Goal: Information Seeking & Learning: Learn about a topic

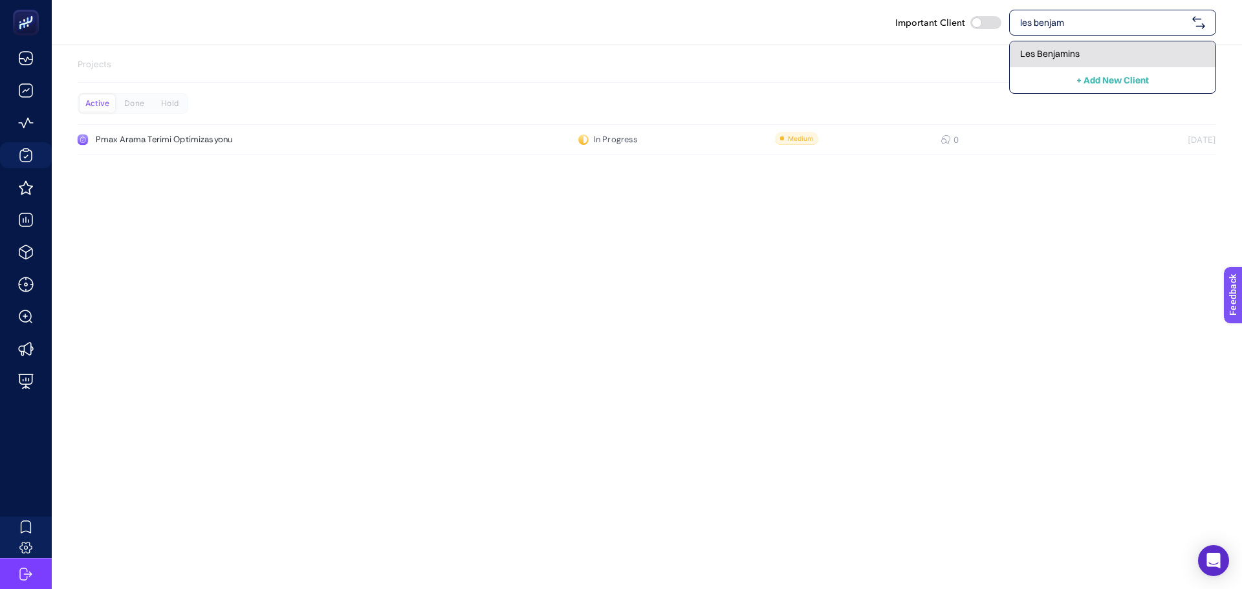
type input "les benjam"
click at [1039, 50] on span "Les Benjamins" at bounding box center [1050, 53] width 60 height 13
checkbox input "true"
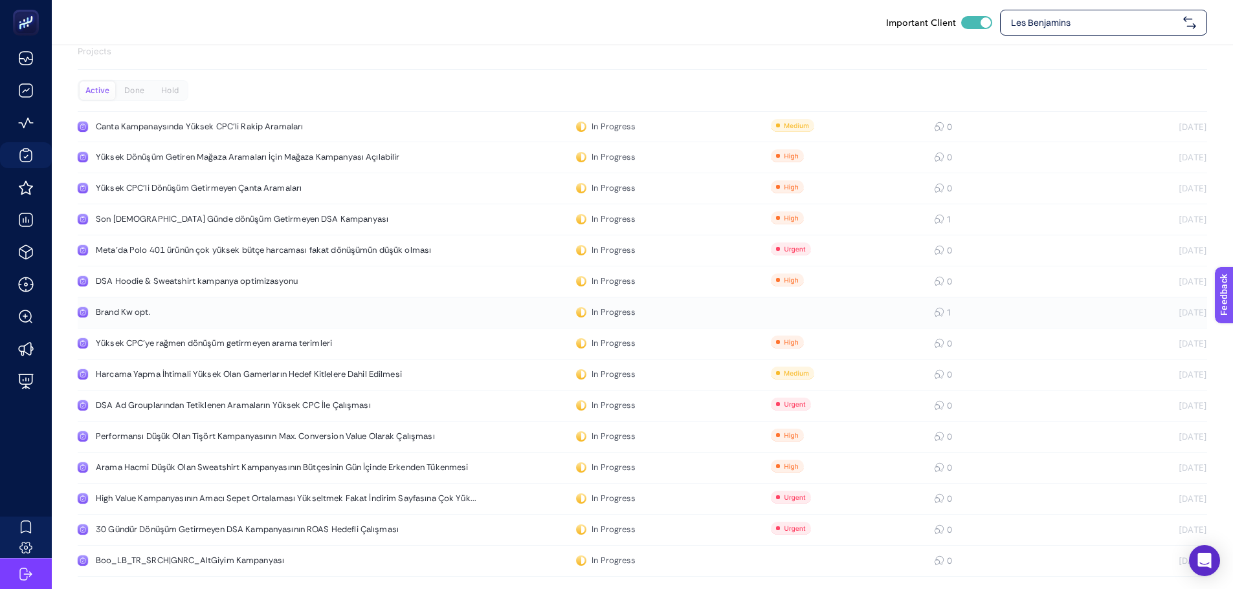
scroll to position [19, 0]
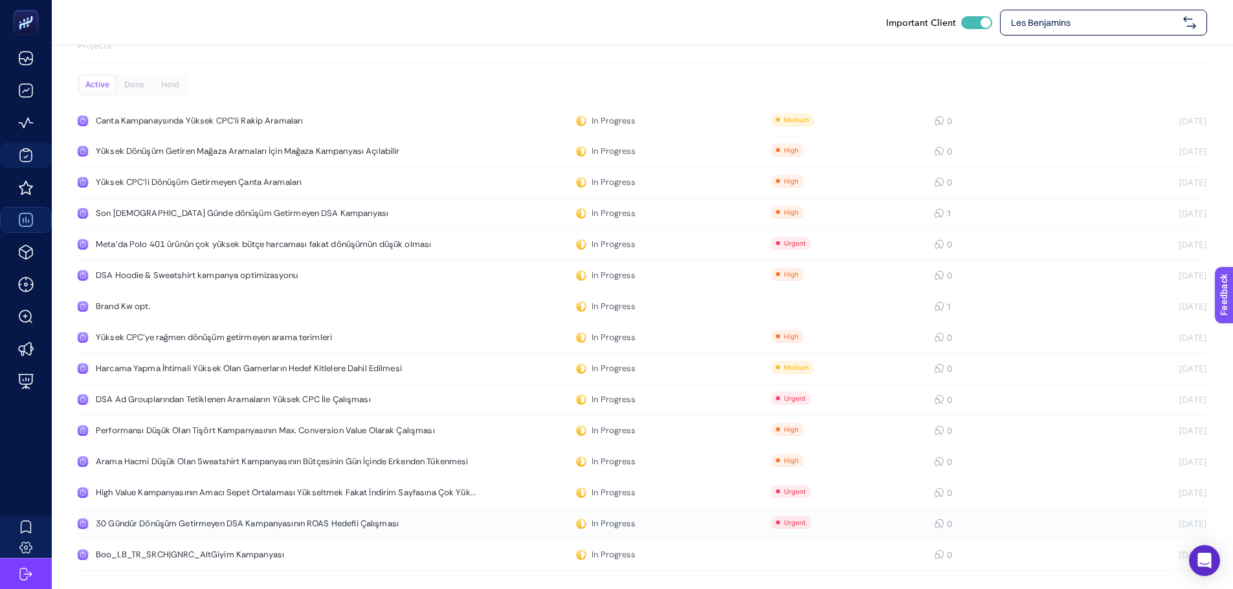
click at [186, 517] on link "30 Gündür Dönüşüm Getirmeyen DSA Kampanyasının ROAS Hedefli Çalışması In Progre…" at bounding box center [642, 524] width 1129 height 31
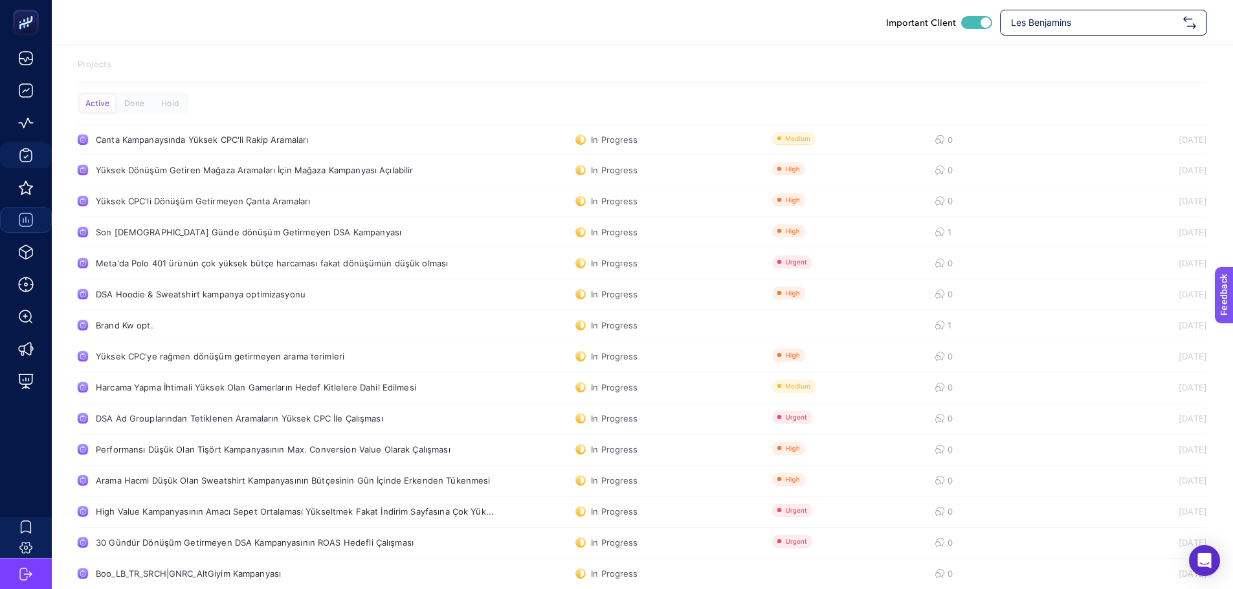
drag, startPoint x: 130, startPoint y: 102, endPoint x: 130, endPoint y: 89, distance: 12.3
click at [131, 102] on div "Done" at bounding box center [134, 103] width 36 height 18
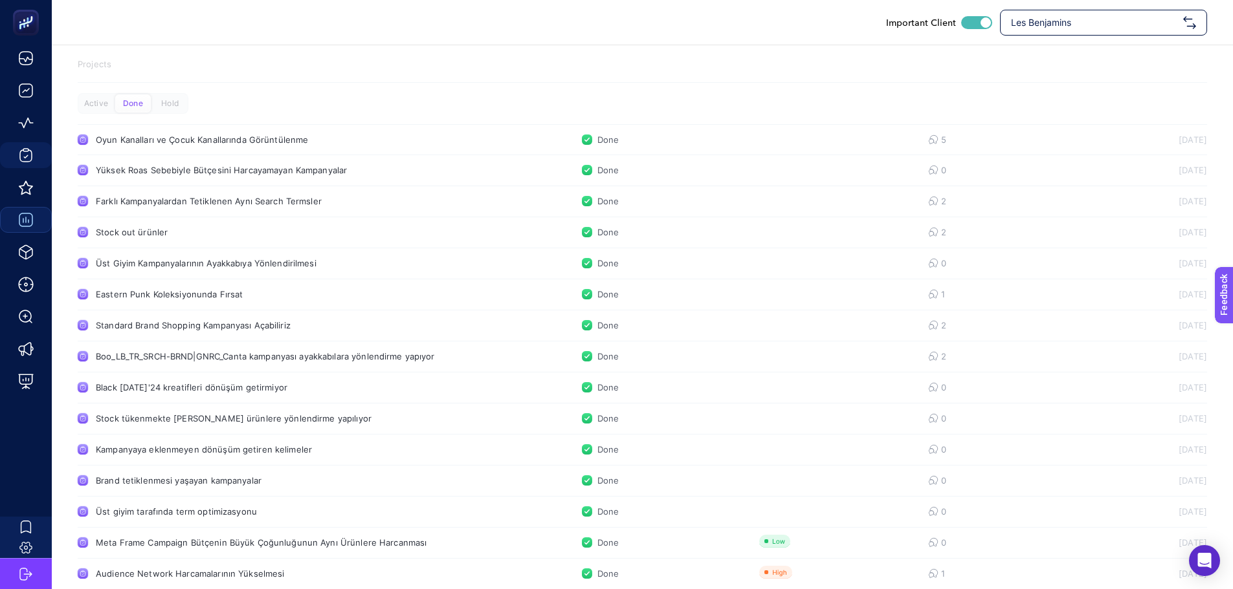
click at [173, 115] on div "Active Done Hold Oyun Kanalları ve Çocuk Kanallarında Görüntülenme Done 5 06.02…" at bounding box center [642, 403] width 1129 height 621
click at [169, 111] on div "Hold" at bounding box center [170, 103] width 36 height 18
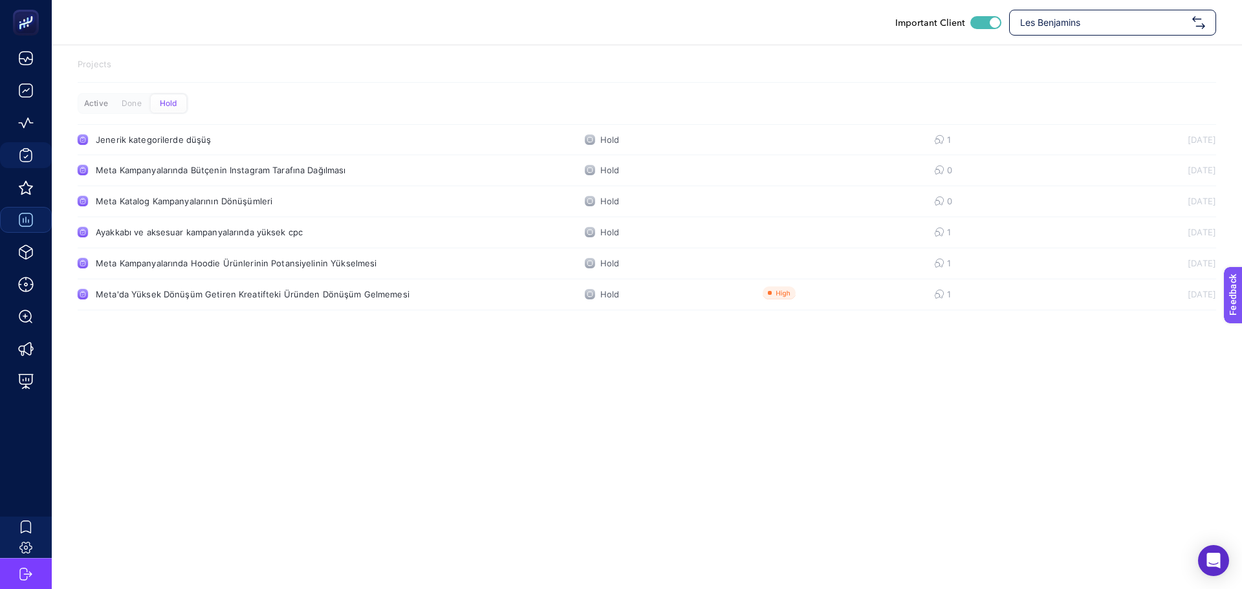
click at [101, 109] on div "Active" at bounding box center [96, 103] width 36 height 18
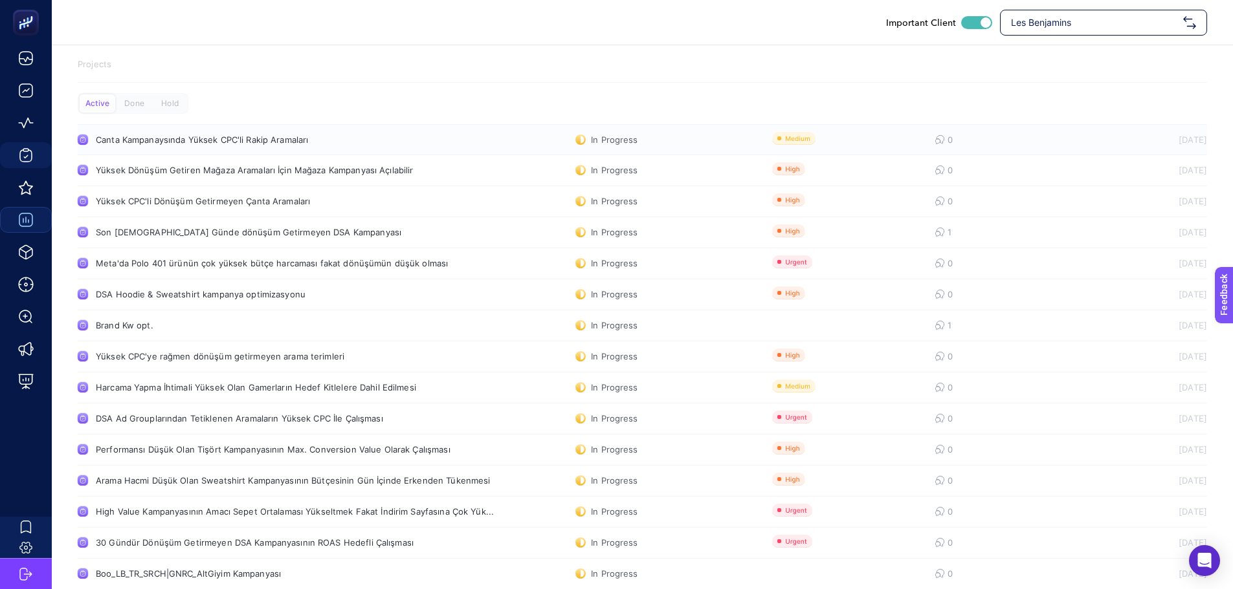
click at [217, 148] on link "Canta Kampanaysında Yüksek CPC'li Rakip Aramaları In Progress 0 13.03.2025" at bounding box center [642, 139] width 1129 height 31
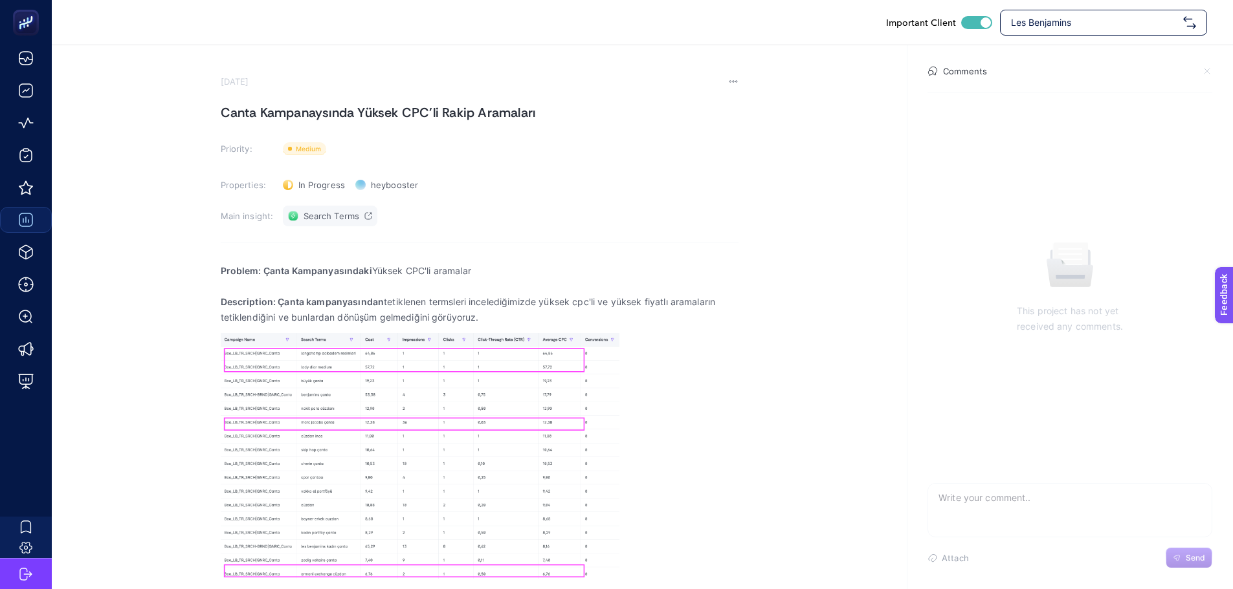
click at [326, 219] on span "Search Terms" at bounding box center [331, 216] width 56 height 10
click at [789, 321] on section "March 13, 2025 Canta Kampanaysında Yüksek CPC'li Rakip Aramaları Priority: Prio…" at bounding box center [642, 374] width 1181 height 659
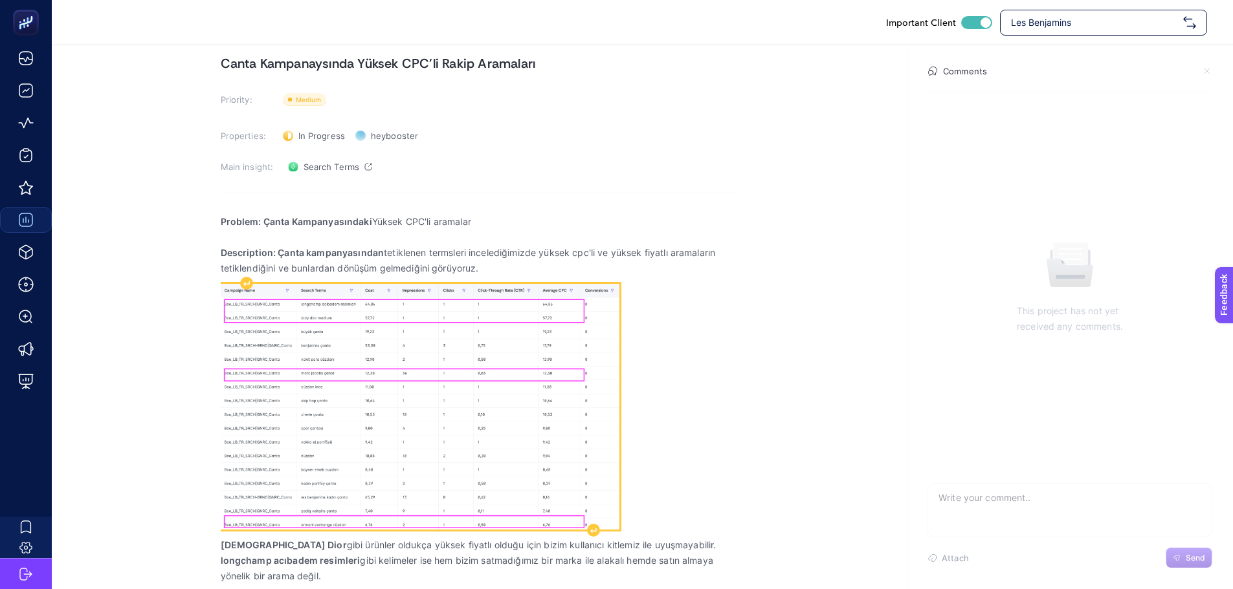
scroll to position [99, 0]
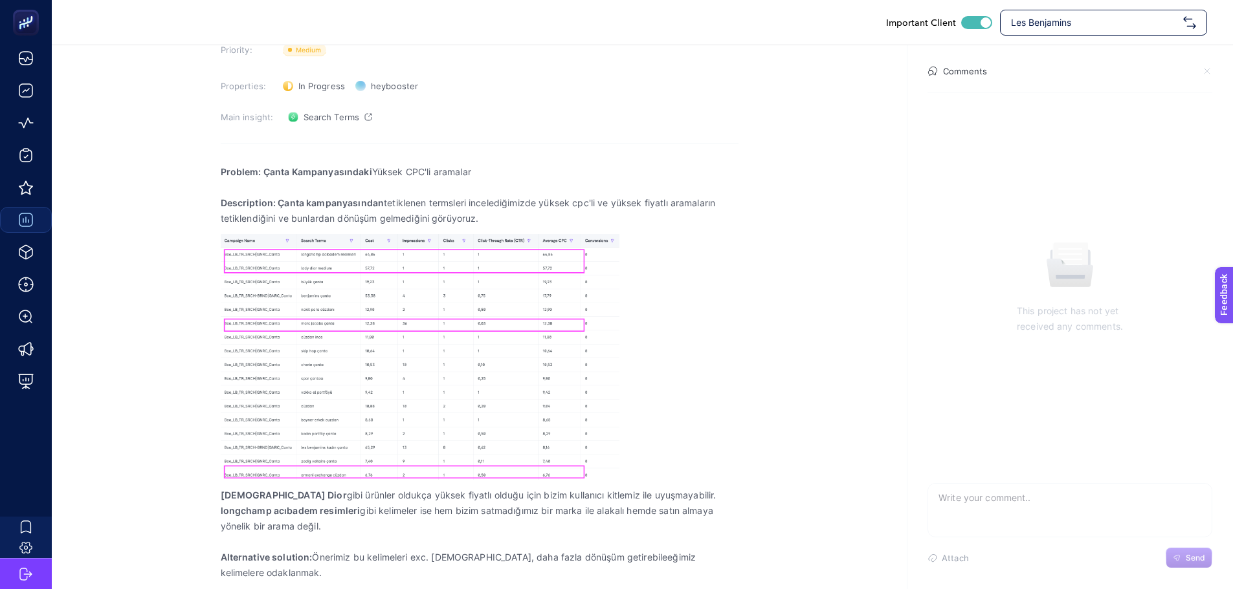
click at [793, 329] on section "March 13, 2025 Canta Kampanaysında Yüksek CPC'li Rakip Aramaları Priority: Prio…" at bounding box center [642, 275] width 1181 height 659
click at [170, 250] on section "March 13, 2025 Canta Kampanaysında Yüksek CPC'li Rakip Aramaları Priority: Prio…" at bounding box center [642, 275] width 1181 height 659
drag, startPoint x: 687, startPoint y: 410, endPoint x: 670, endPoint y: 405, distance: 17.6
click at [687, 409] on div "Problem: Çanta Kampanyasındaki Yüksek CPC'li aramalar Description: Çanta kampan…" at bounding box center [480, 380] width 518 height 449
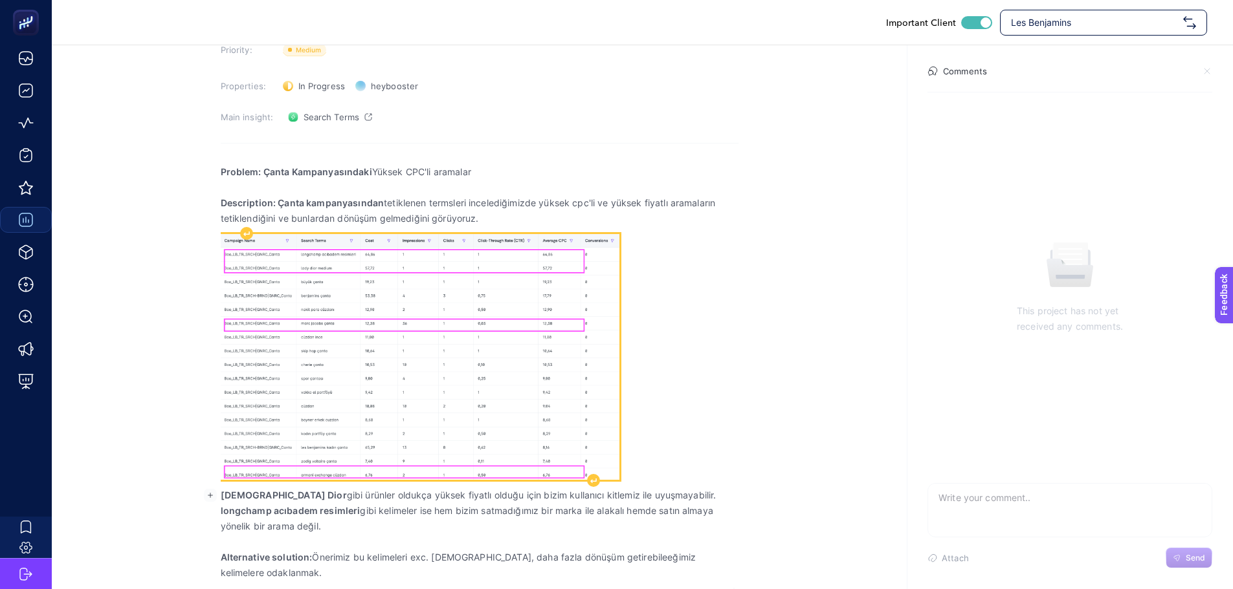
click at [514, 372] on img "Rich Text Editor. Editing area: main" at bounding box center [420, 356] width 399 height 245
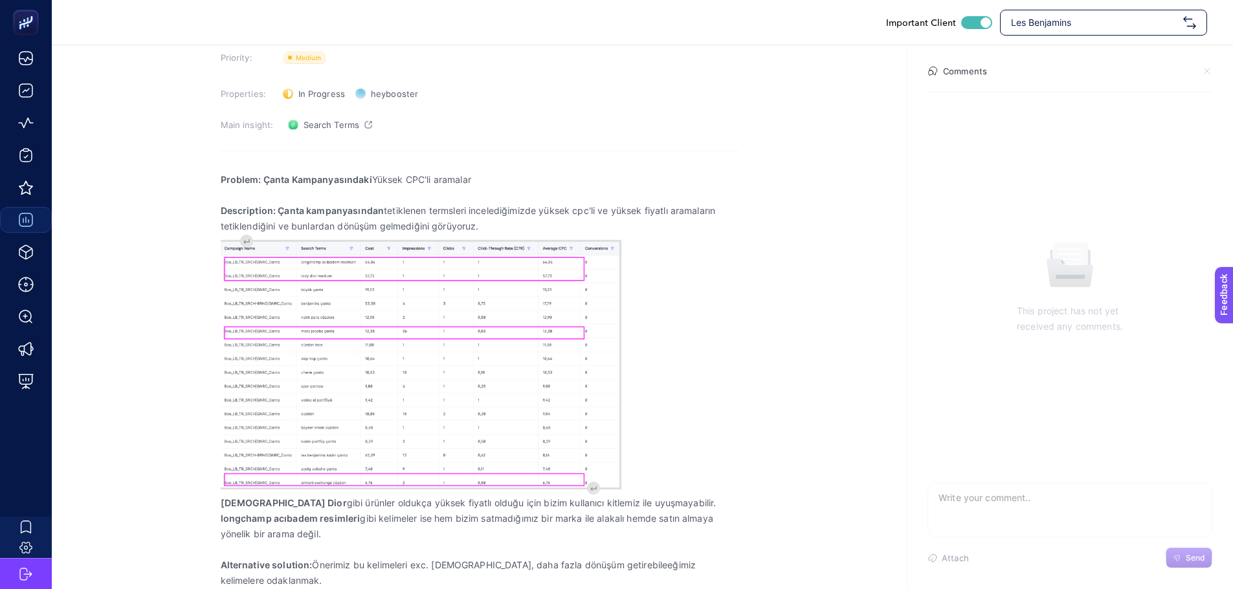
scroll to position [91, 0]
click at [753, 369] on section "March 13, 2025 Canta Kampanaysında Yüksek CPC'li Rakip Aramaları Priority: Prio…" at bounding box center [642, 280] width 1181 height 650
click at [168, 362] on section "March 13, 2025 Canta Kampanaysında Yüksek CPC'li Rakip Aramaları Priority: Prio…" at bounding box center [642, 280] width 1181 height 650
click at [299, 215] on strong "Description: Çanta kampanyasından" at bounding box center [303, 210] width 164 height 11
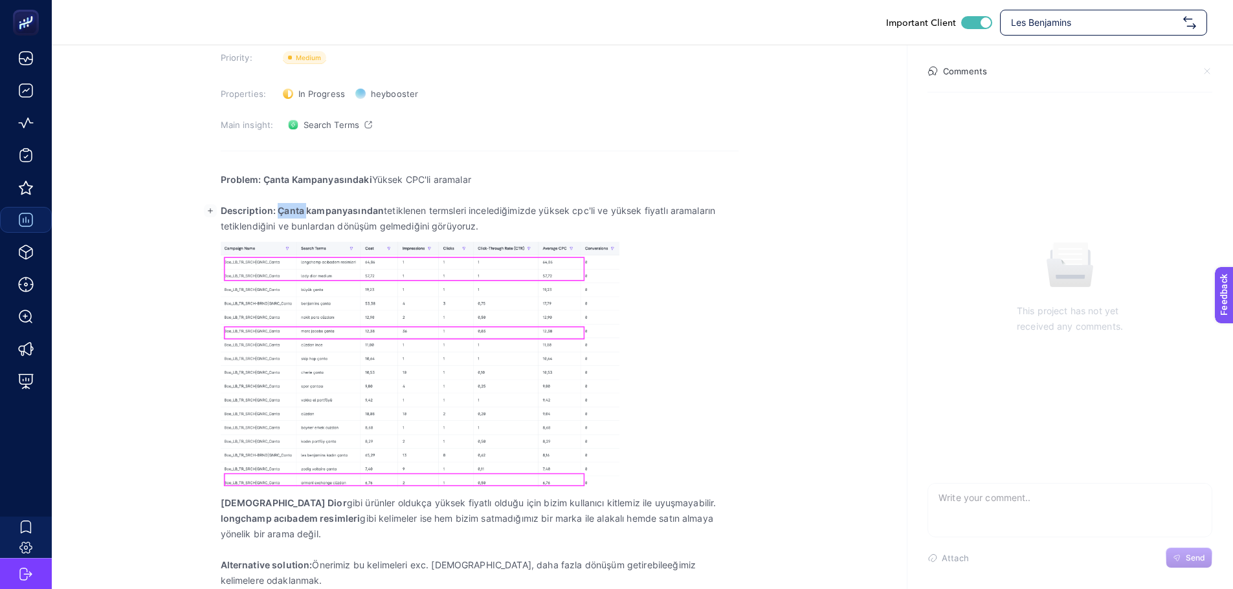
click at [299, 215] on strong "Description: Çanta kampanyasından" at bounding box center [303, 210] width 164 height 11
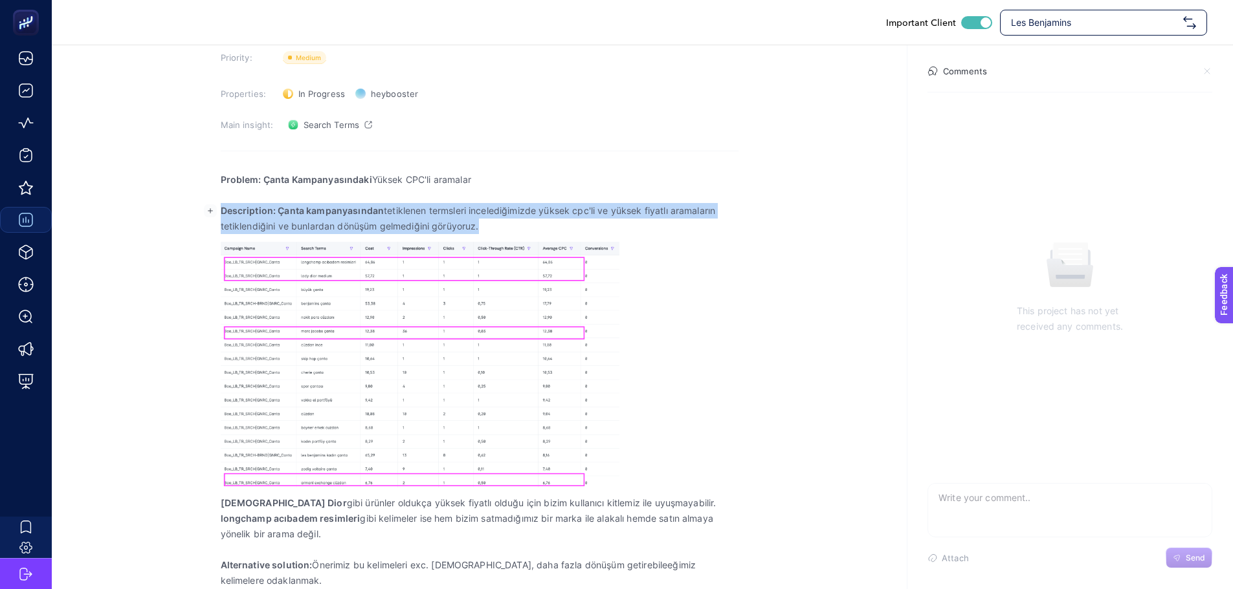
click at [299, 215] on strong "Description: Çanta kampanyasından" at bounding box center [303, 210] width 164 height 11
click at [512, 229] on p "Description: Çanta kampanyasından tetiklenen termsleri incelediğimizde yüksek c…" at bounding box center [480, 218] width 518 height 31
drag, startPoint x: 486, startPoint y: 226, endPoint x: 277, endPoint y: 206, distance: 210.0
click at [277, 206] on p "Description: Çanta kampanyasından tetiklenen termsleri incelediğimizde yüksek c…" at bounding box center [480, 218] width 518 height 31
click at [289, 208] on strong "Description: Çanta kampanyasından" at bounding box center [303, 210] width 164 height 11
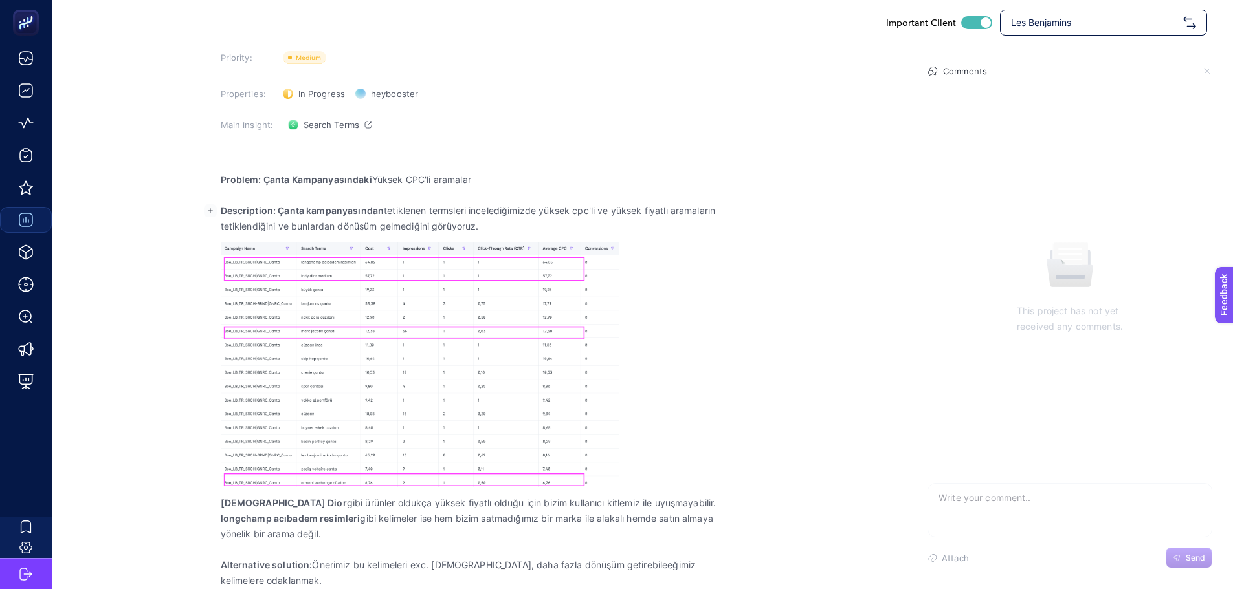
click at [720, 401] on div "Problem: Çanta Kampanyasındaki Yüksek CPC'li aramalar Description: Çanta kampan…" at bounding box center [480, 388] width 518 height 449
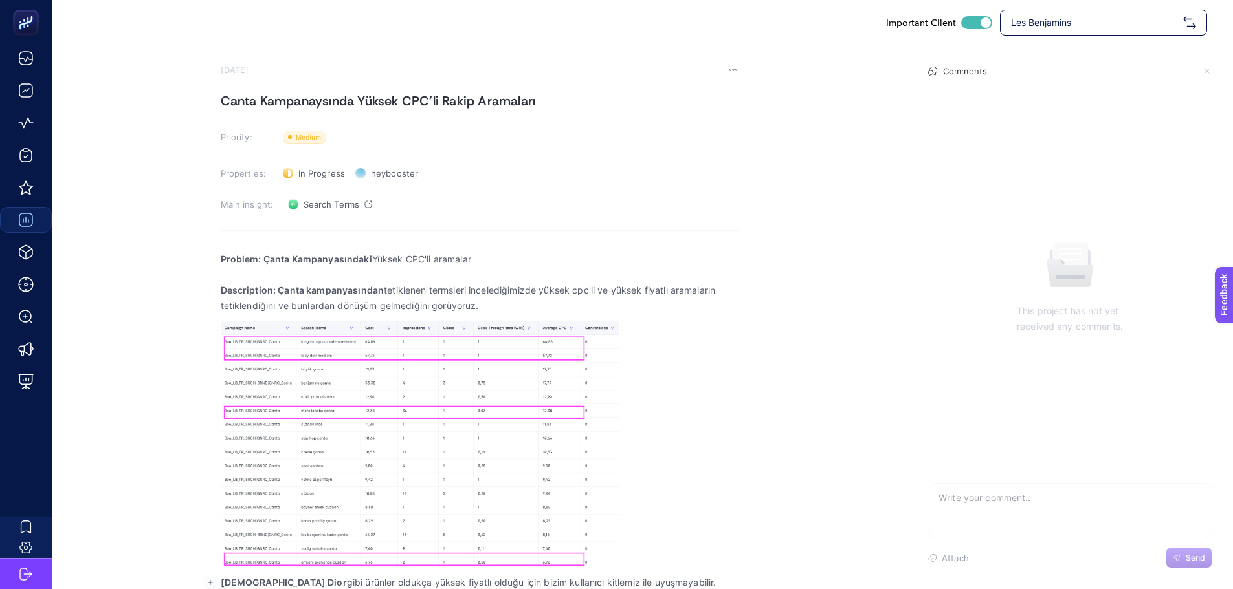
scroll to position [0, 0]
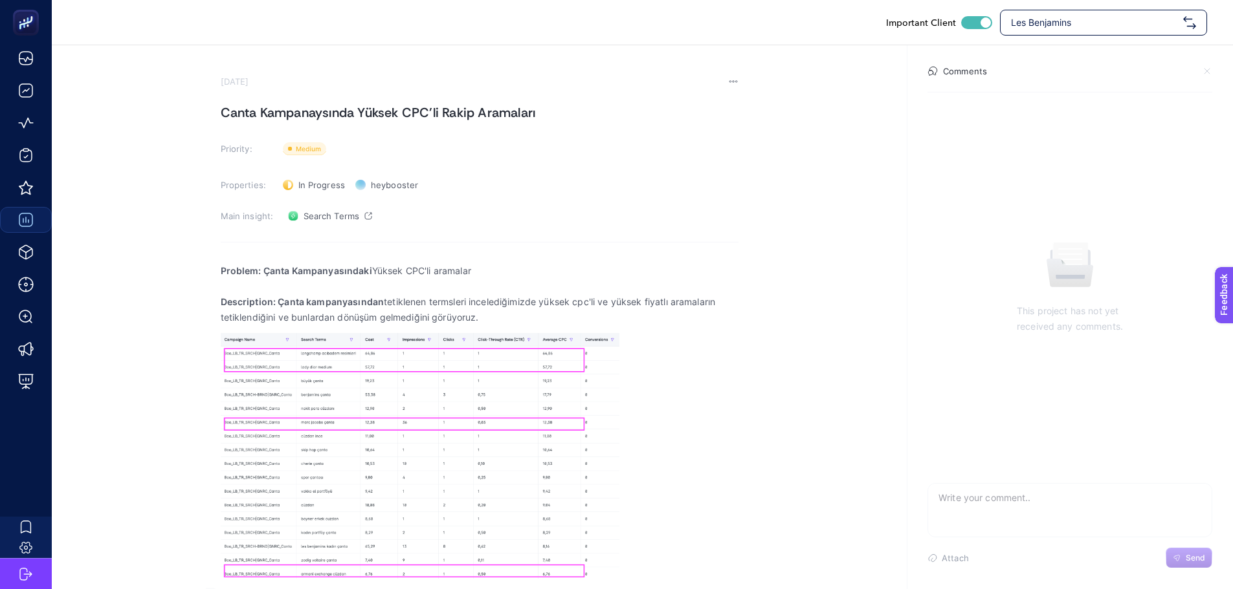
drag, startPoint x: 222, startPoint y: 118, endPoint x: 228, endPoint y: 121, distance: 7.0
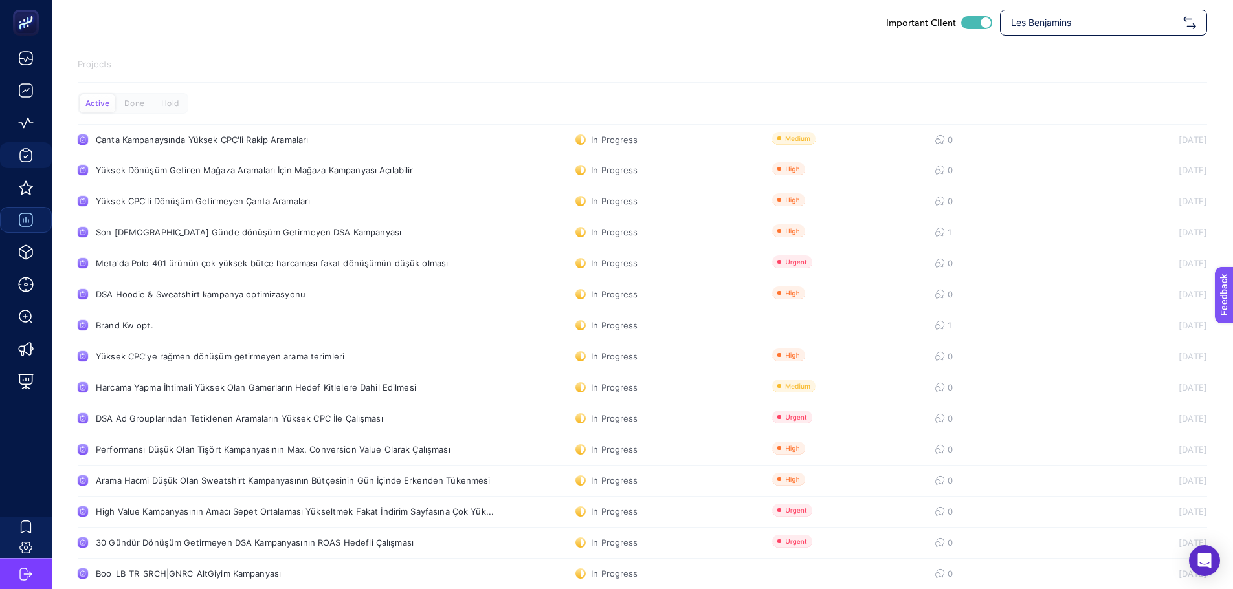
click at [523, 42] on div "Important Client Les Benjamins" at bounding box center [642, 22] width 1181 height 45
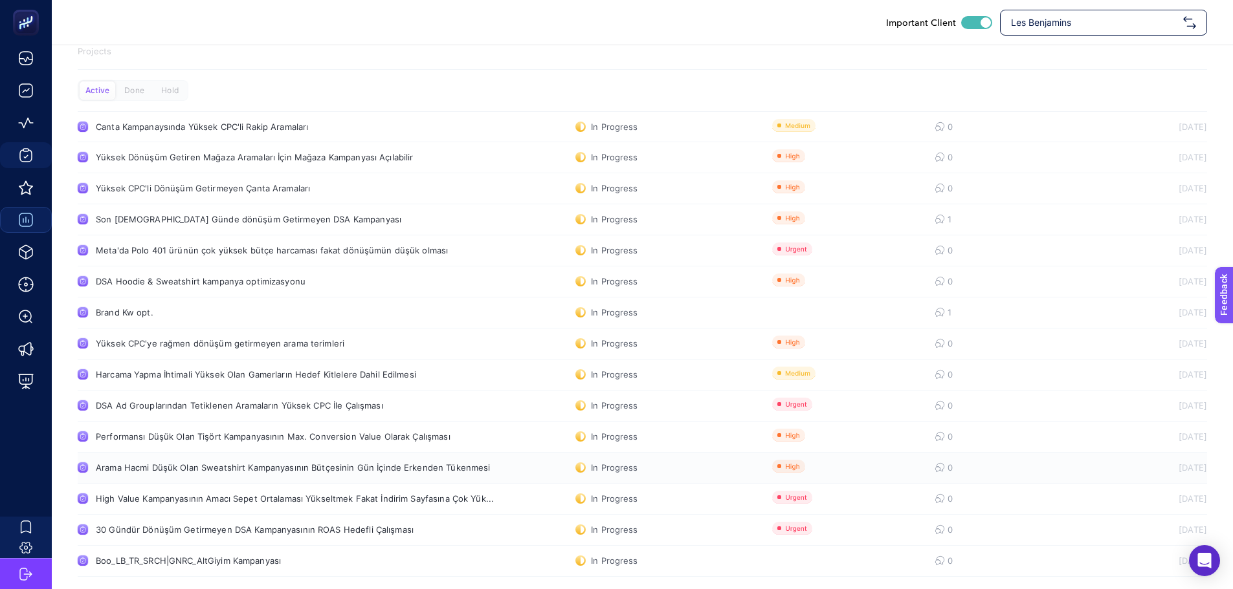
scroll to position [19, 0]
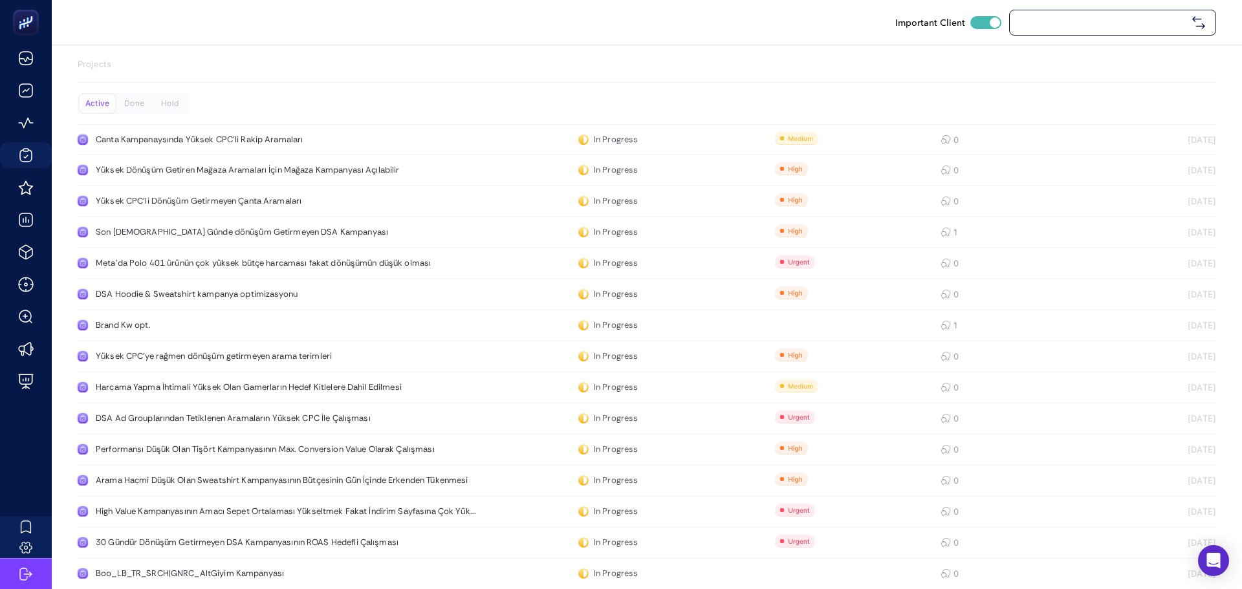
checkbox input "true"
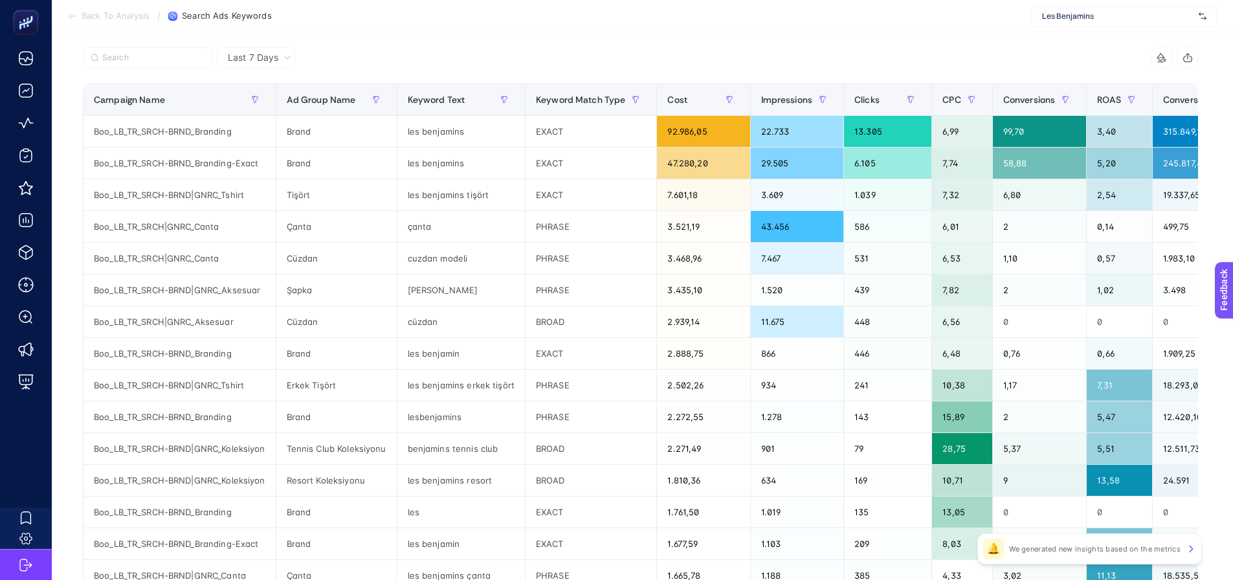
scroll to position [129, 0]
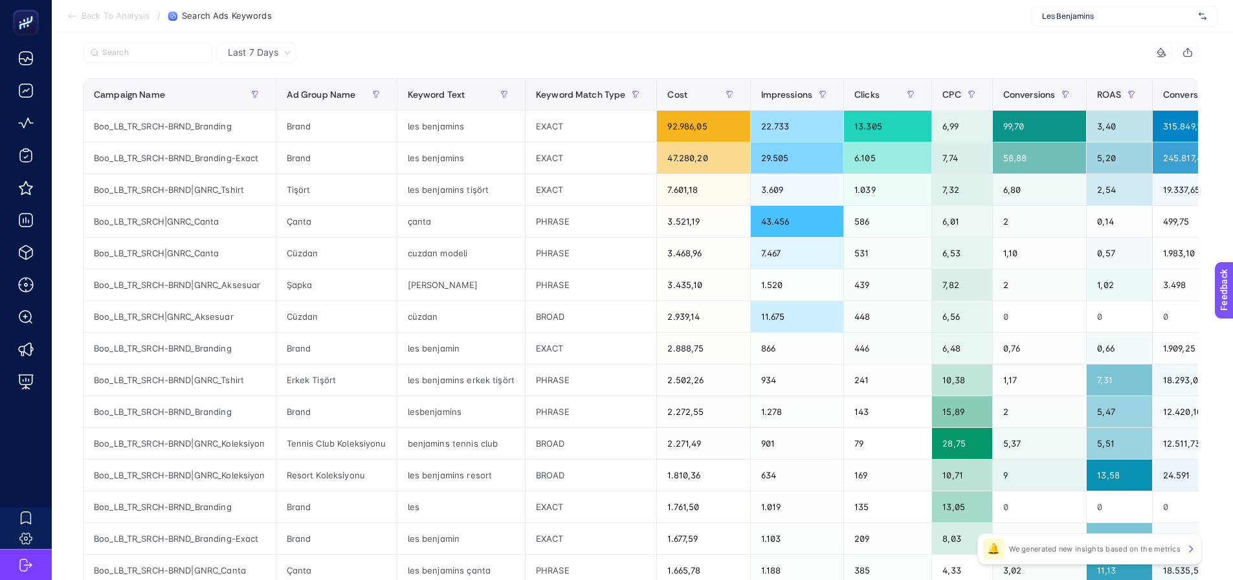
click at [741, 53] on div "11 items selected" at bounding box center [920, 52] width 558 height 21
click at [551, 17] on section "Back To Analysis / Search Ads Keywords Les Benjamins" at bounding box center [642, 16] width 1181 height 32
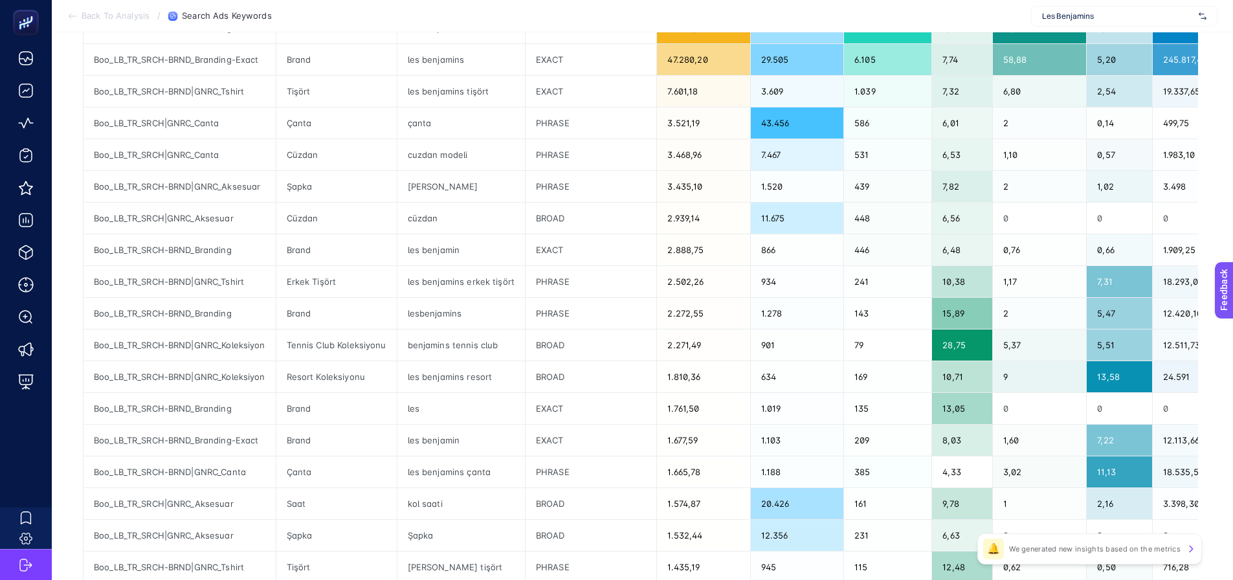
scroll to position [259, 0]
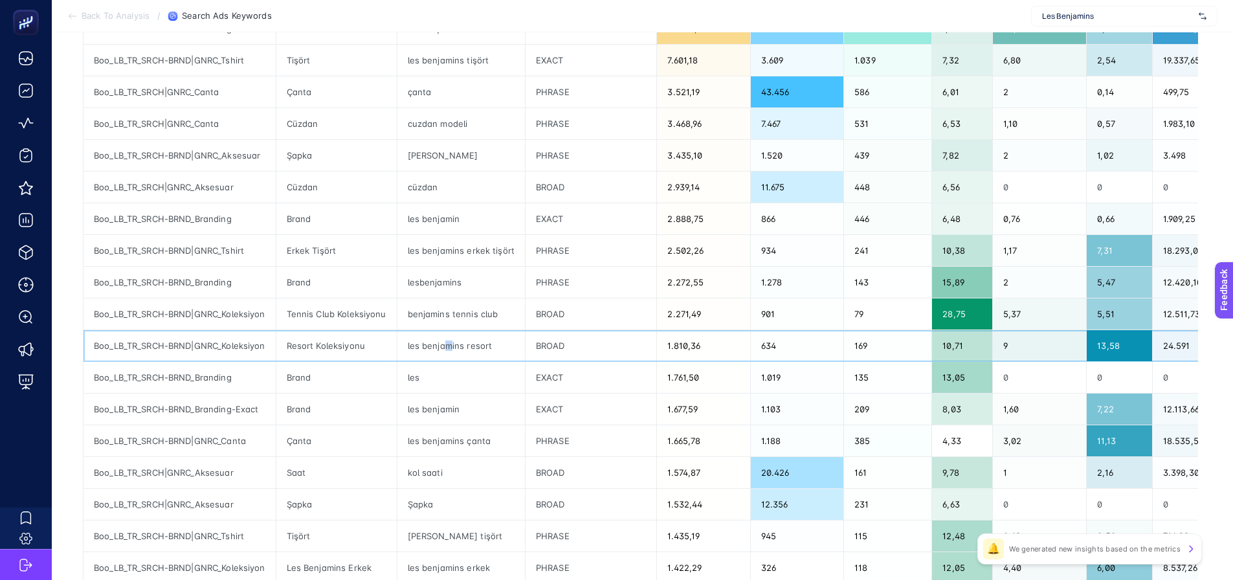
click at [450, 352] on div "les benjamins resort" at bounding box center [460, 345] width 127 height 31
click at [450, 351] on div "les benjamins resort" at bounding box center [460, 345] width 127 height 31
click at [455, 381] on div "les" at bounding box center [460, 377] width 127 height 31
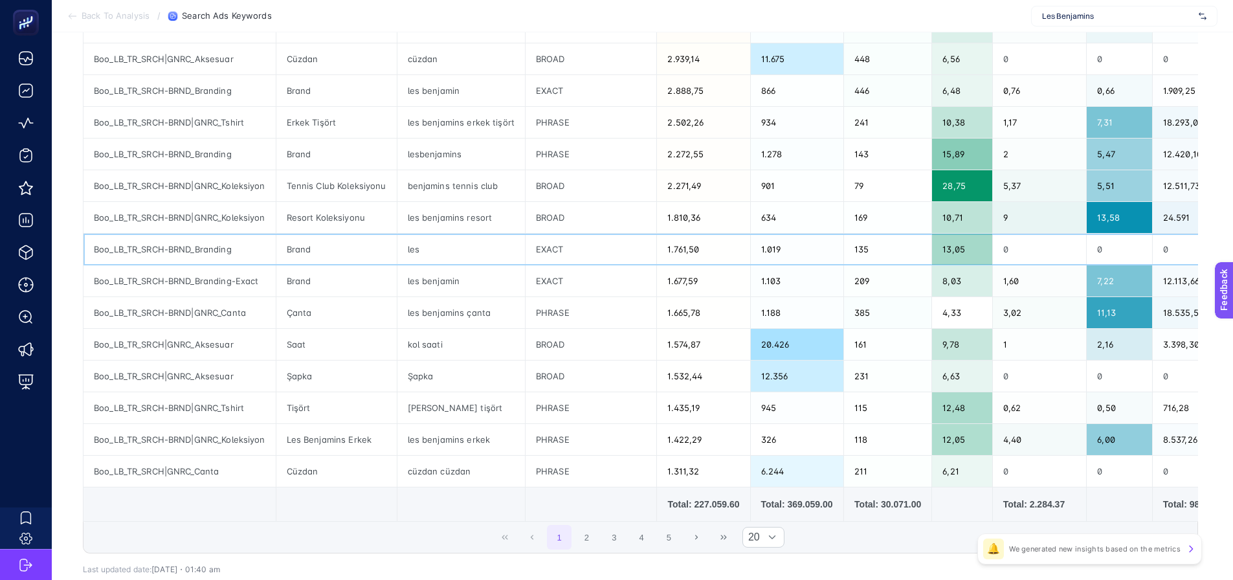
scroll to position [388, 0]
click at [470, 337] on div "kol saati" at bounding box center [460, 342] width 127 height 31
click at [464, 368] on div "Şapka" at bounding box center [460, 374] width 127 height 31
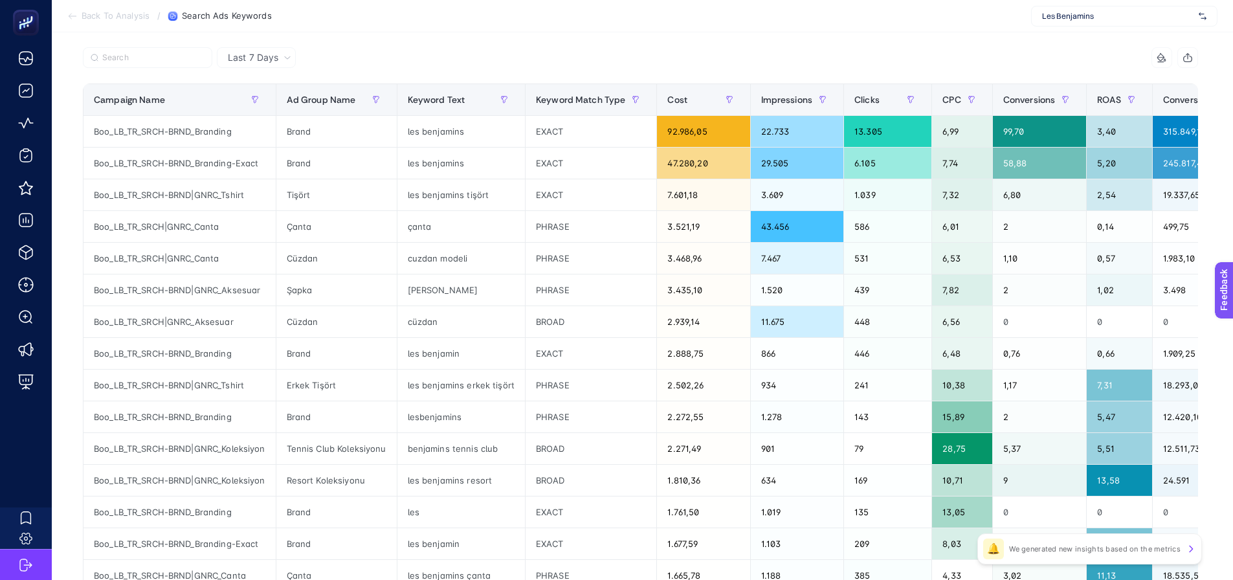
scroll to position [65, 0]
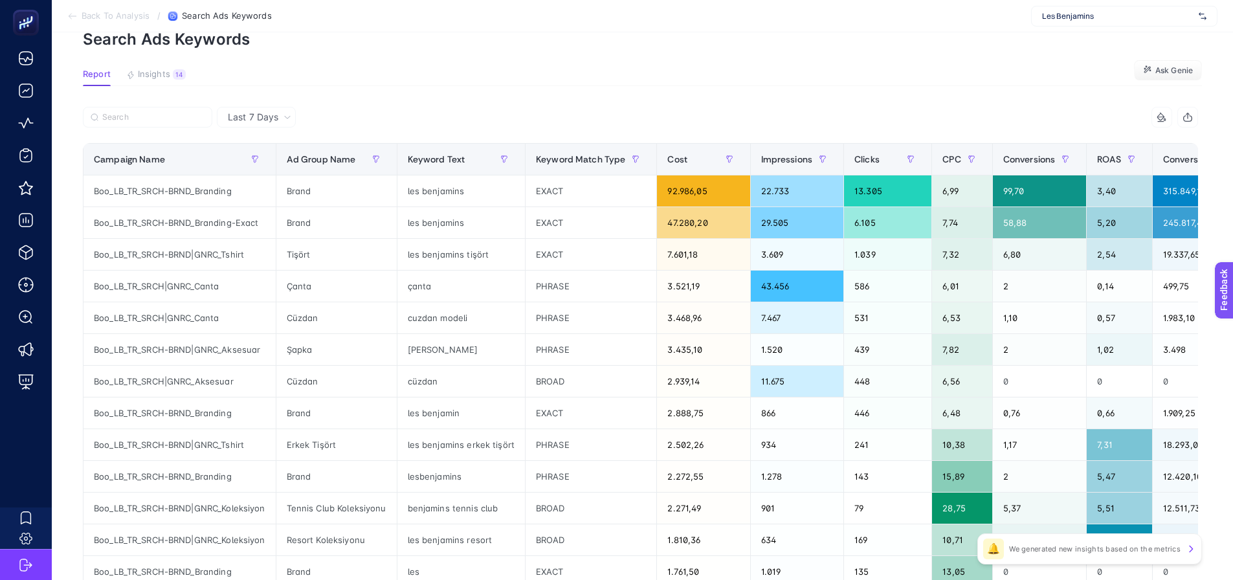
click at [360, 102] on article "Add to favorites false Notify me Share Create project Search Ads Keywords Repor…" at bounding box center [642, 473] width 1181 height 1011
click at [1088, 34] on p "Search Ads Keywords" at bounding box center [642, 39] width 1119 height 19
click at [1149, 90] on article "Add to favorites false Notify me Share Create project Search Ads Keywords Repor…" at bounding box center [642, 473] width 1181 height 1011
click at [942, 155] on span "CPC" at bounding box center [951, 159] width 18 height 10
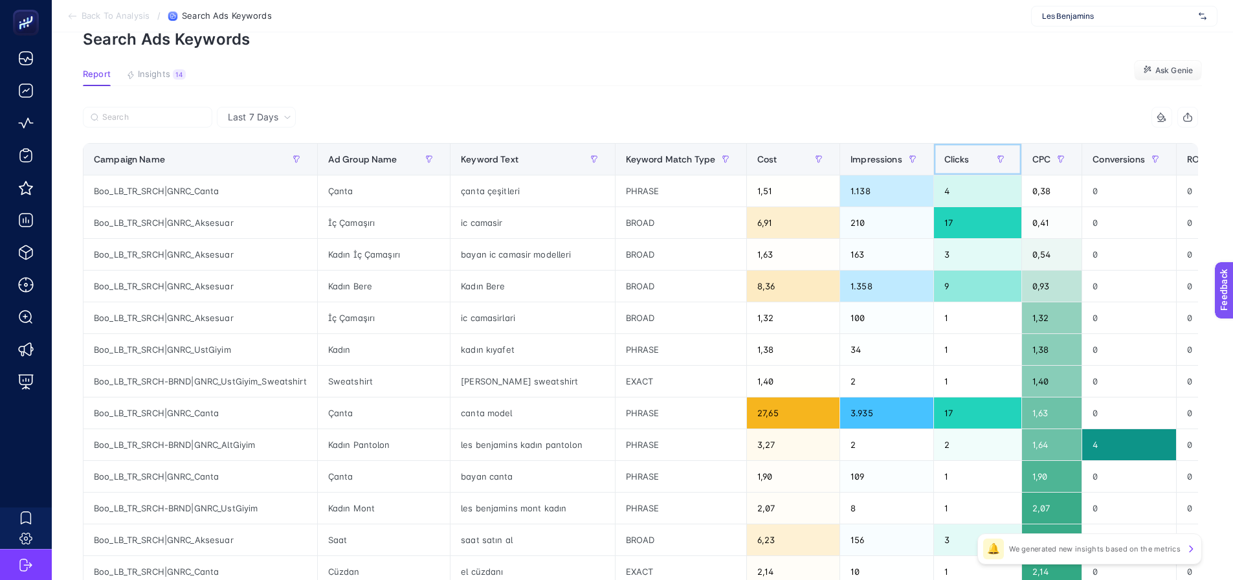
click at [944, 155] on span "Clicks" at bounding box center [956, 159] width 25 height 10
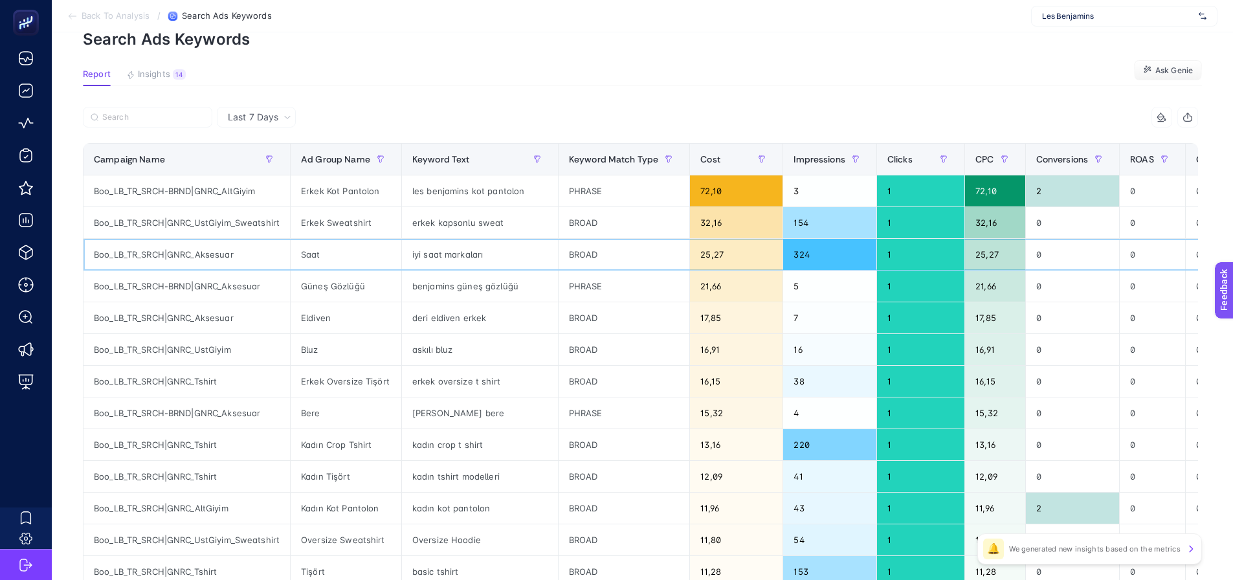
click at [450, 255] on div "iyi saat markaları" at bounding box center [480, 254] width 156 height 31
drag, startPoint x: 434, startPoint y: 353, endPoint x: 476, endPoint y: 358, distance: 42.3
click at [473, 356] on div "askılı bluz" at bounding box center [480, 349] width 156 height 31
click at [482, 422] on div "benjamins bere" at bounding box center [480, 412] width 156 height 31
click at [467, 468] on div "kadın tshirt modelleri" at bounding box center [480, 476] width 156 height 31
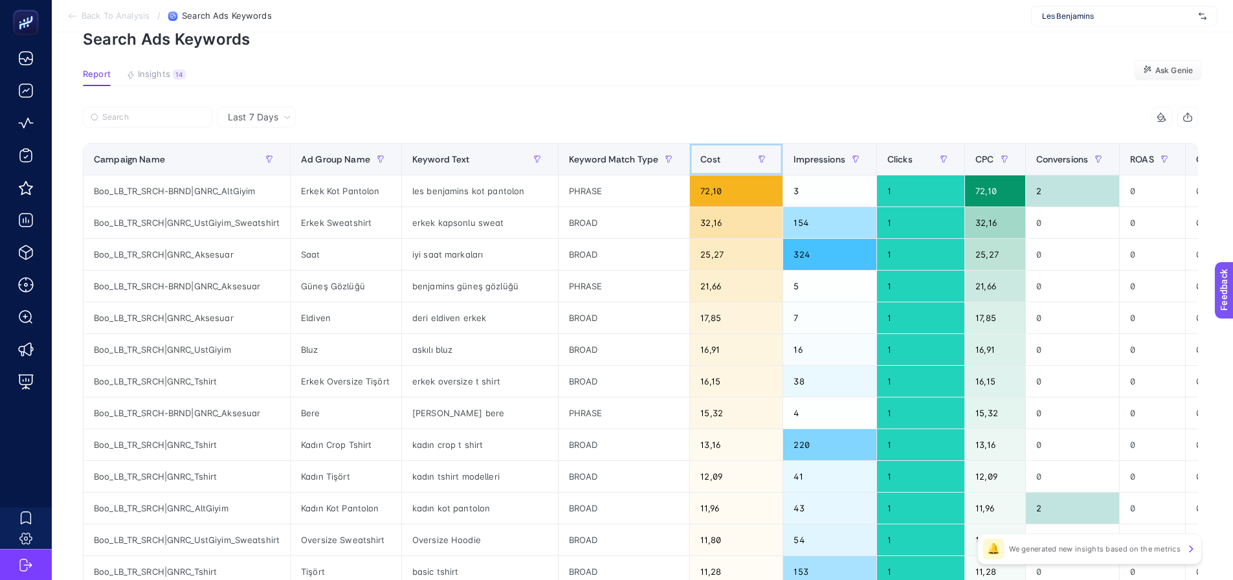
click at [700, 152] on div "Cost" at bounding box center [736, 159] width 72 height 21
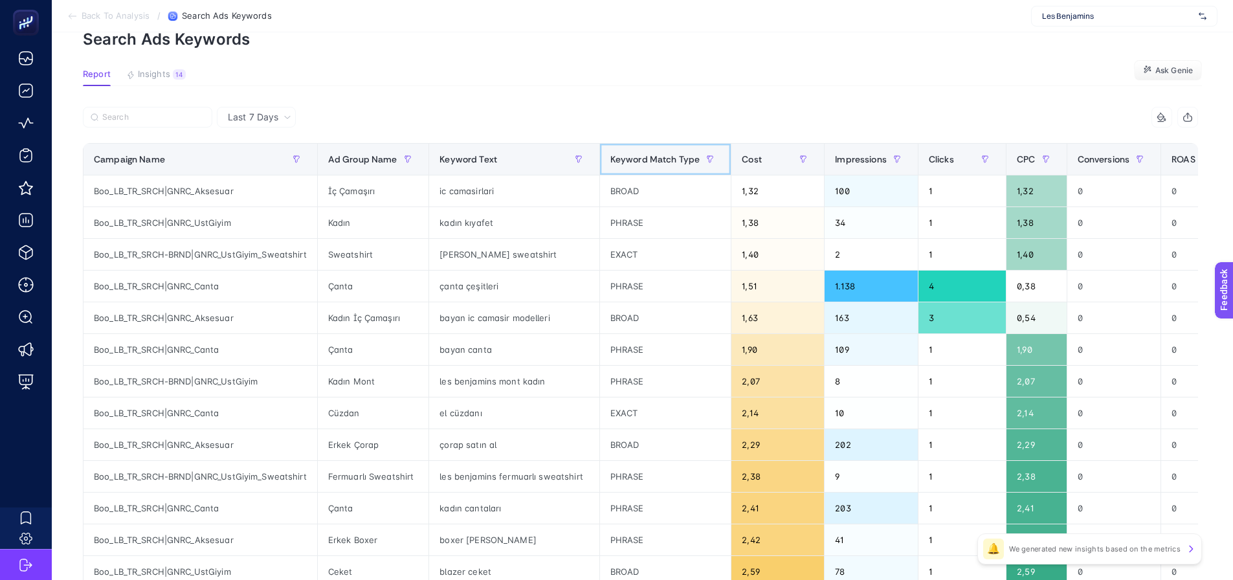
click at [685, 152] on div "Keyword Match Type" at bounding box center [665, 159] width 111 height 21
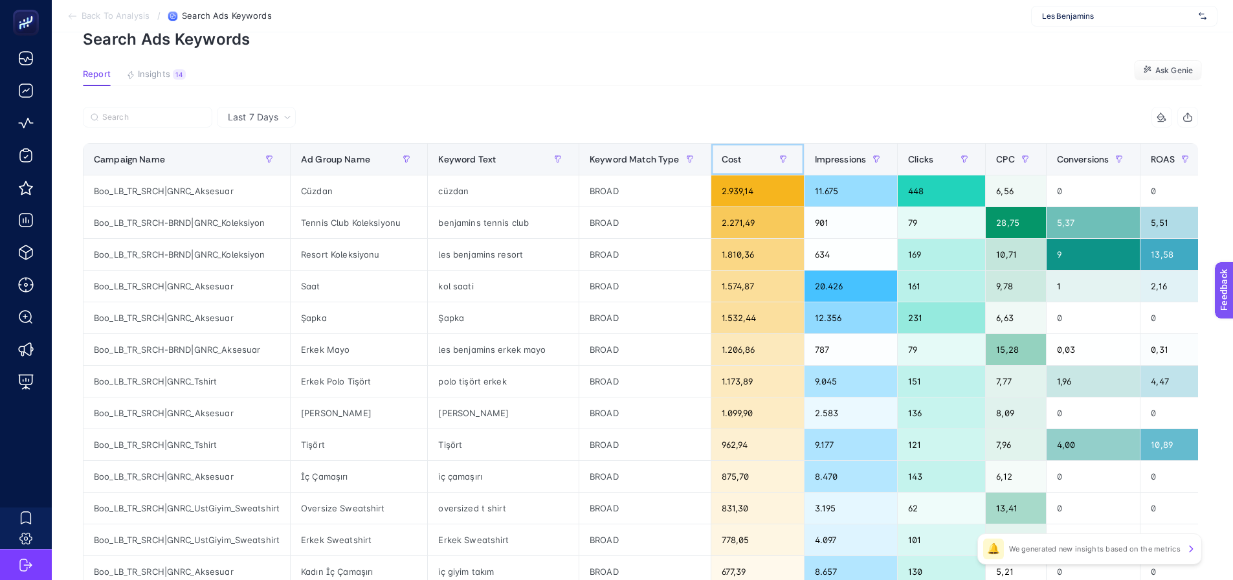
click at [721, 165] on div "Cost" at bounding box center [757, 159] width 72 height 21
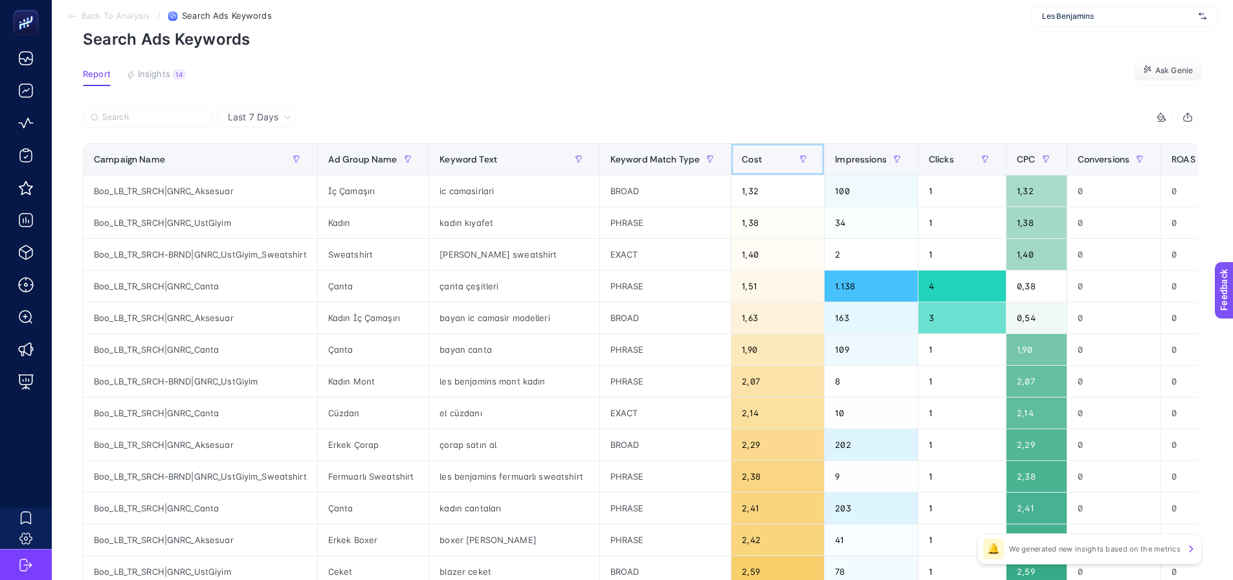
click at [760, 153] on div "Cost" at bounding box center [778, 159] width 72 height 21
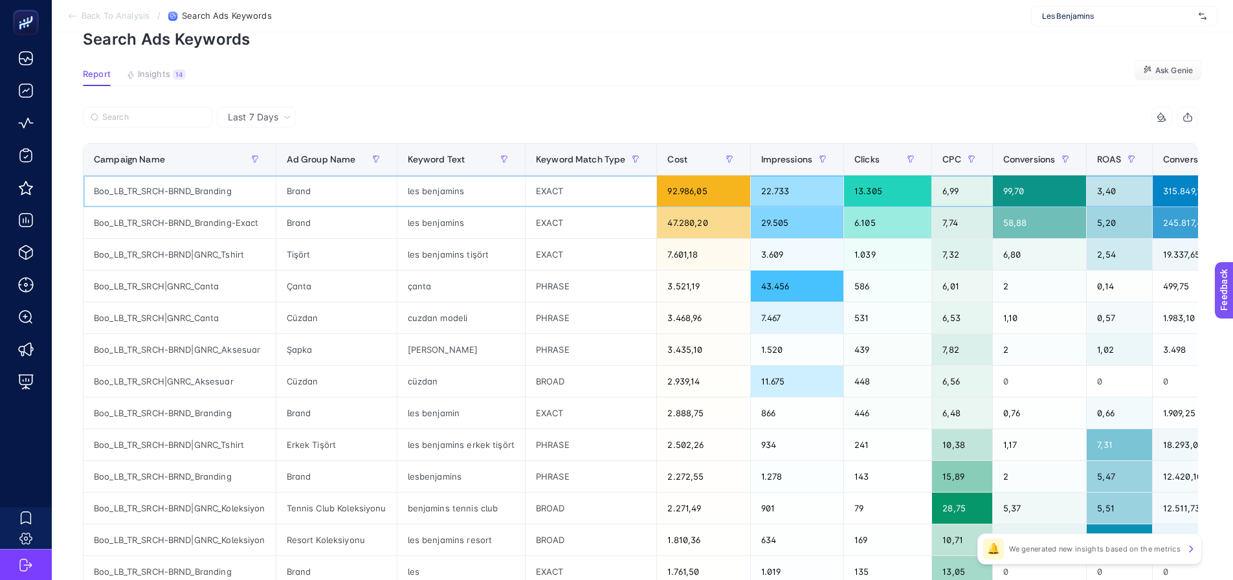
click at [222, 190] on div "Boo_LB_TR_SRCH-BRND_Branding" at bounding box center [179, 190] width 192 height 31
click at [223, 190] on div "Boo_LB_TR_SRCH-BRND_Branding" at bounding box center [179, 190] width 192 height 31
copy tr "Boo_LB_TR_SRCH-BRND_Branding"
click at [189, 118] on input "Search" at bounding box center [153, 118] width 102 height 10
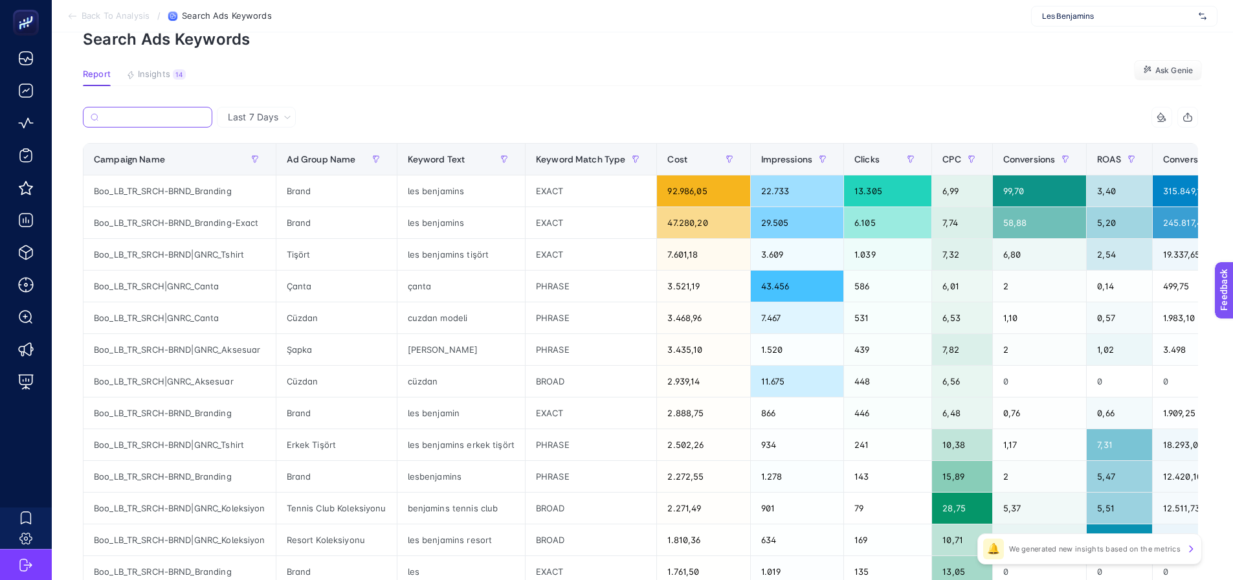
paste input "Boo_LB_TR_SRCH-BRND_Branding"
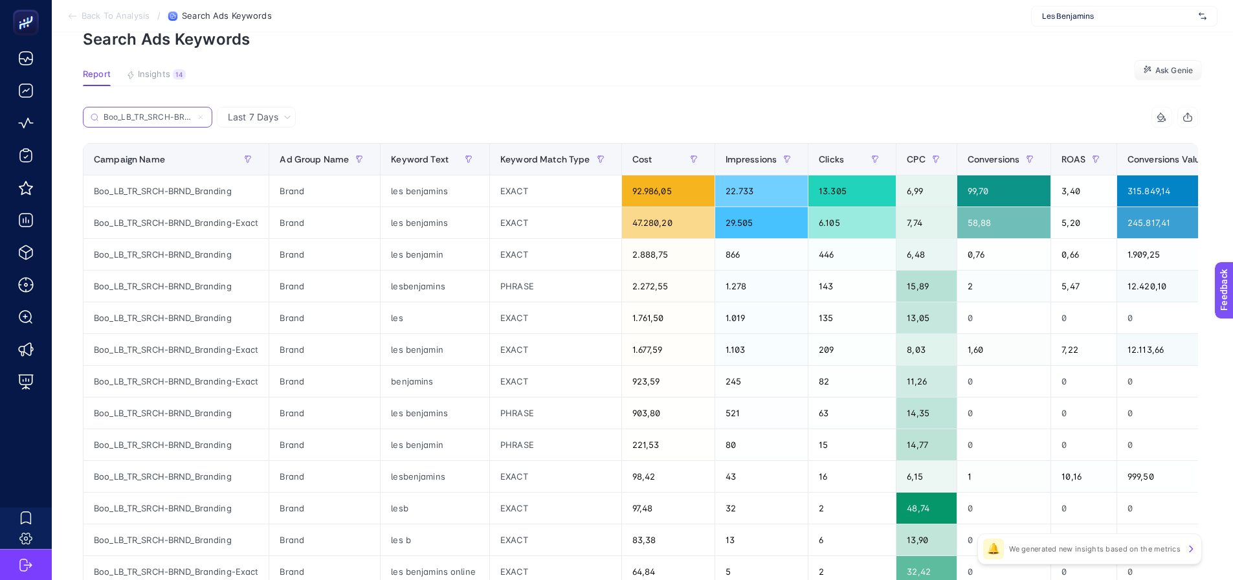
scroll to position [0, 40]
type input "Boo_LB_TR_SRCH-BRND_Branding"
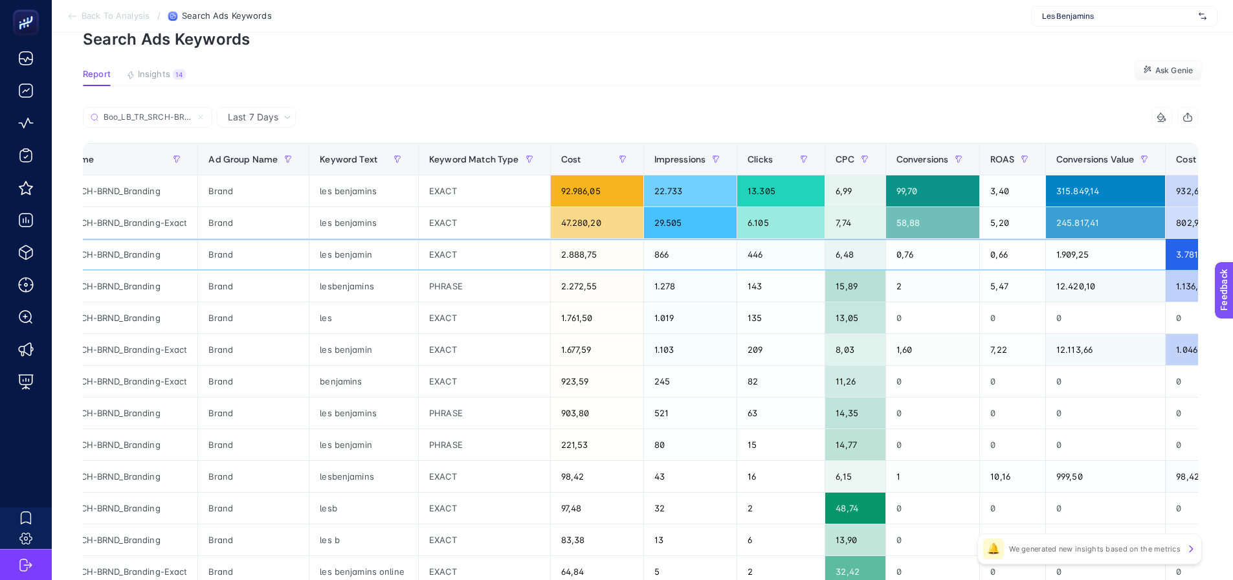
scroll to position [0, 0]
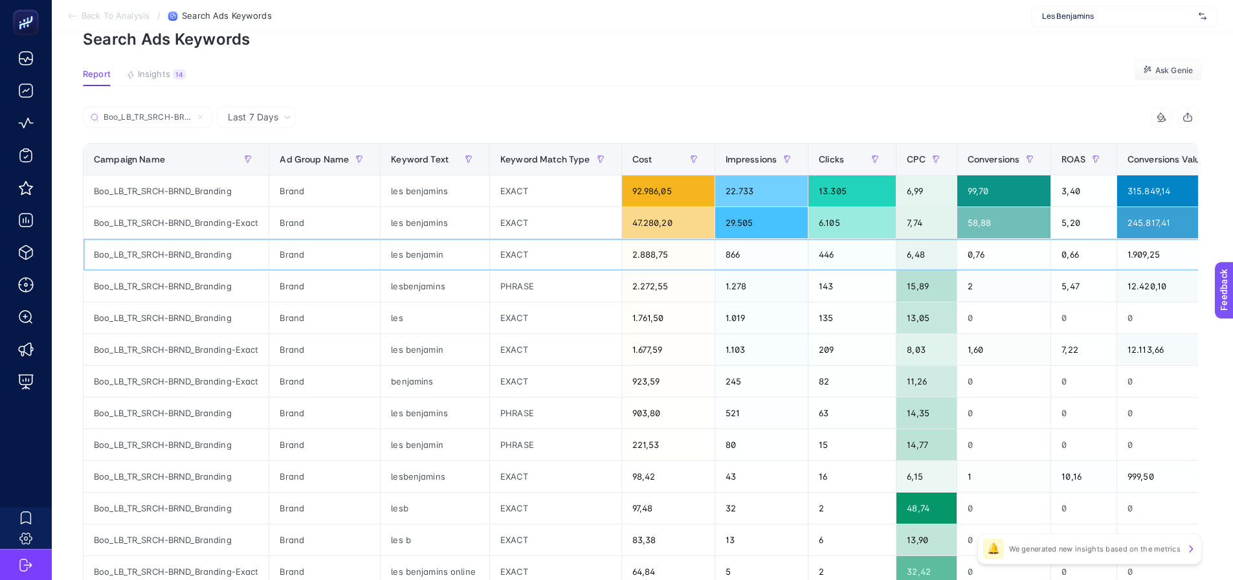
drag, startPoint x: 688, startPoint y: 266, endPoint x: 316, endPoint y: 295, distance: 372.6
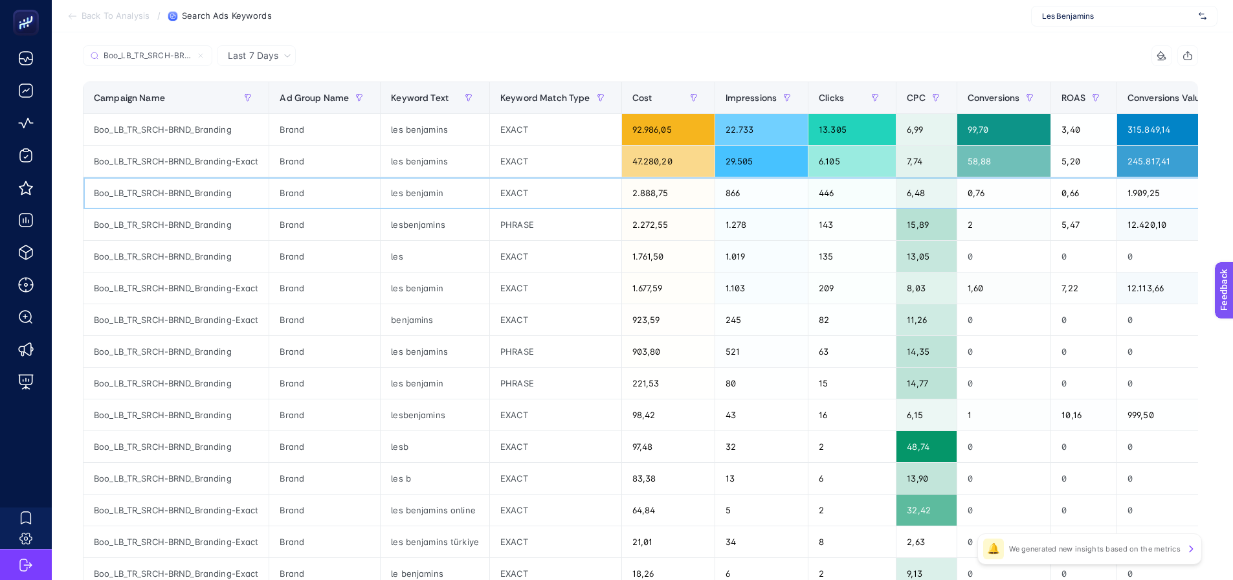
scroll to position [129, 0]
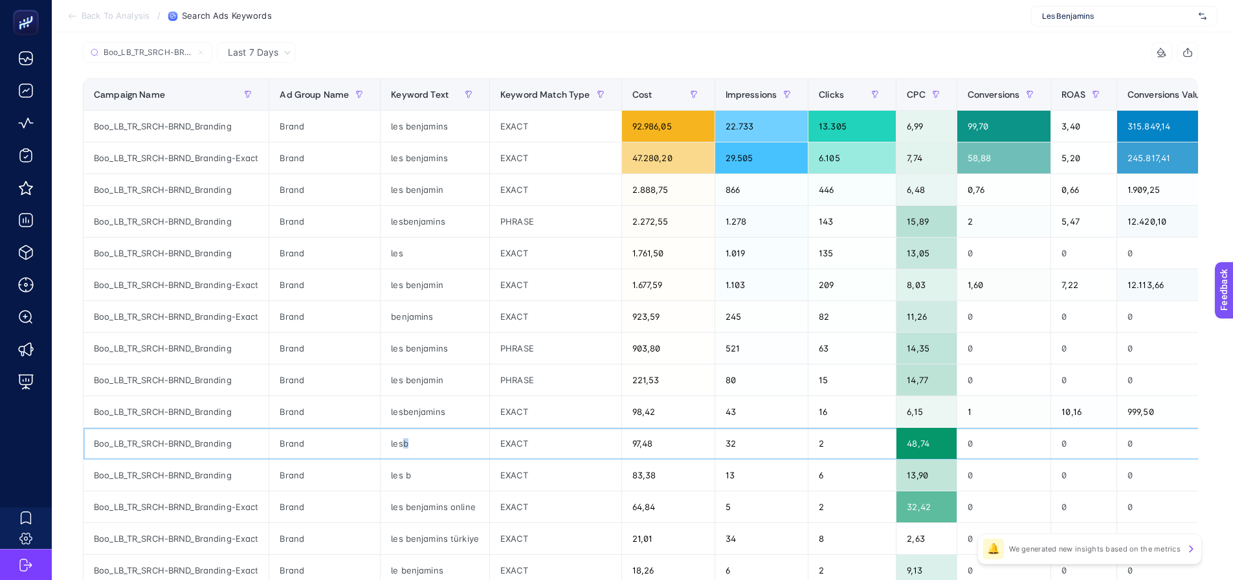
click at [408, 437] on div "lesb" at bounding box center [434, 443] width 109 height 31
click at [423, 441] on div "lesb" at bounding box center [434, 443] width 109 height 31
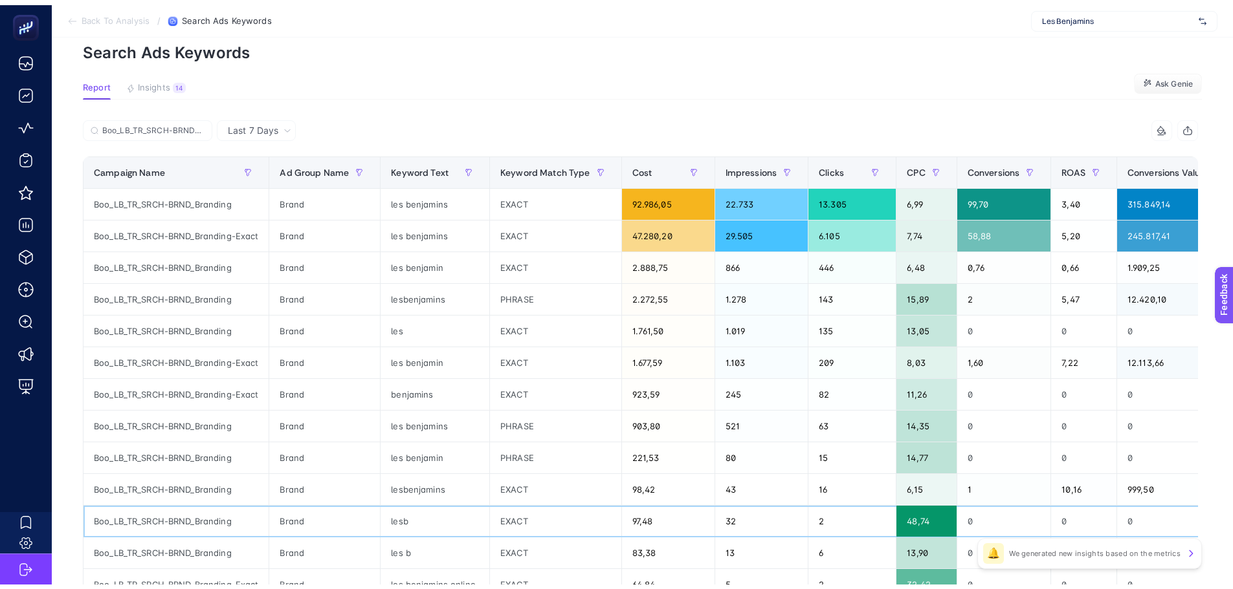
scroll to position [0, 0]
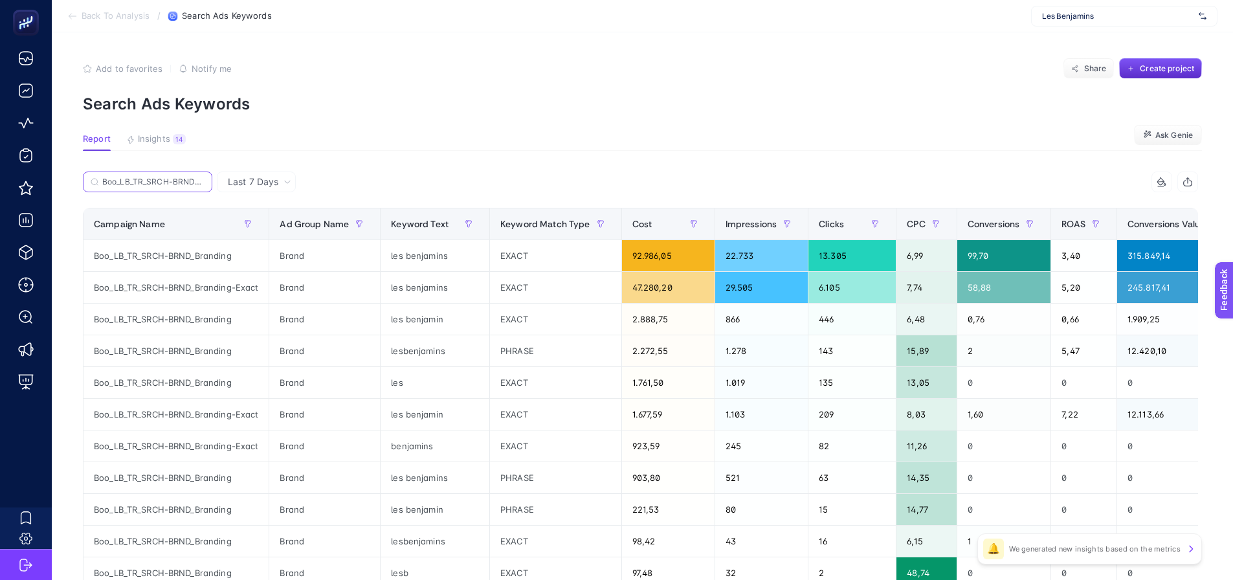
click at [179, 182] on input "Boo_LB_TR_SRCH-BRND_Branding" at bounding box center [153, 182] width 102 height 10
click at [155, 135] on span "Insights" at bounding box center [154, 139] width 32 height 10
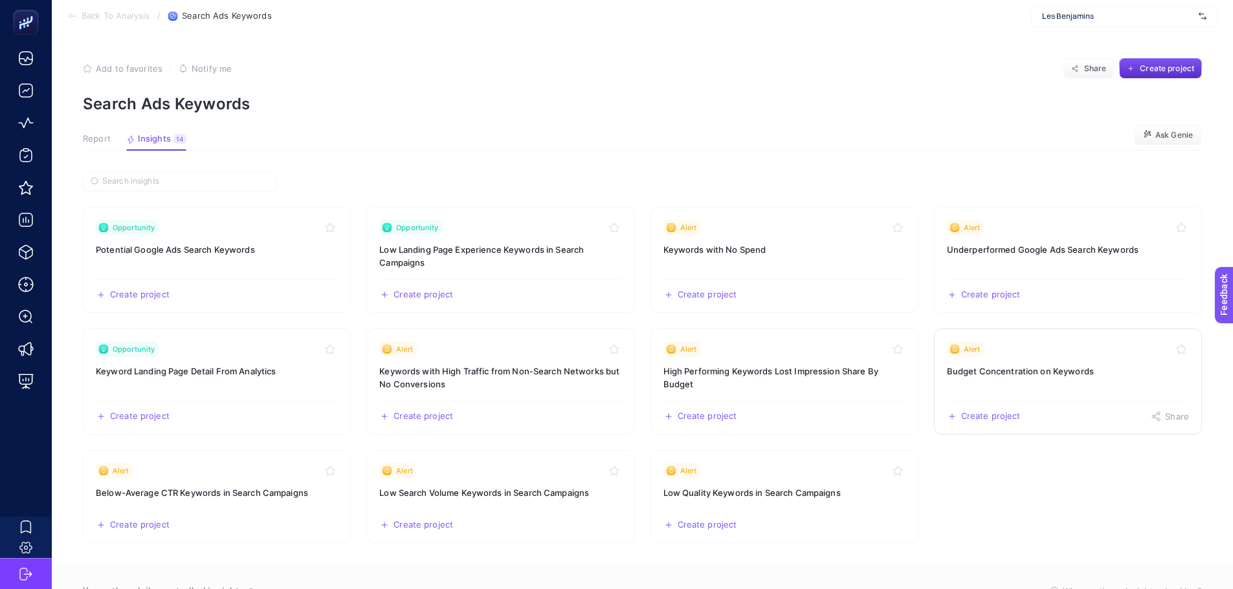
drag, startPoint x: 995, startPoint y: 385, endPoint x: 991, endPoint y: 366, distance: 19.0
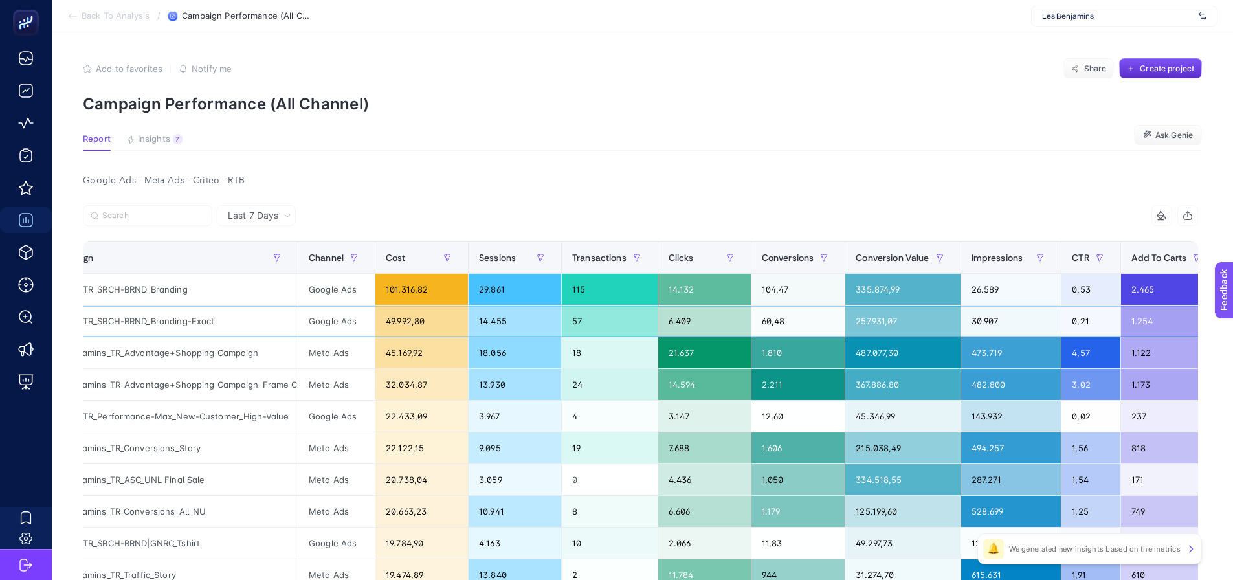
scroll to position [0, 804]
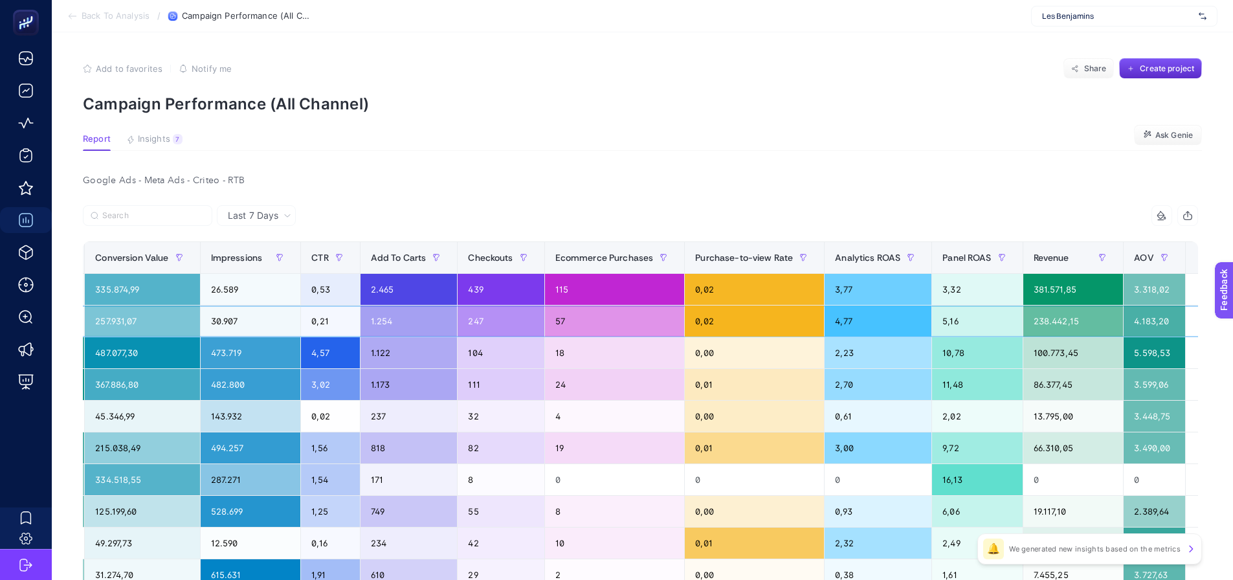
drag, startPoint x: 310, startPoint y: 316, endPoint x: 580, endPoint y: 327, distance: 270.7
click at [1197, 258] on div "+" at bounding box center [1209, 257] width 25 height 10
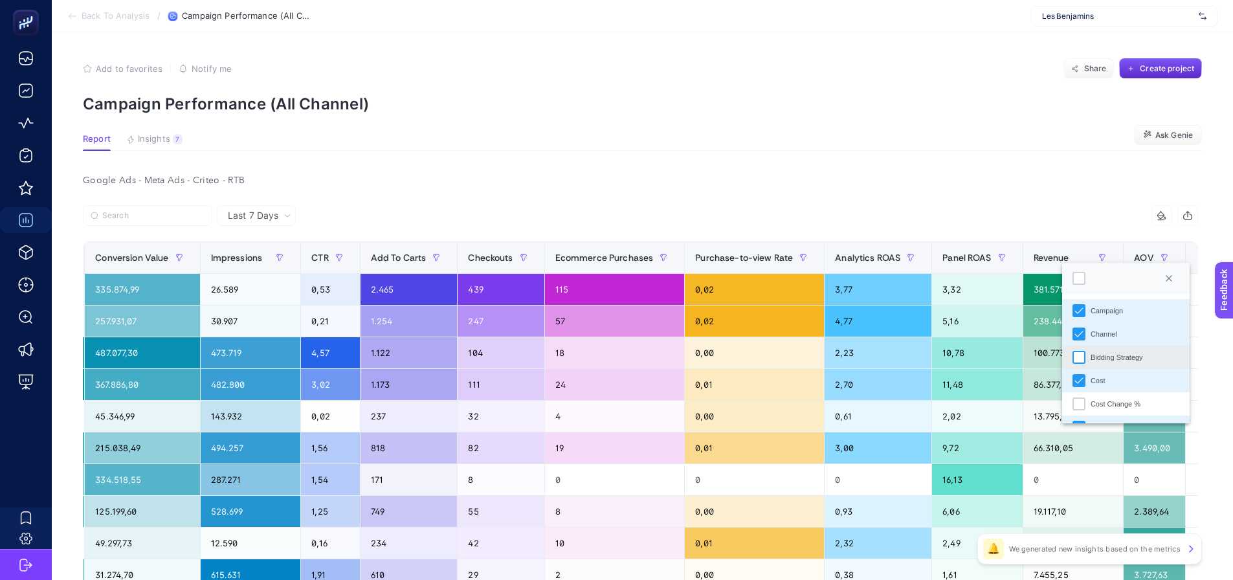
click at [1084, 356] on li "Bidding Strategy" at bounding box center [1125, 357] width 127 height 23
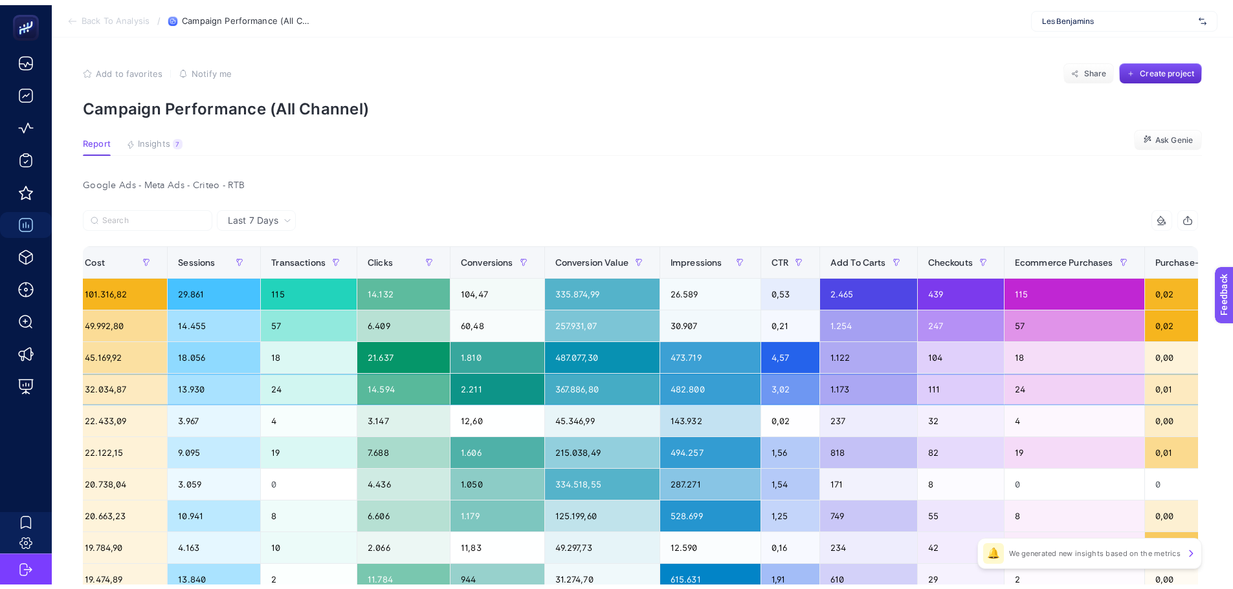
scroll to position [0, 0]
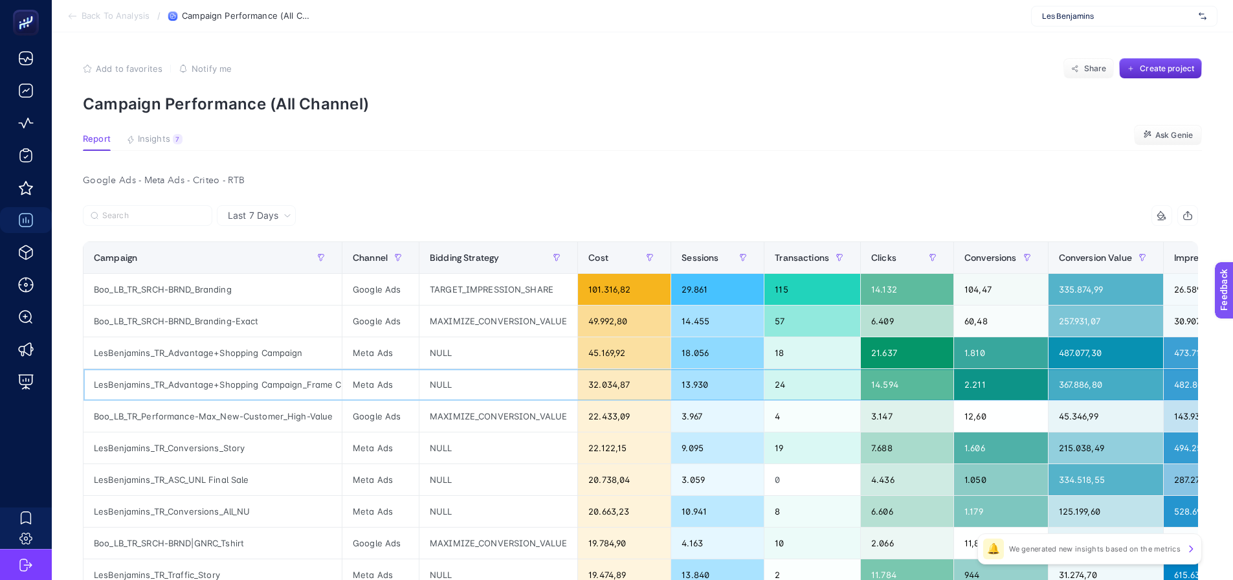
drag, startPoint x: 508, startPoint y: 394, endPoint x: 431, endPoint y: 395, distance: 77.0
click at [426, 326] on div "MAXIMIZE_CONVERSION_VALUE" at bounding box center [498, 320] width 158 height 31
click at [454, 294] on div "TARGET_IMPRESSION_SHARE" at bounding box center [498, 289] width 158 height 31
click at [453, 327] on div "MAXIMIZE_CONVERSION_VALUE" at bounding box center [498, 320] width 158 height 31
click at [159, 143] on span "Insights" at bounding box center [154, 139] width 32 height 10
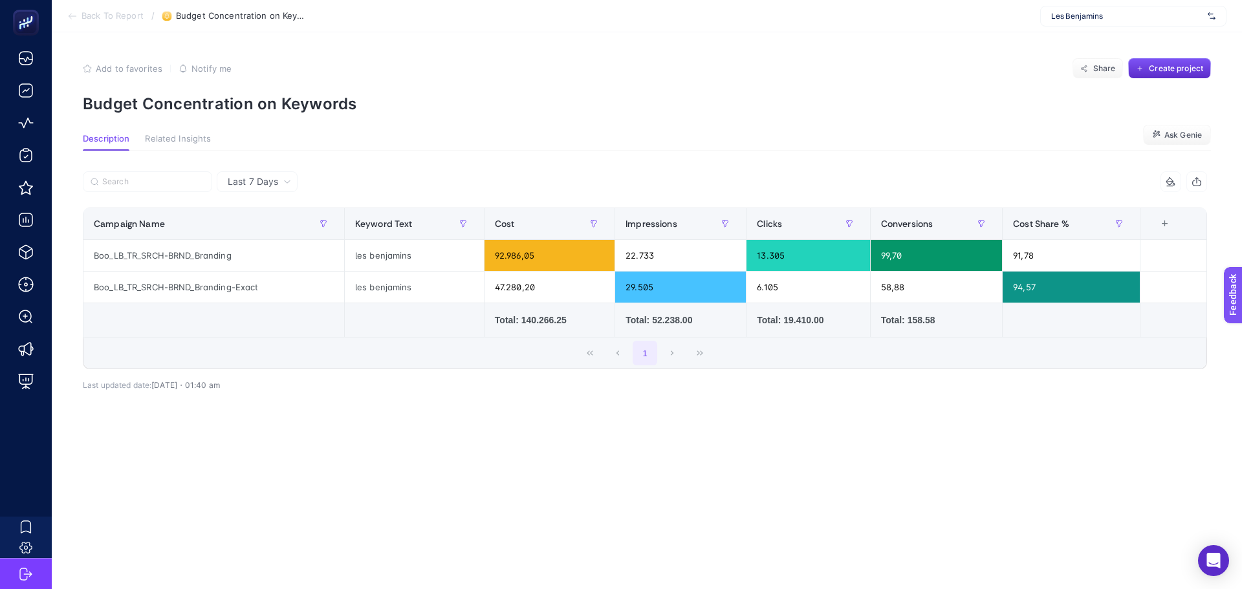
drag, startPoint x: 217, startPoint y: 177, endPoint x: 234, endPoint y: 184, distance: 17.4
click at [226, 182] on div "Last 7 Days" at bounding box center [257, 181] width 81 height 21
click at [235, 184] on span "Last 7 Days" at bounding box center [253, 181] width 50 height 13
click at [258, 167] on div "Last 7 Days 5 items selected Campaign Name Keyword Text Cost Impressions Clicks…" at bounding box center [644, 304] width 1145 height 307
click at [259, 187] on span "Last 7 Days" at bounding box center [253, 181] width 50 height 13
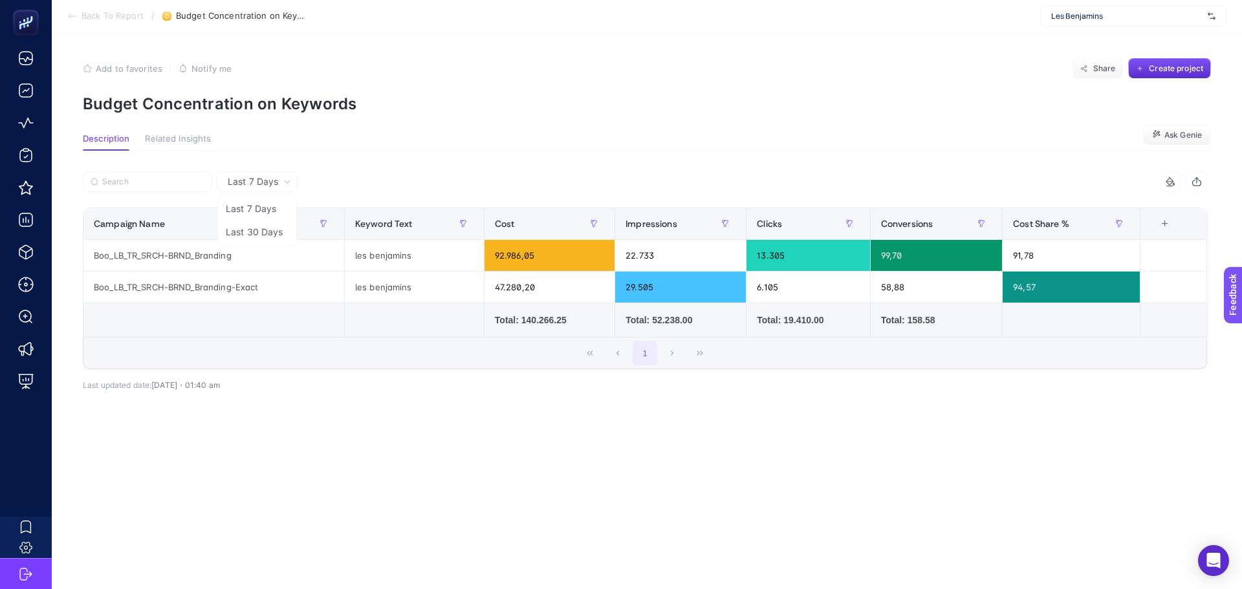
click at [255, 237] on li "Last 30 Days" at bounding box center [257, 232] width 73 height 23
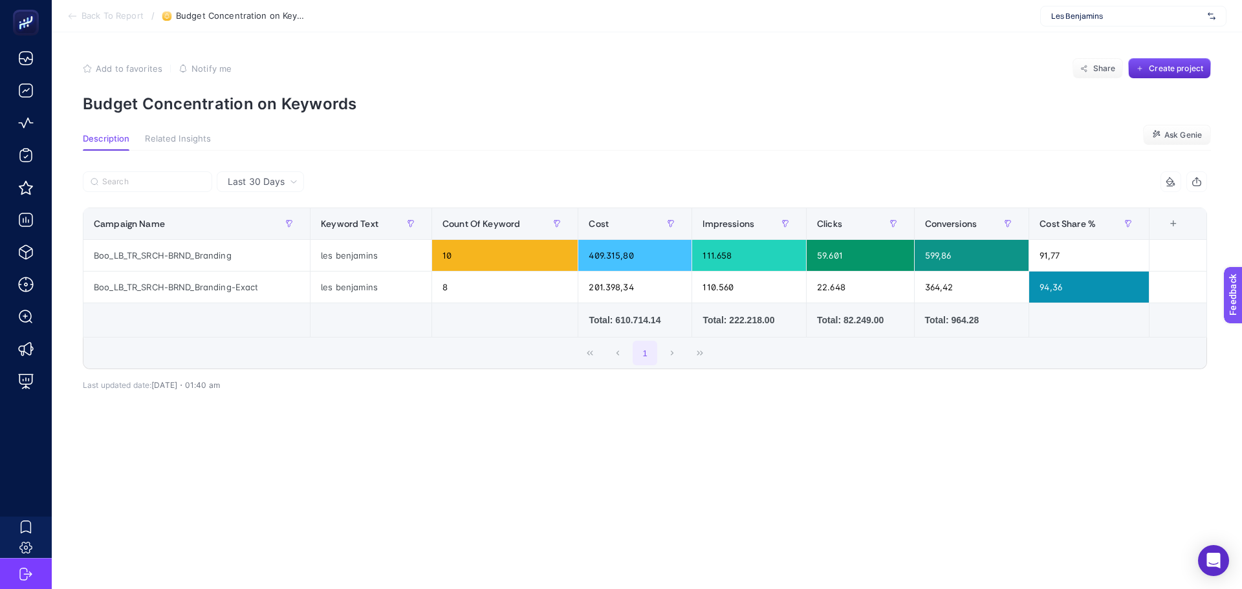
click at [516, 175] on div at bounding box center [364, 185] width 562 height 28
click at [272, 181] on span "Last 30 Days" at bounding box center [256, 181] width 57 height 13
click at [265, 214] on li "Last 7 Days" at bounding box center [261, 208] width 80 height 23
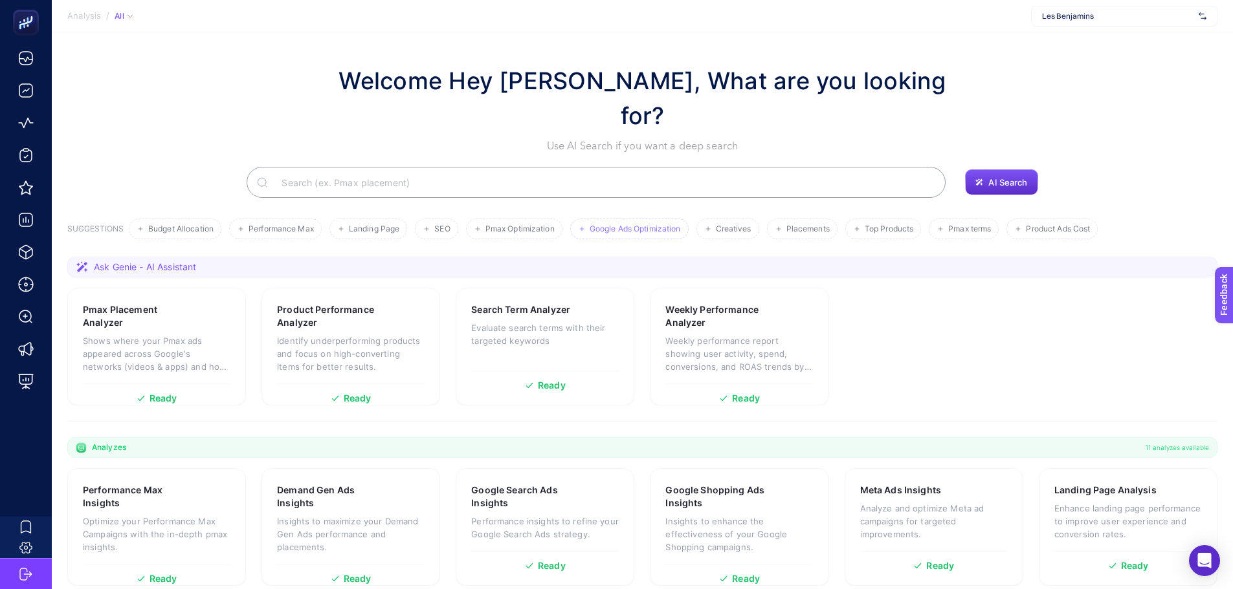
click at [599, 225] on span "Google Ads Optimization" at bounding box center [634, 230] width 91 height 10
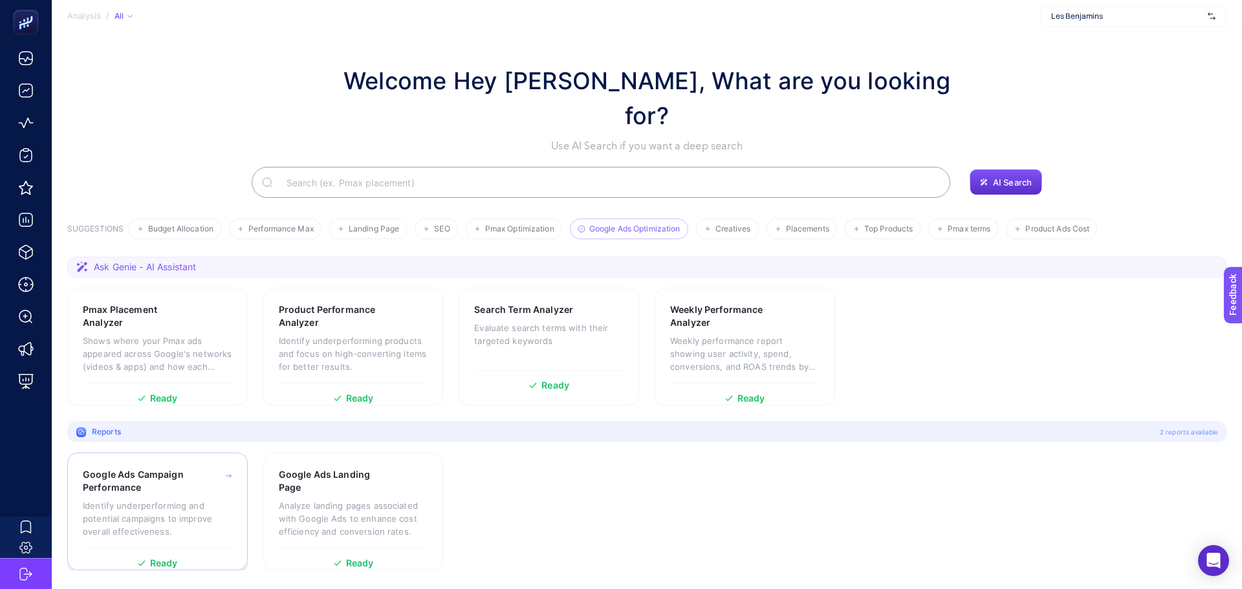
click at [190, 500] on p "Identify underperforming and potential campaigns to improve overall effectivene…" at bounding box center [157, 519] width 149 height 39
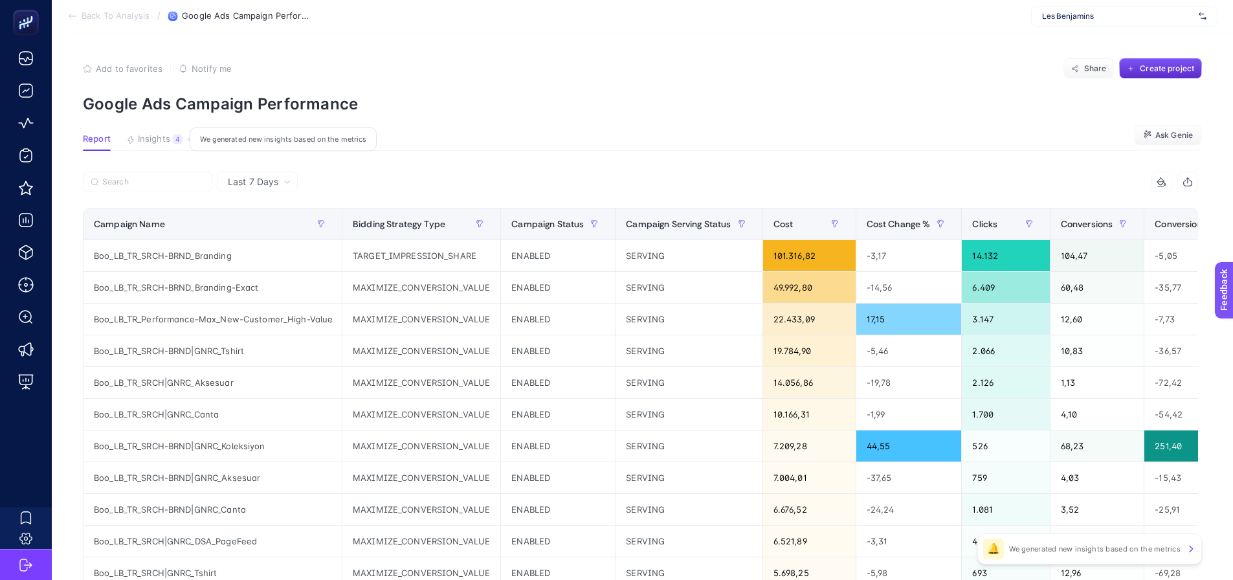
click at [156, 142] on span "Insights" at bounding box center [154, 139] width 32 height 10
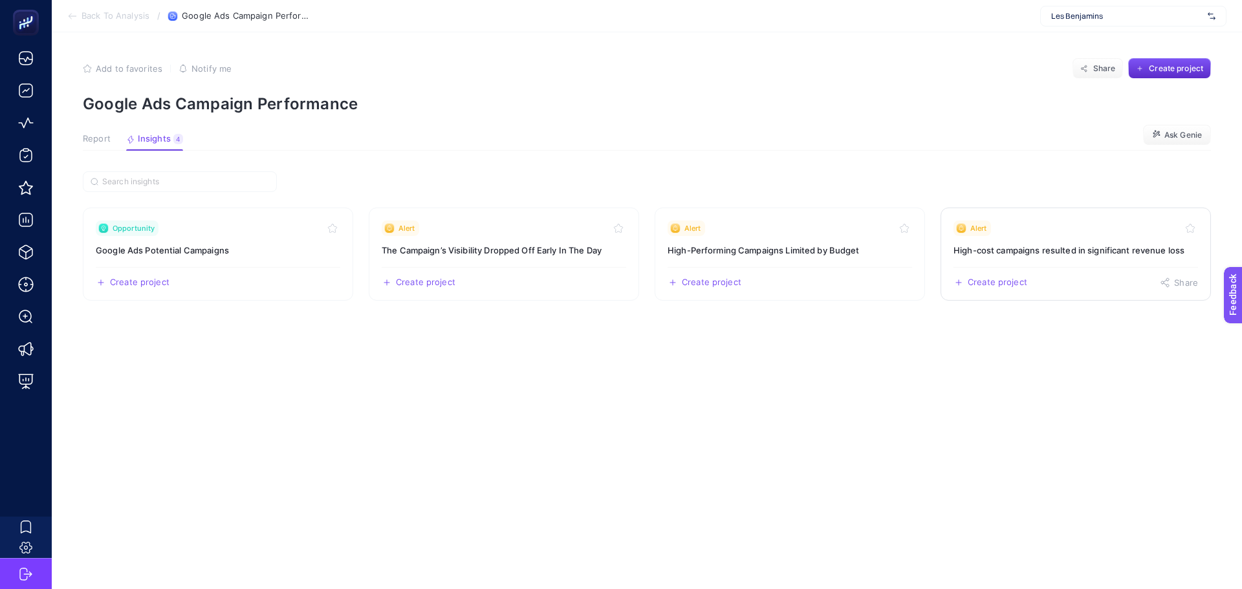
drag, startPoint x: 1042, startPoint y: 262, endPoint x: 1038, endPoint y: 254, distance: 9.0
drag, startPoint x: 93, startPoint y: 142, endPoint x: 143, endPoint y: 160, distance: 53.2
click at [93, 142] on span "Report" at bounding box center [97, 139] width 28 height 10
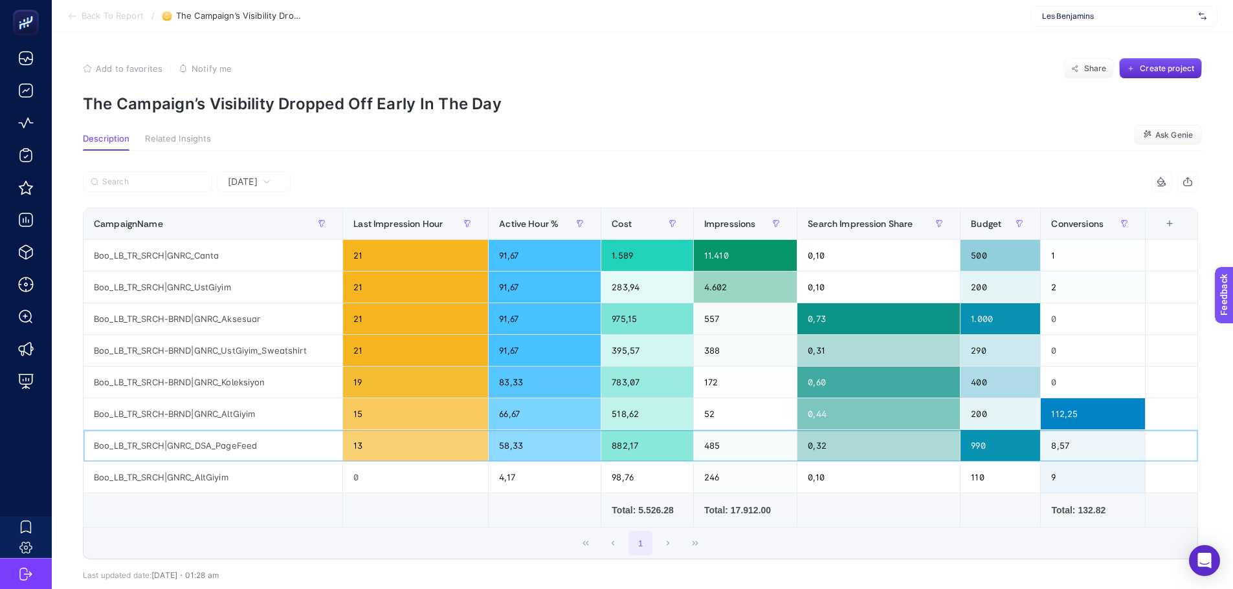
click at [380, 451] on div "13" at bounding box center [415, 445] width 145 height 31
click at [375, 415] on div "15" at bounding box center [415, 414] width 145 height 31
click at [370, 385] on div "19" at bounding box center [415, 382] width 145 height 31
click at [373, 356] on div "21" at bounding box center [415, 350] width 145 height 31
click at [251, 188] on span "Yesterday" at bounding box center [243, 181] width 30 height 13
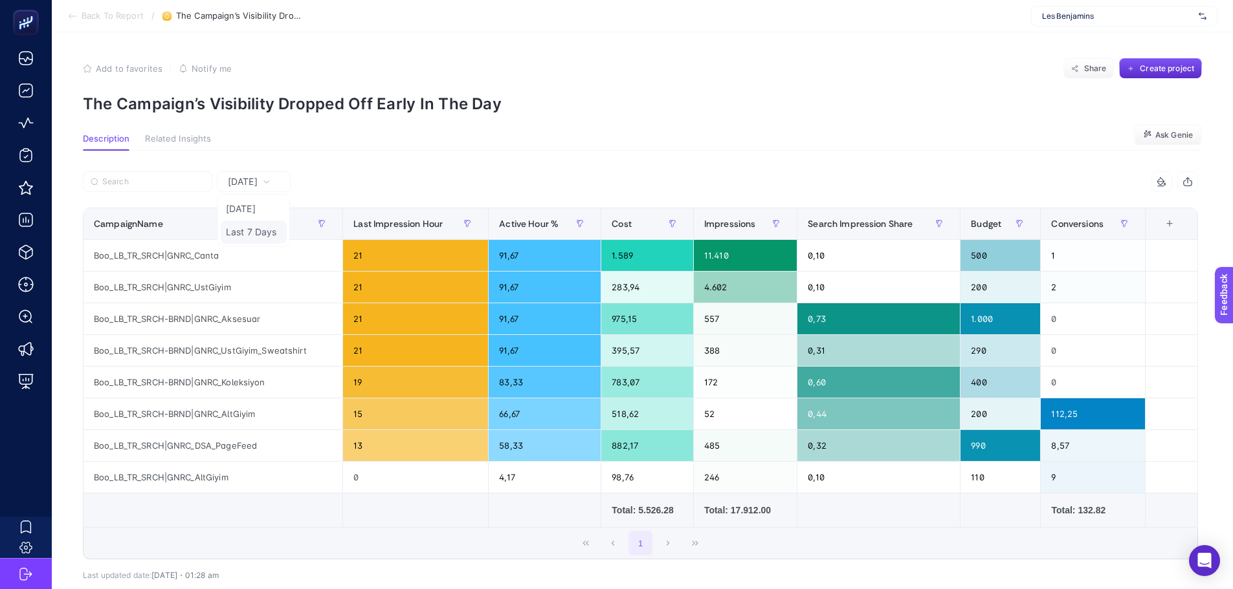
click at [256, 230] on li "Last 7 Days" at bounding box center [254, 232] width 66 height 23
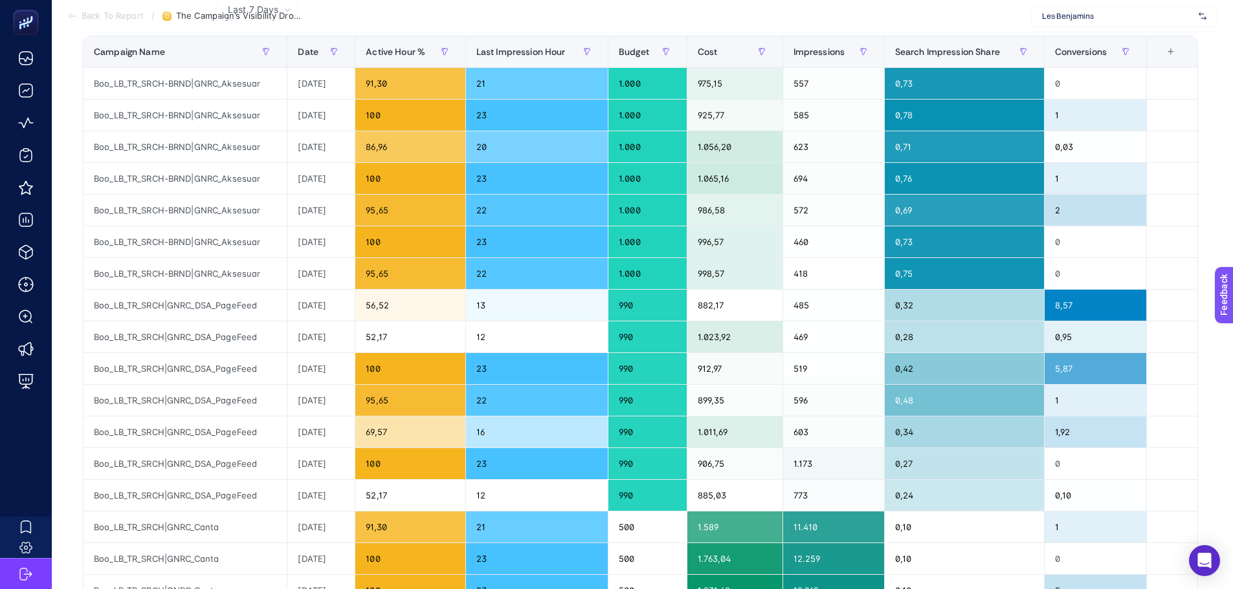
scroll to position [194, 0]
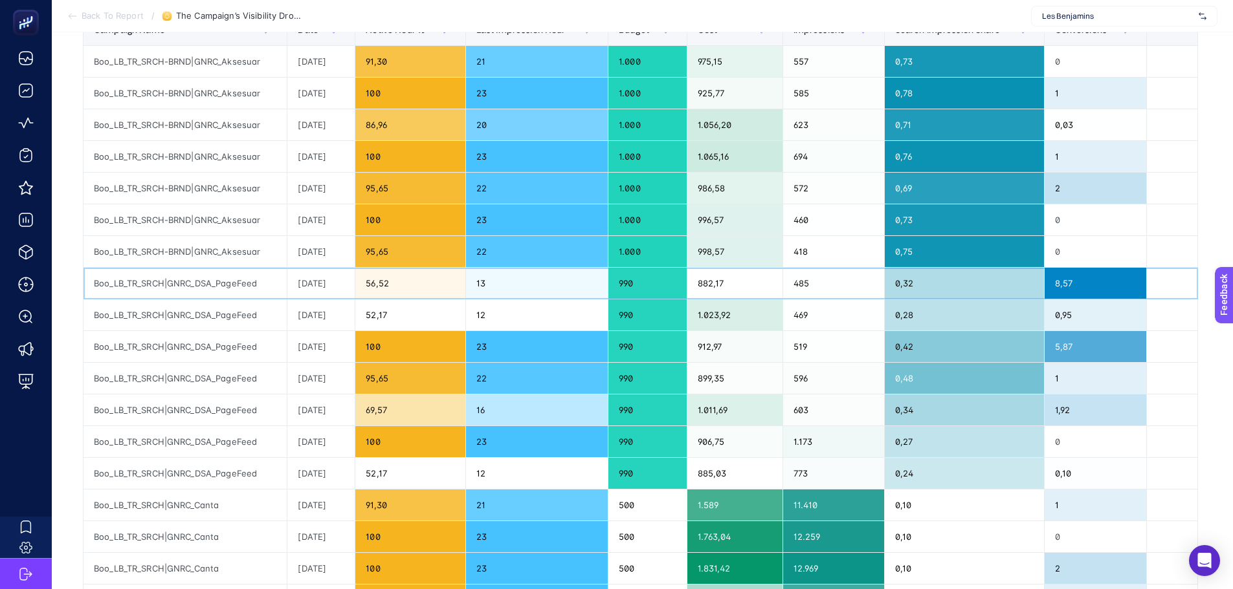
click at [498, 286] on div "13" at bounding box center [537, 283] width 142 height 31
click at [498, 319] on div "12" at bounding box center [537, 315] width 142 height 31
click at [492, 487] on div "12" at bounding box center [537, 473] width 142 height 31
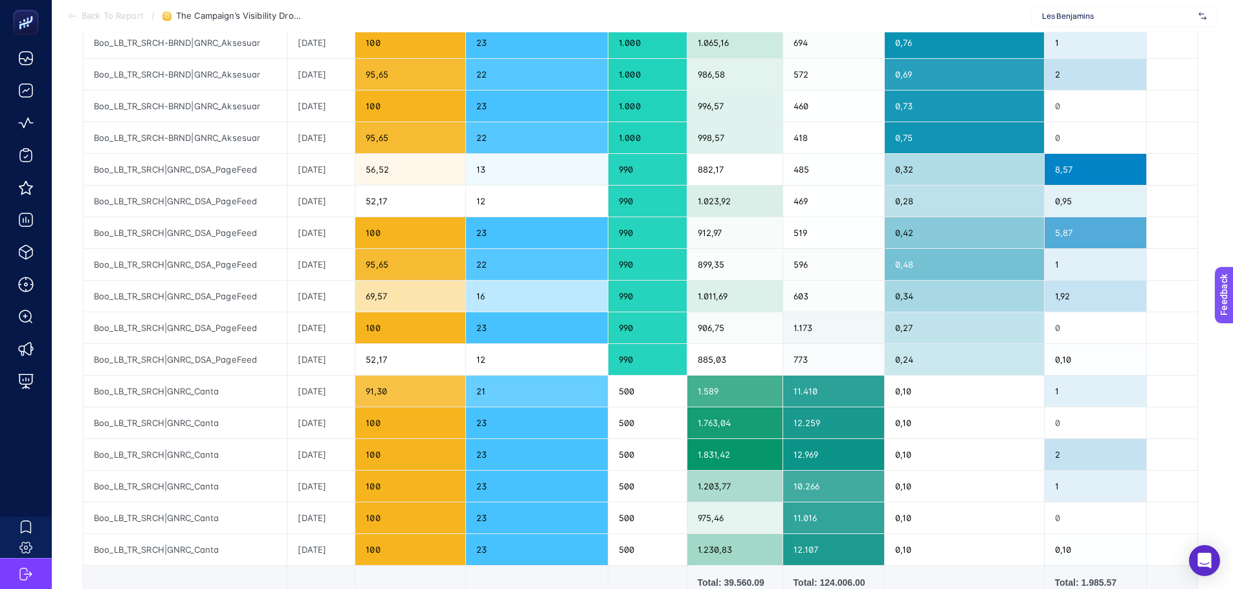
scroll to position [388, 0]
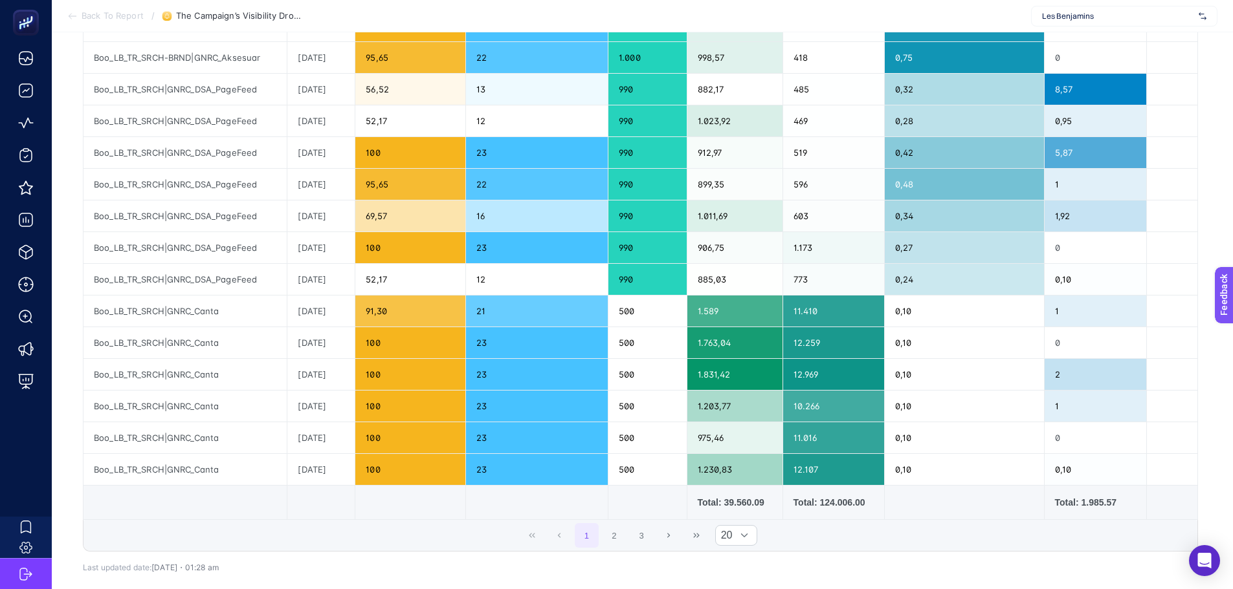
click at [612, 552] on div "7 items selected Campaign Name Date Active Hour % Last Impression Hour Budget C…" at bounding box center [640, 188] width 1115 height 769
click at [617, 536] on button "2" at bounding box center [614, 535] width 25 height 25
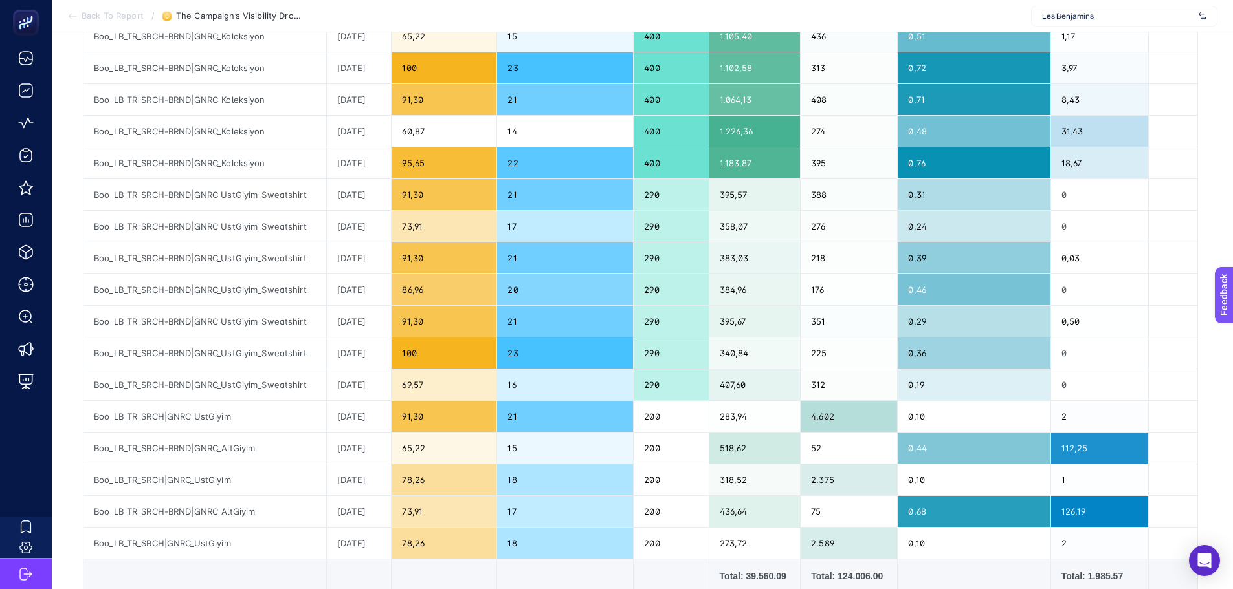
scroll to position [324, 0]
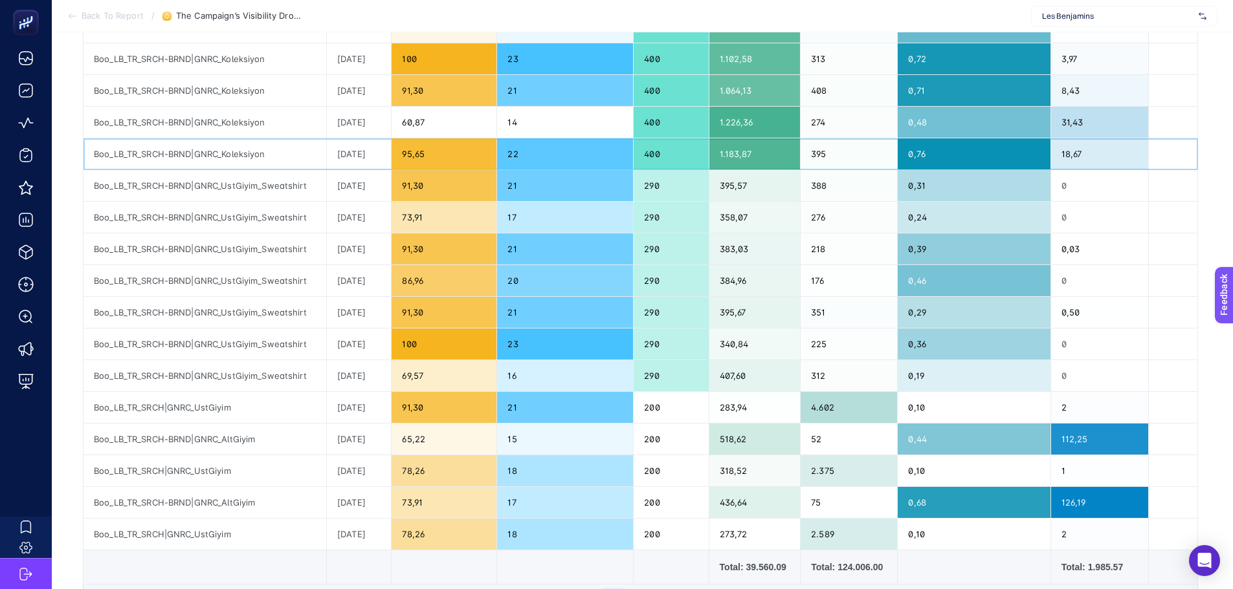
click at [165, 146] on div "Boo_LB_TR_SRCH-BRND|GNRC_Koleksiyon" at bounding box center [204, 153] width 243 height 31
click at [167, 155] on div "Boo_LB_TR_SRCH-BRND|GNRC_Koleksiyon" at bounding box center [204, 153] width 243 height 31
copy tr "Boo_LB_TR_SRCH-BRND|GNRC_Koleksiyon"
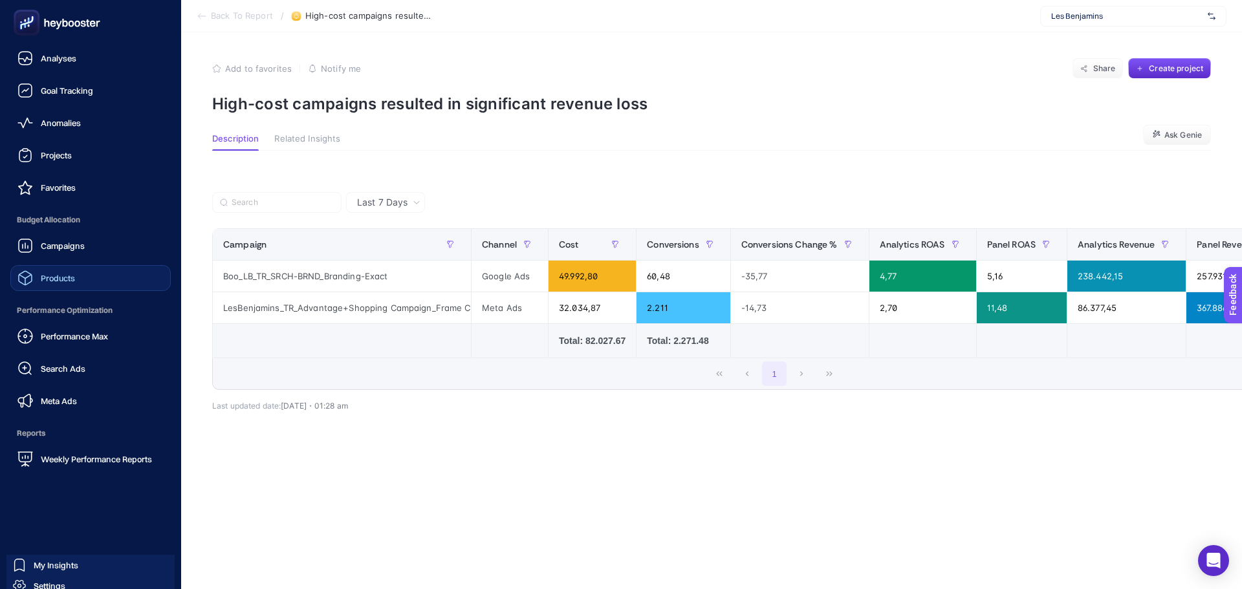
click at [51, 278] on span "Products" at bounding box center [58, 278] width 34 height 10
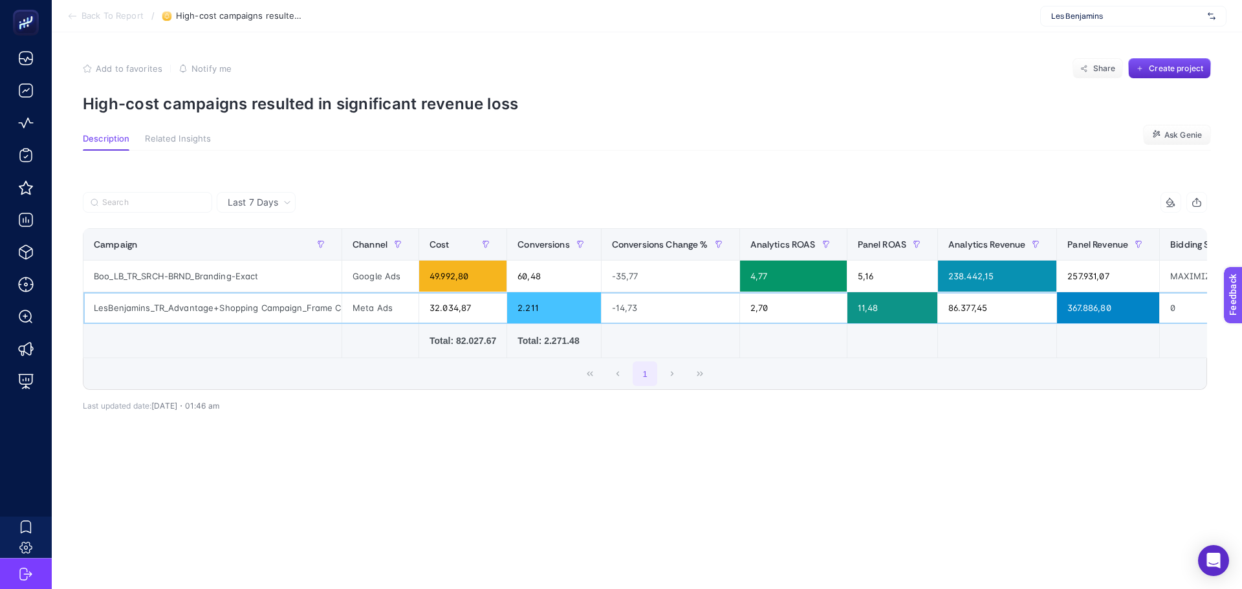
click at [310, 313] on div "LesBenjamins_TR_Advantage+Shopping Campaign_Frame Campaign" at bounding box center [212, 307] width 258 height 31
click at [305, 331] on td at bounding box center [212, 341] width 259 height 34
click at [306, 314] on div "LesBenjamins_TR_Advantage+Shopping Campaign_Frame Campaign" at bounding box center [212, 307] width 258 height 31
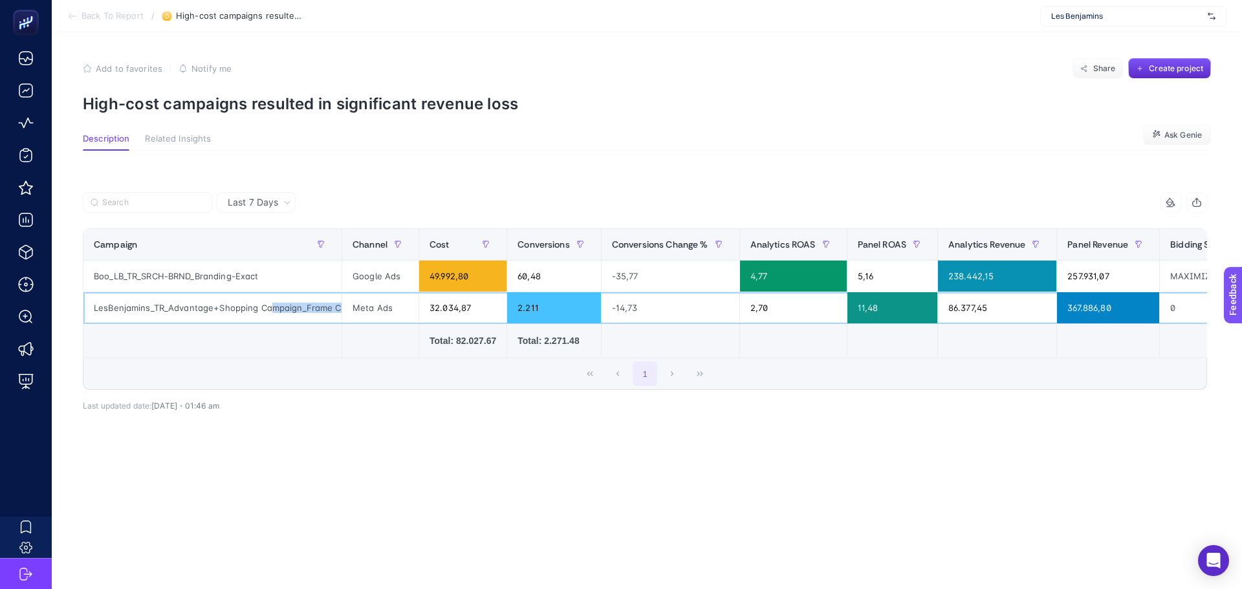
scroll to position [0, 43]
drag, startPoint x: 272, startPoint y: 308, endPoint x: 360, endPoint y: 314, distance: 87.5
click at [360, 314] on tr "LesBenjamins_TR_Advantage+Shopping Campaign_Frame Campaign Meta Ads 32.034,87 2…" at bounding box center [905, 308] width 1644 height 32
click at [285, 311] on div "LesBenjamins_TR_Advantage+Shopping Campaign_Frame Campaign" at bounding box center [212, 307] width 258 height 31
drag, startPoint x: 337, startPoint y: 306, endPoint x: 258, endPoint y: 310, distance: 79.0
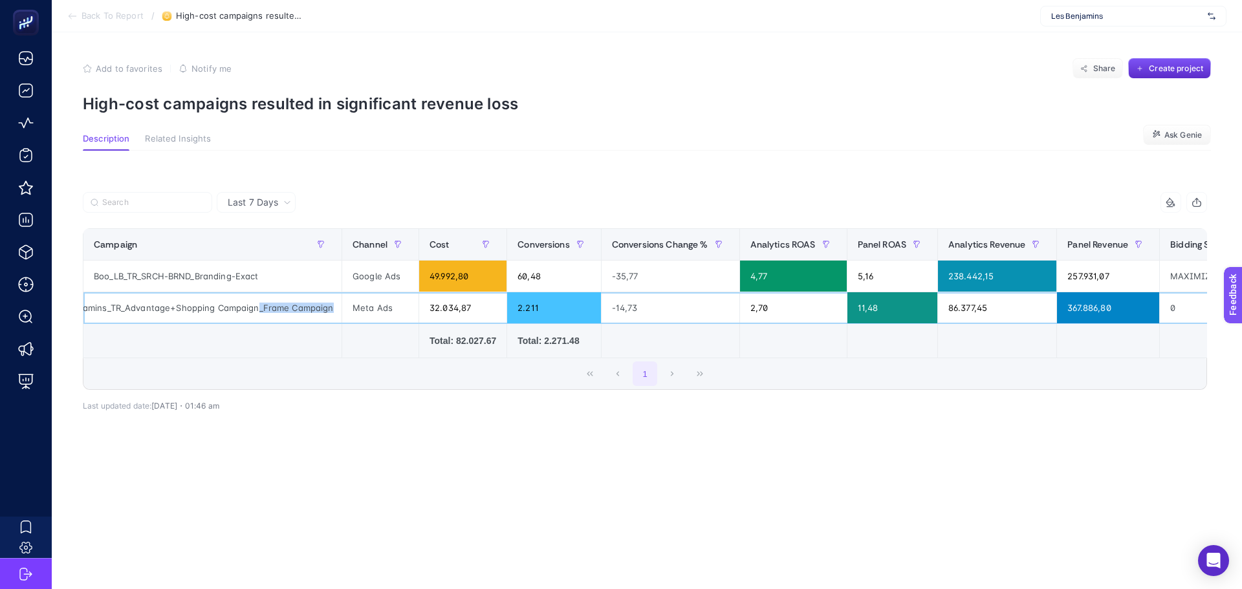
click at [258, 310] on div "LesBenjamins_TR_Advantage+Shopping Campaign_Frame Campaign" at bounding box center [212, 307] width 258 height 31
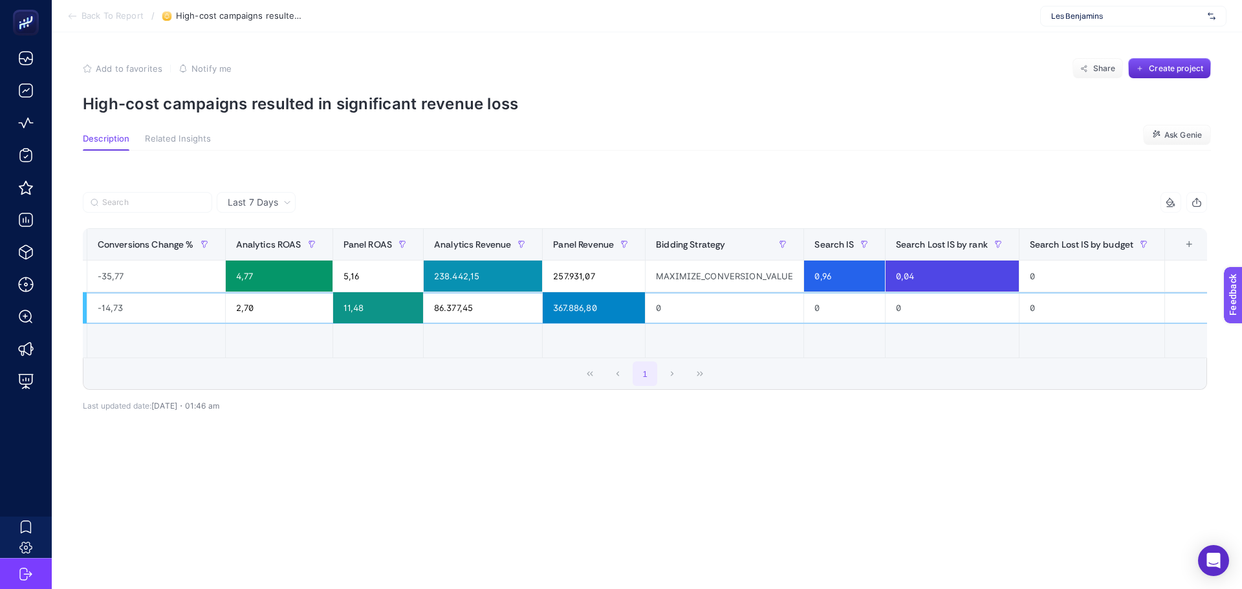
scroll to position [0, 518]
click at [1182, 255] on th "13 items selected +" at bounding box center [1184, 245] width 47 height 32
click at [1180, 244] on div "+" at bounding box center [1185, 244] width 25 height 10
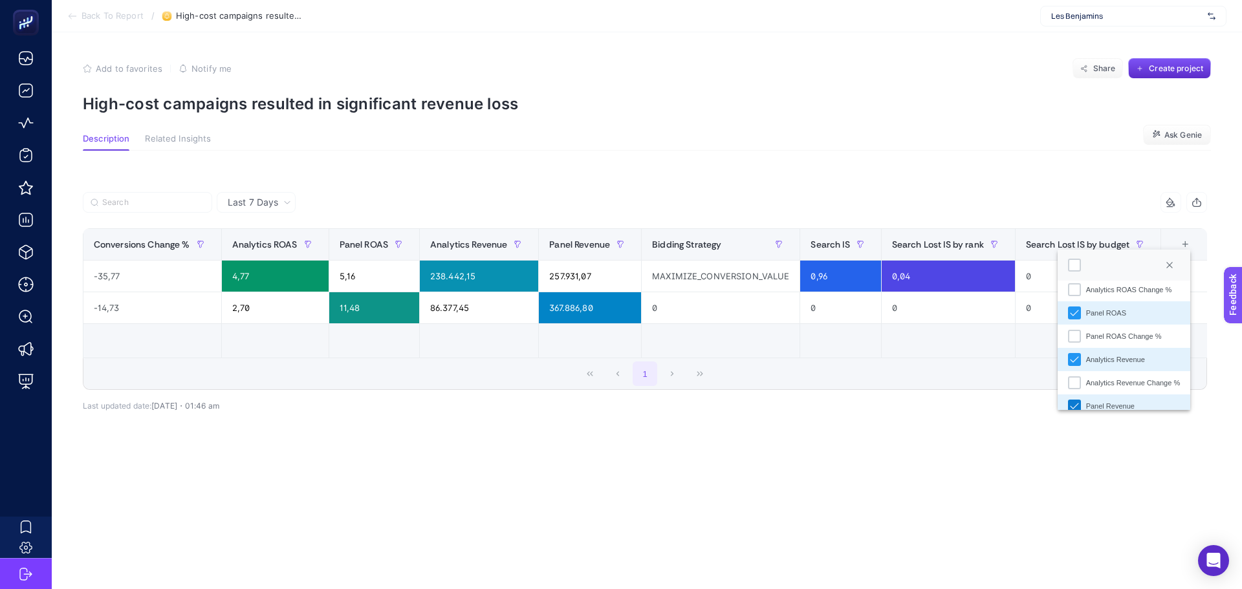
scroll to position [194, 0]
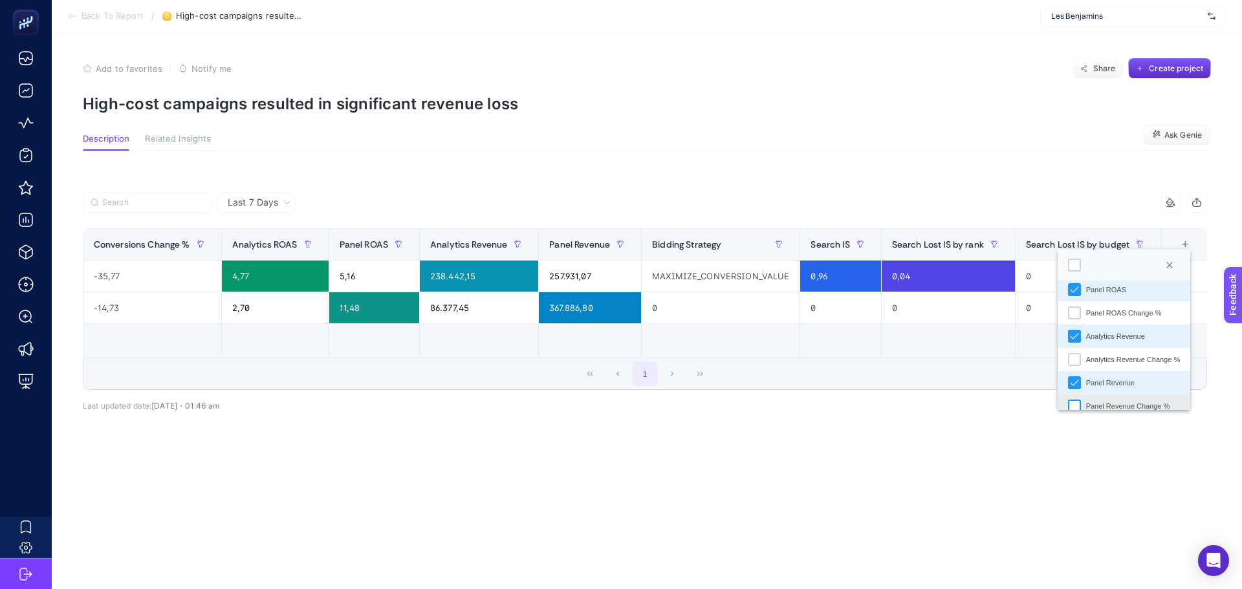
click at [1077, 402] on div "Panel Revenue Change %" at bounding box center [1074, 406] width 13 height 13
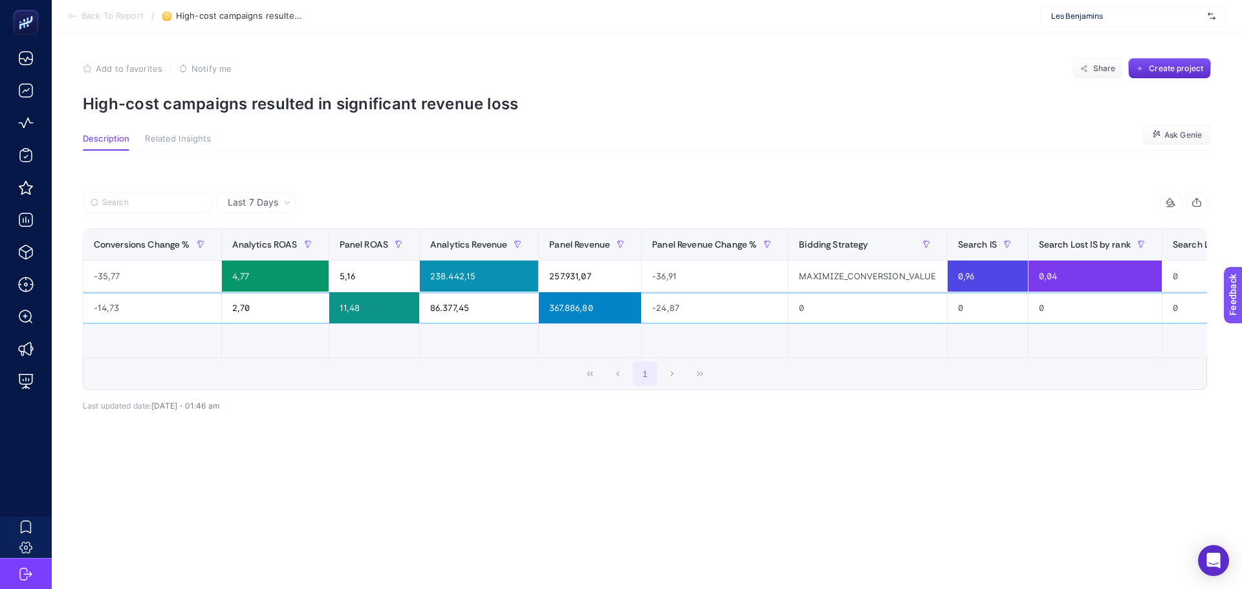
scroll to position [0, 665]
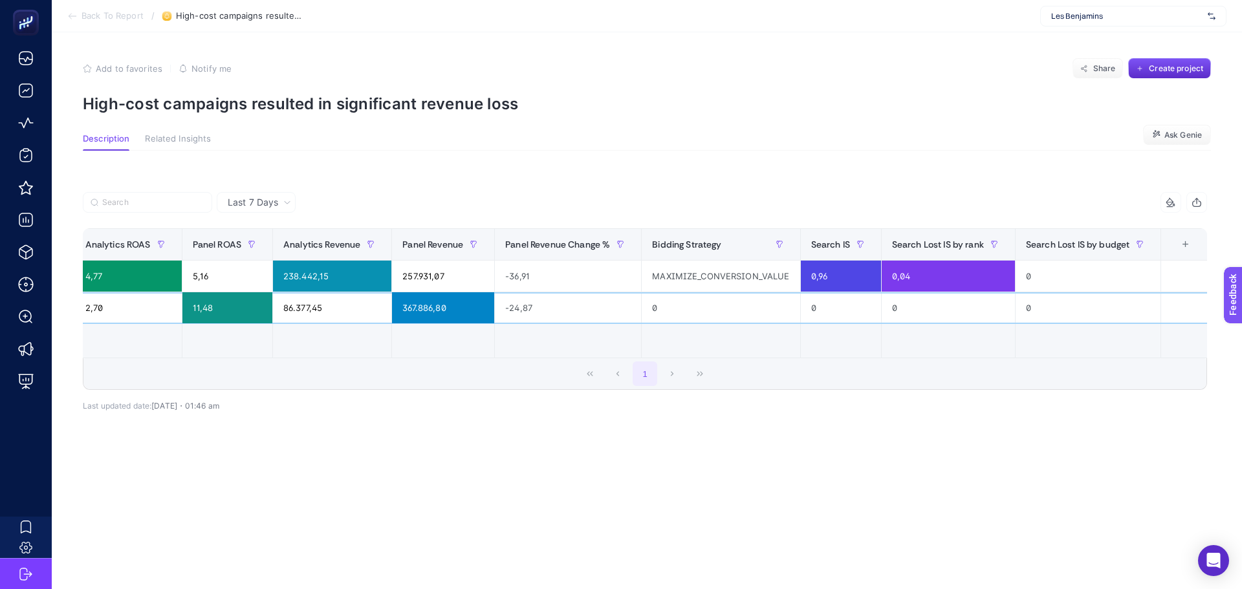
drag, startPoint x: 1073, startPoint y: 299, endPoint x: 1102, endPoint y: 298, distance: 28.5
click at [1173, 238] on th "14 items selected +" at bounding box center [1184, 245] width 47 height 32
click at [1184, 243] on div "+" at bounding box center [1186, 244] width 25 height 10
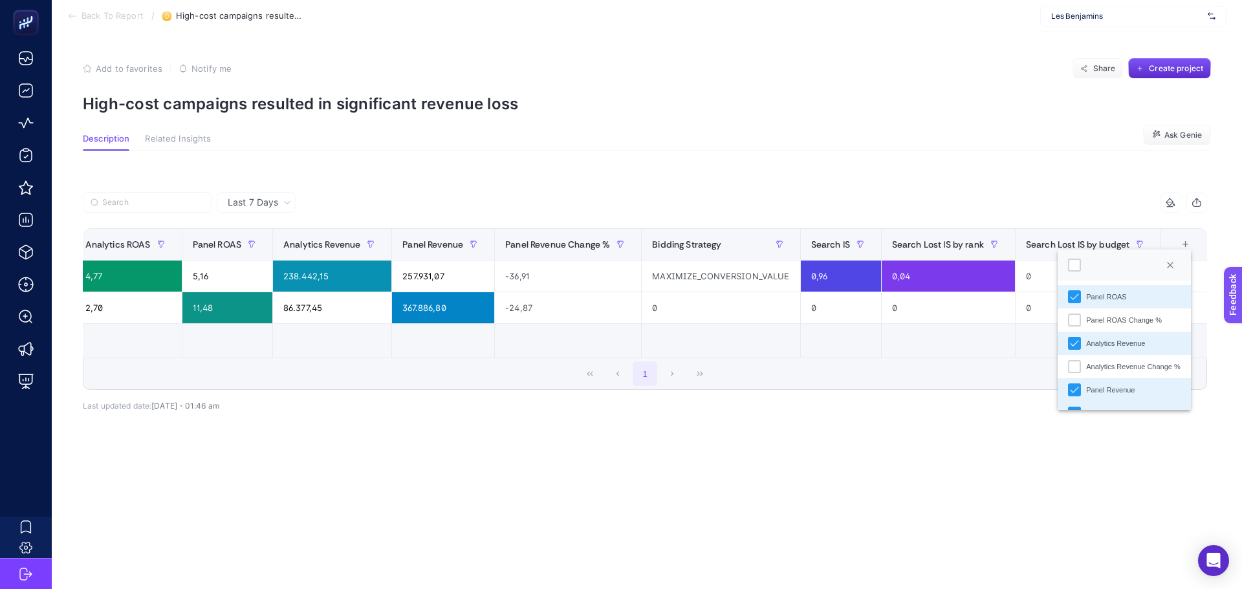
scroll to position [194, 0]
click at [1077, 361] on div "Analytics Revenue Change %" at bounding box center [1074, 359] width 13 height 13
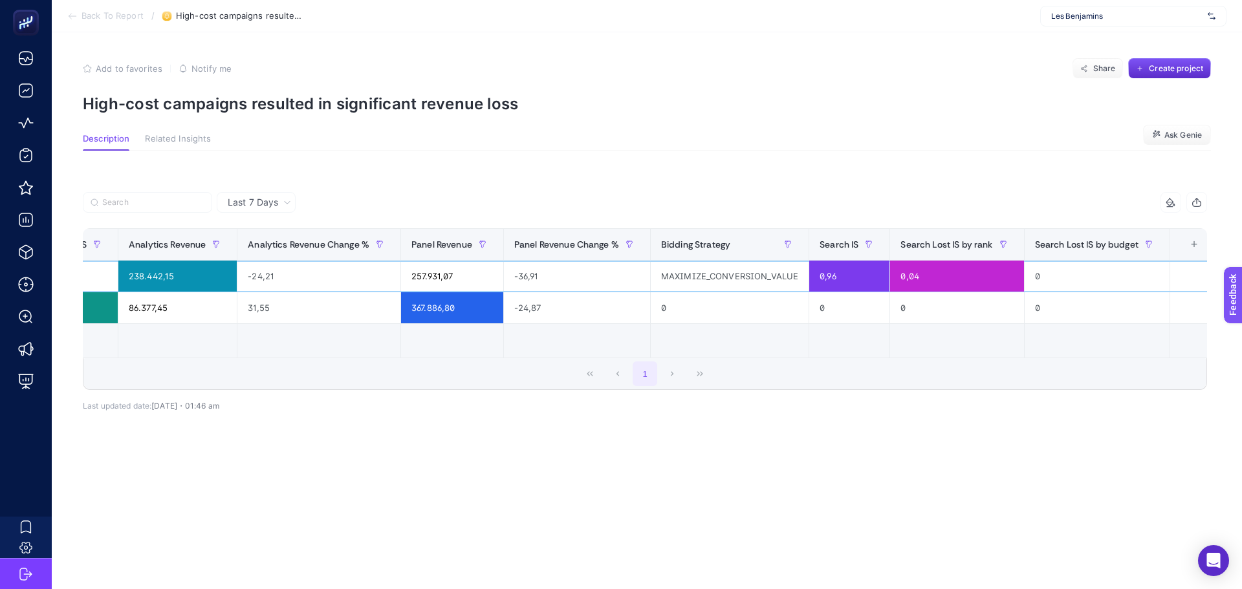
scroll to position [0, 829]
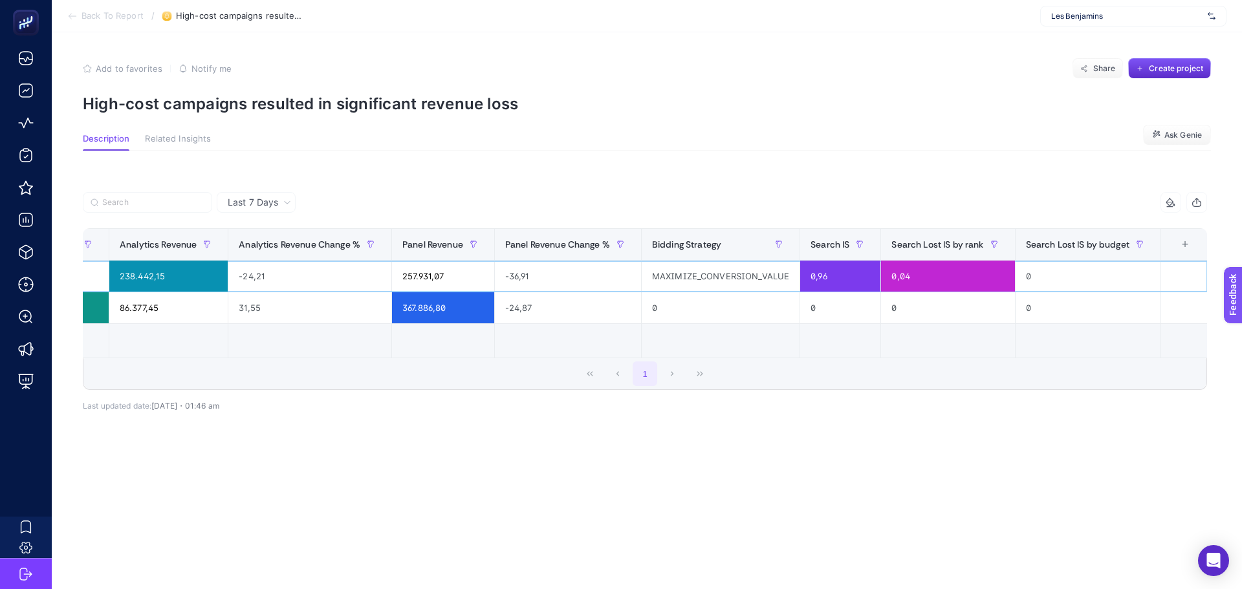
drag, startPoint x: 957, startPoint y: 290, endPoint x: 1084, endPoint y: 297, distance: 127.7
click at [1185, 239] on div "+" at bounding box center [1185, 244] width 25 height 10
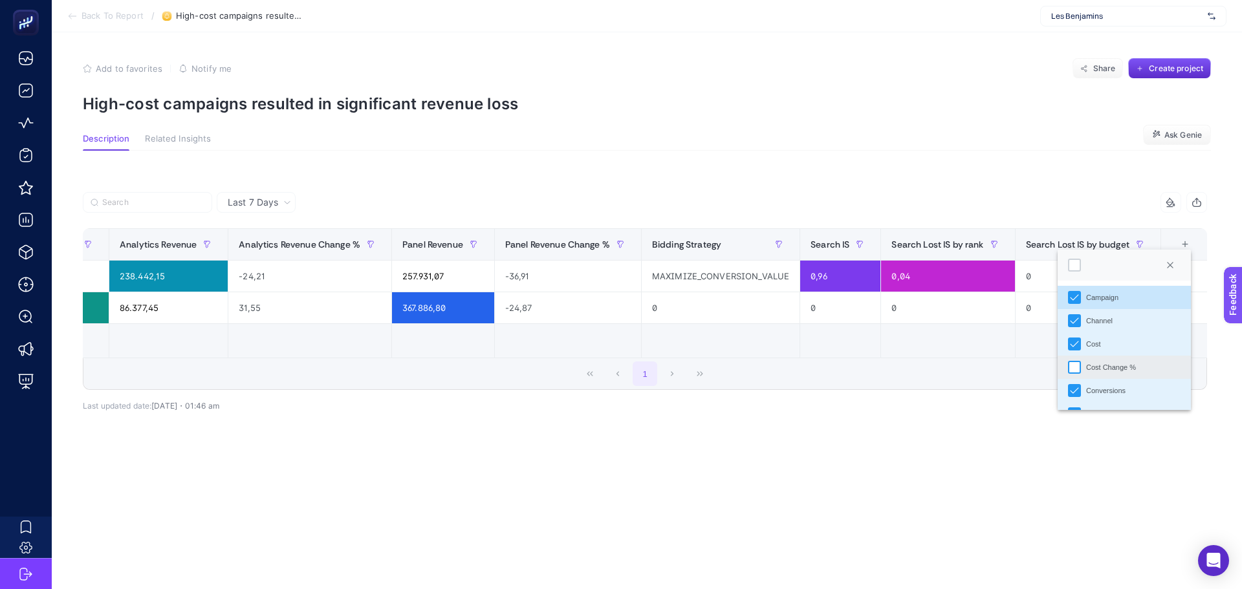
click at [1079, 367] on div "Cost Change %" at bounding box center [1074, 367] width 13 height 13
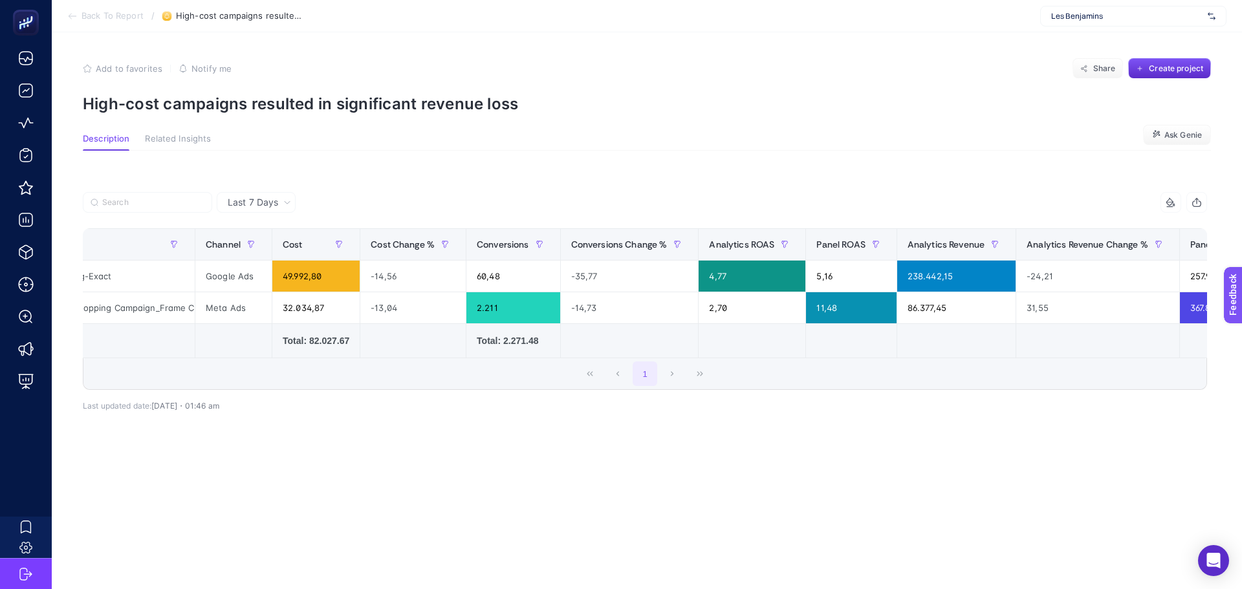
scroll to position [0, 0]
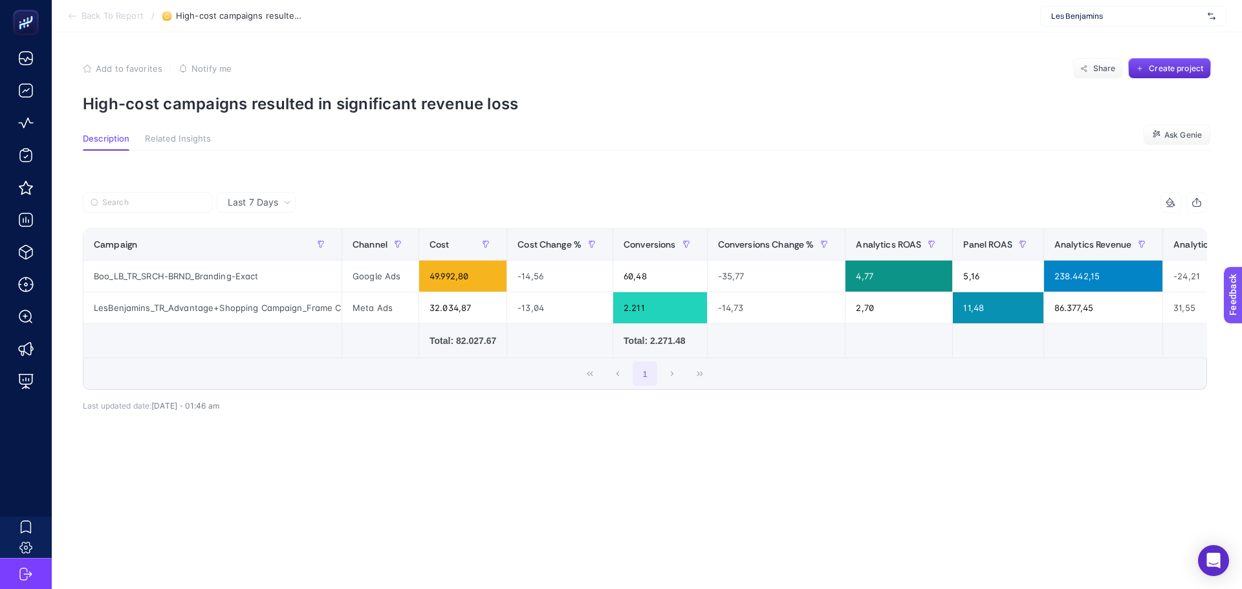
click at [882, 498] on article "Add to favorites false Notify me Share Create project High-cost campaigns resul…" at bounding box center [647, 310] width 1191 height 557
click at [853, 504] on article "Add to favorites false Notify me Share Create project High-cost campaigns resul…" at bounding box center [647, 310] width 1191 height 557
click at [450, 379] on div "1" at bounding box center [644, 373] width 1123 height 31
click at [441, 358] on div "Campaign Channel Cost Cost Change % Conversions Conversions Change % Analytics …" at bounding box center [645, 293] width 1125 height 130
click at [419, 386] on div "1" at bounding box center [644, 373] width 1123 height 31
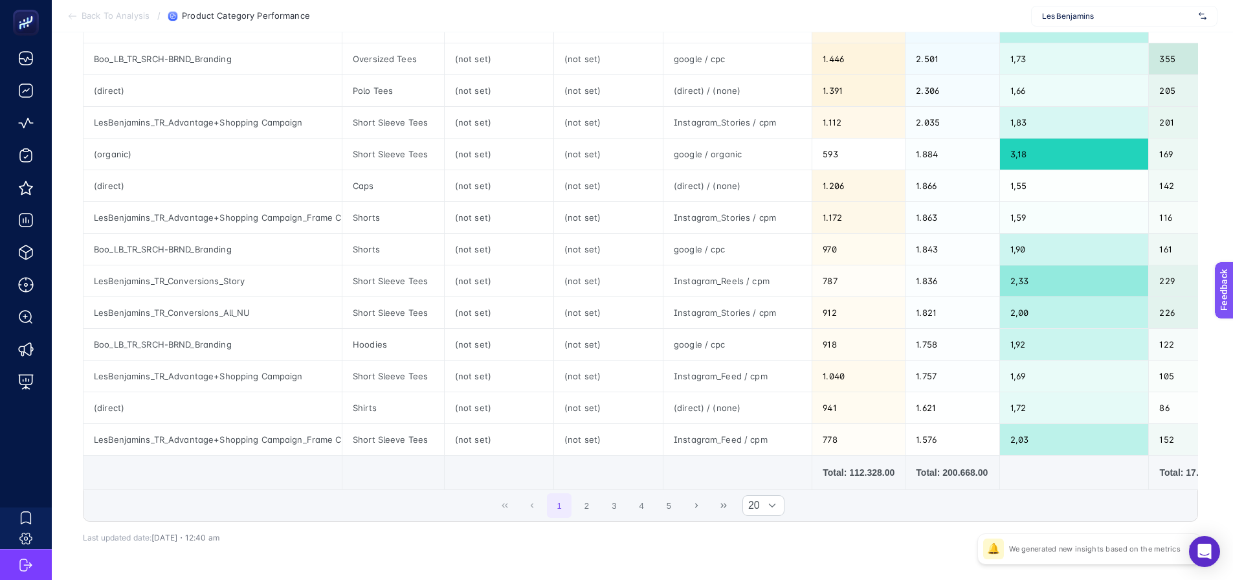
scroll to position [453, 0]
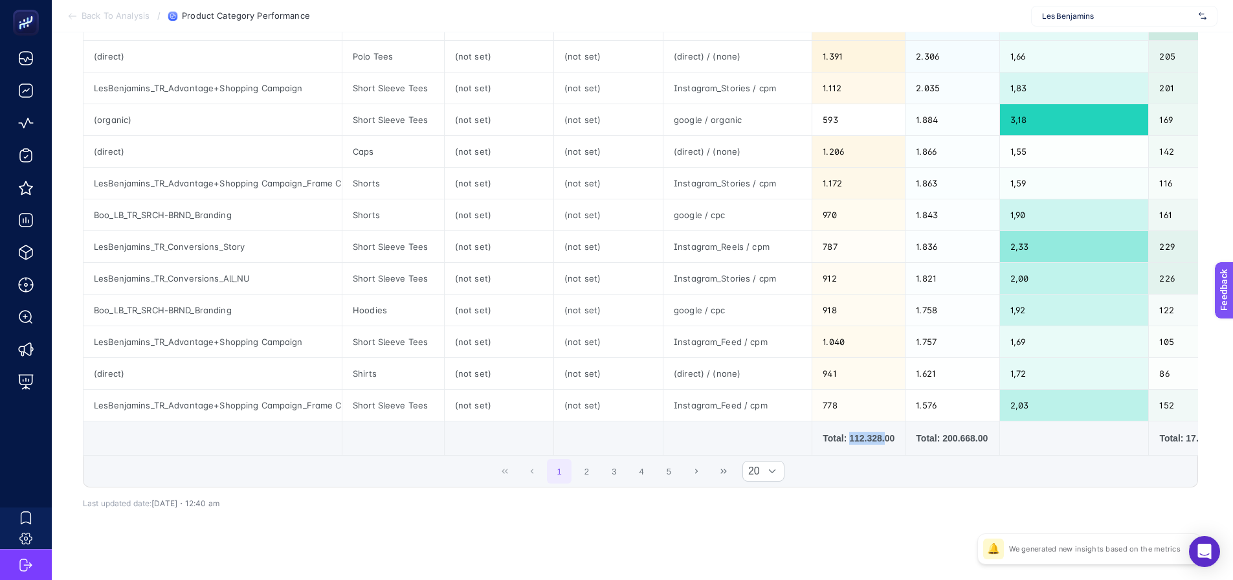
drag, startPoint x: 849, startPoint y: 438, endPoint x: 879, endPoint y: 437, distance: 29.8
click at [879, 437] on div "Total: 112.328.00" at bounding box center [858, 438] width 72 height 13
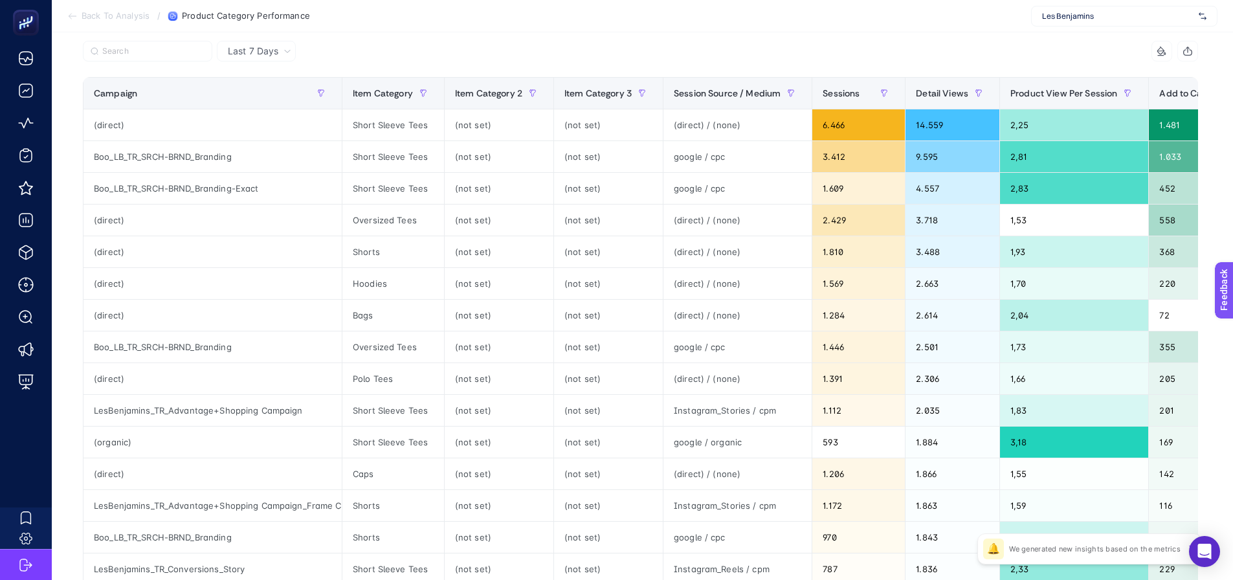
scroll to position [129, 0]
click at [844, 83] on th "Sessions" at bounding box center [858, 95] width 93 height 32
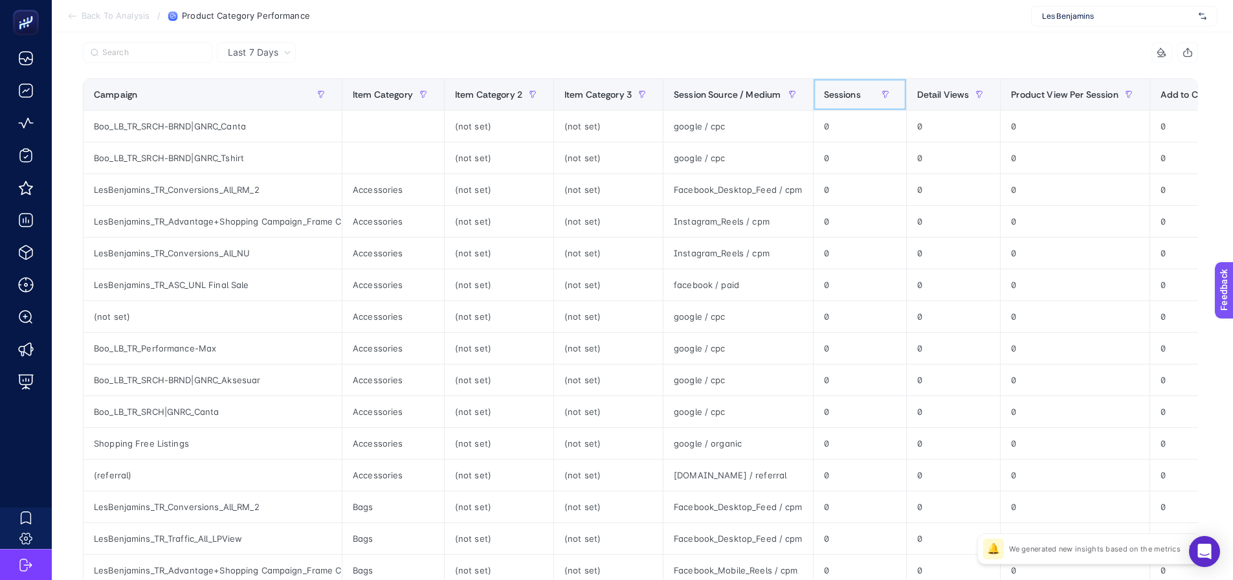
click at [844, 93] on span "Sessions" at bounding box center [842, 94] width 37 height 10
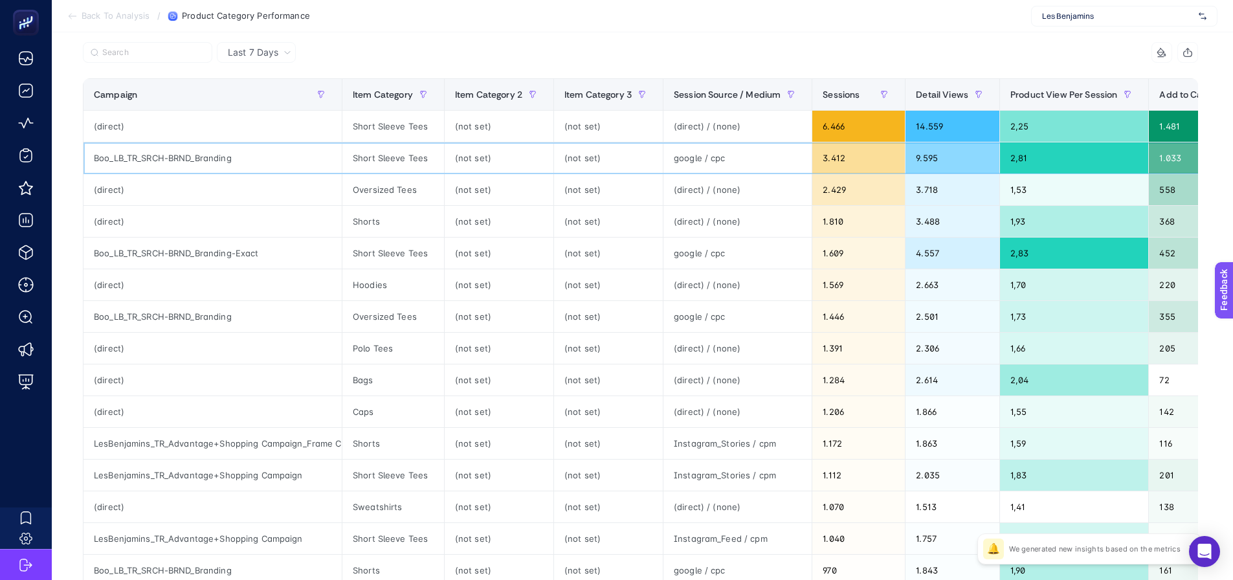
click at [388, 157] on div "Short Sleeve Tees" at bounding box center [393, 157] width 102 height 31
click at [384, 116] on div "Short Sleeve Tees" at bounding box center [393, 126] width 102 height 31
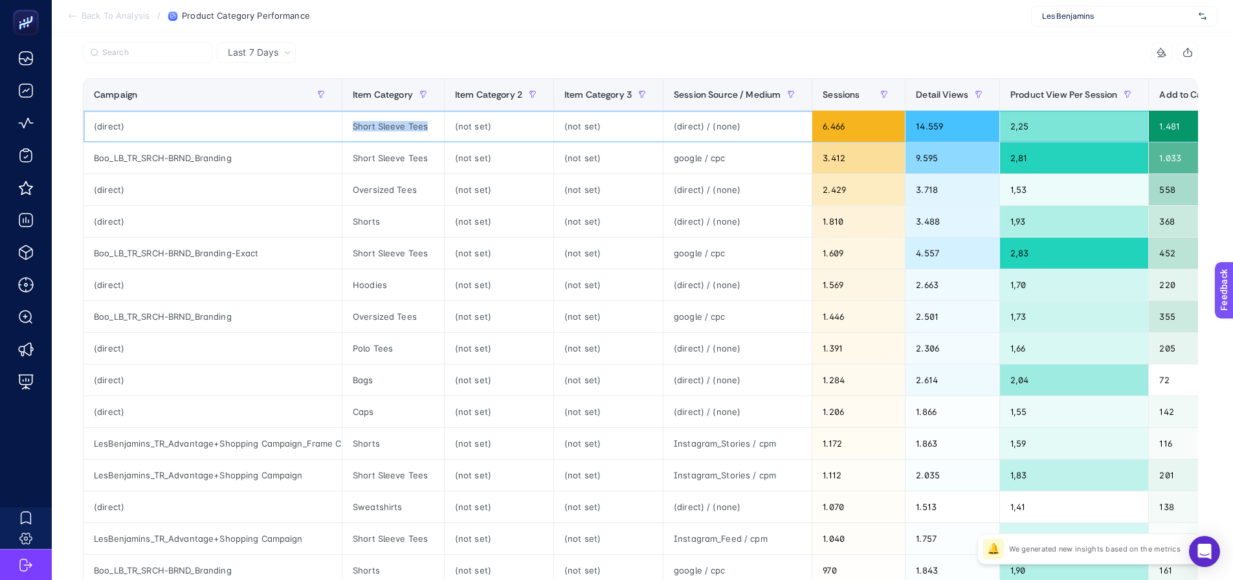
click at [384, 116] on div "Short Sleeve Tees" at bounding box center [393, 126] width 102 height 31
click at [393, 250] on div "Short Sleeve Tees" at bounding box center [393, 252] width 102 height 31
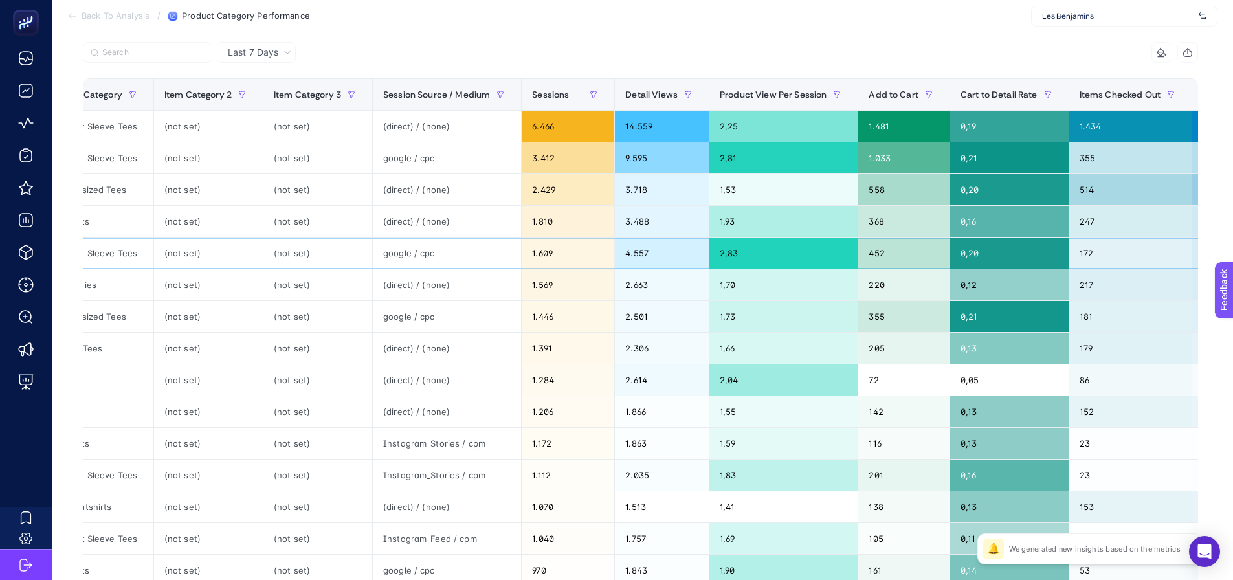
drag, startPoint x: 1056, startPoint y: 252, endPoint x: 1083, endPoint y: 255, distance: 27.3
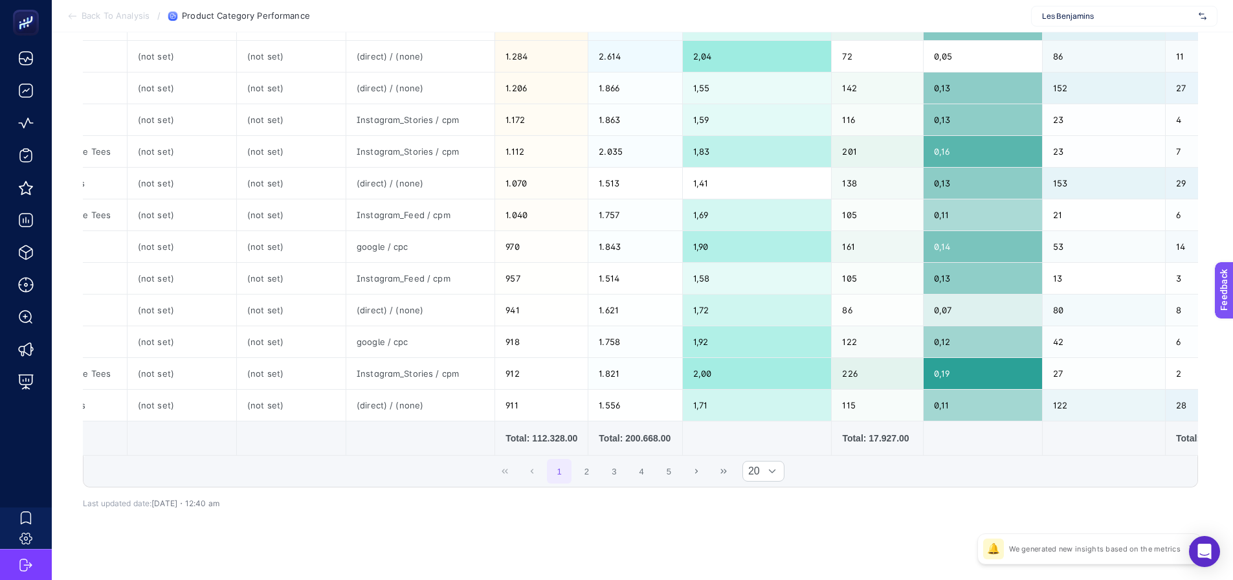
scroll to position [388, 0]
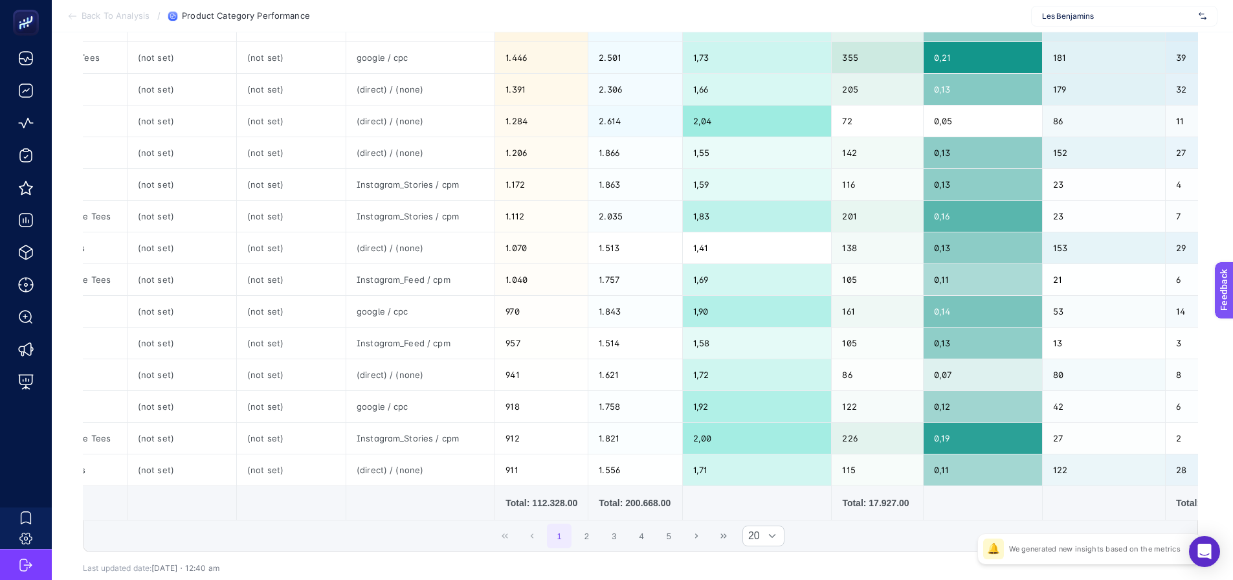
drag, startPoint x: 346, startPoint y: 520, endPoint x: 135, endPoint y: 548, distance: 212.9
click at [135, 548] on div "9 items selected Campaign Item Category Item Category 2 Item Category 3 Session…" at bounding box center [640, 167] width 1115 height 769
click at [394, 507] on td at bounding box center [420, 503] width 149 height 34
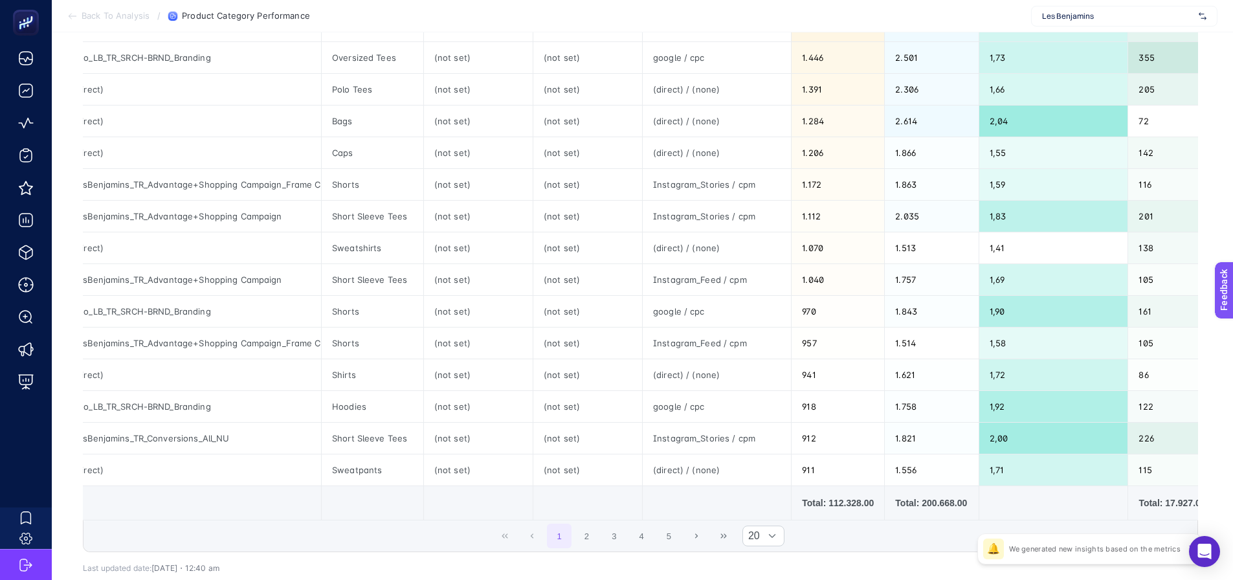
scroll to position [0, 0]
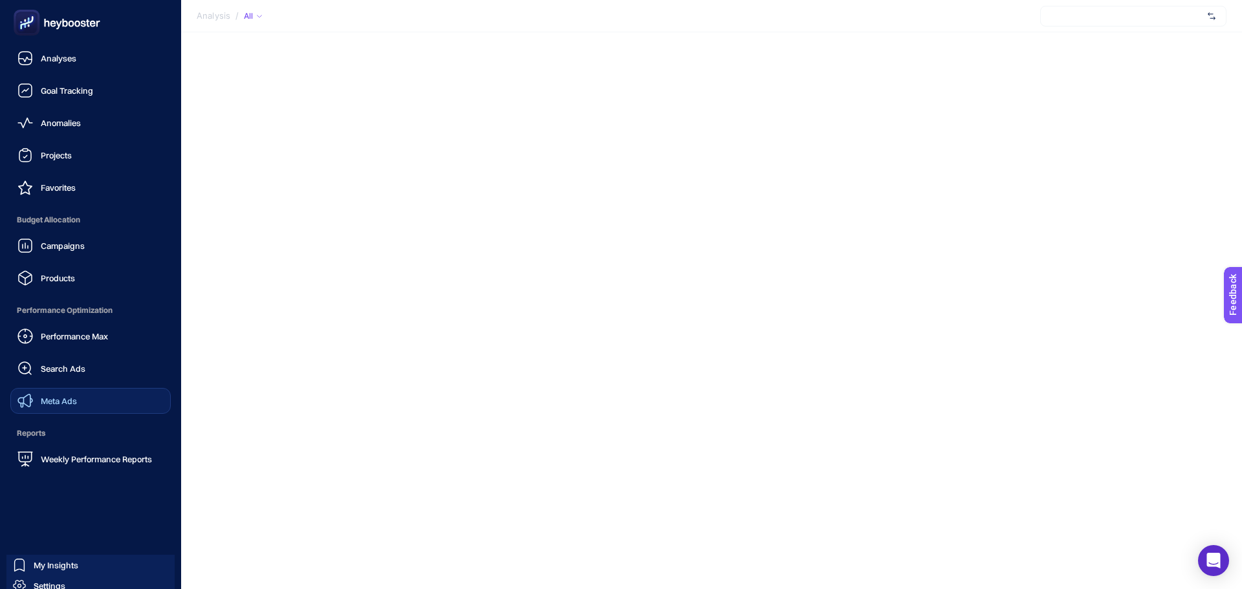
click at [55, 403] on span "Meta Ads" at bounding box center [59, 401] width 36 height 10
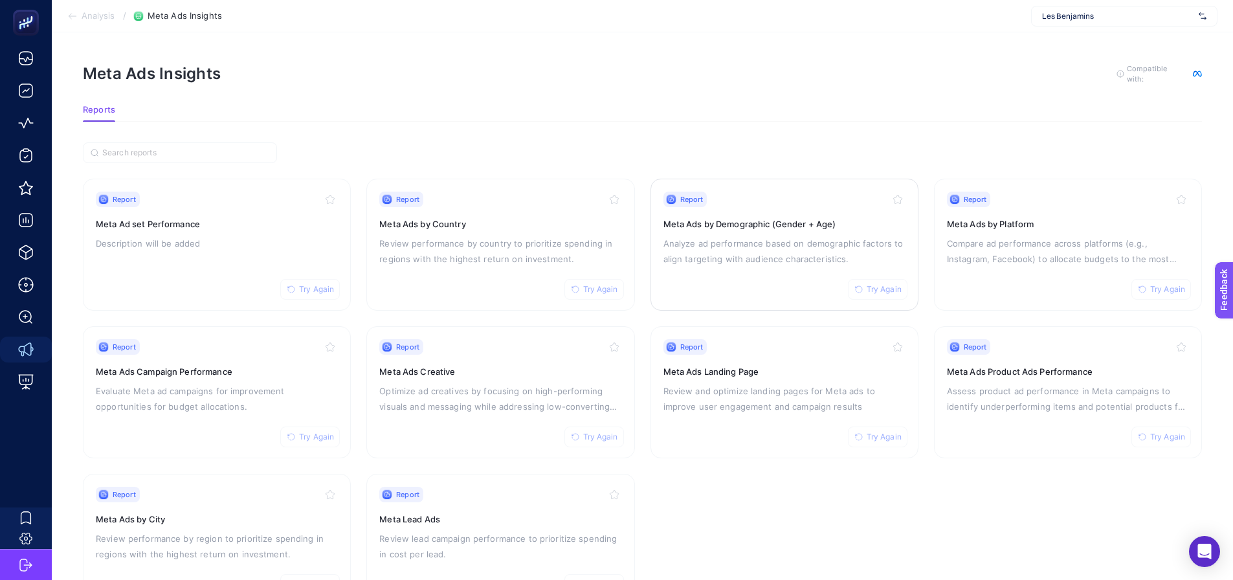
click at [769, 260] on p "Analyze ad performance based on demographic factors to align targeting with aud…" at bounding box center [784, 251] width 242 height 31
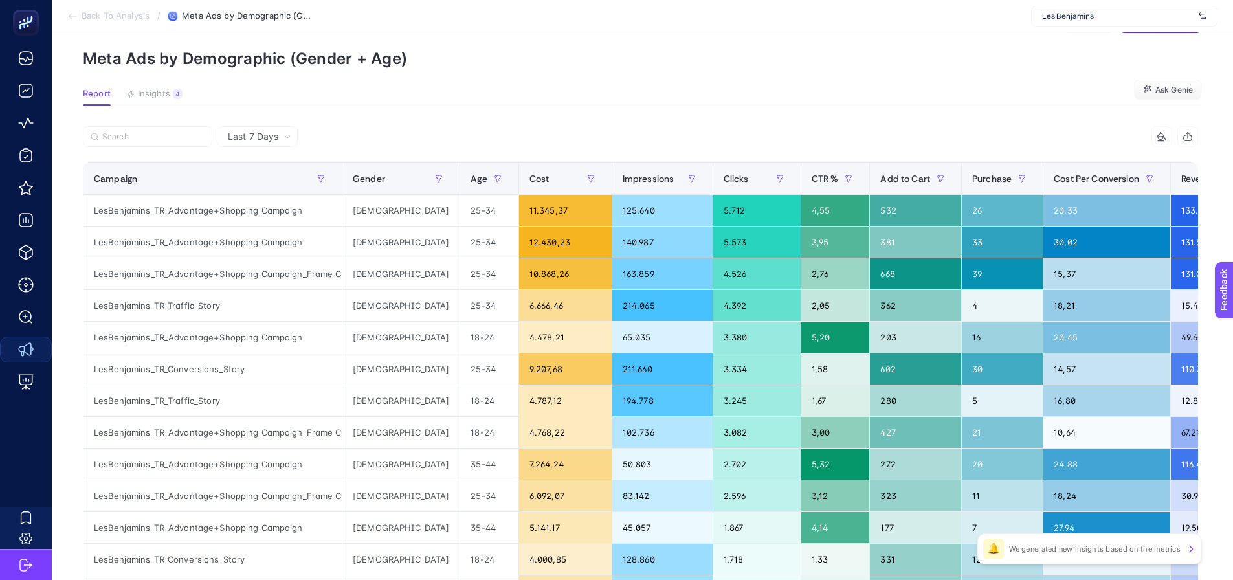
scroll to position [65, 0]
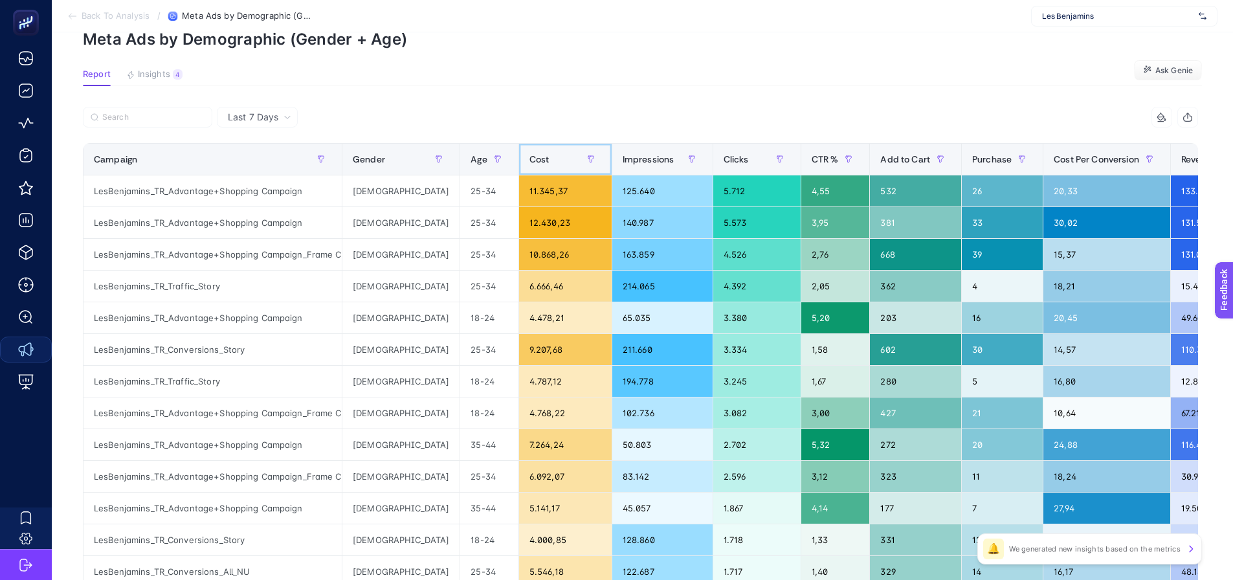
click at [529, 164] on div "Cost" at bounding box center [565, 159] width 72 height 21
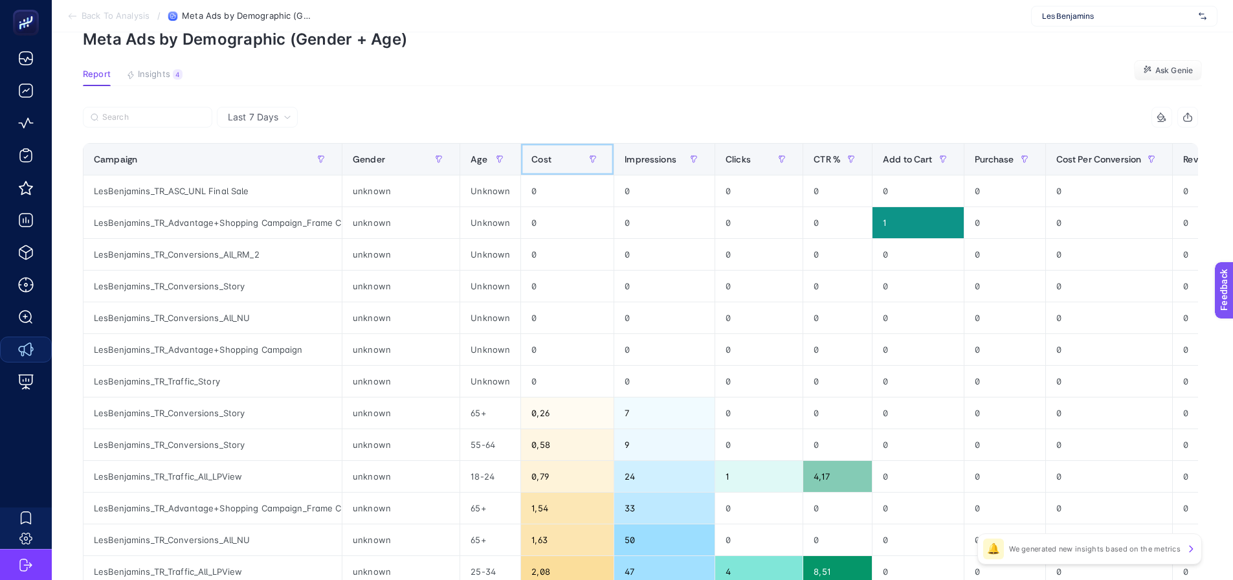
click at [531, 164] on div "Cost" at bounding box center [567, 159] width 72 height 21
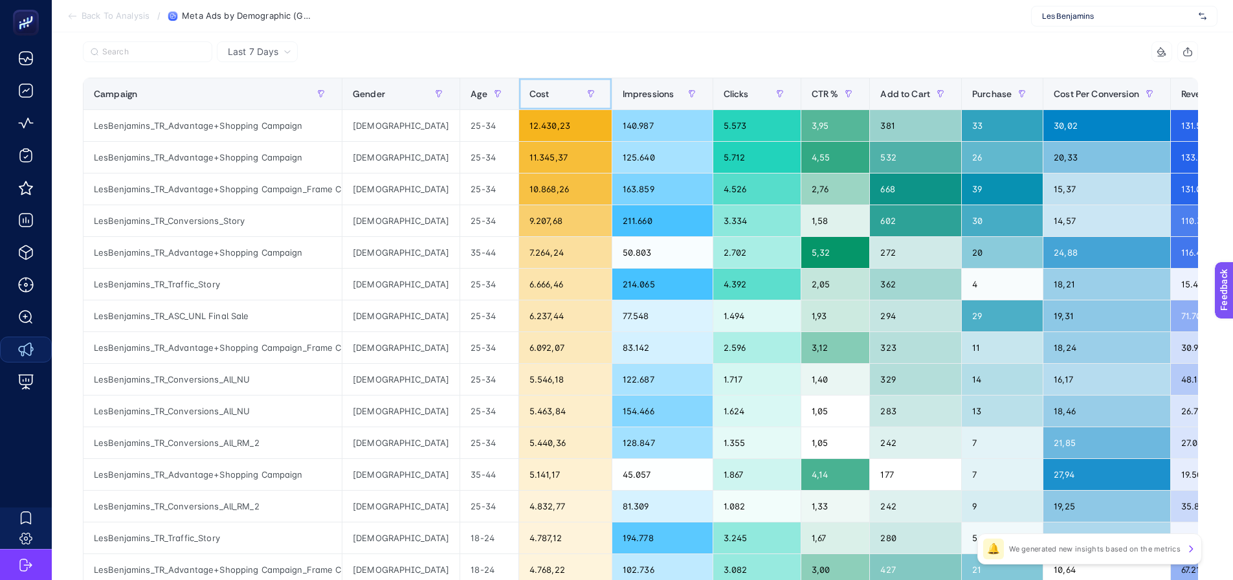
scroll to position [129, 0]
click at [244, 66] on div at bounding box center [362, 56] width 558 height 28
click at [248, 56] on span "Last 7 Days" at bounding box center [253, 52] width 50 height 13
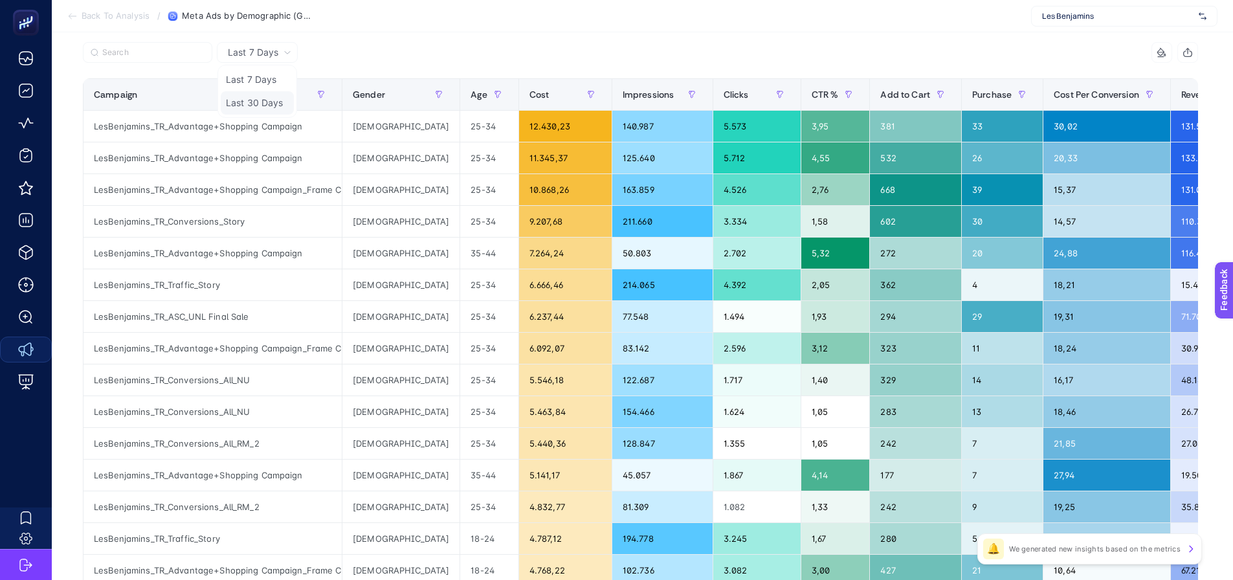
click at [256, 94] on li "Last 30 Days" at bounding box center [257, 102] width 73 height 23
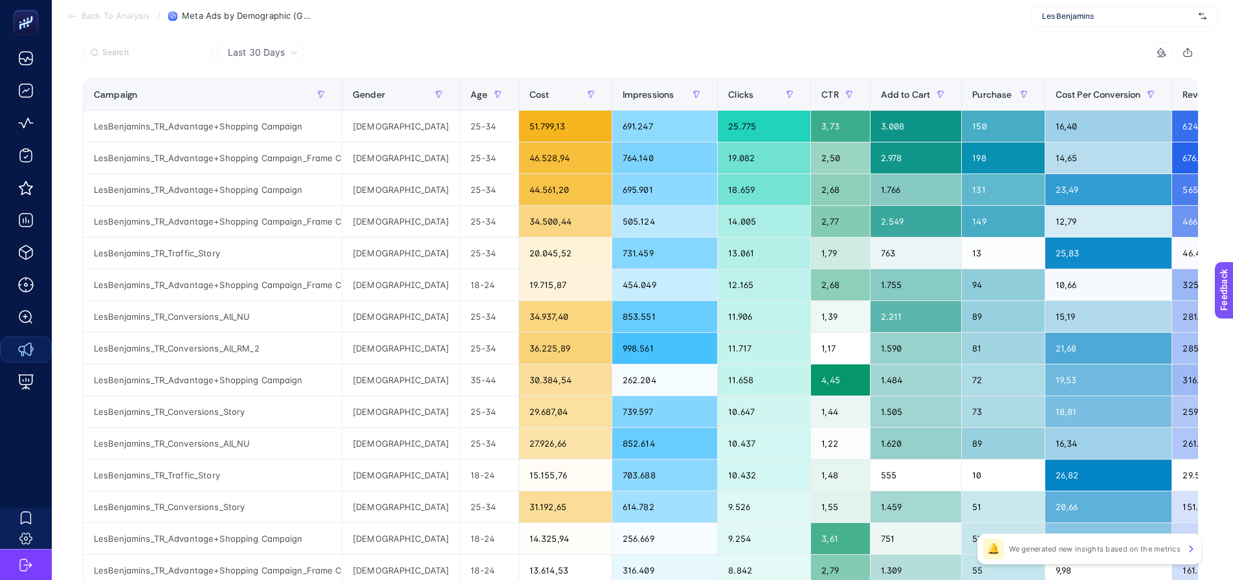
click at [479, 49] on div at bounding box center [362, 56] width 558 height 28
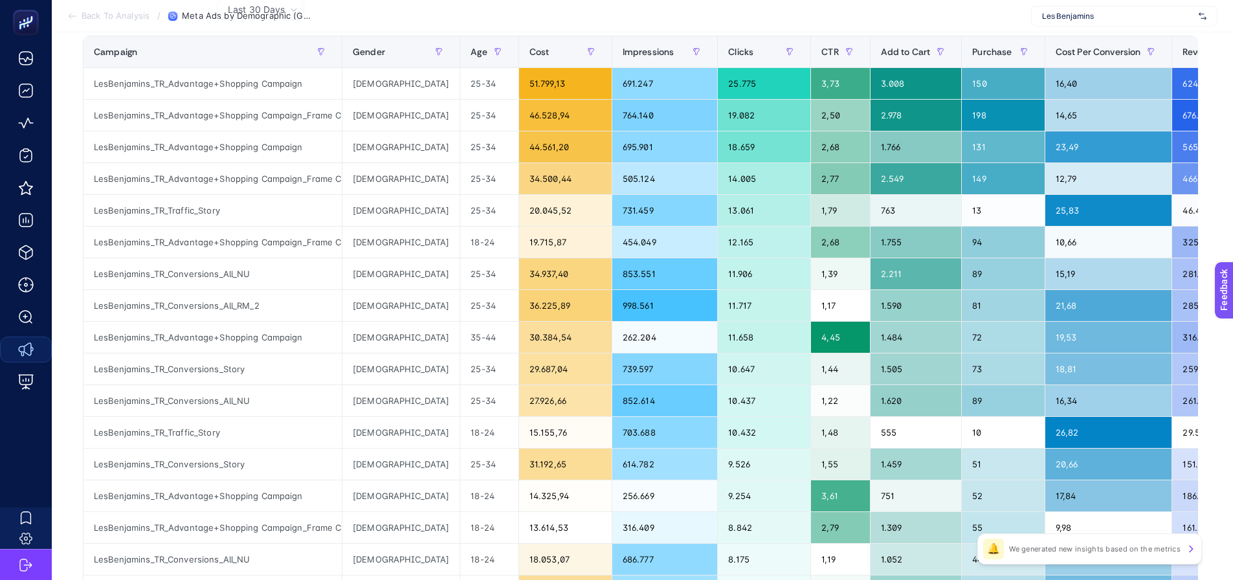
scroll to position [194, 0]
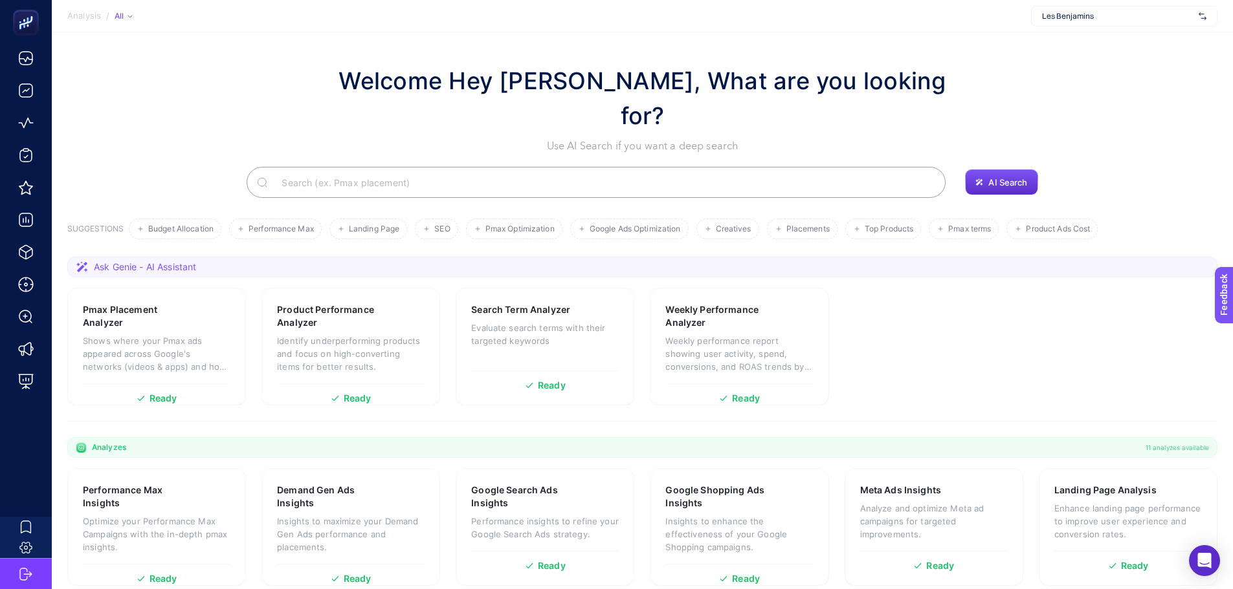
scroll to position [65, 0]
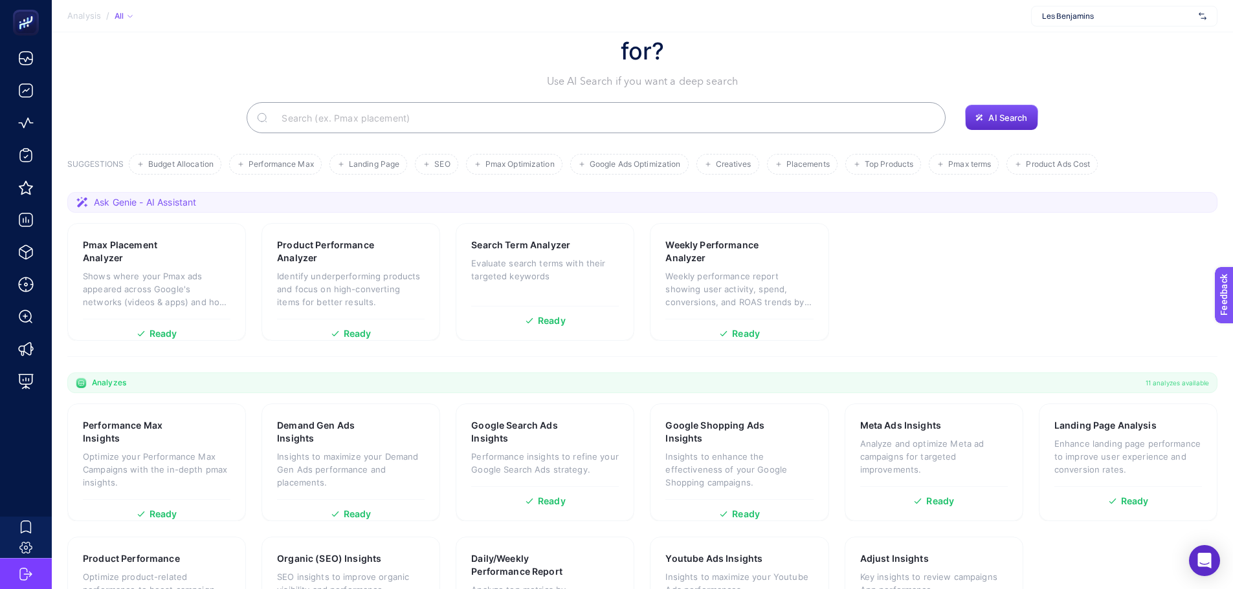
click at [1028, 487] on section "Performance Max Insights Optimize your Performance Max Campaigns with the in-de…" at bounding box center [642, 529] width 1150 height 251
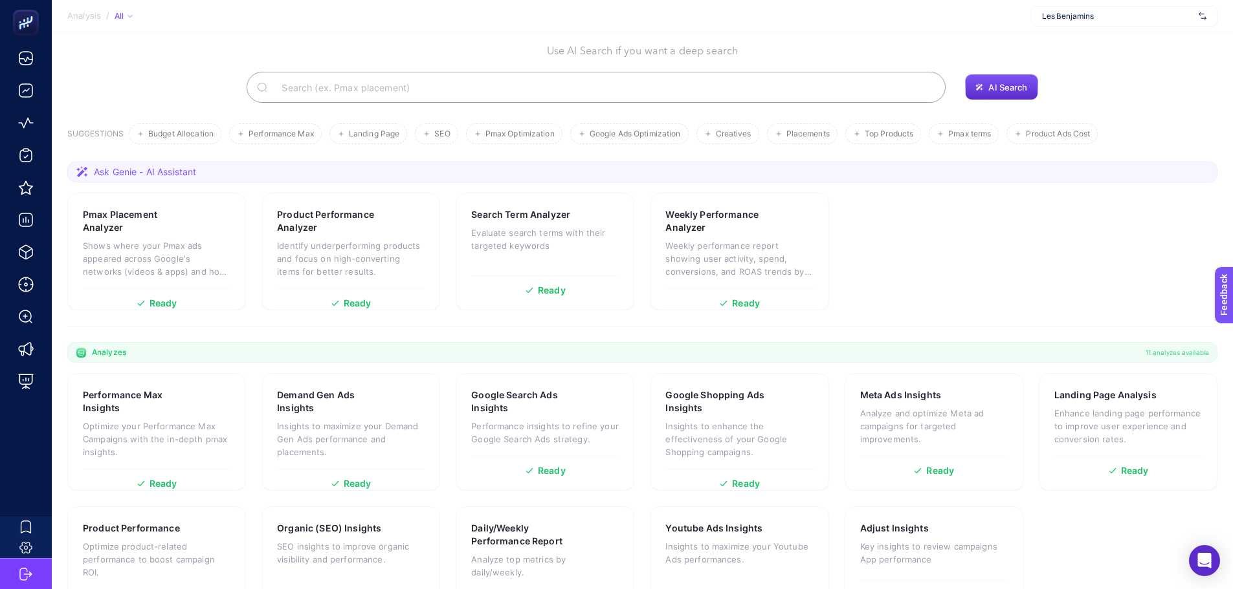
scroll to position [111, 0]
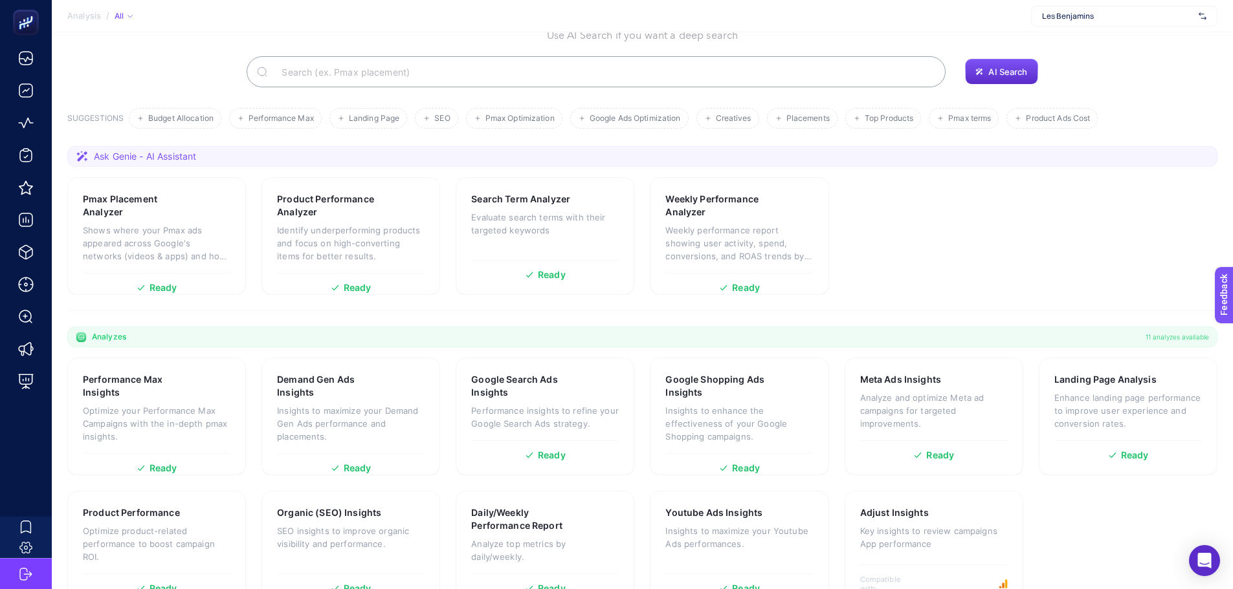
click at [641, 447] on section "Performance Max Insights Optimize your Performance Max Campaigns with the in-de…" at bounding box center [642, 483] width 1150 height 251
click at [643, 446] on section "Performance Max Insights Optimize your Performance Max Campaigns with the in-de…" at bounding box center [642, 483] width 1150 height 251
click at [1062, 391] on p "Enhance landing page performance to improve user experience and conversion rate…" at bounding box center [1128, 410] width 148 height 39
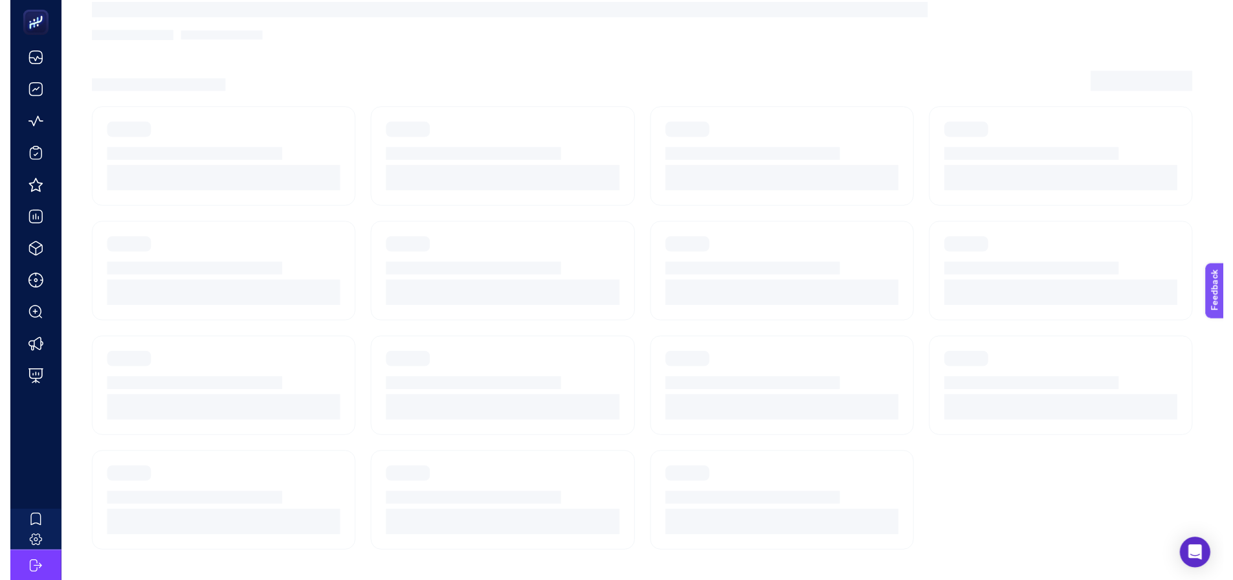
scroll to position [10, 0]
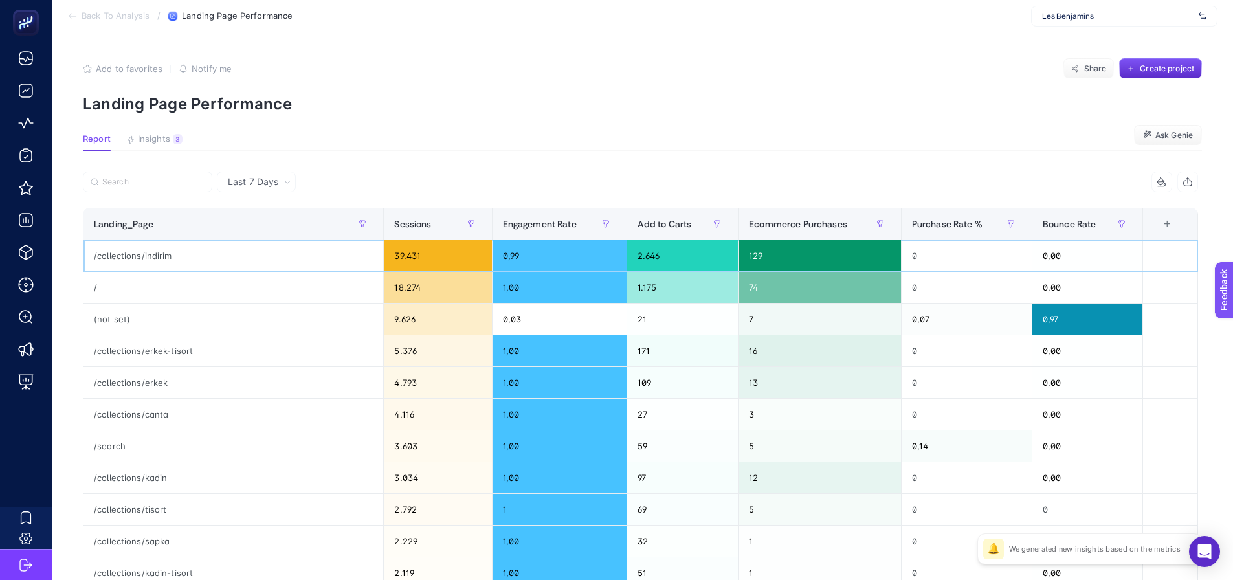
click at [137, 253] on div "/collections/indirim" at bounding box center [233, 255] width 300 height 31
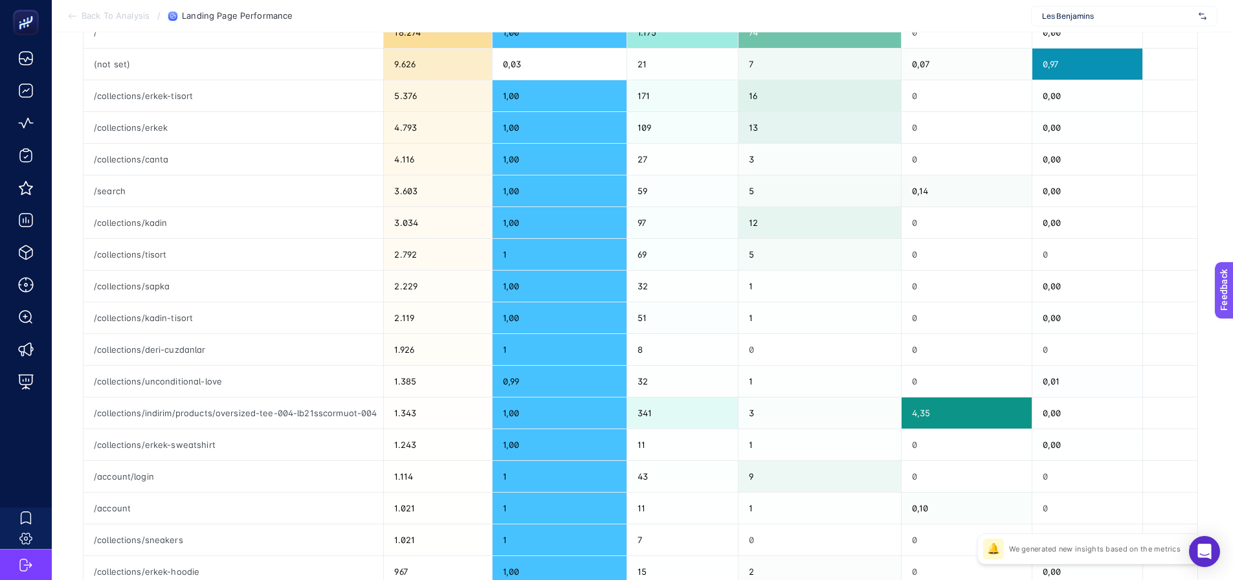
scroll to position [388, 0]
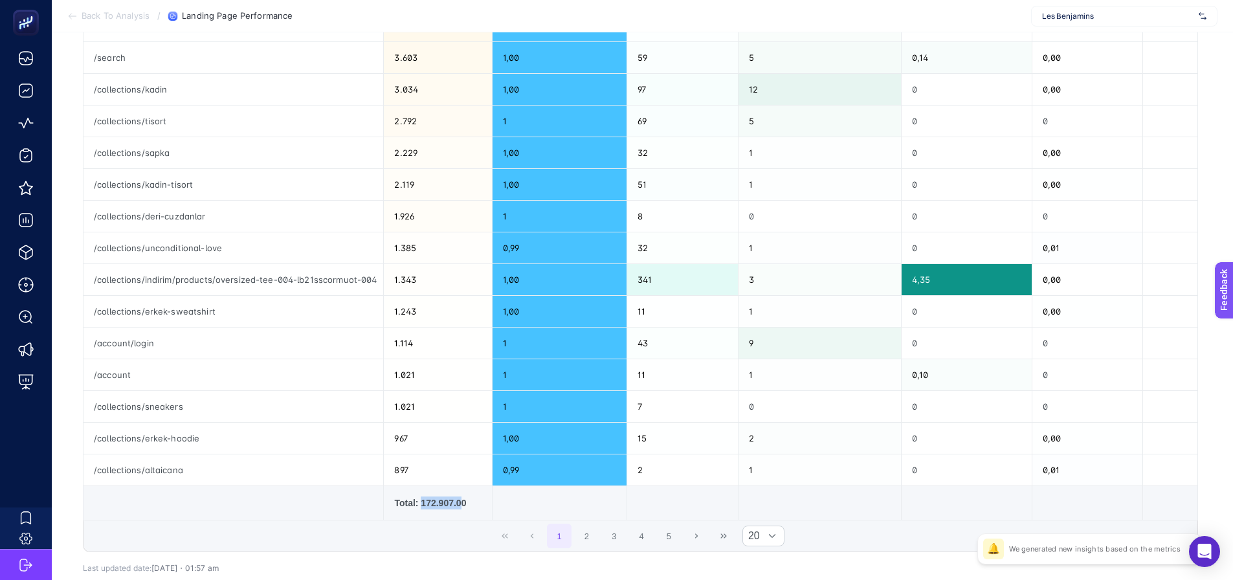
drag, startPoint x: 425, startPoint y: 506, endPoint x: 463, endPoint y: 501, distance: 38.5
click at [463, 501] on div "Total: 172.907.00" at bounding box center [437, 502] width 87 height 13
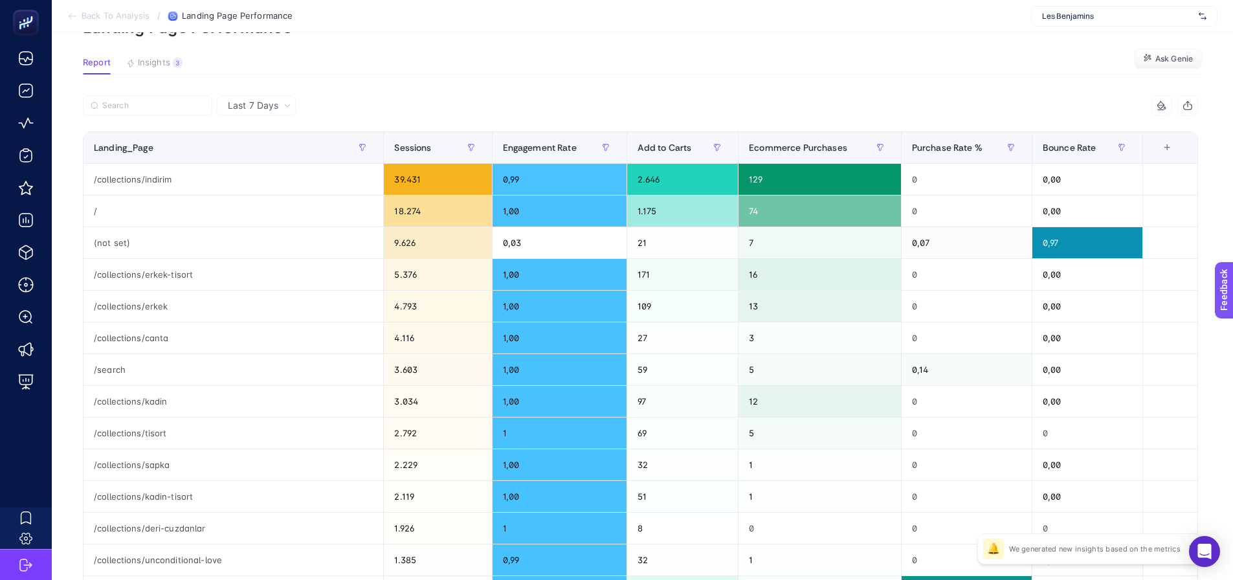
scroll to position [76, 0]
click at [175, 63] on div "3" at bounding box center [178, 63] width 10 height 10
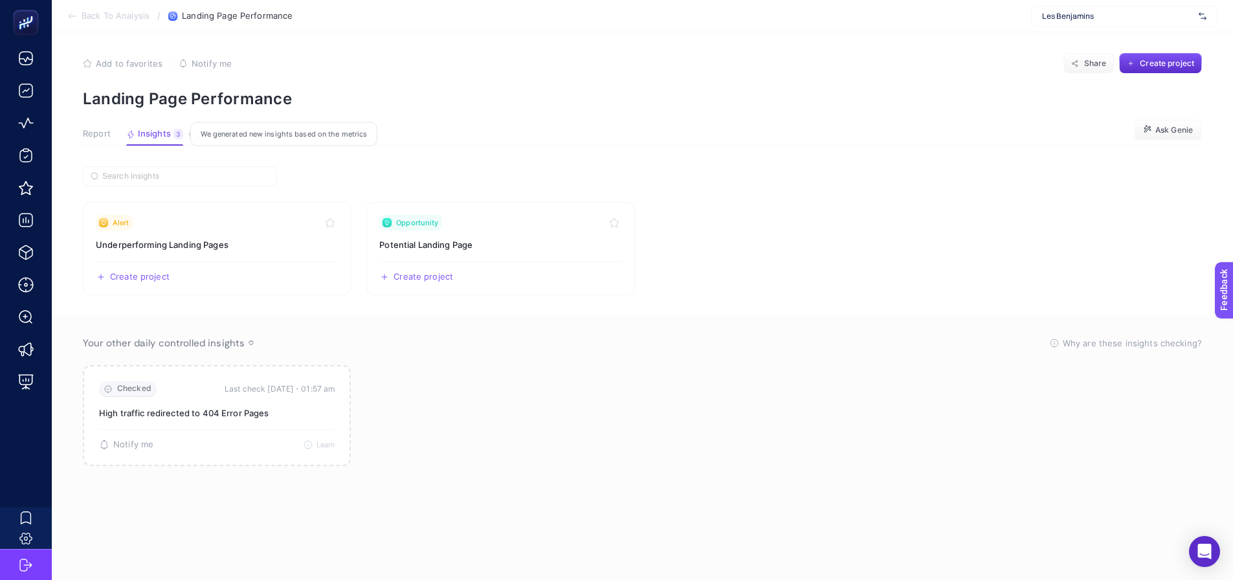
scroll to position [5, 0]
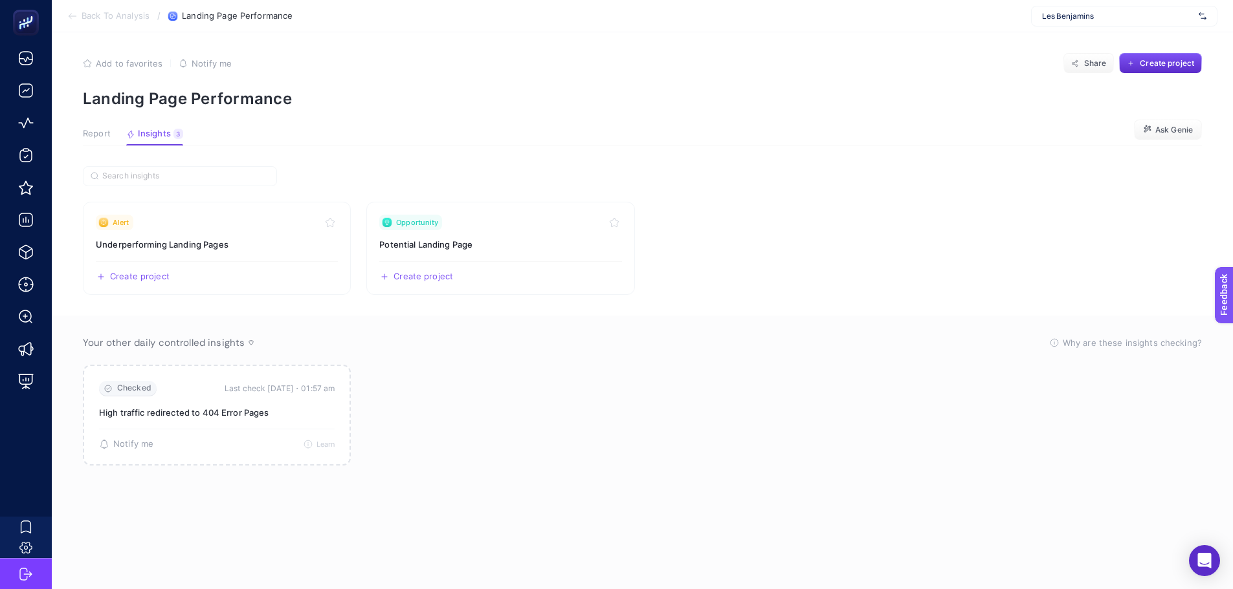
click at [92, 135] on span "Report" at bounding box center [97, 134] width 28 height 10
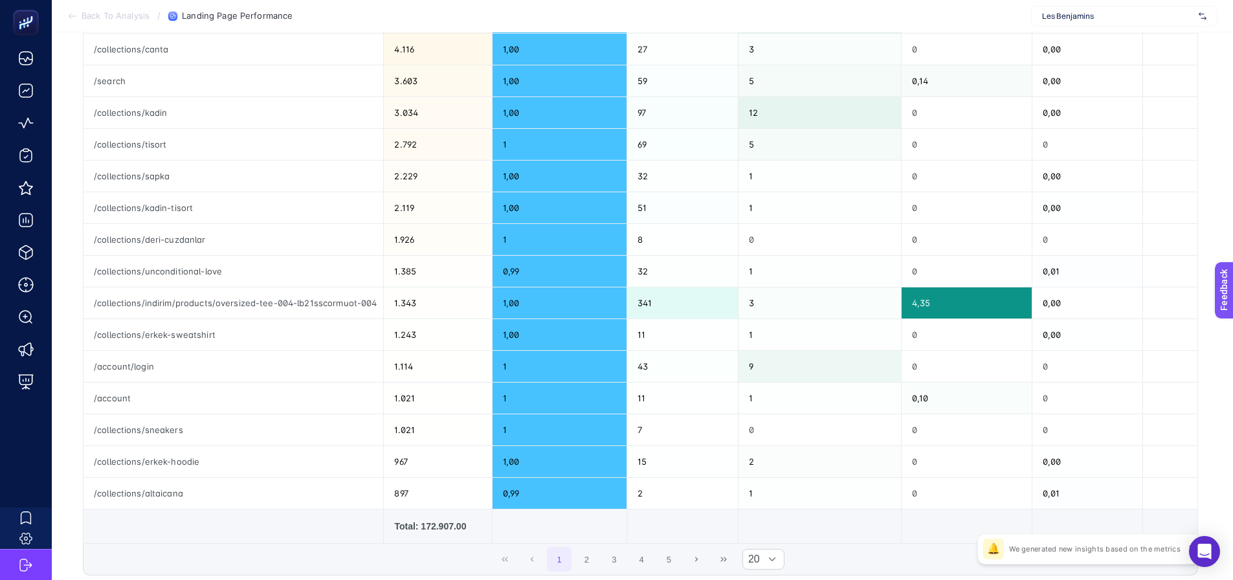
scroll to position [388, 0]
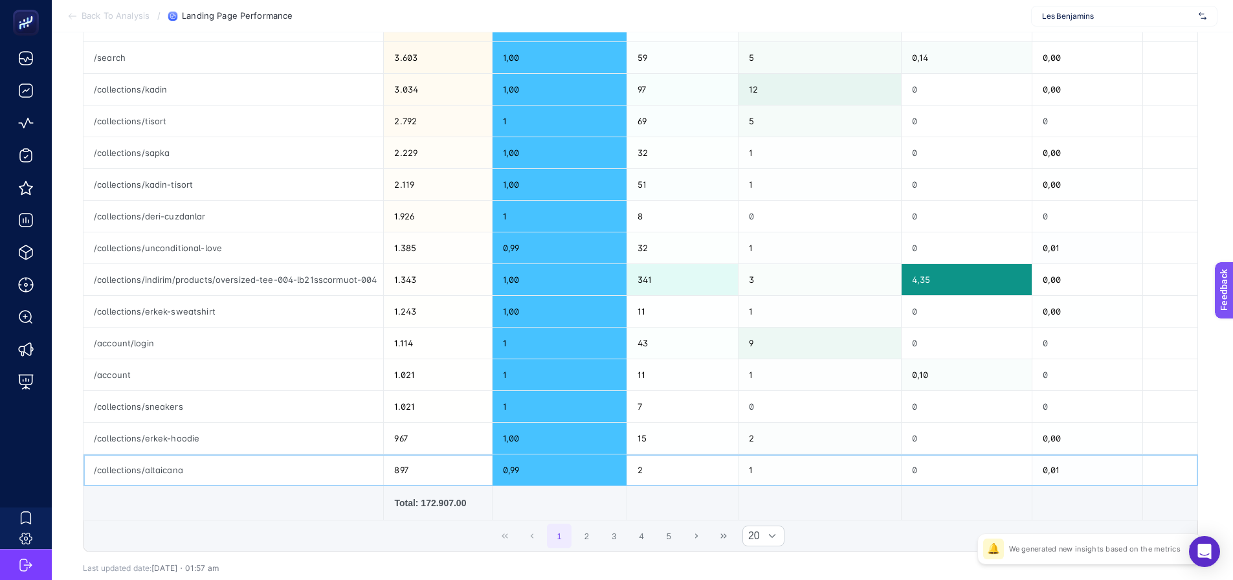
click at [169, 474] on div "/collections/altaicana" at bounding box center [233, 469] width 300 height 31
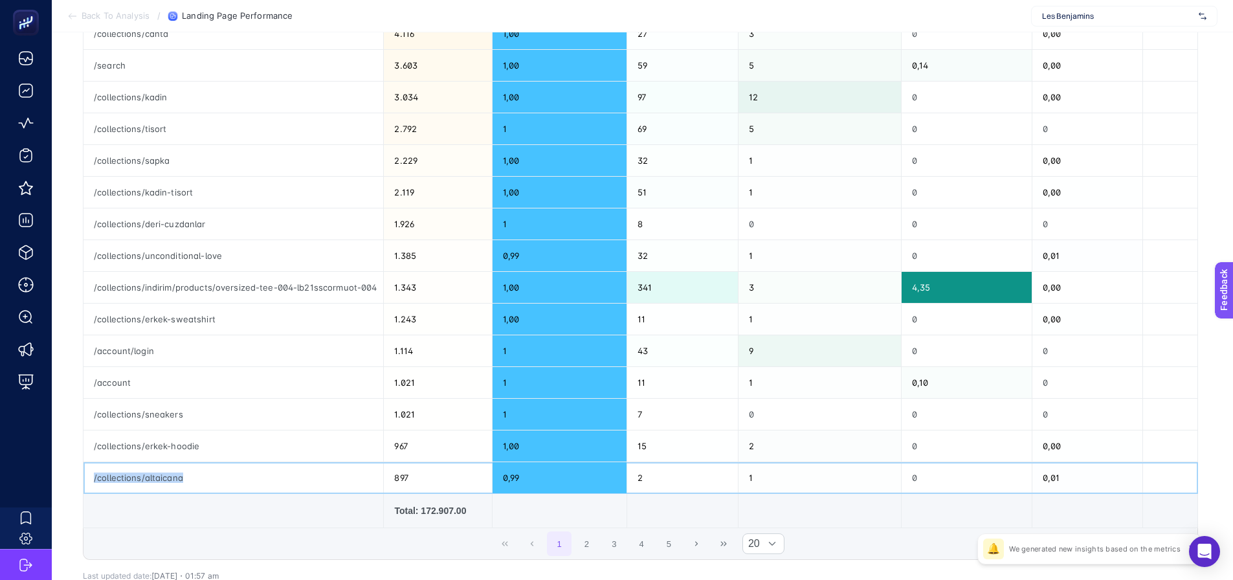
scroll to position [453, 0]
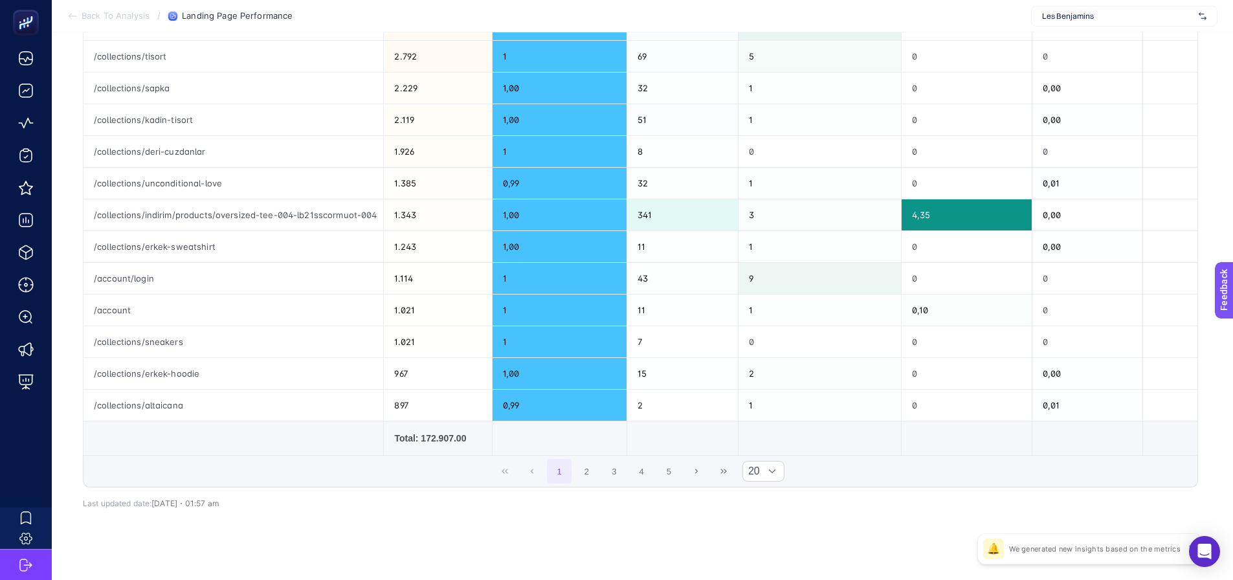
click at [590, 457] on span "1 2 3 4 5" at bounding box center [613, 470] width 137 height 27
click at [589, 465] on button "2" at bounding box center [587, 471] width 25 height 25
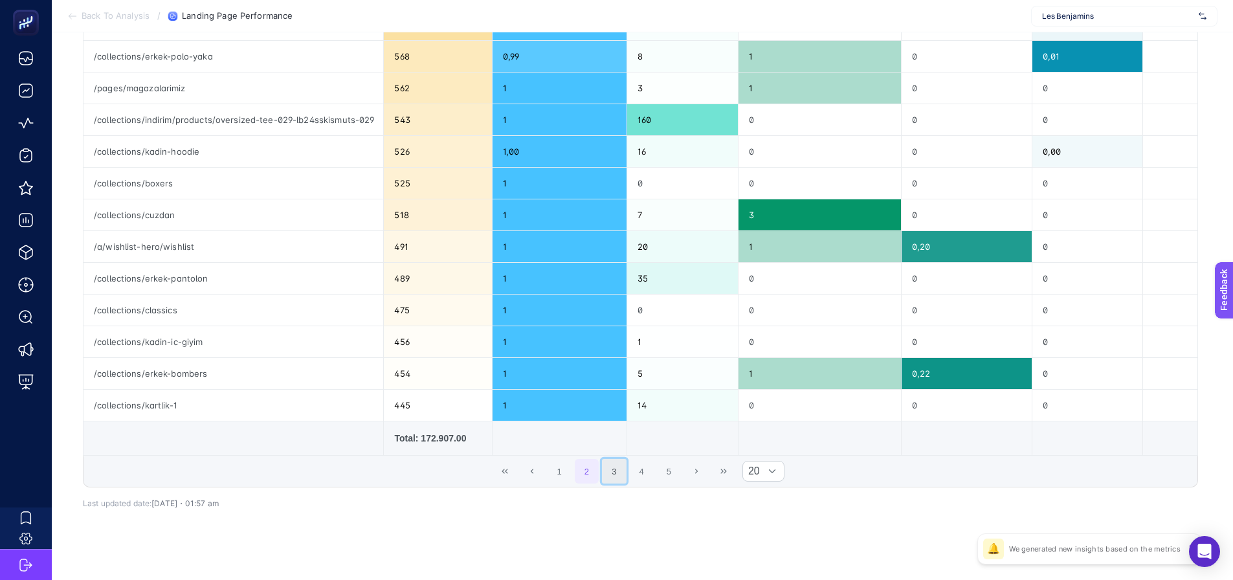
click at [617, 472] on button "3" at bounding box center [614, 471] width 25 height 25
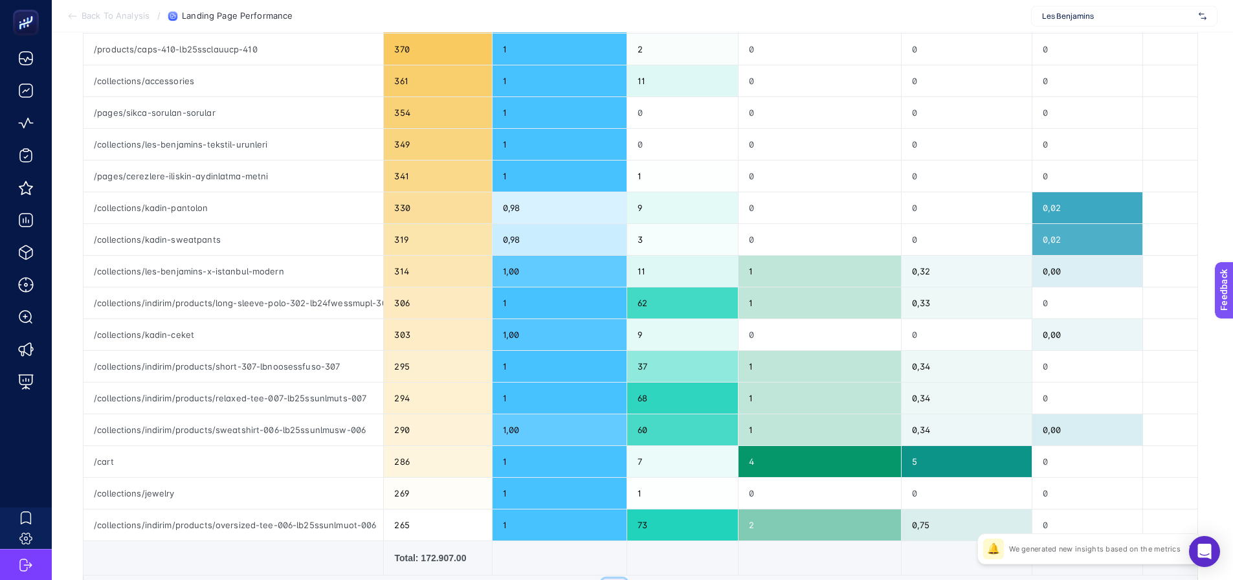
scroll to position [388, 0]
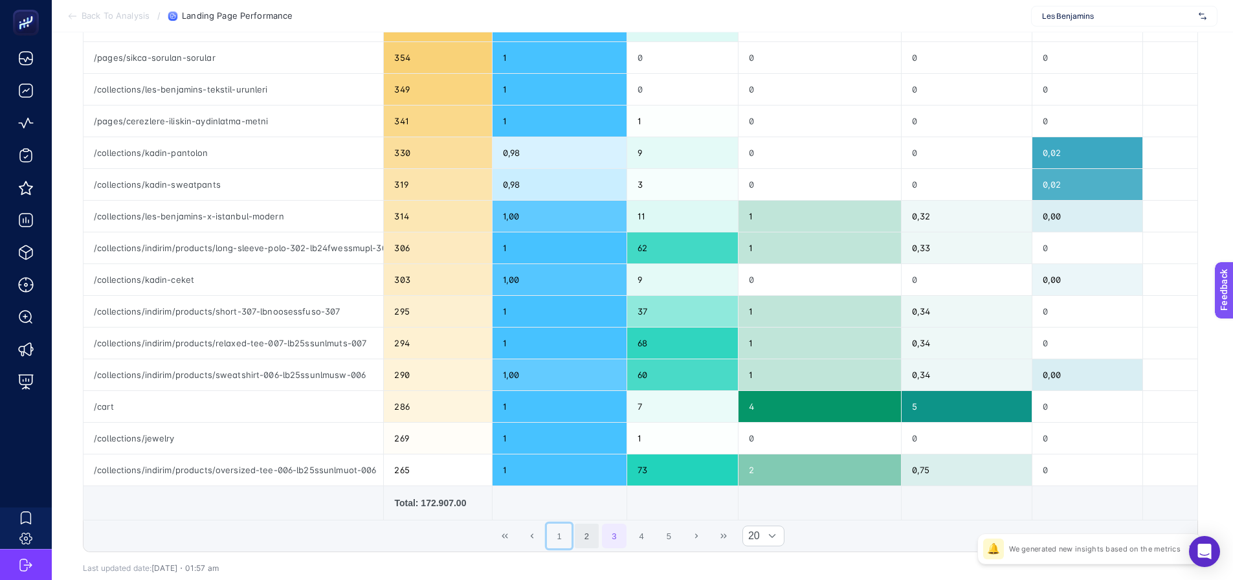
drag, startPoint x: 564, startPoint y: 528, endPoint x: 586, endPoint y: 529, distance: 22.7
click at [564, 528] on button "1" at bounding box center [559, 535] width 25 height 25
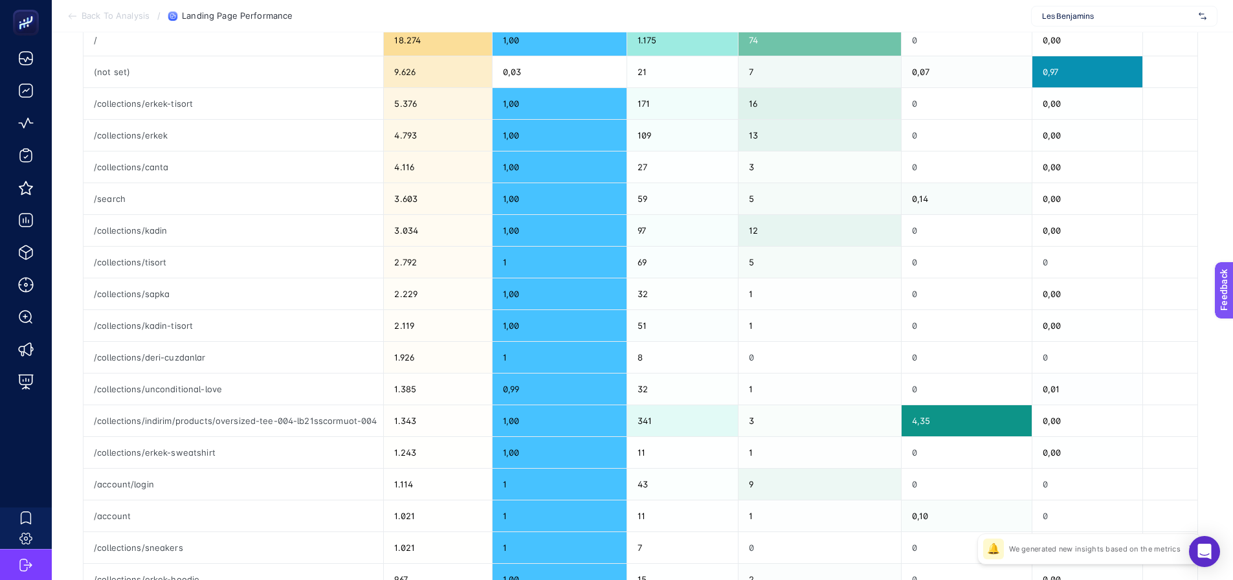
scroll to position [335, 0]
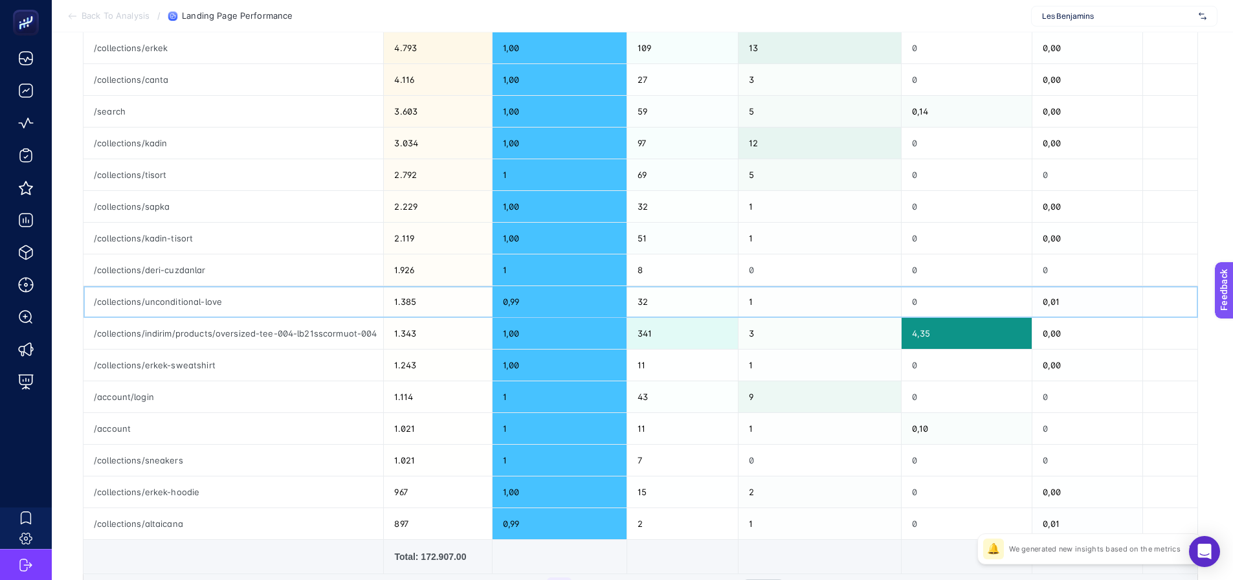
click at [159, 303] on div "/collections/unconditional-love" at bounding box center [233, 301] width 300 height 31
click at [161, 302] on div "/collections/unconditional-love" at bounding box center [233, 301] width 300 height 31
click at [170, 527] on div "/collections/altaicana" at bounding box center [233, 523] width 300 height 31
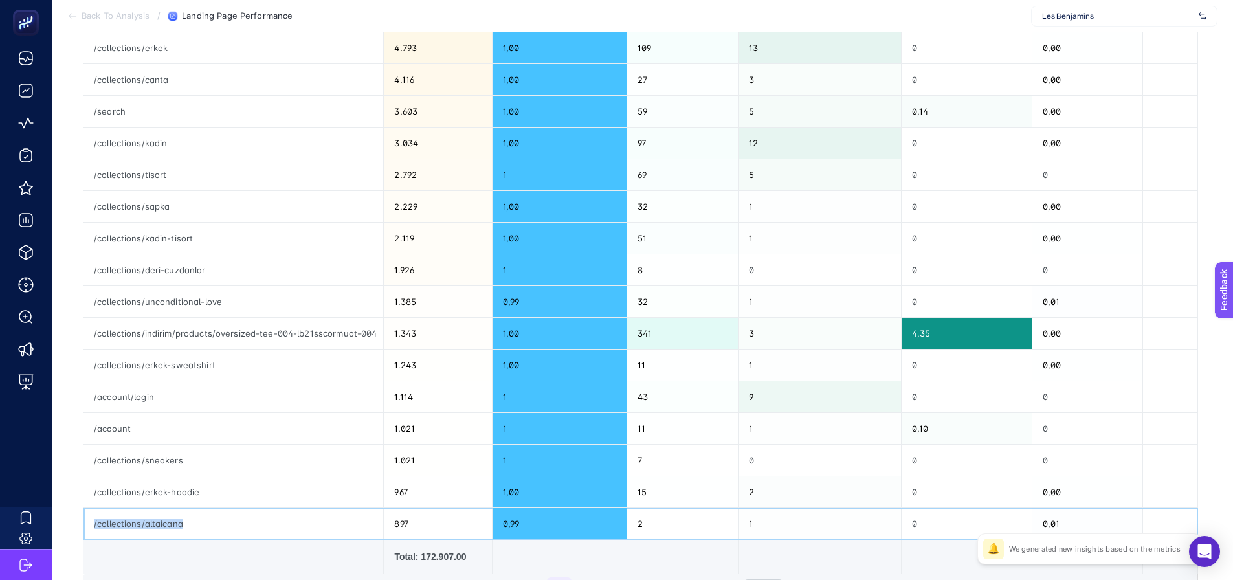
click at [171, 527] on div "/collections/altaicana" at bounding box center [233, 523] width 300 height 31
click at [166, 298] on div "/collections/unconditional-love" at bounding box center [233, 301] width 300 height 31
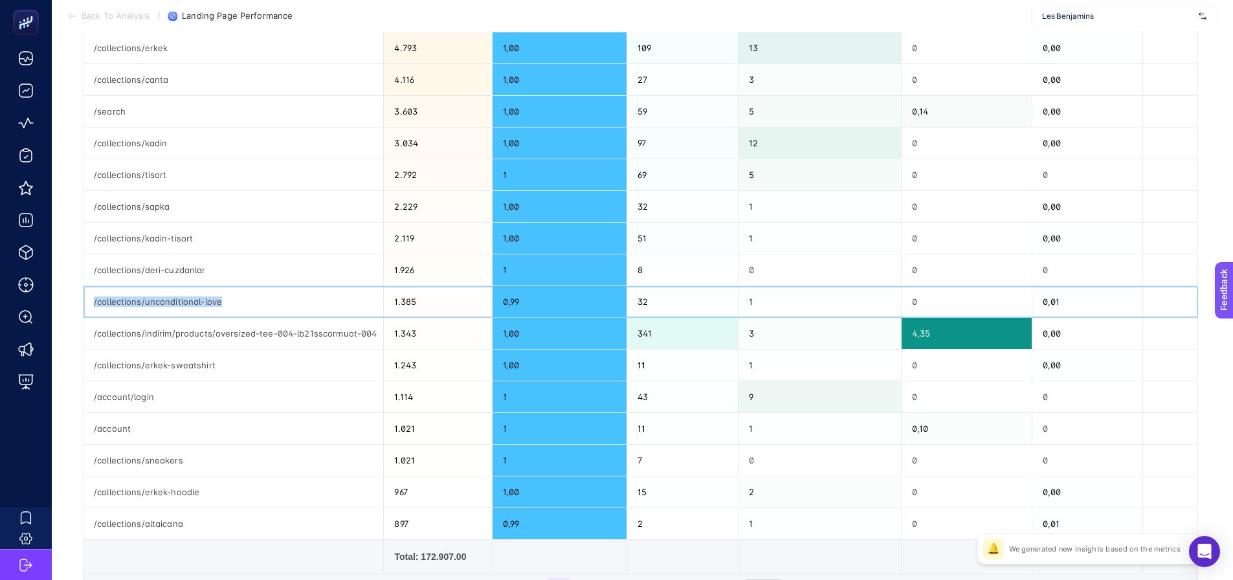
click at [166, 298] on div "/collections/unconditional-love" at bounding box center [233, 301] width 300 height 31
click at [169, 299] on div "/collections/unconditional-love" at bounding box center [233, 301] width 300 height 31
click at [163, 527] on div "/collections/altaicana" at bounding box center [233, 523] width 300 height 31
click at [164, 526] on div "/collections/altaicana" at bounding box center [233, 523] width 300 height 31
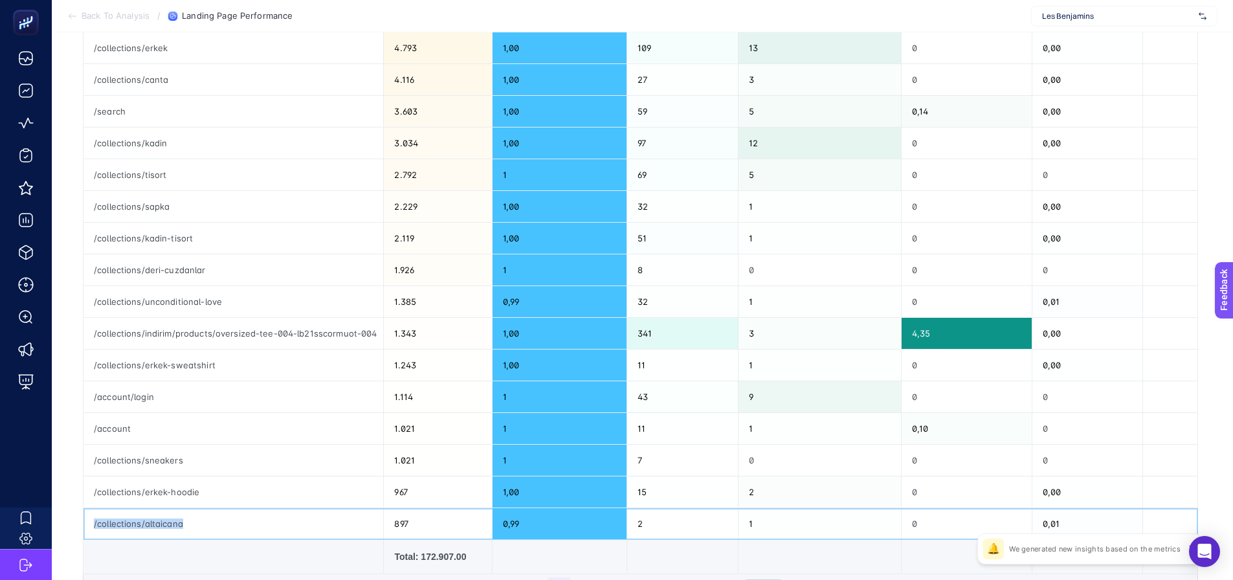
click at [164, 526] on div "/collections/altaicana" at bounding box center [233, 523] width 300 height 31
click at [181, 526] on div "/collections/altaicana" at bounding box center [233, 523] width 300 height 31
click at [141, 526] on div "/collections/altaicana" at bounding box center [233, 523] width 300 height 31
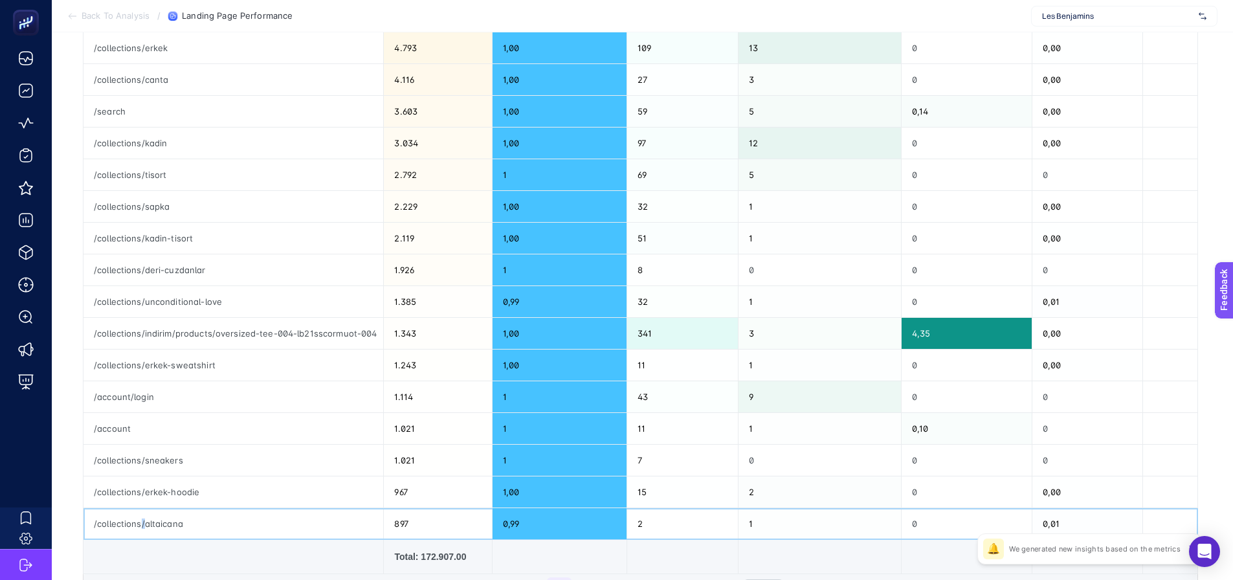
click at [141, 526] on div "/collections/altaicana" at bounding box center [233, 523] width 300 height 31
click at [185, 523] on div "/collections/altaicana" at bounding box center [233, 523] width 300 height 31
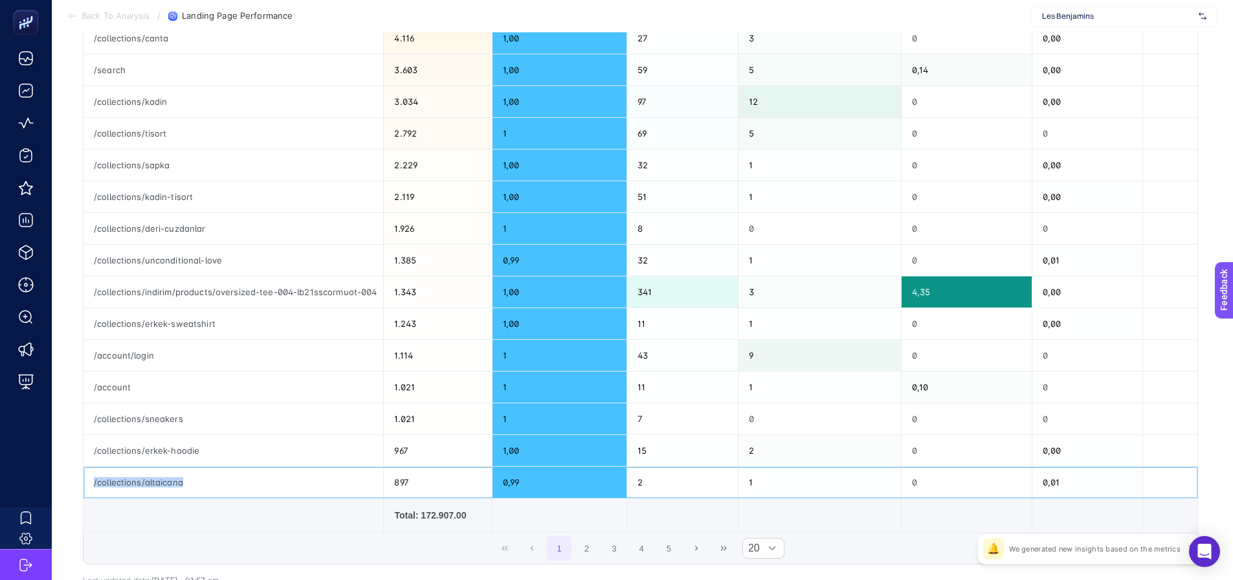
scroll to position [399, 0]
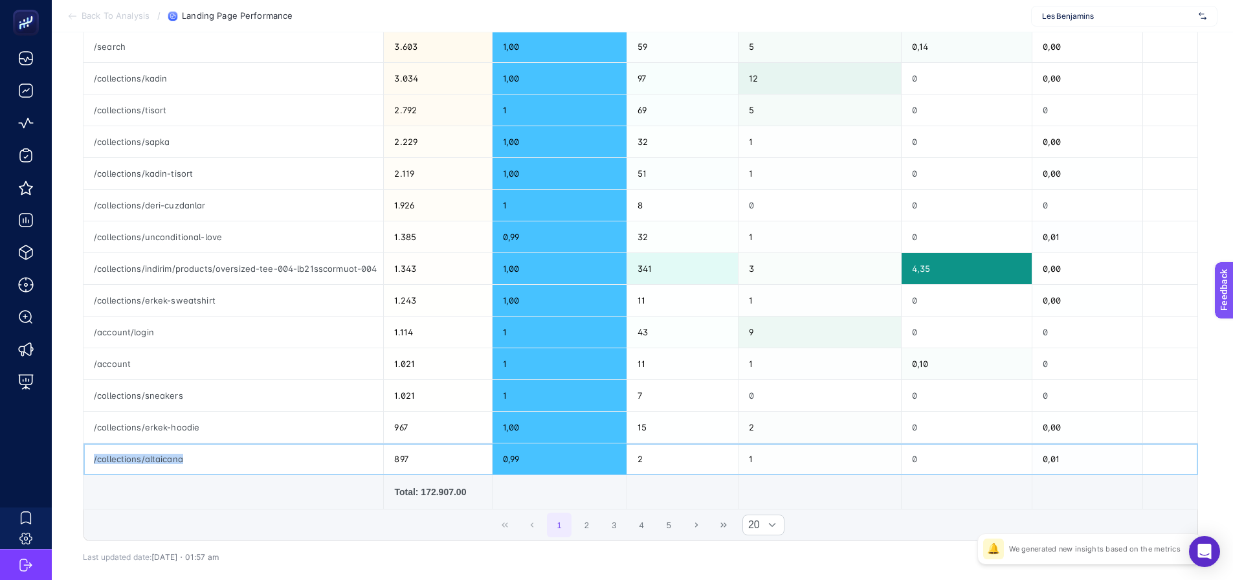
click at [177, 455] on div "/collections/altaicana" at bounding box center [233, 458] width 300 height 31
drag, startPoint x: 188, startPoint y: 460, endPoint x: 90, endPoint y: 465, distance: 97.8
click at [91, 465] on div "/collections/altaicana" at bounding box center [233, 458] width 300 height 31
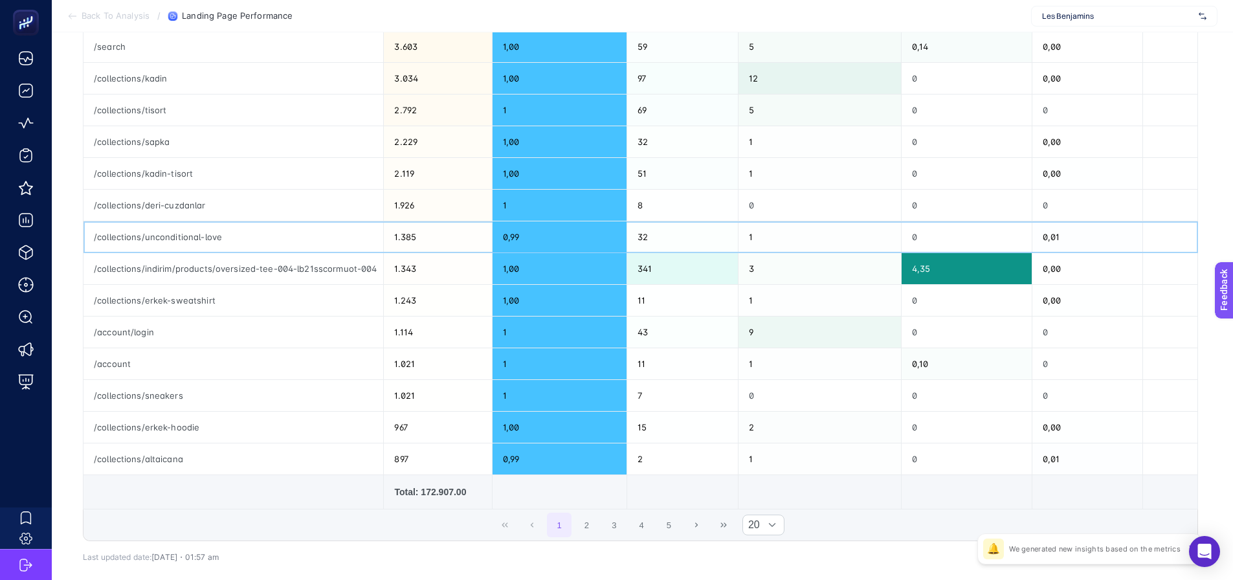
click at [188, 234] on div "/collections/unconditional-love" at bounding box center [233, 236] width 300 height 31
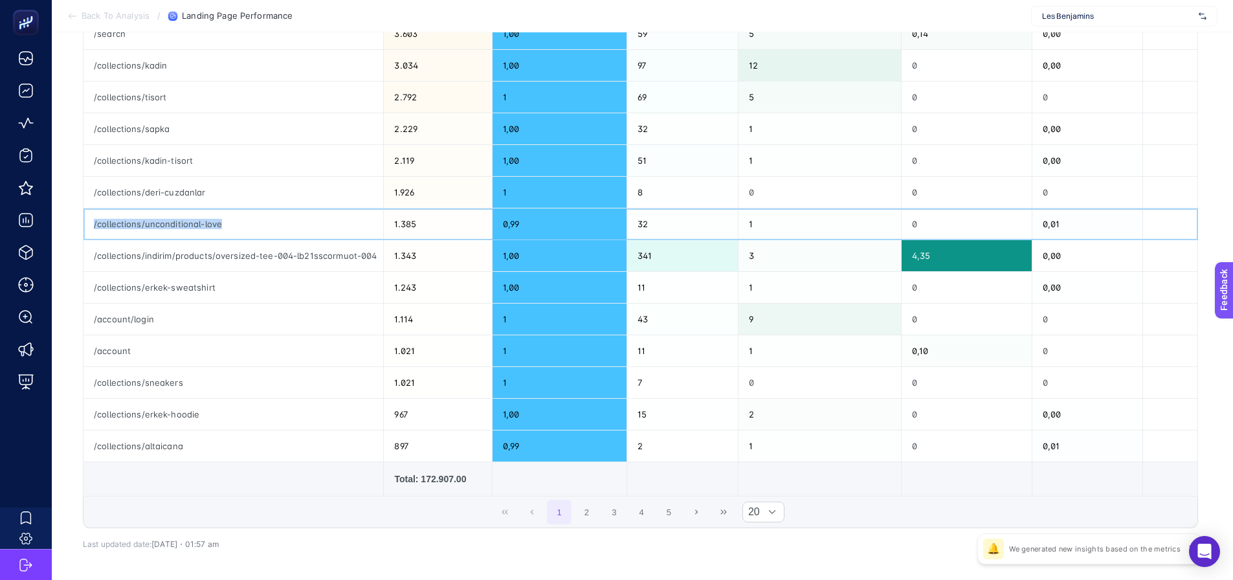
scroll to position [464, 0]
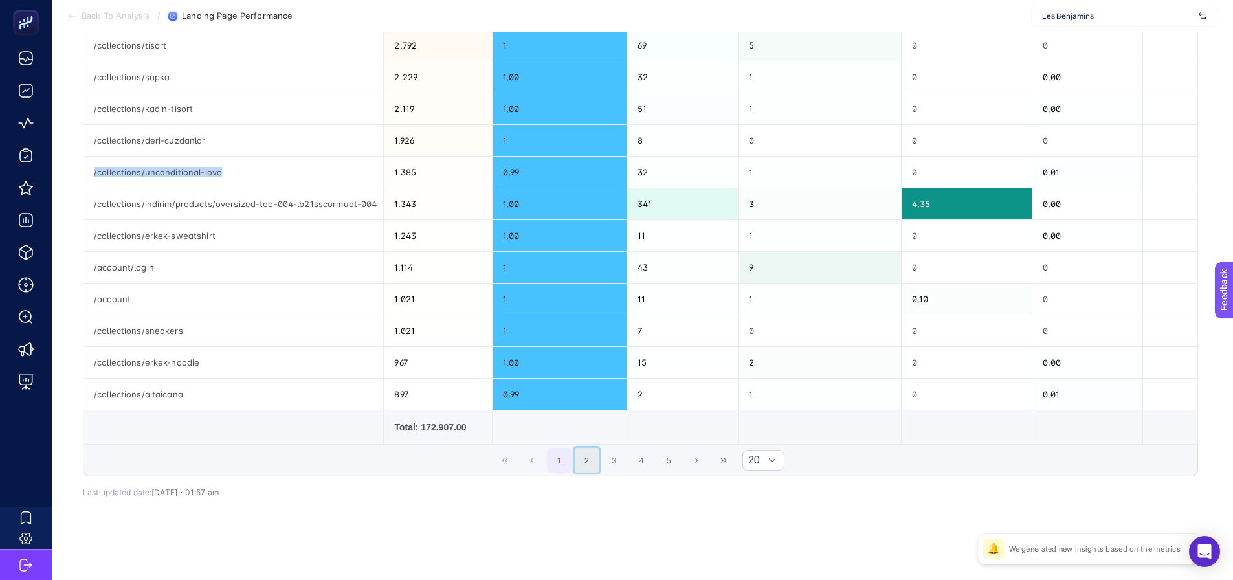
click at [591, 461] on button "2" at bounding box center [587, 460] width 25 height 25
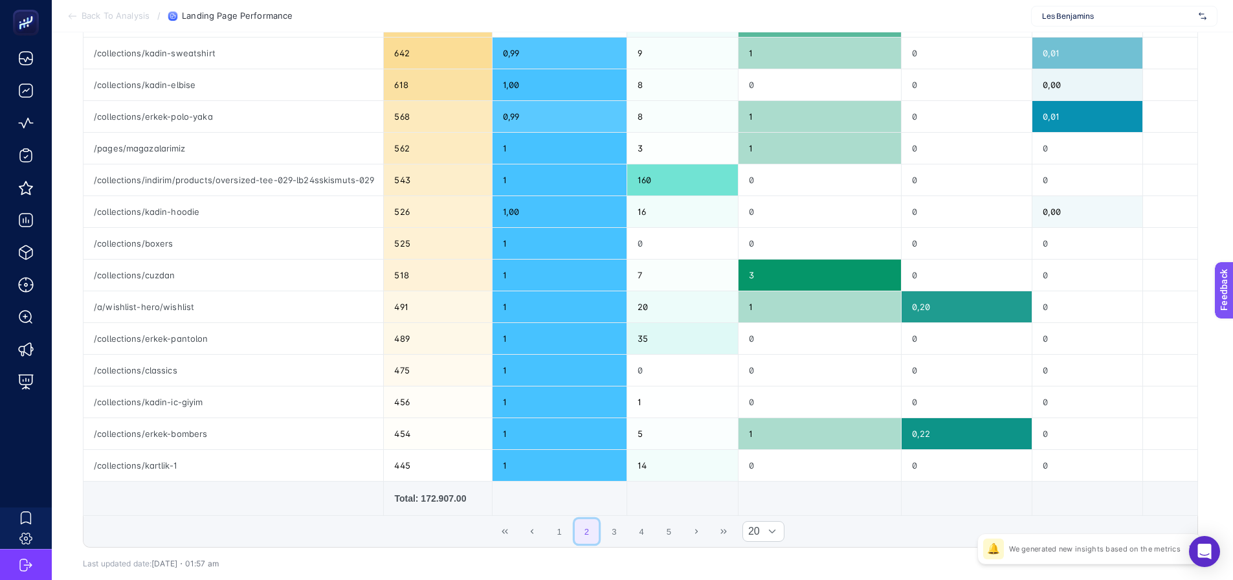
scroll to position [399, 0]
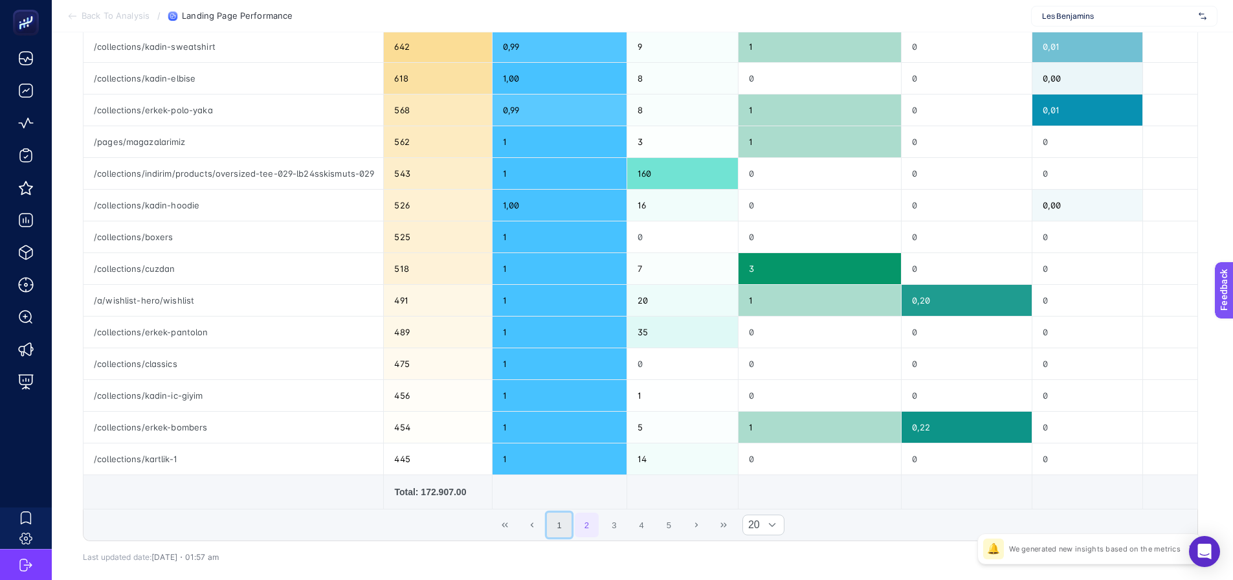
click at [571, 533] on button "1" at bounding box center [559, 524] width 25 height 25
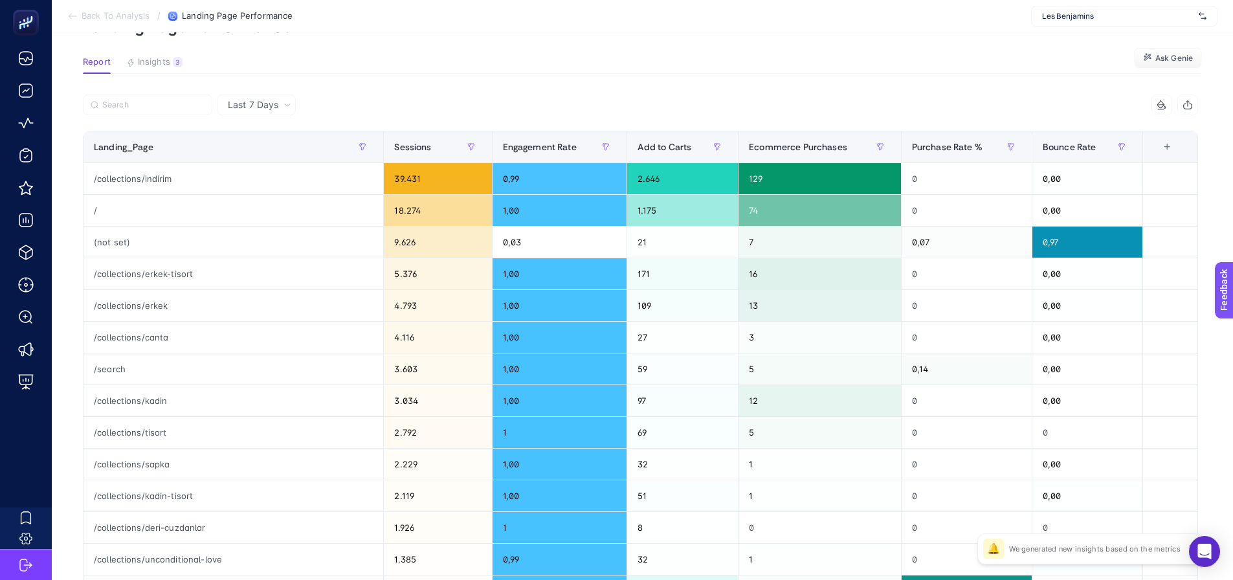
scroll to position [76, 0]
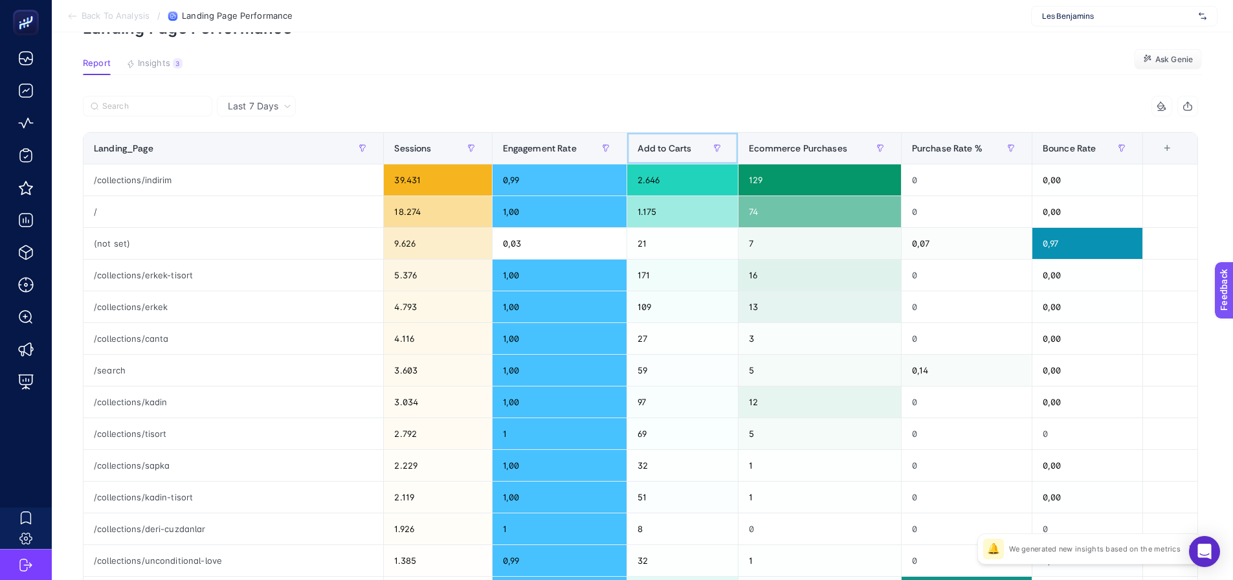
click at [679, 137] on th "Add to Carts" at bounding box center [682, 149] width 112 height 32
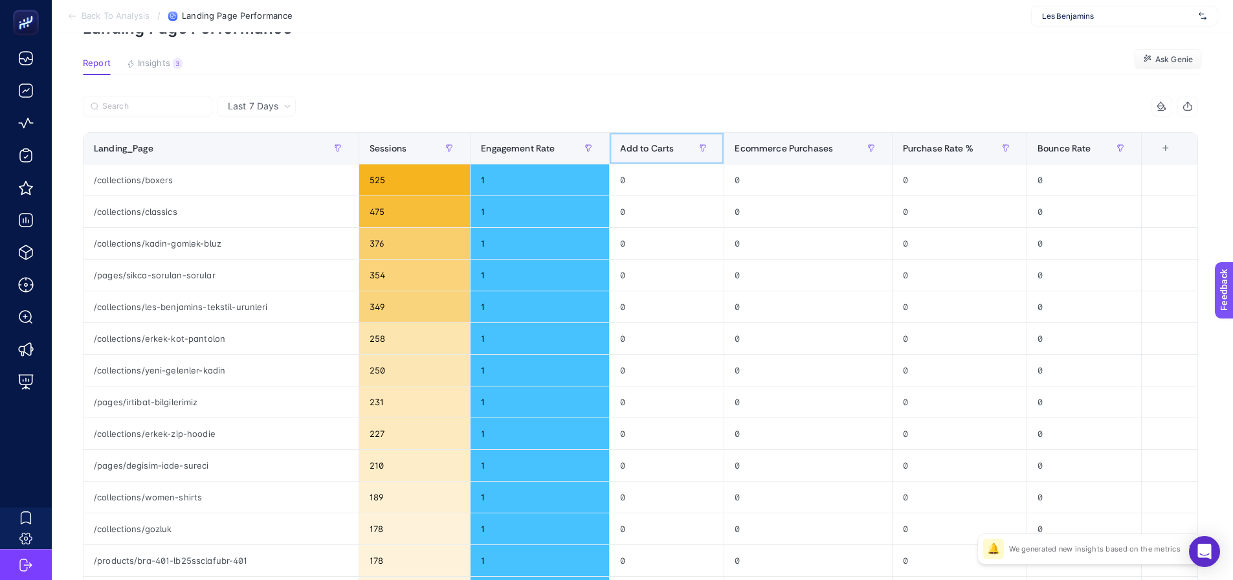
click at [670, 148] on span "Add to Carts" at bounding box center [647, 148] width 54 height 10
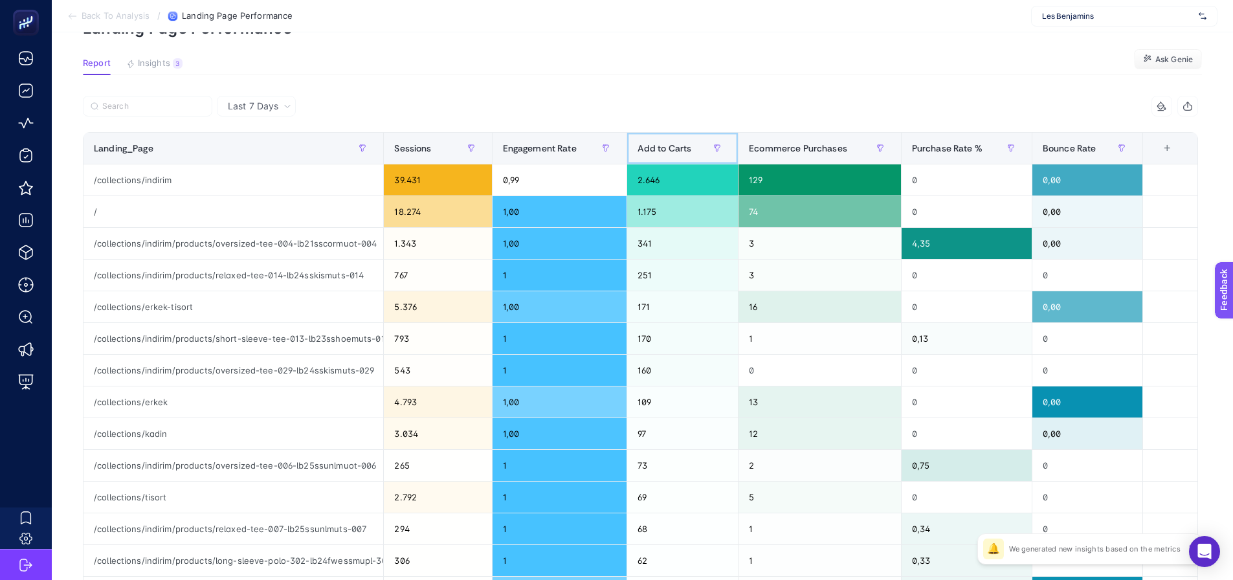
scroll to position [11, 0]
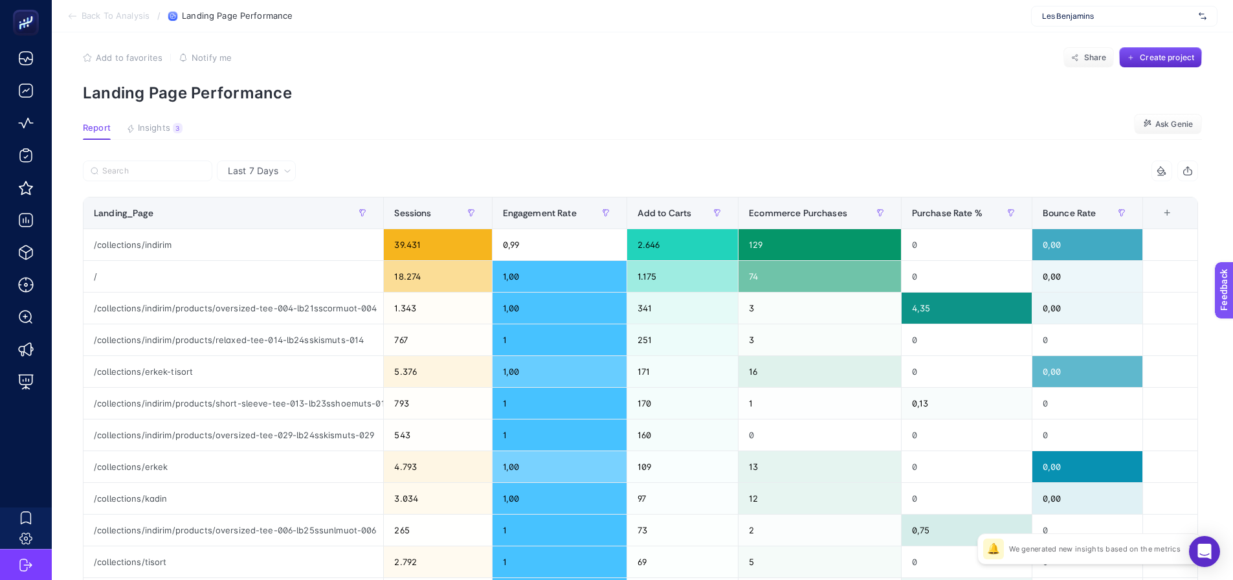
click at [714, 132] on section "Report Insights 3 We generated new insights based on the metrics Ask Genie" at bounding box center [642, 131] width 1119 height 17
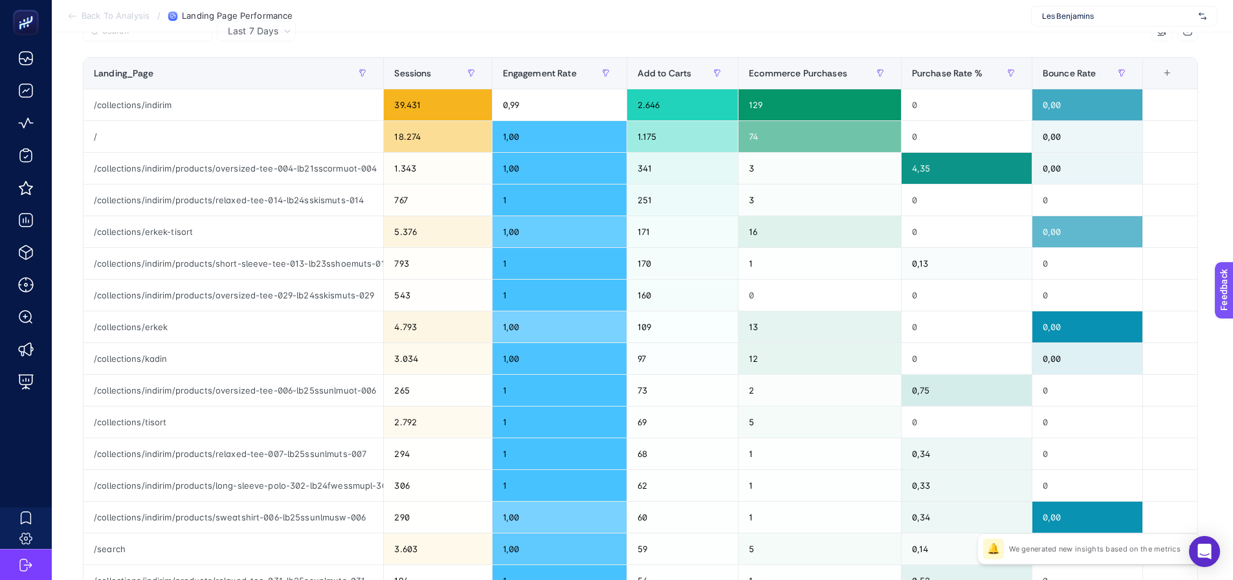
scroll to position [194, 0]
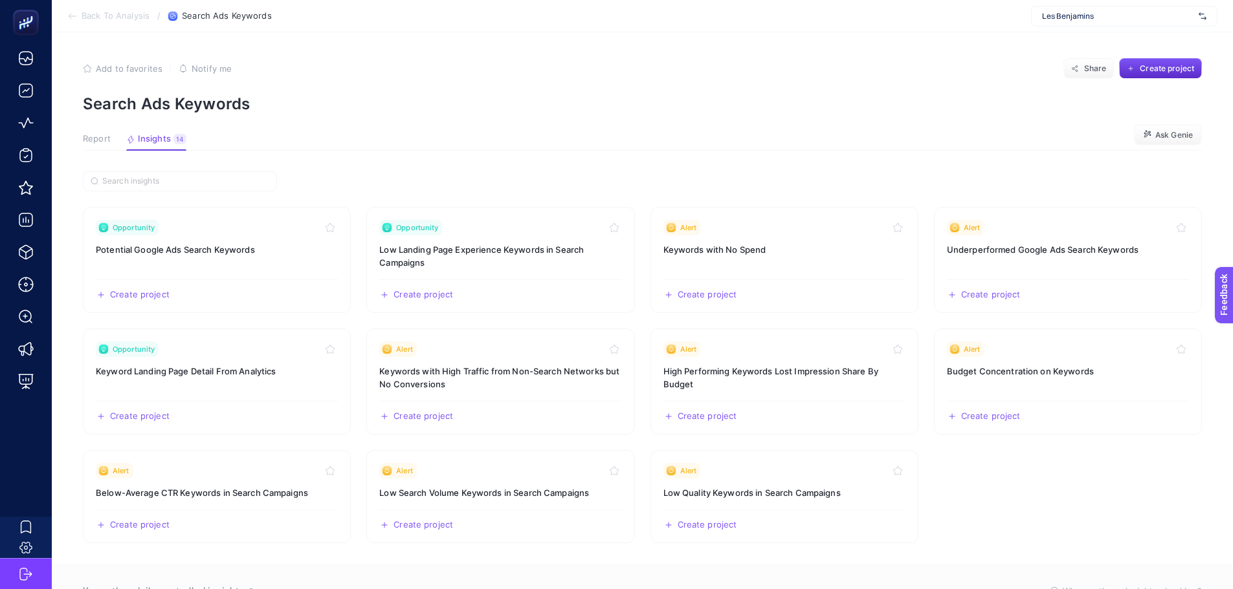
click at [99, 145] on button "Report" at bounding box center [97, 142] width 28 height 17
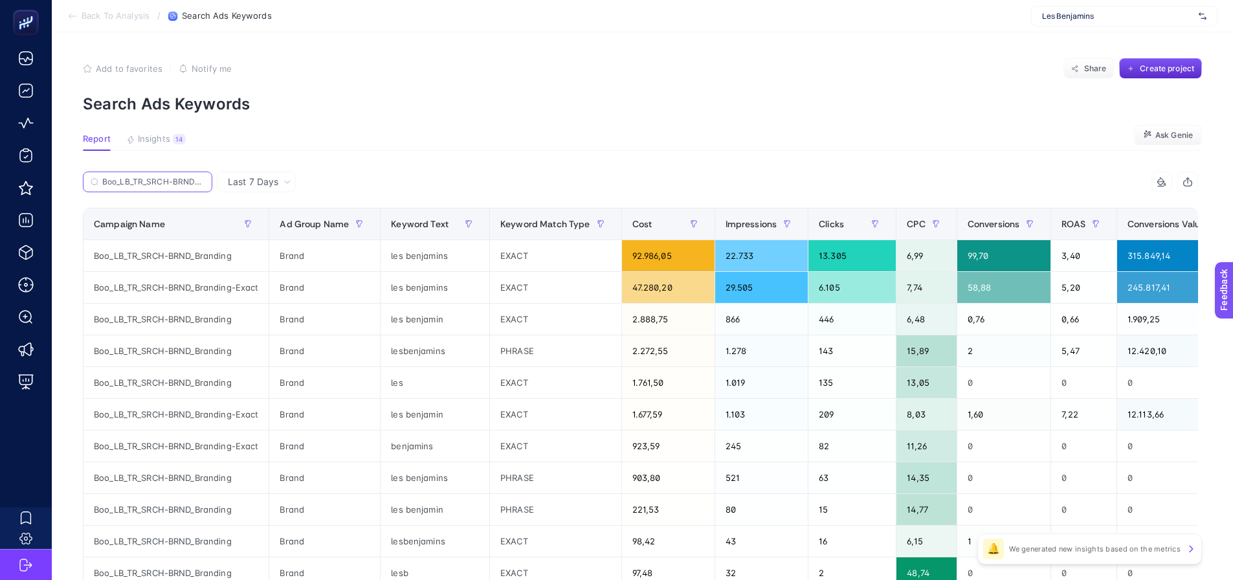
click at [159, 182] on input "Boo_LB_TR_SRCH-BRND_Branding" at bounding box center [153, 182] width 102 height 10
click at [201, 182] on icon at bounding box center [201, 182] width 8 height 8
click at [192, 182] on input "Boo_LB_TR_SRCH-BRND_Branding" at bounding box center [148, 182] width 88 height 10
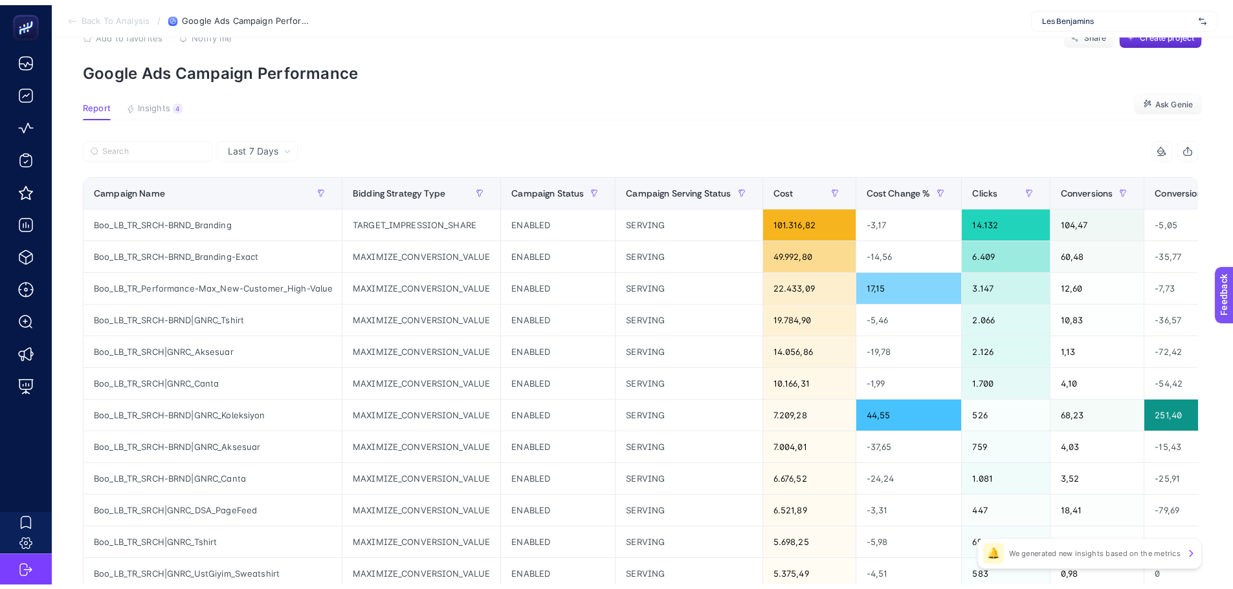
scroll to position [65, 0]
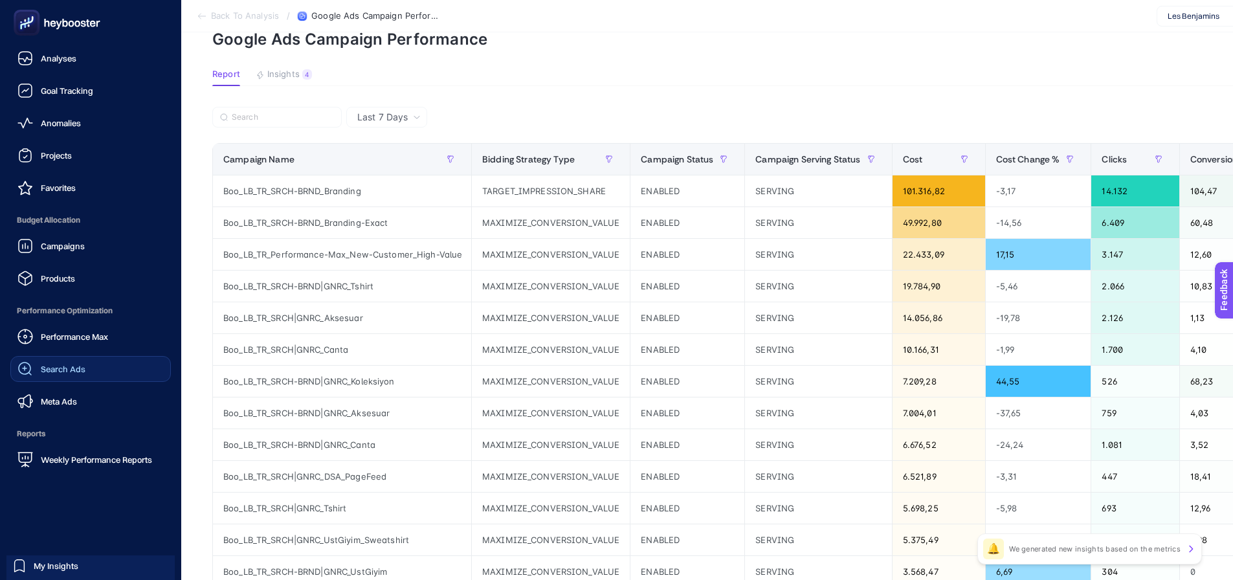
click at [61, 375] on div "Search Ads" at bounding box center [51, 369] width 68 height 16
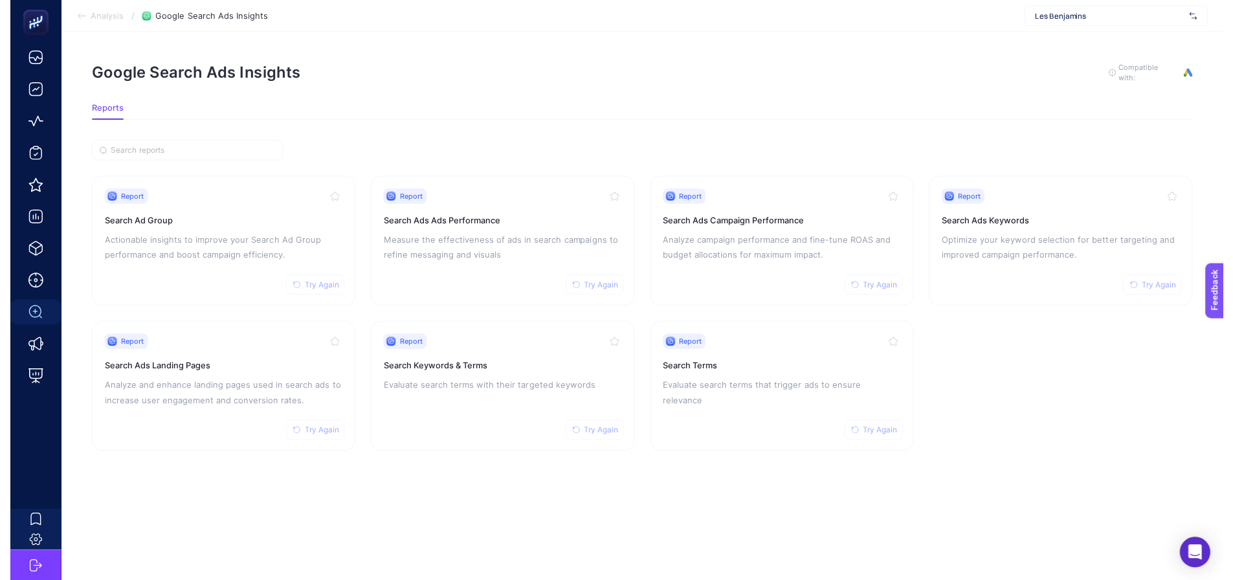
scroll to position [10, 0]
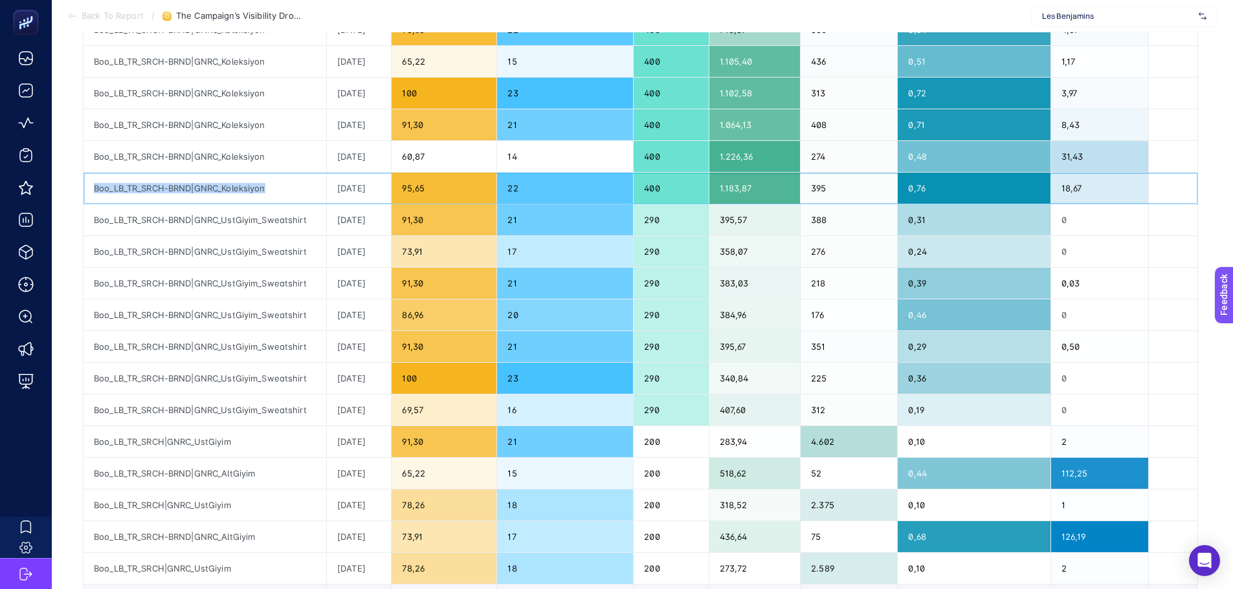
scroll to position [388, 0]
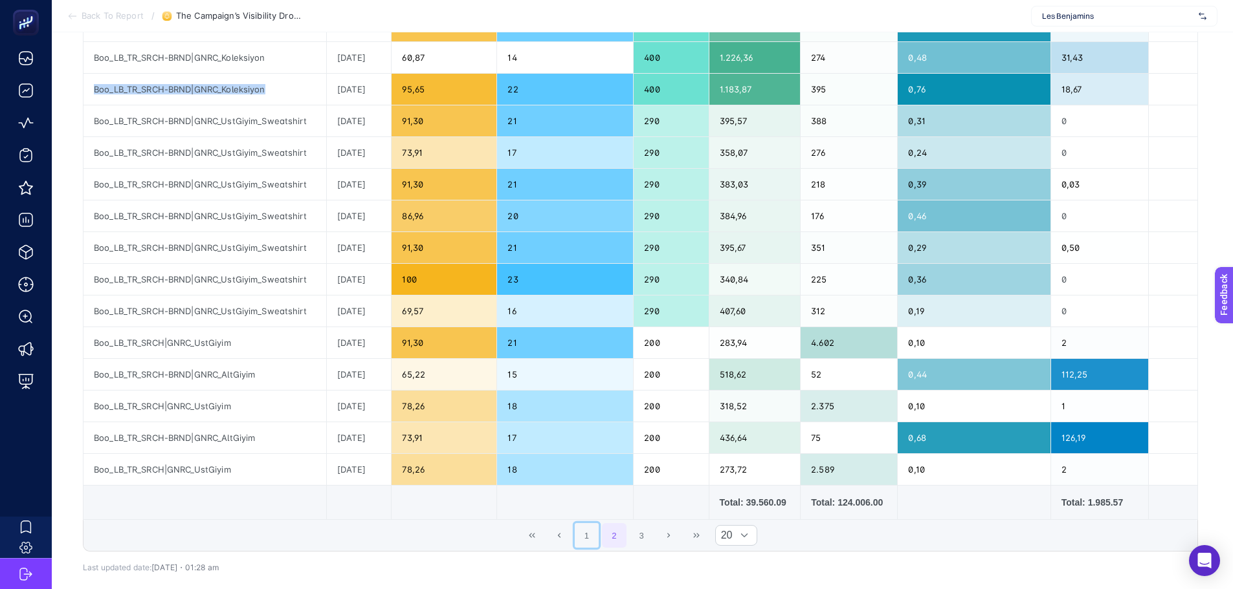
click at [586, 537] on button "1" at bounding box center [587, 535] width 25 height 25
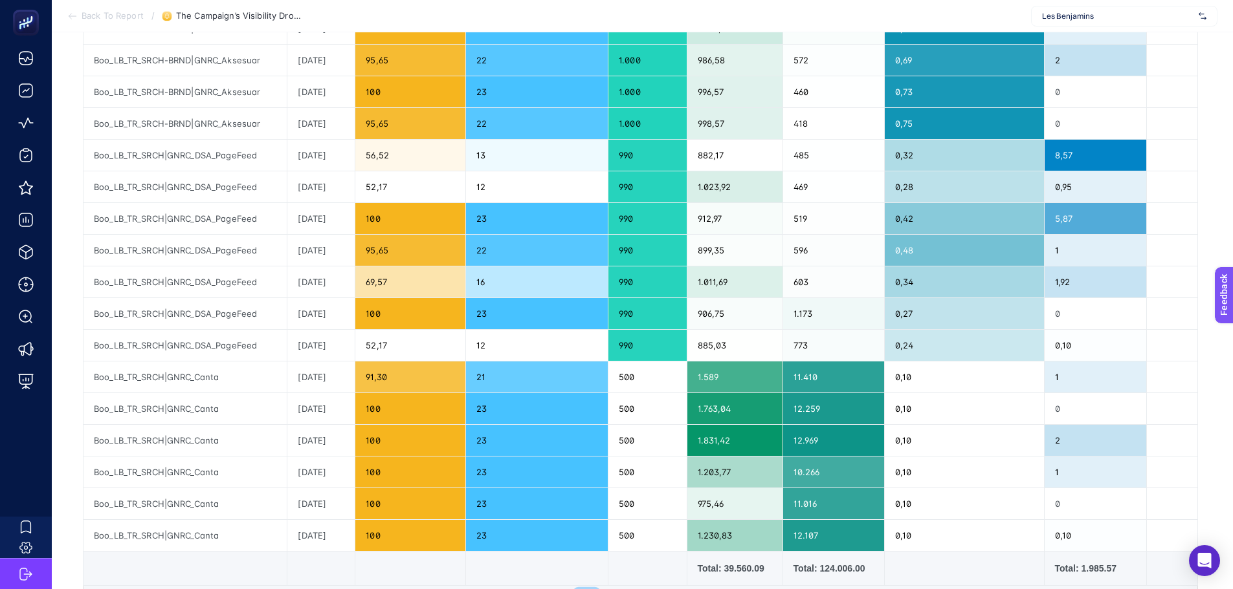
scroll to position [194, 0]
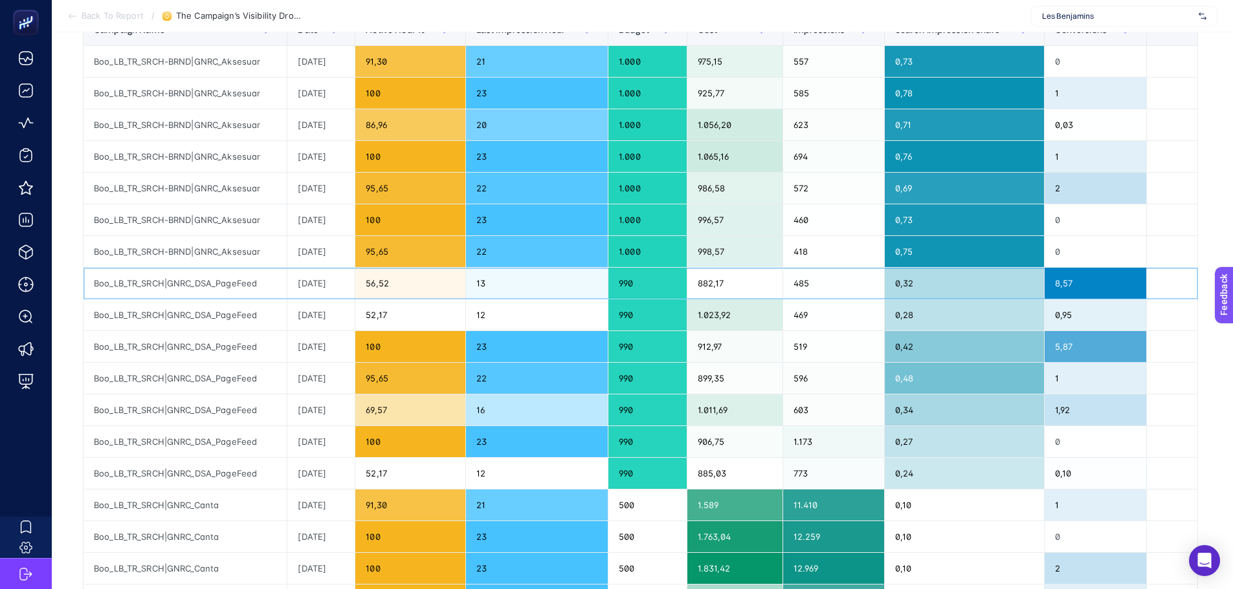
click at [412, 296] on div "56,52" at bounding box center [409, 283] width 109 height 31
click at [457, 322] on div "52,17" at bounding box center [409, 315] width 109 height 31
click at [493, 477] on div "12" at bounding box center [537, 473] width 142 height 31
click at [494, 477] on div "12" at bounding box center [537, 473] width 142 height 31
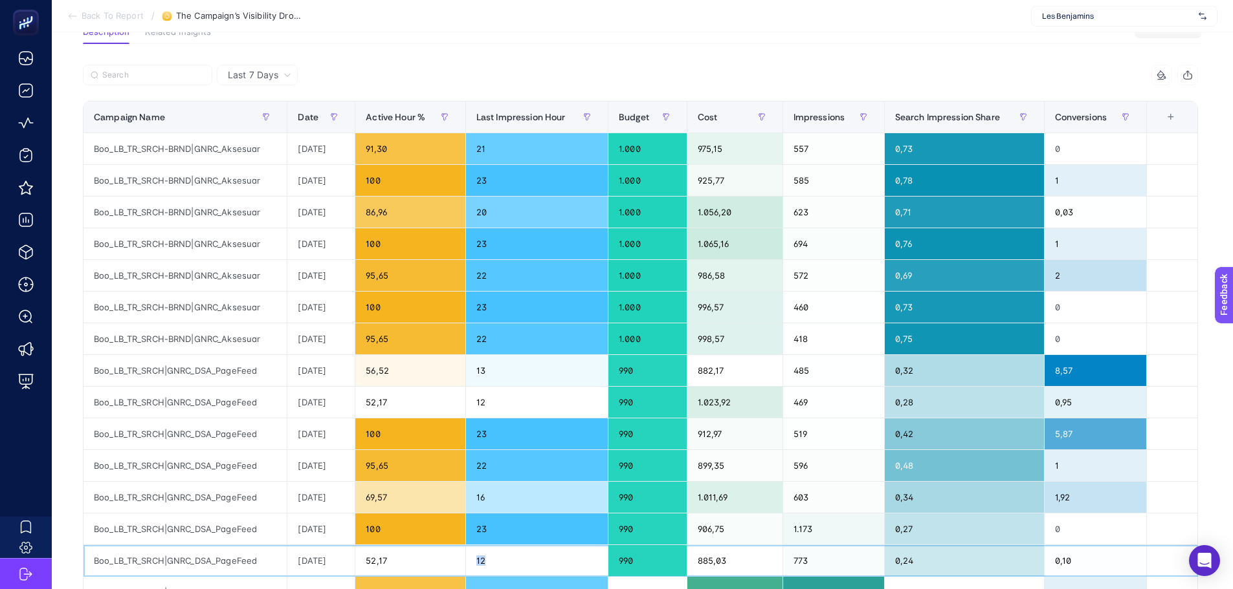
scroll to position [129, 0]
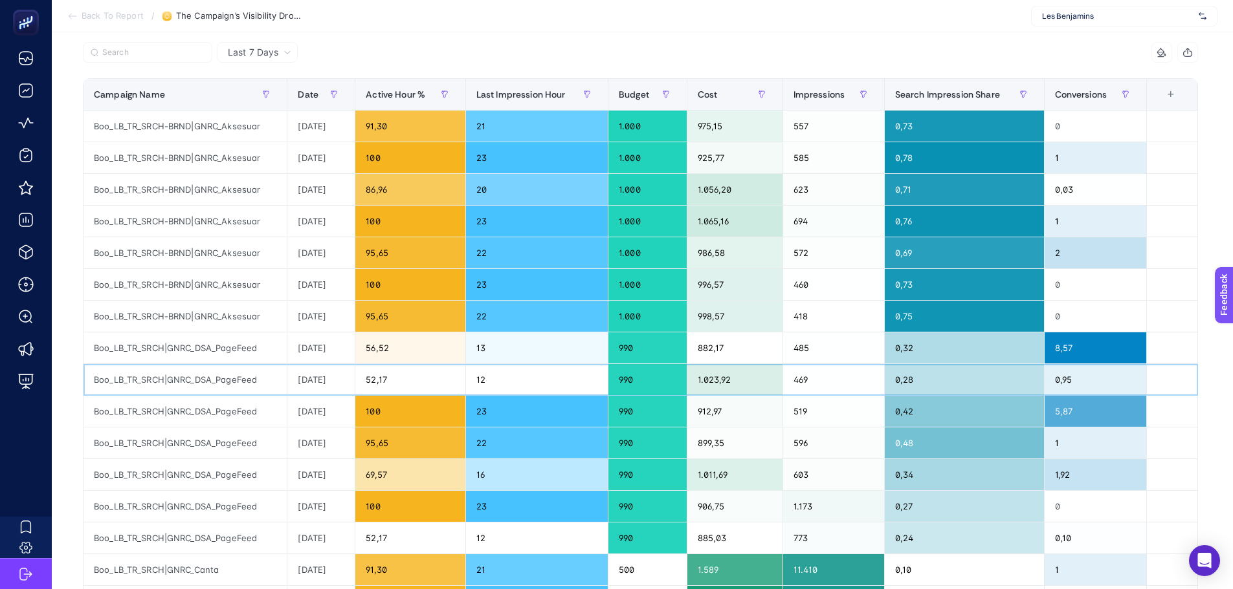
click at [637, 379] on div "990" at bounding box center [647, 379] width 78 height 31
click at [638, 379] on div "990" at bounding box center [647, 379] width 78 height 31
click at [635, 384] on div "990" at bounding box center [647, 379] width 78 height 31
click at [635, 382] on div "990" at bounding box center [647, 379] width 78 height 31
click at [635, 381] on div "990" at bounding box center [647, 379] width 78 height 31
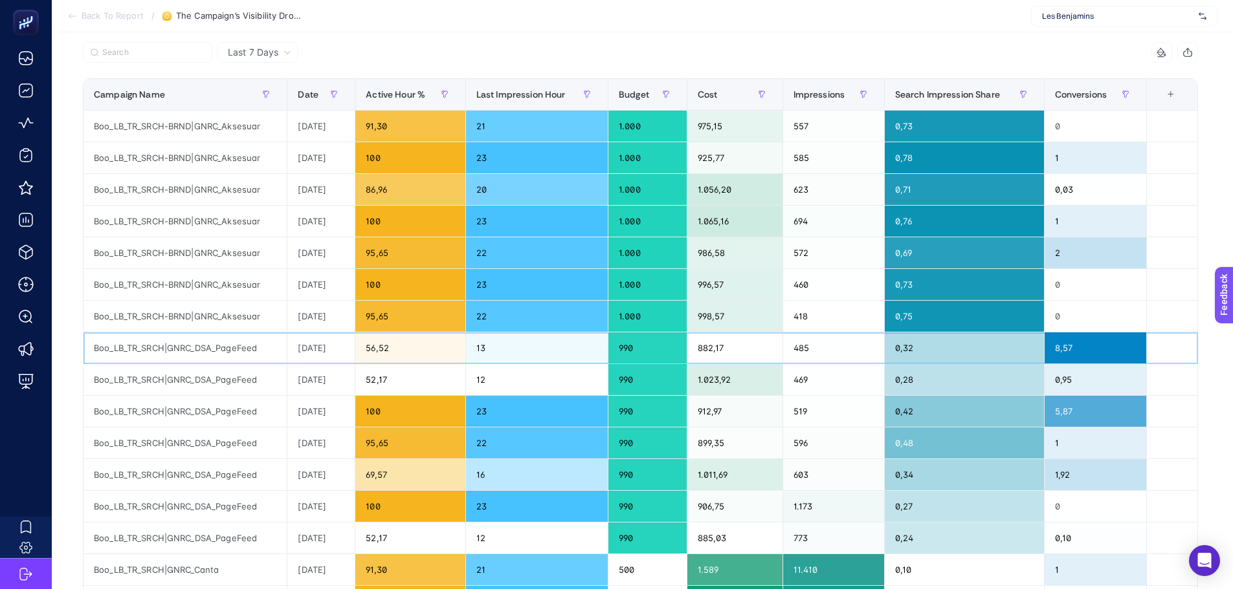
click at [644, 345] on div "990" at bounding box center [647, 348] width 78 height 31
click at [274, 52] on span "Last 7 Days" at bounding box center [253, 52] width 50 height 13
click at [270, 85] on li "Yesterday" at bounding box center [257, 79] width 73 height 23
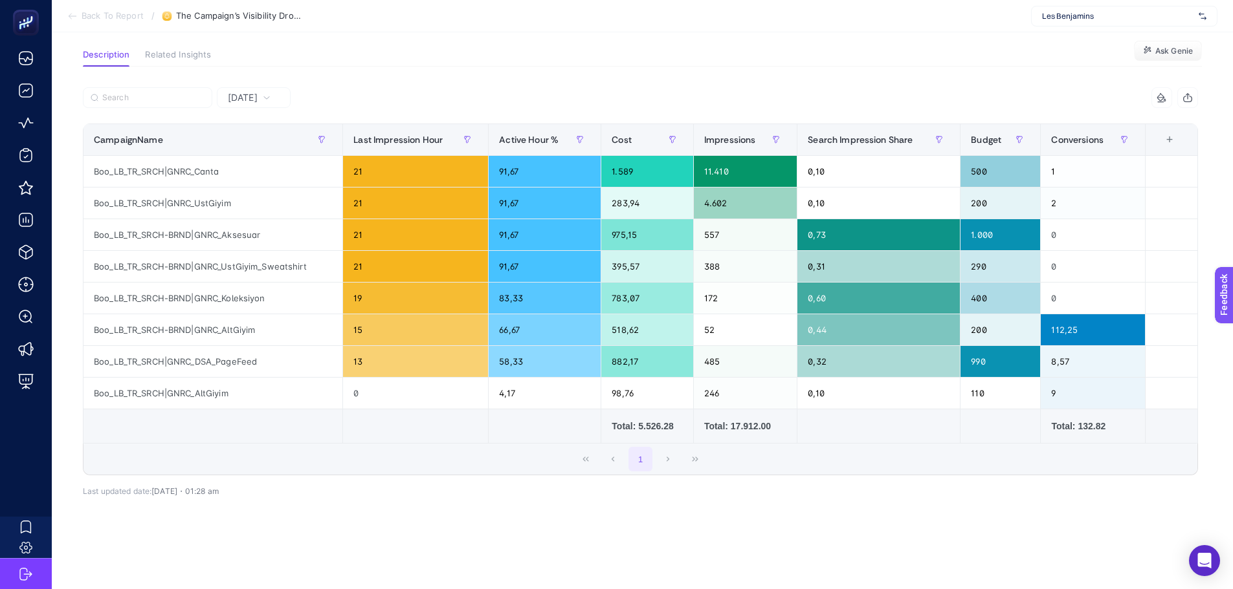
scroll to position [94, 0]
click at [987, 350] on div "990" at bounding box center [1000, 361] width 80 height 31
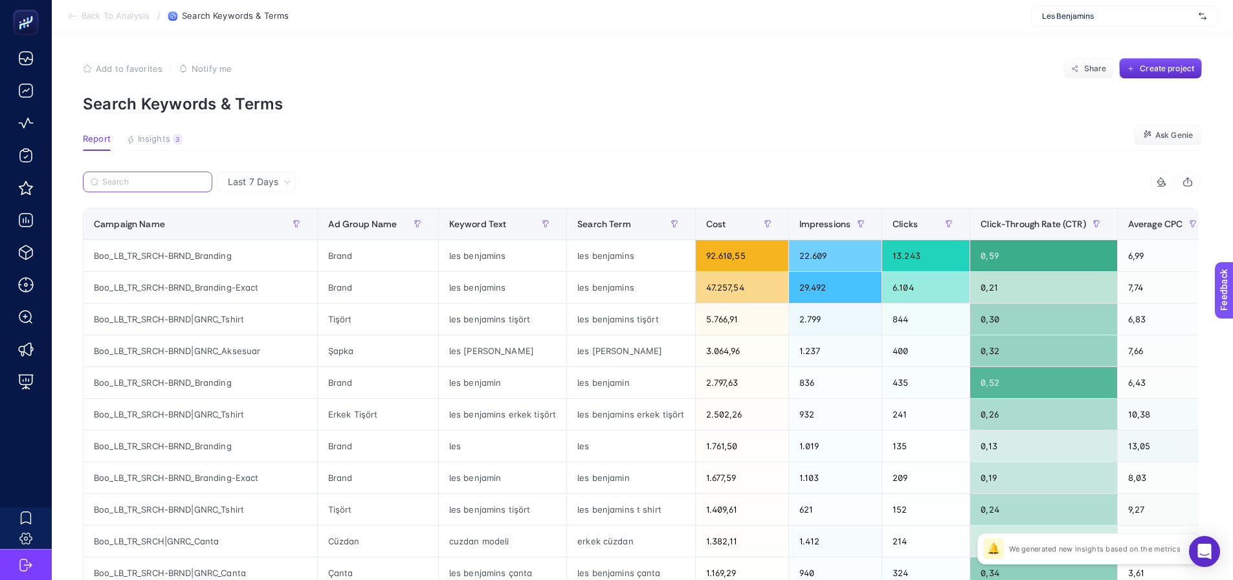
click at [164, 181] on input "Search" at bounding box center [153, 182] width 102 height 10
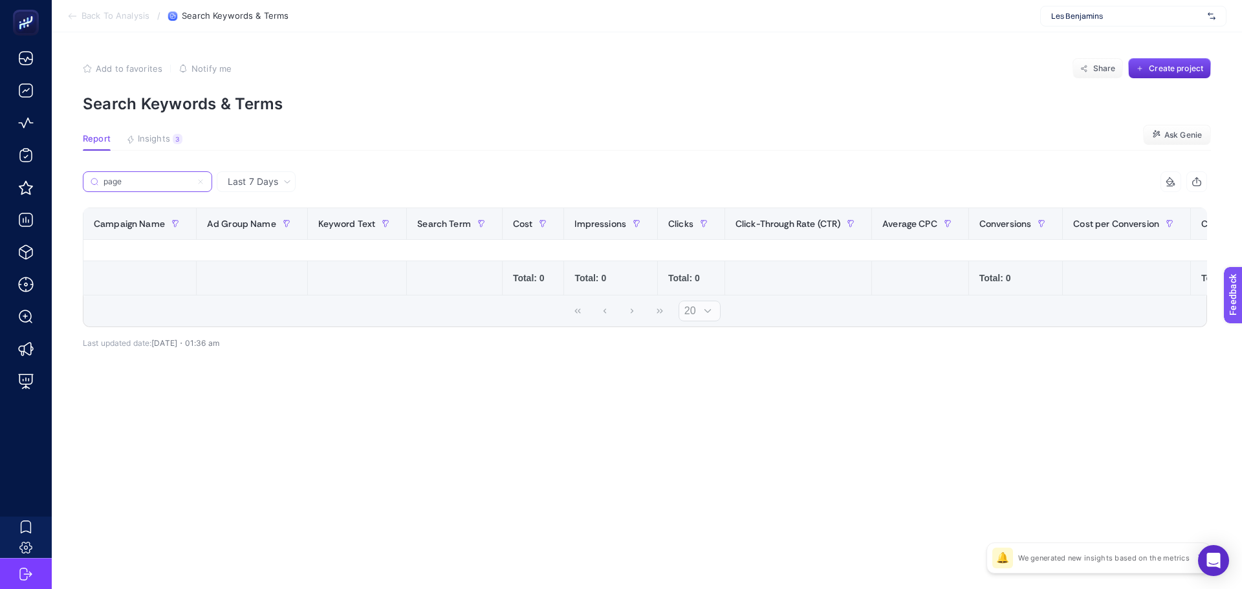
type input "page"
click at [200, 182] on icon at bounding box center [201, 182] width 8 height 8
click at [192, 182] on input "page" at bounding box center [148, 182] width 88 height 10
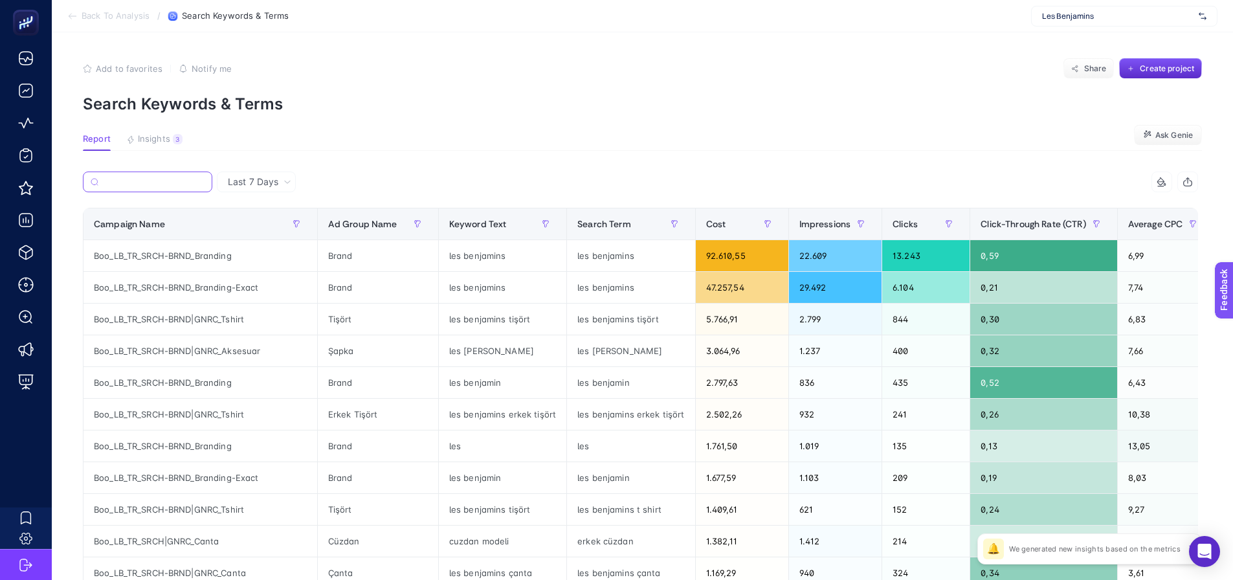
click at [163, 184] on input "Search" at bounding box center [154, 182] width 101 height 10
paste input "Boo_LB_TR_SRCH-BRND|GNRC_Koleksiyon"
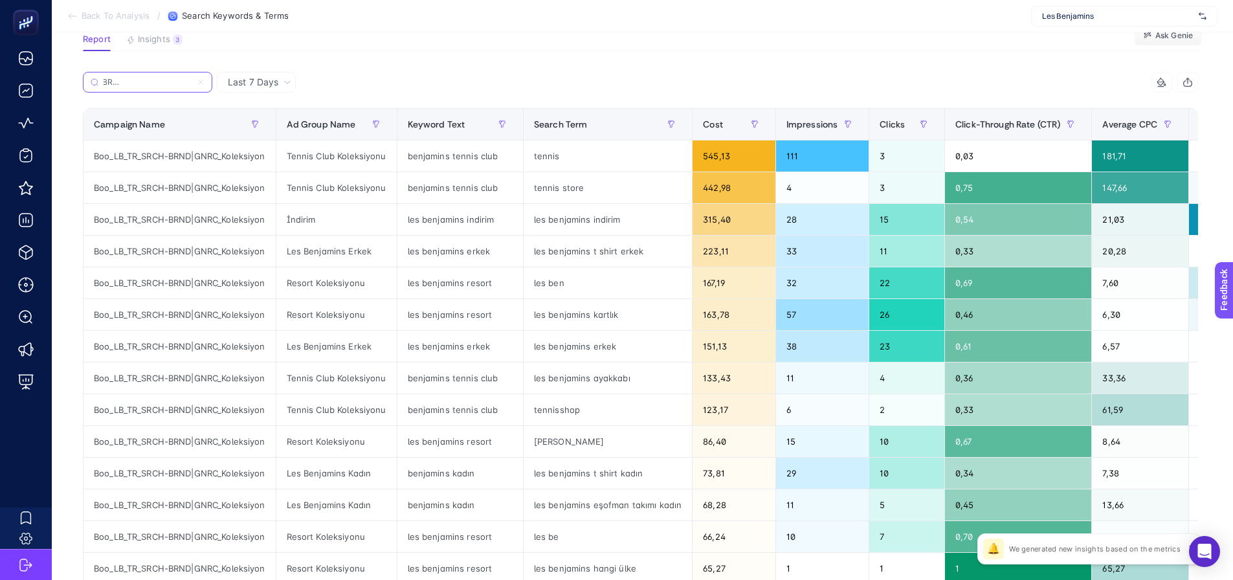
scroll to position [129, 0]
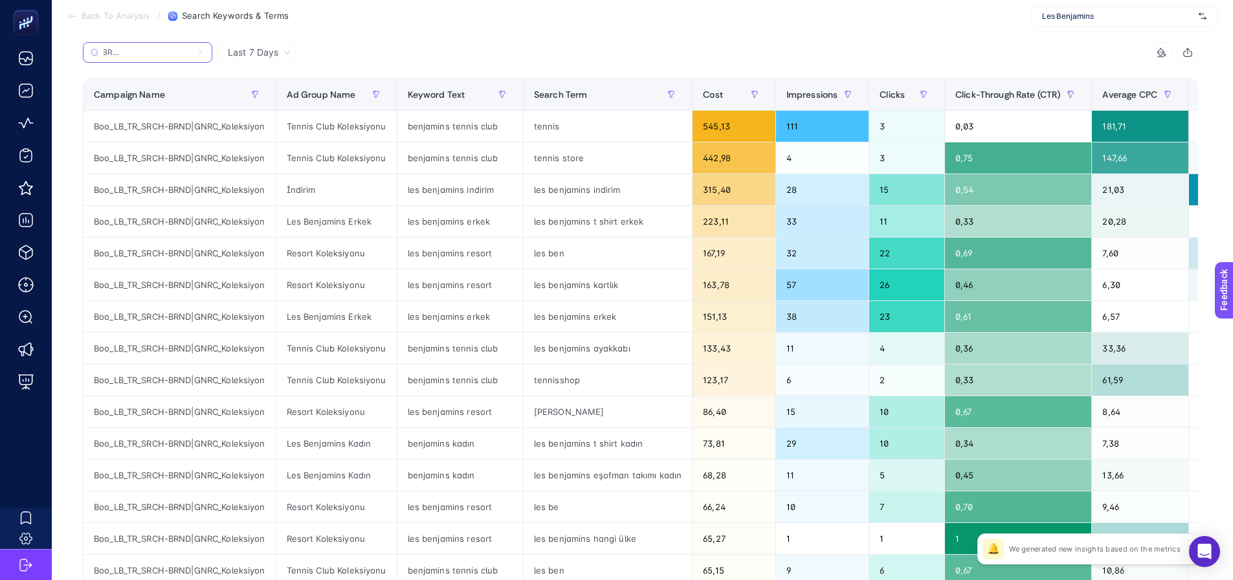
type input "Boo_LB_TR_SRCH-BRND|GNRC_Koleksiyon"
click at [544, 122] on div "tennis" at bounding box center [607, 126] width 168 height 31
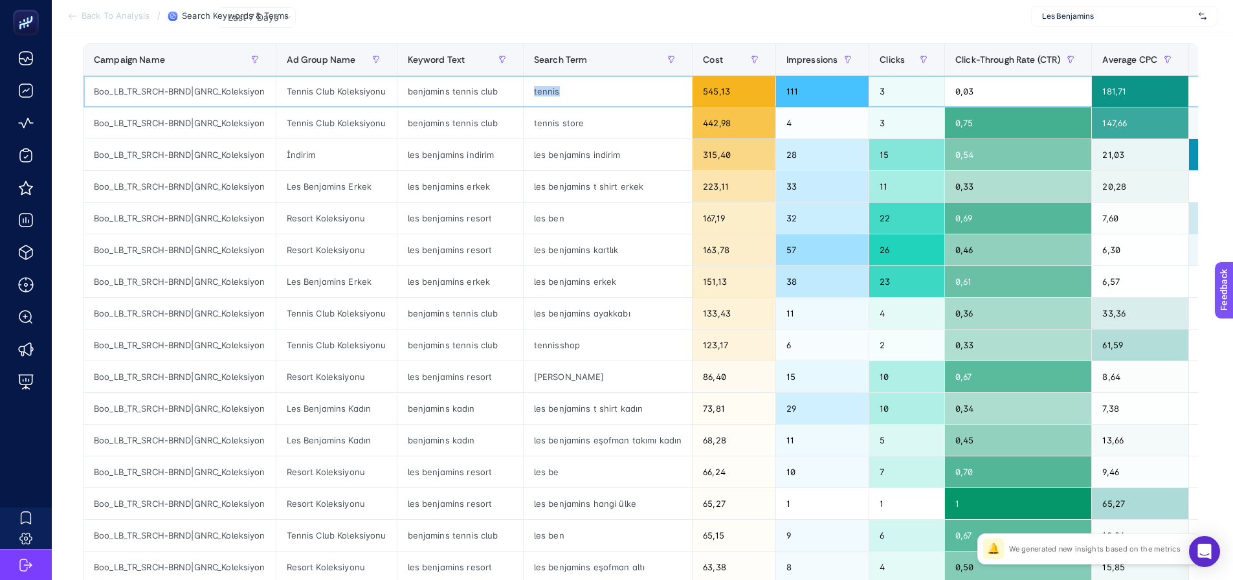
scroll to position [194, 0]
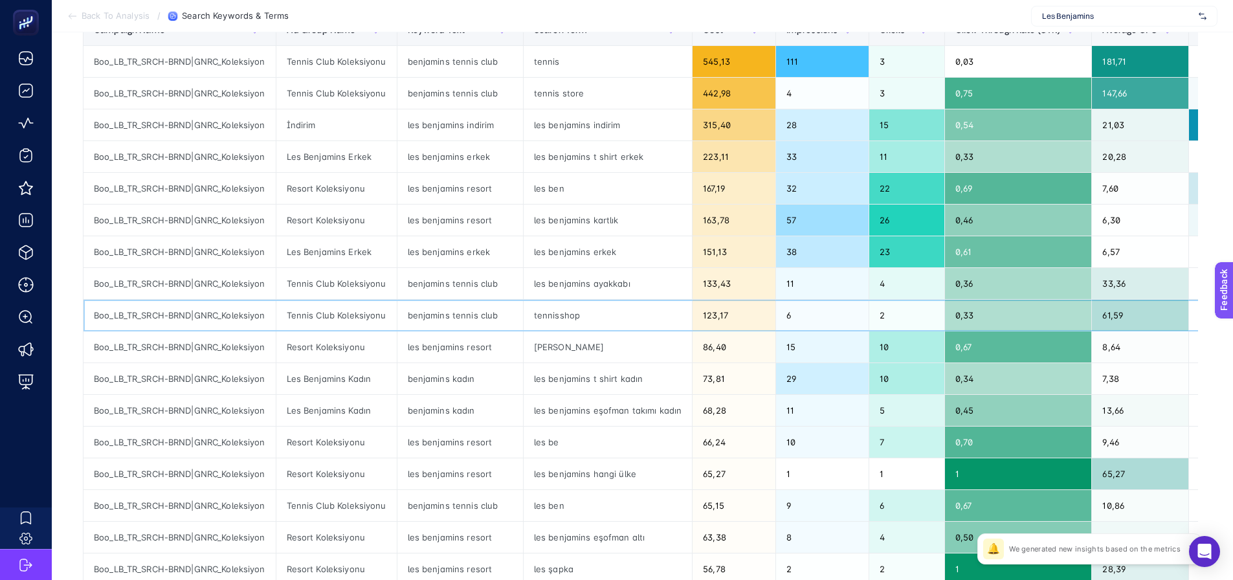
click at [553, 318] on div "tennisshop" at bounding box center [607, 315] width 168 height 31
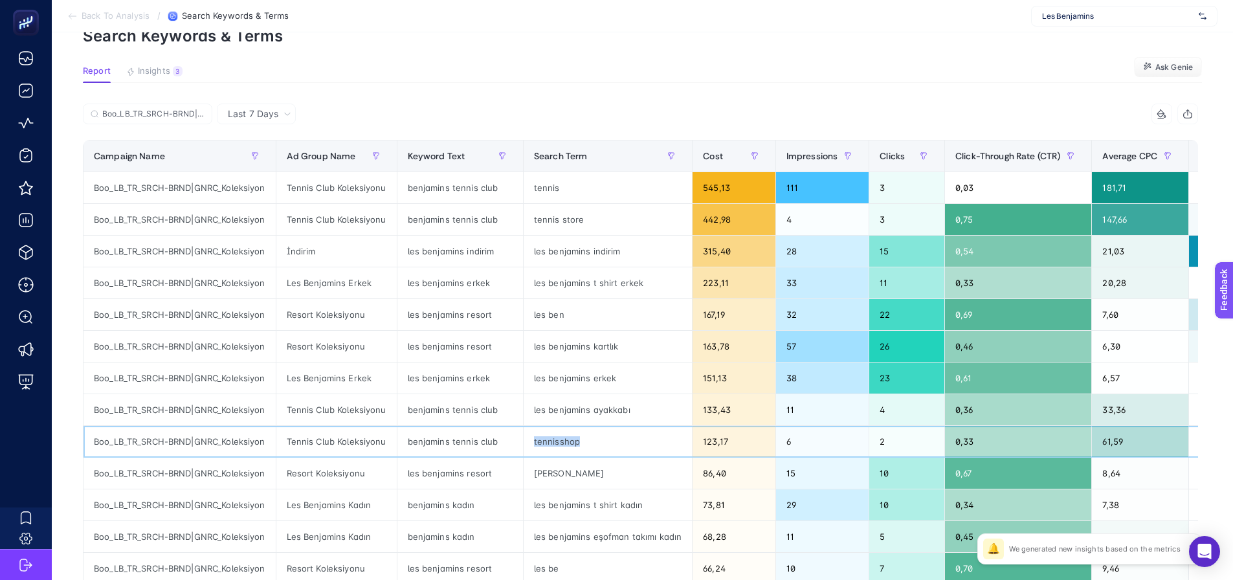
scroll to position [65, 0]
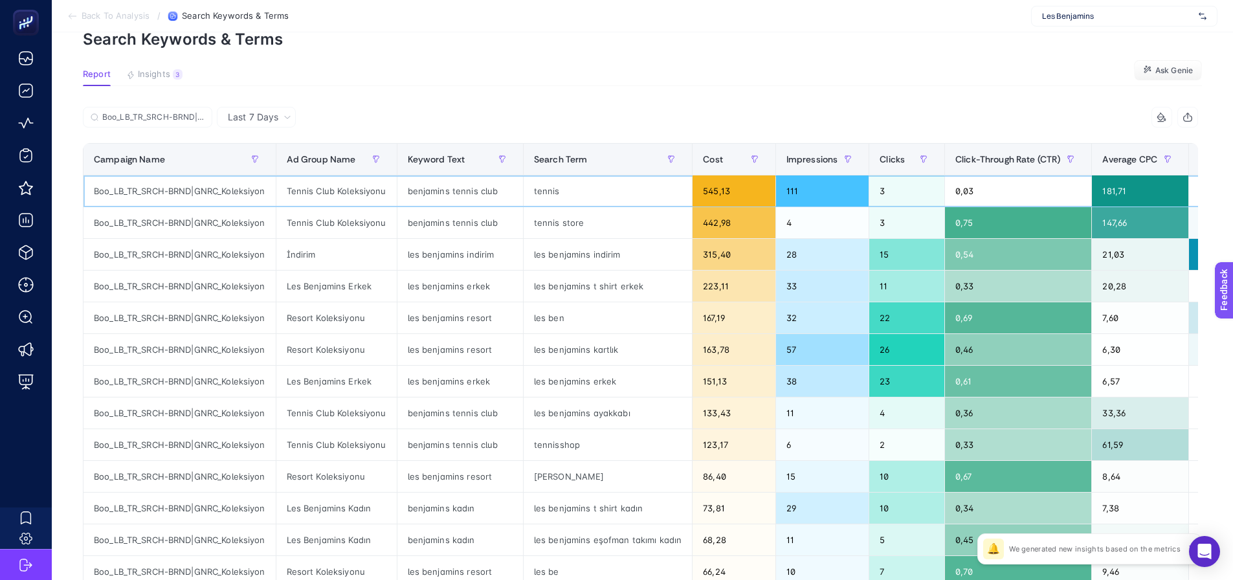
click at [547, 192] on div "tennis" at bounding box center [607, 190] width 168 height 31
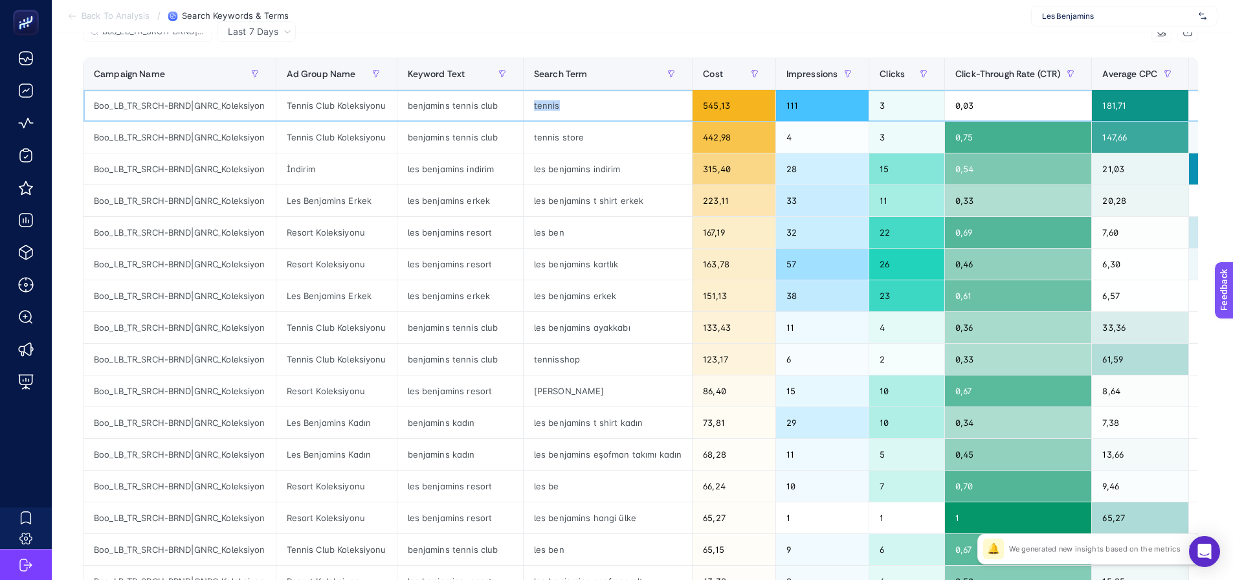
scroll to position [129, 0]
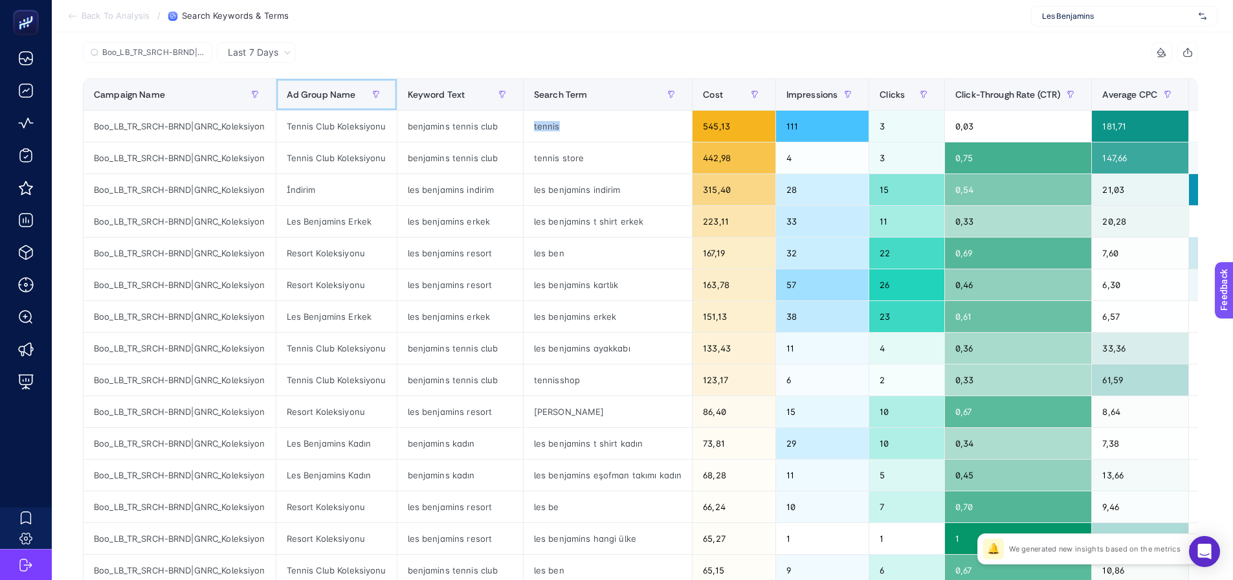
click at [321, 105] on th "Ad Group Name" at bounding box center [336, 95] width 121 height 32
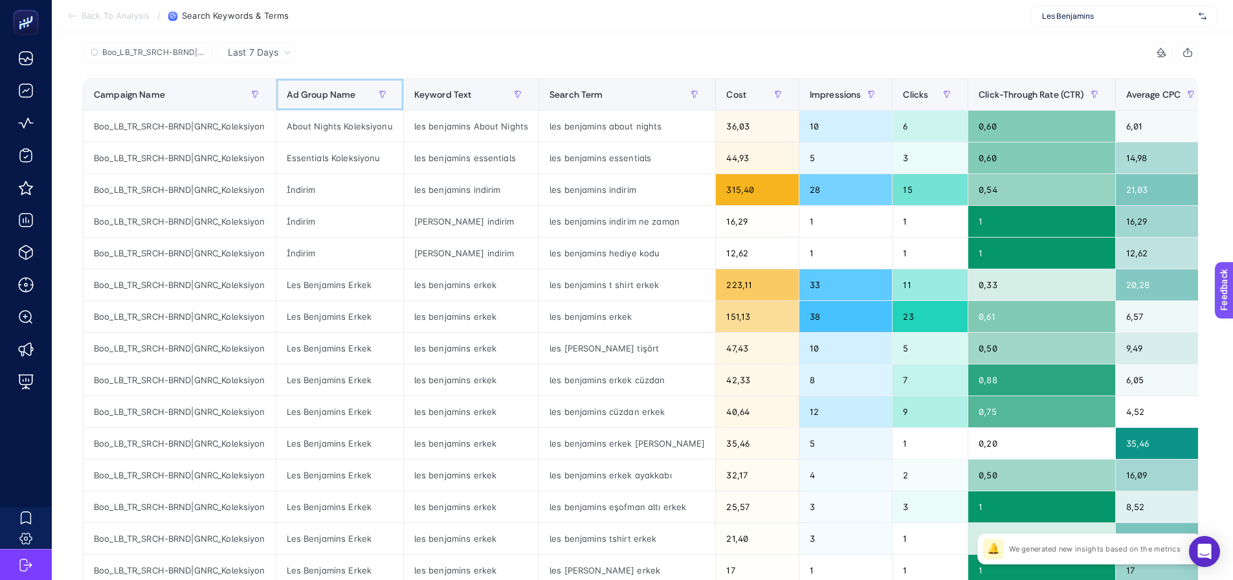
scroll to position [388, 0]
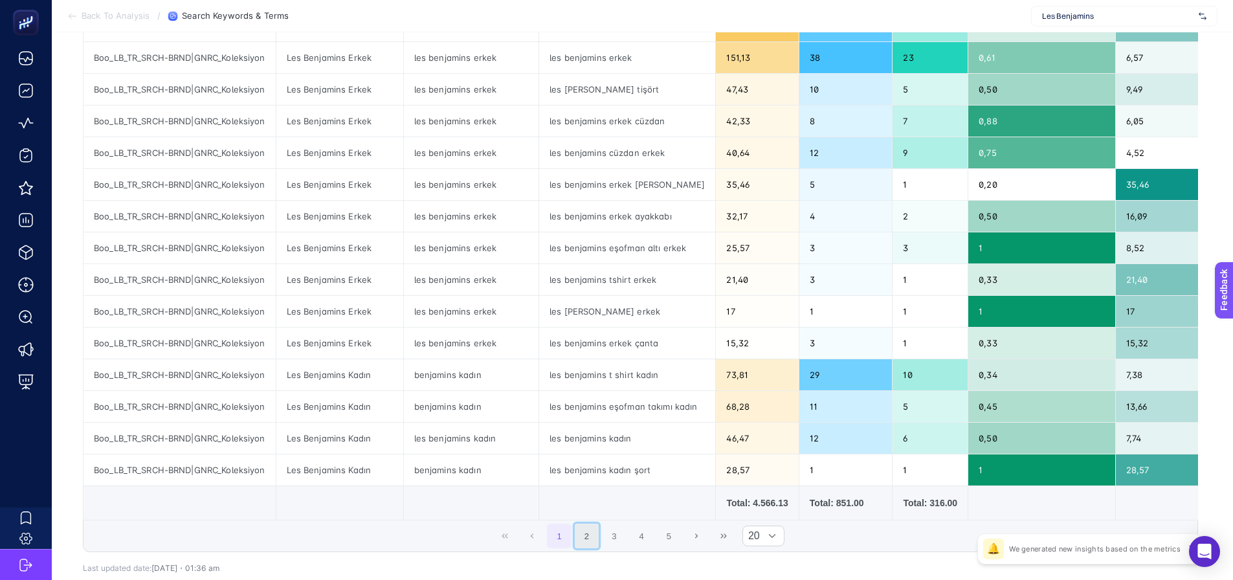
click at [599, 537] on button "2" at bounding box center [587, 535] width 25 height 25
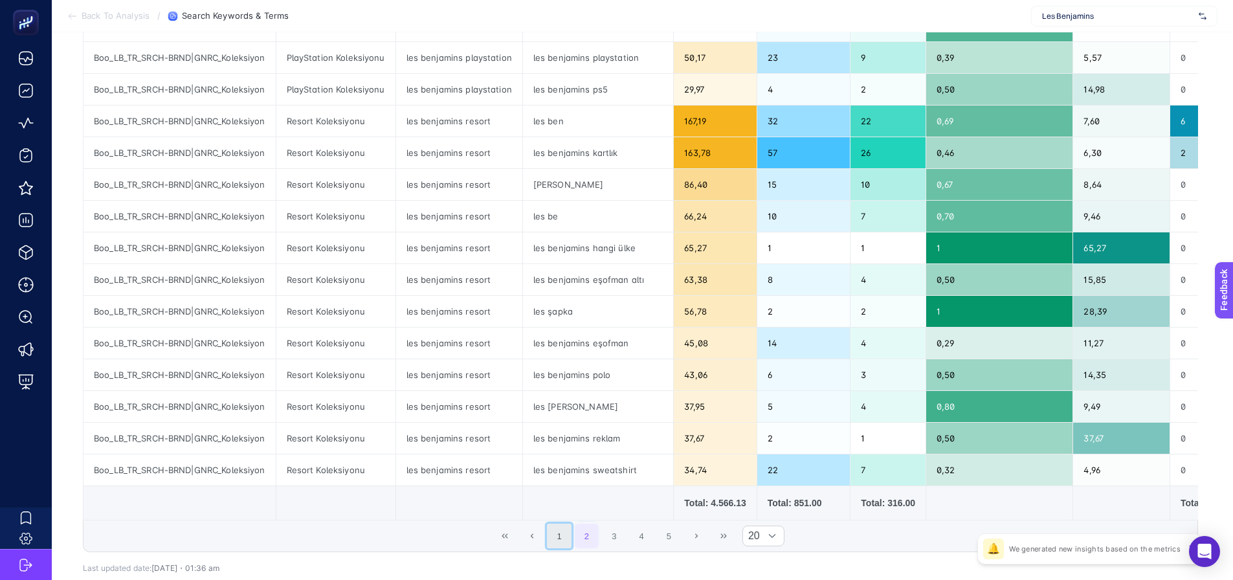
click at [569, 541] on button "1" at bounding box center [559, 535] width 25 height 25
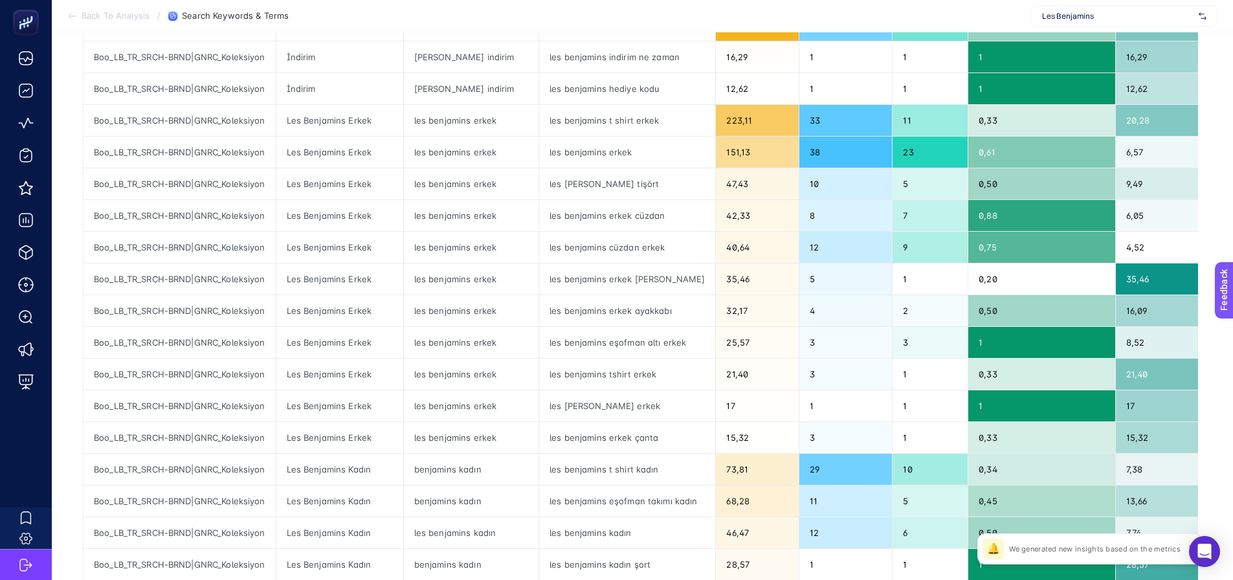
scroll to position [129, 0]
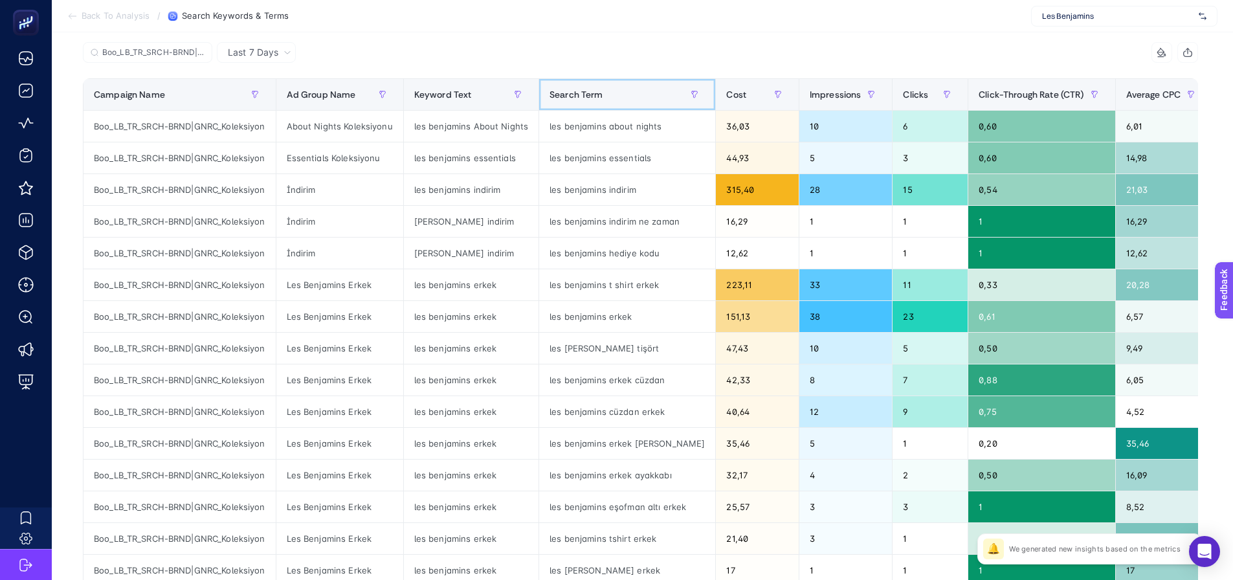
click at [631, 102] on div "Search Term" at bounding box center [626, 94] width 155 height 21
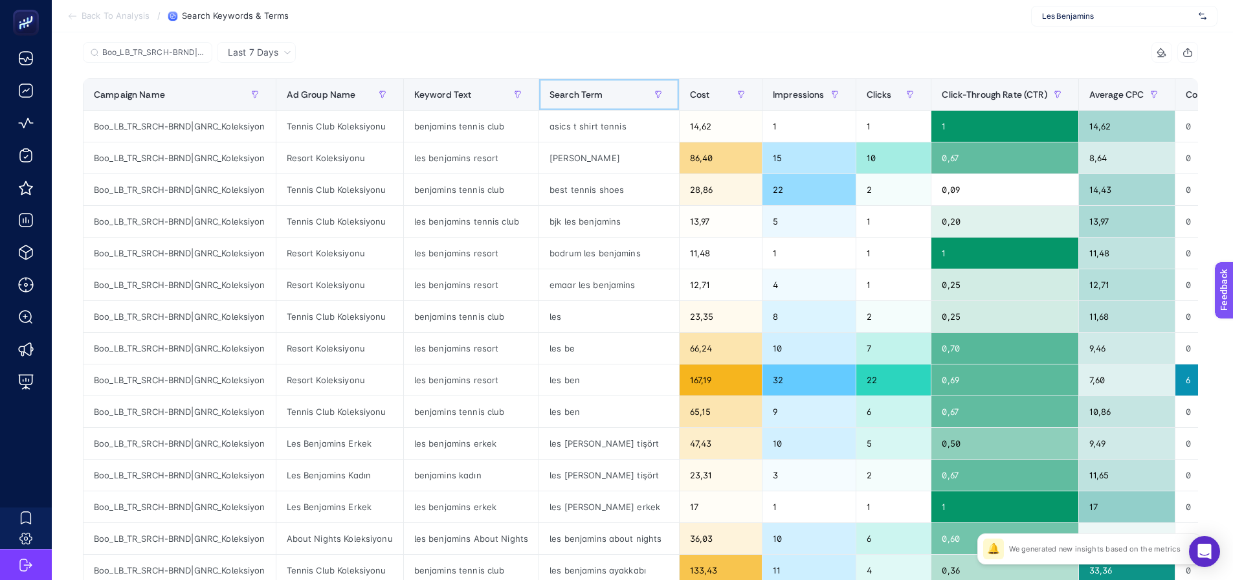
click at [606, 93] on div "Search Term" at bounding box center [608, 94] width 119 height 21
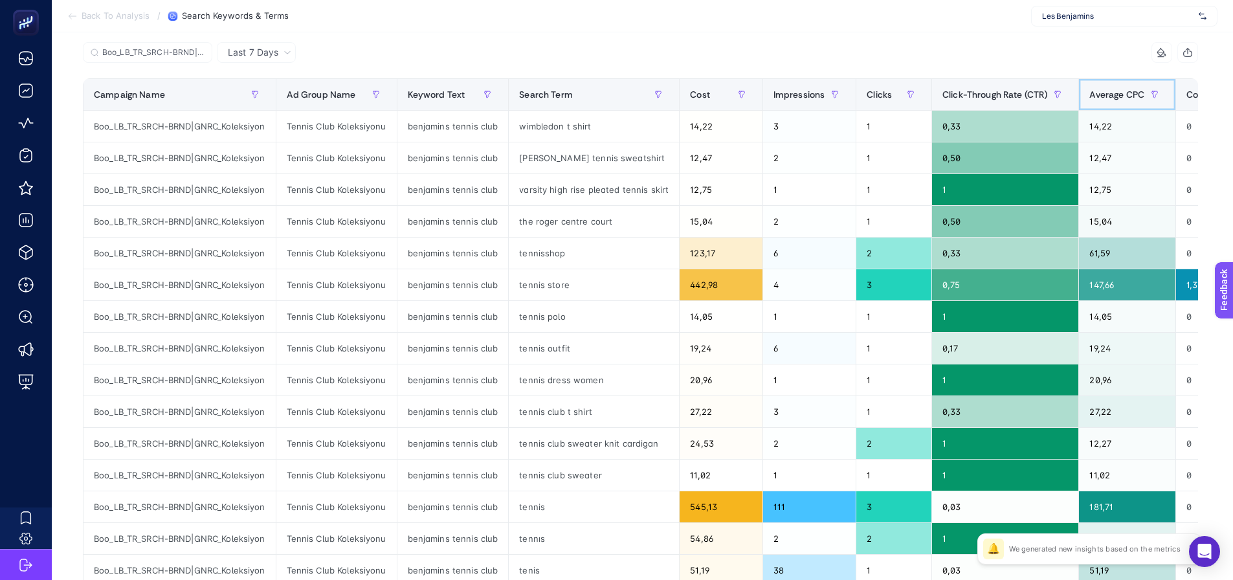
click at [1093, 90] on span "Average CPC" at bounding box center [1116, 94] width 55 height 10
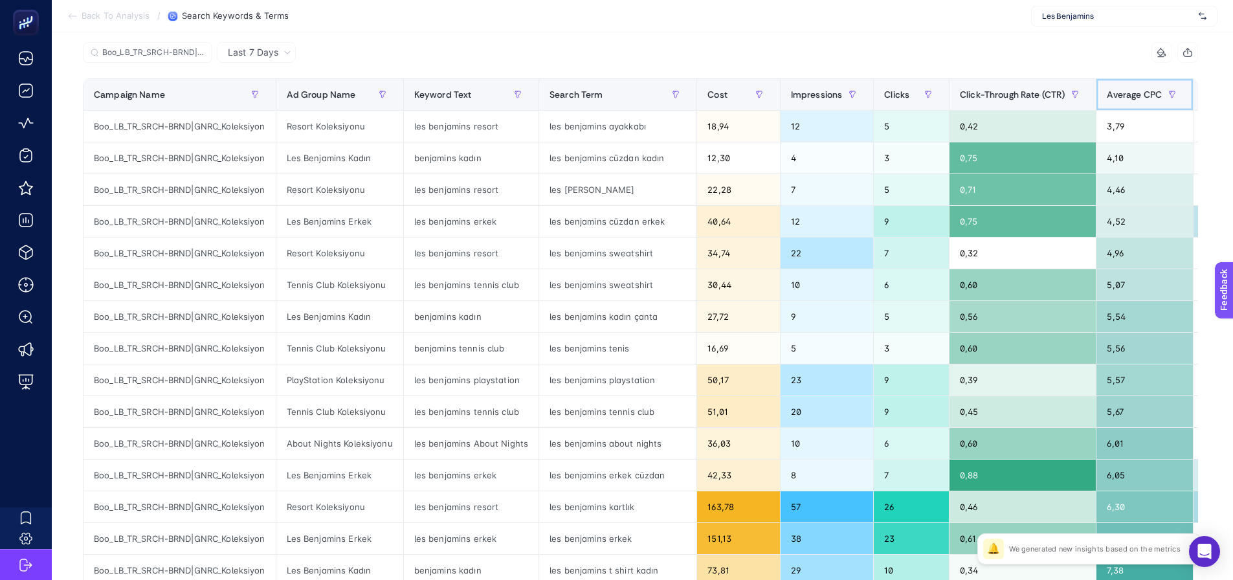
click at [1117, 93] on span "Average CPC" at bounding box center [1133, 94] width 55 height 10
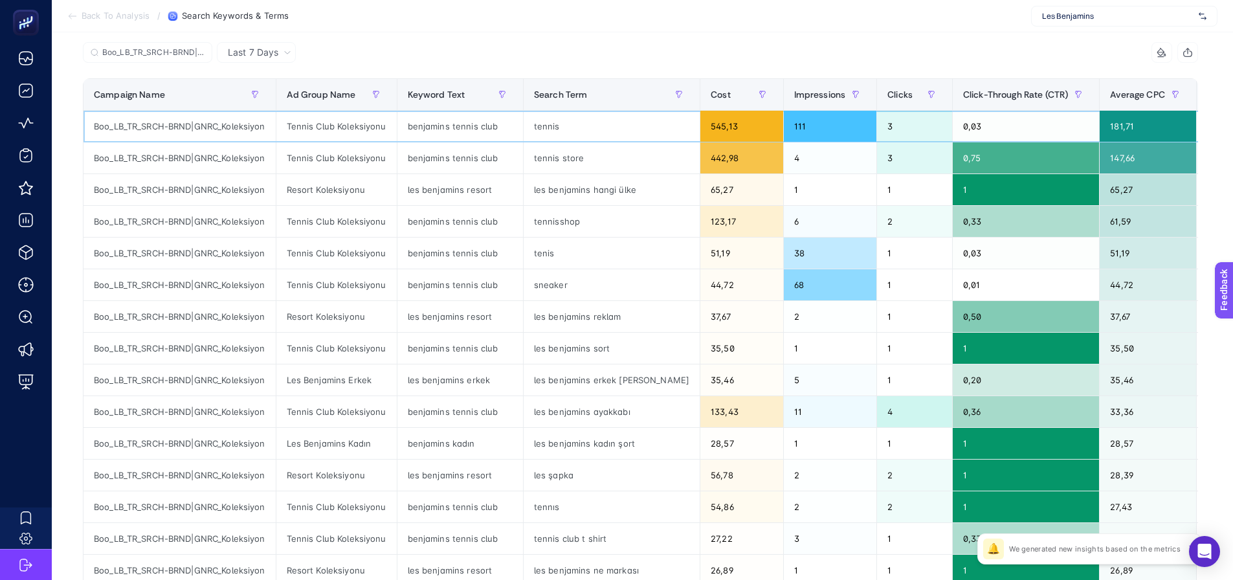
click at [549, 122] on div "tennis" at bounding box center [611, 126] width 176 height 31
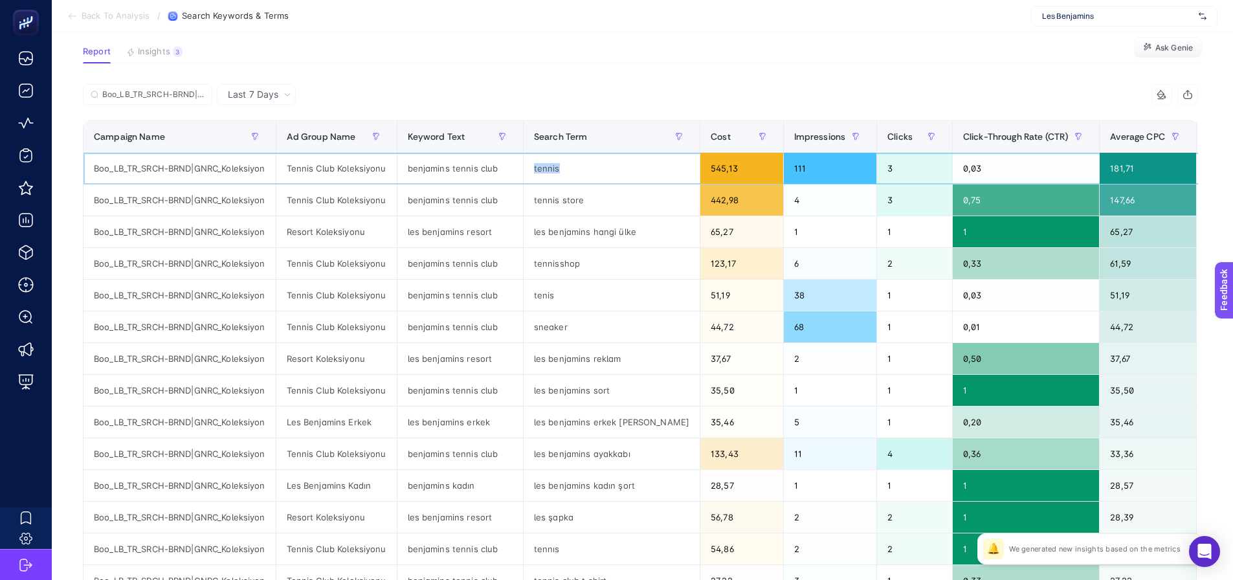
scroll to position [65, 0]
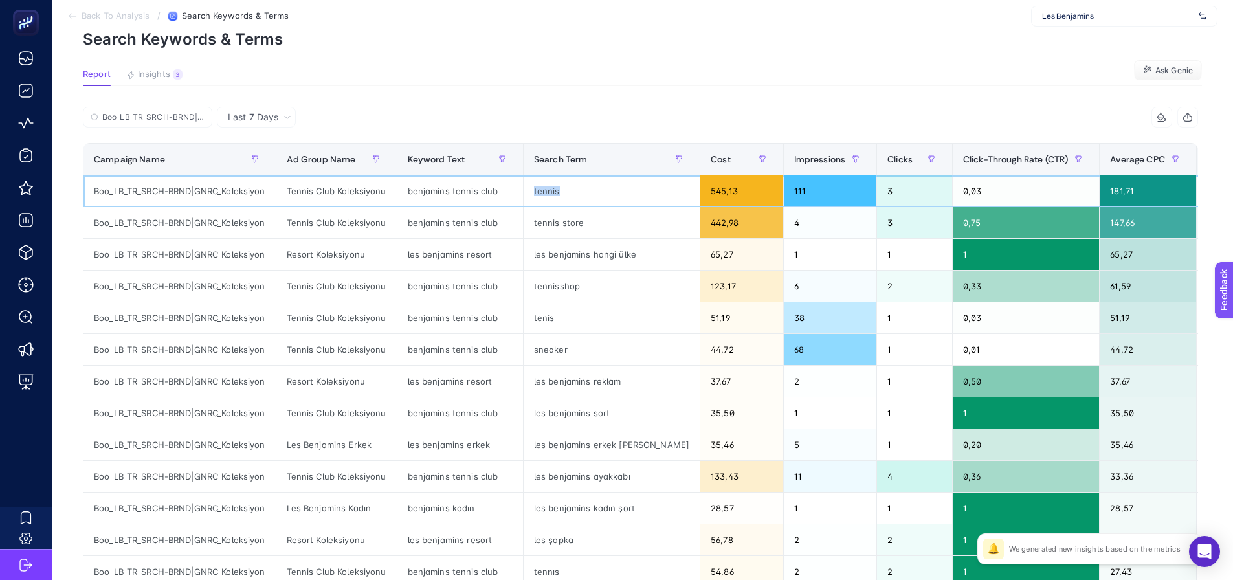
click at [566, 193] on div "tennis" at bounding box center [611, 190] width 176 height 31
click at [553, 191] on div "tennis" at bounding box center [611, 190] width 176 height 31
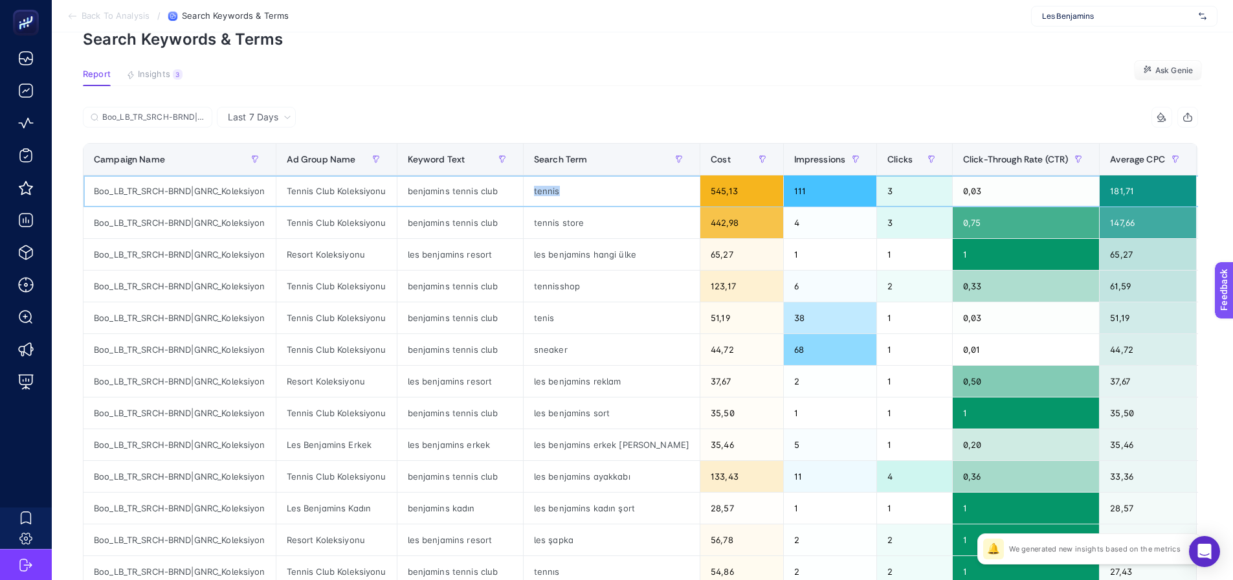
click at [553, 191] on div "tennis" at bounding box center [611, 190] width 176 height 31
click at [544, 321] on div "tenis" at bounding box center [611, 317] width 176 height 31
click at [544, 195] on div "tennis" at bounding box center [611, 190] width 176 height 31
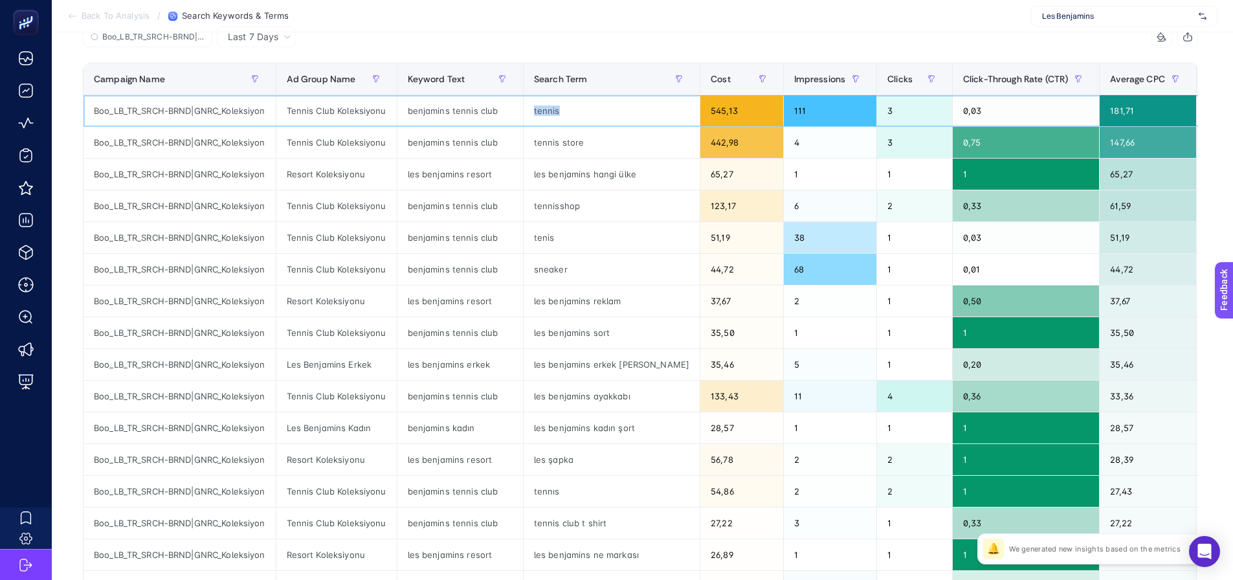
scroll to position [129, 0]
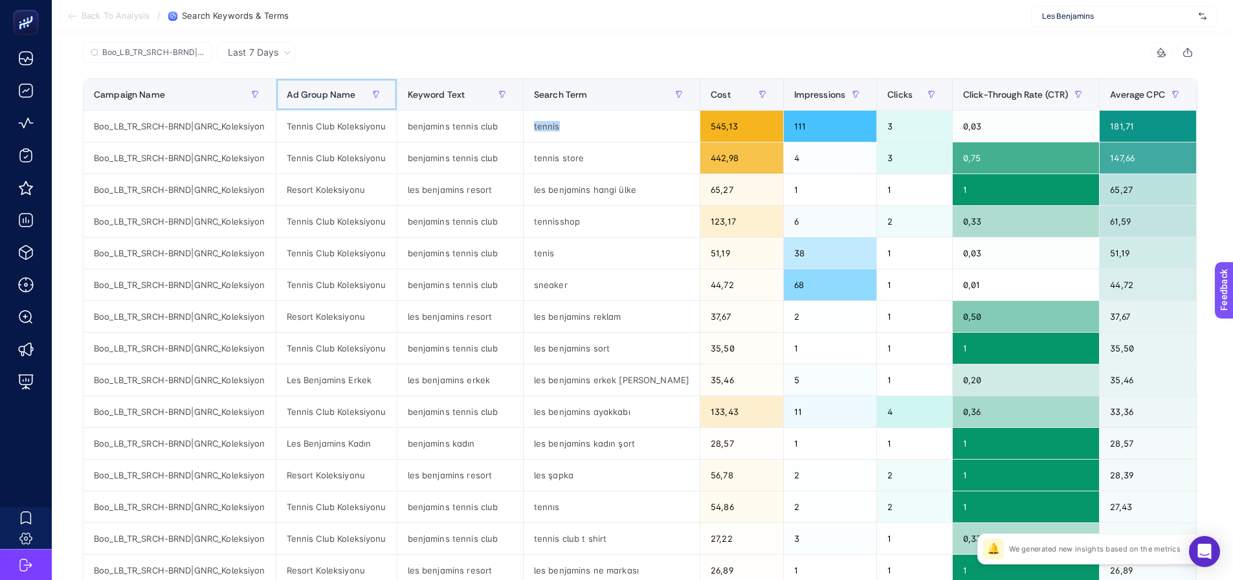
click at [326, 102] on div "Ad Group Name" at bounding box center [337, 94] width 100 height 21
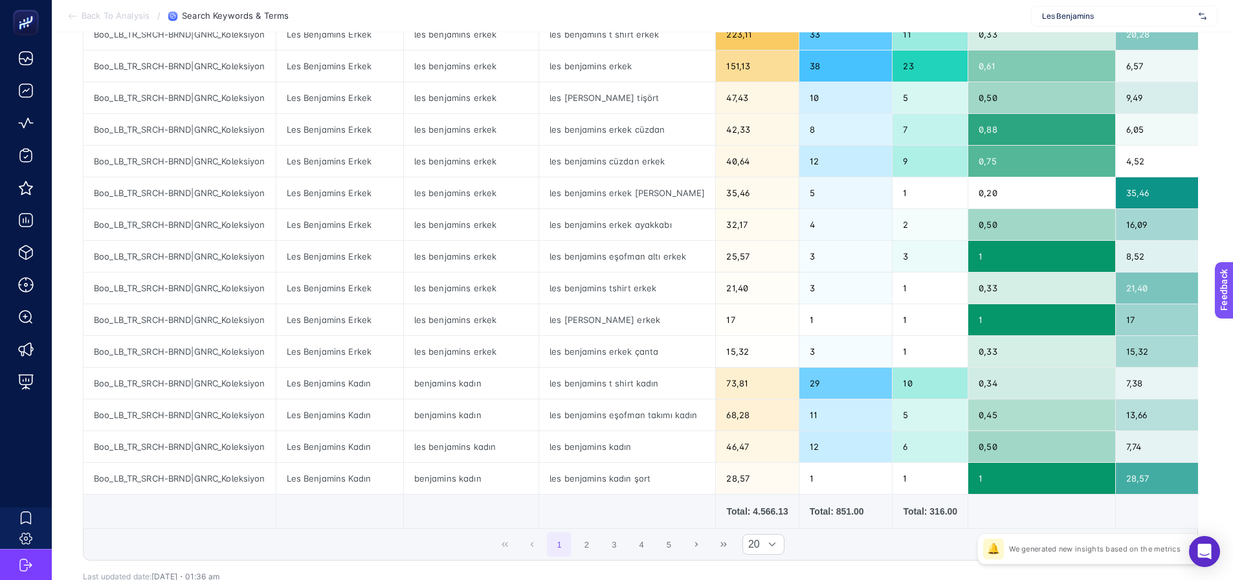
scroll to position [388, 0]
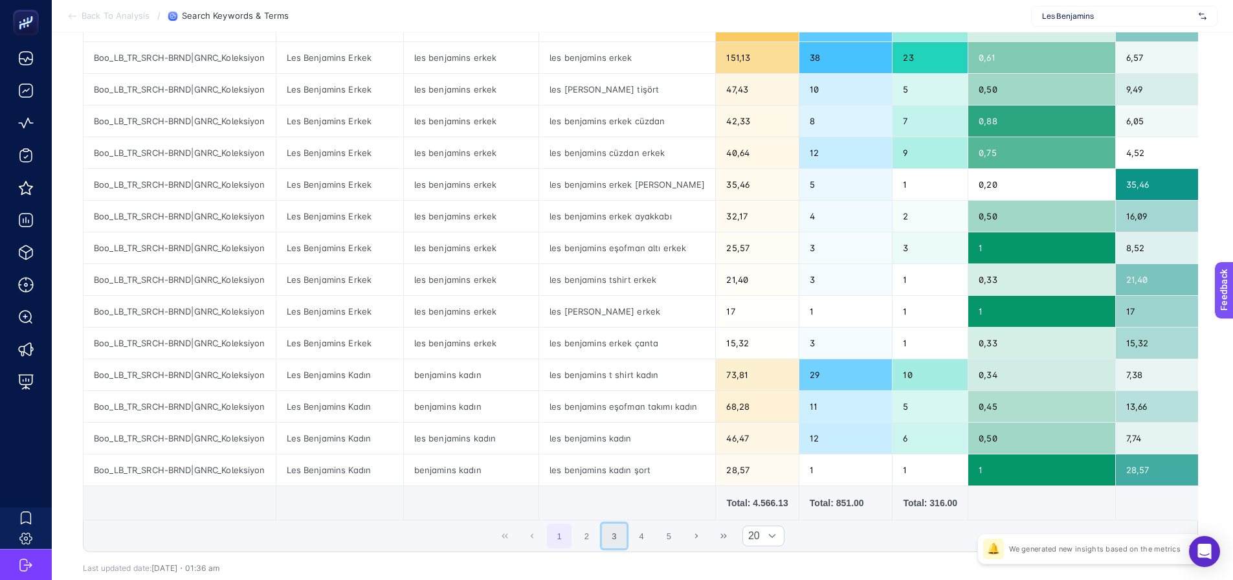
click at [615, 542] on button "3" at bounding box center [614, 535] width 25 height 25
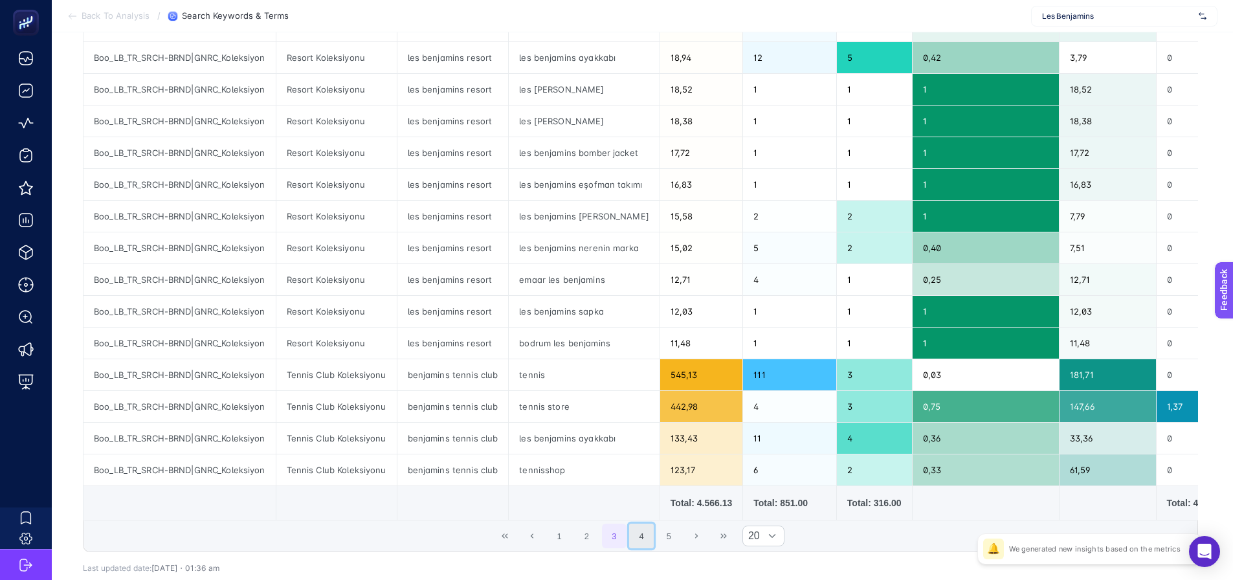
click at [643, 542] on button "4" at bounding box center [641, 535] width 25 height 25
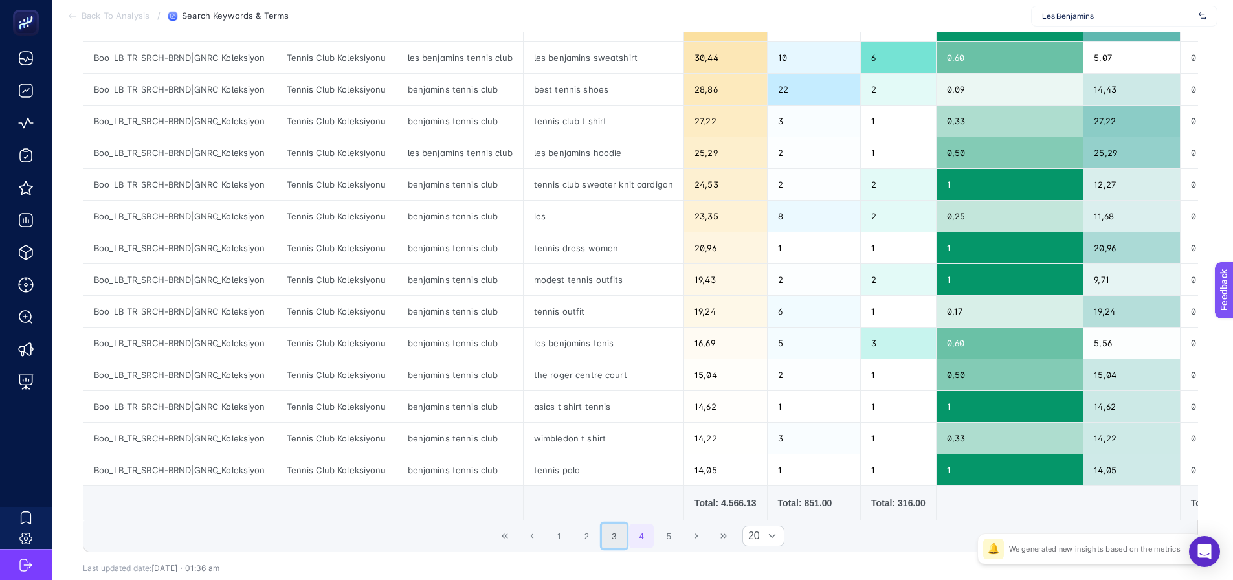
click at [615, 534] on button "3" at bounding box center [614, 535] width 25 height 25
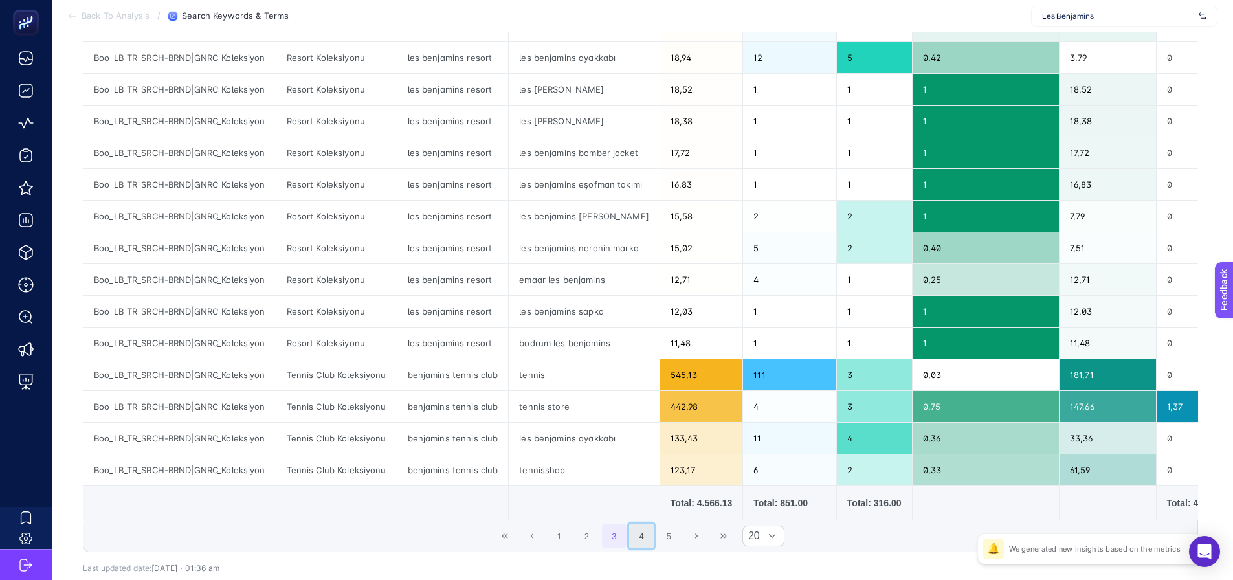
click at [649, 539] on button "4" at bounding box center [641, 535] width 25 height 25
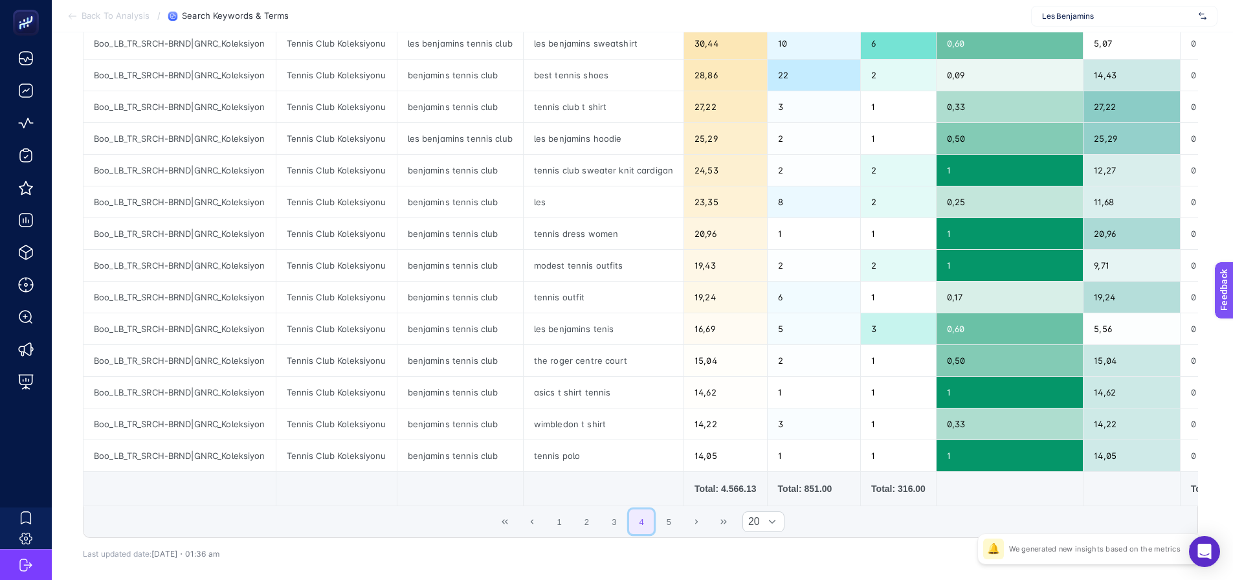
scroll to position [404, 0]
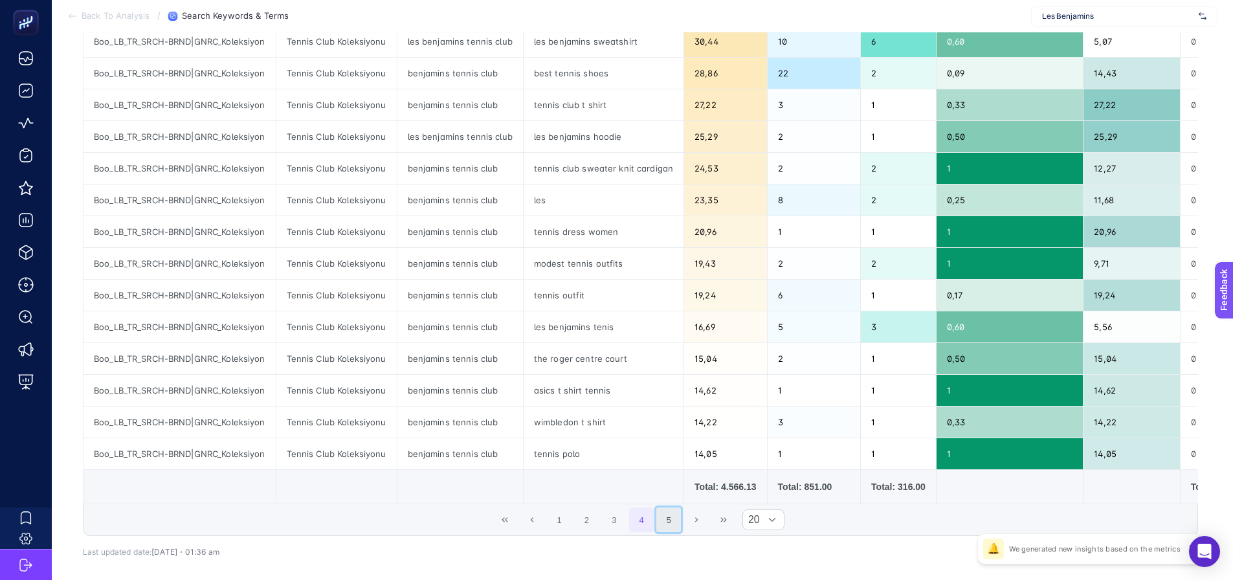
click at [670, 525] on button "5" at bounding box center [668, 519] width 25 height 25
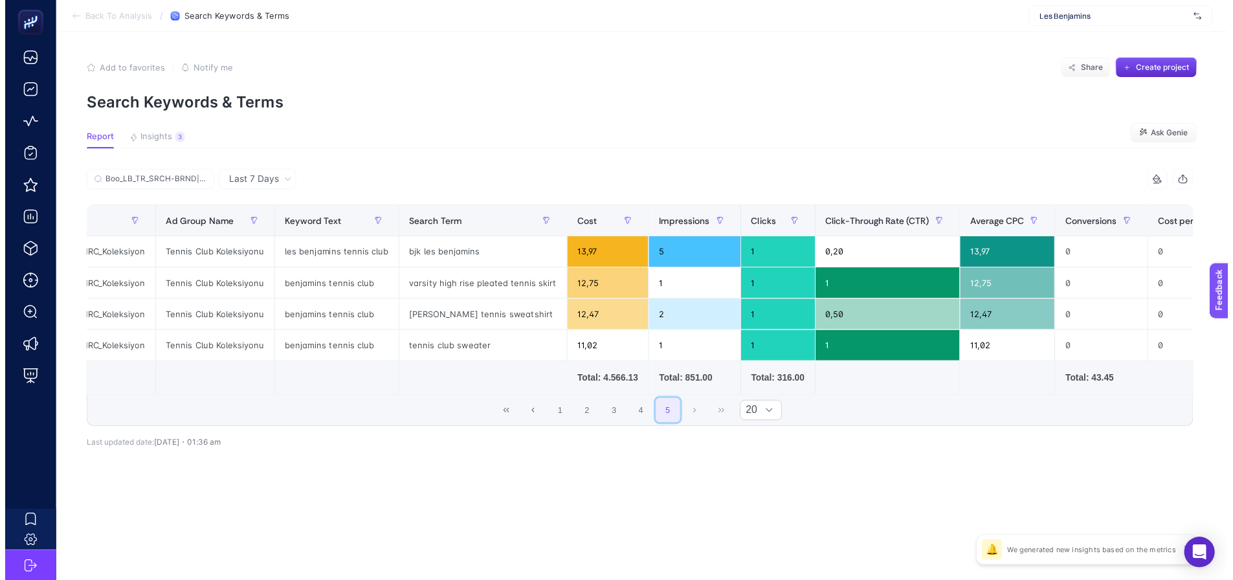
scroll to position [0, 0]
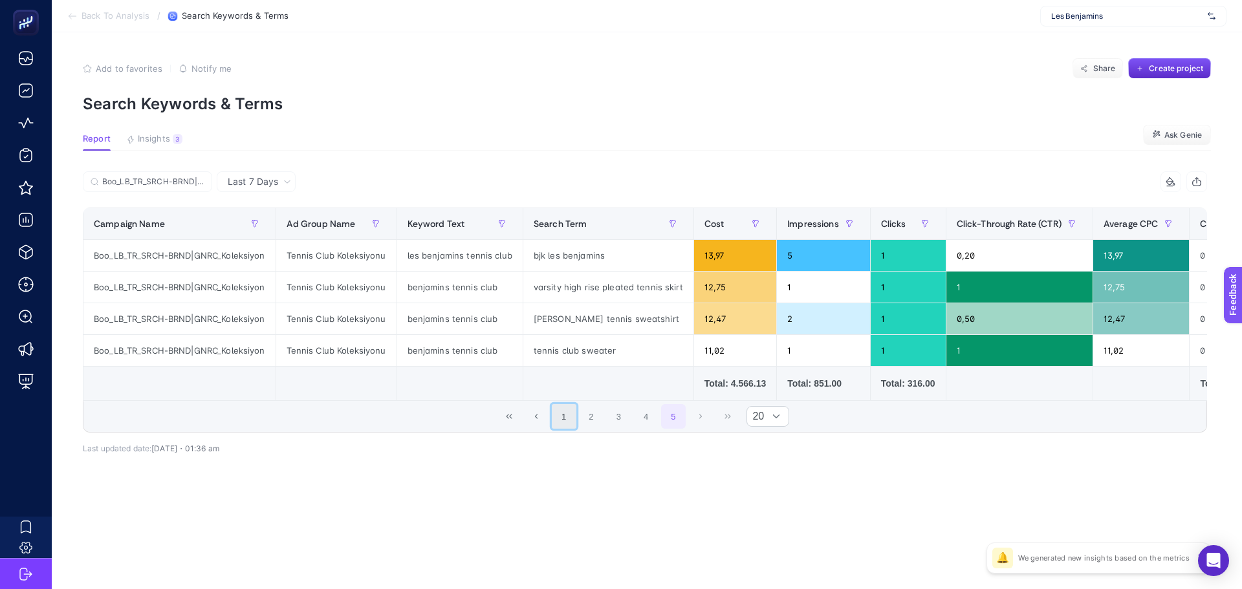
click at [556, 423] on button "1" at bounding box center [564, 416] width 25 height 25
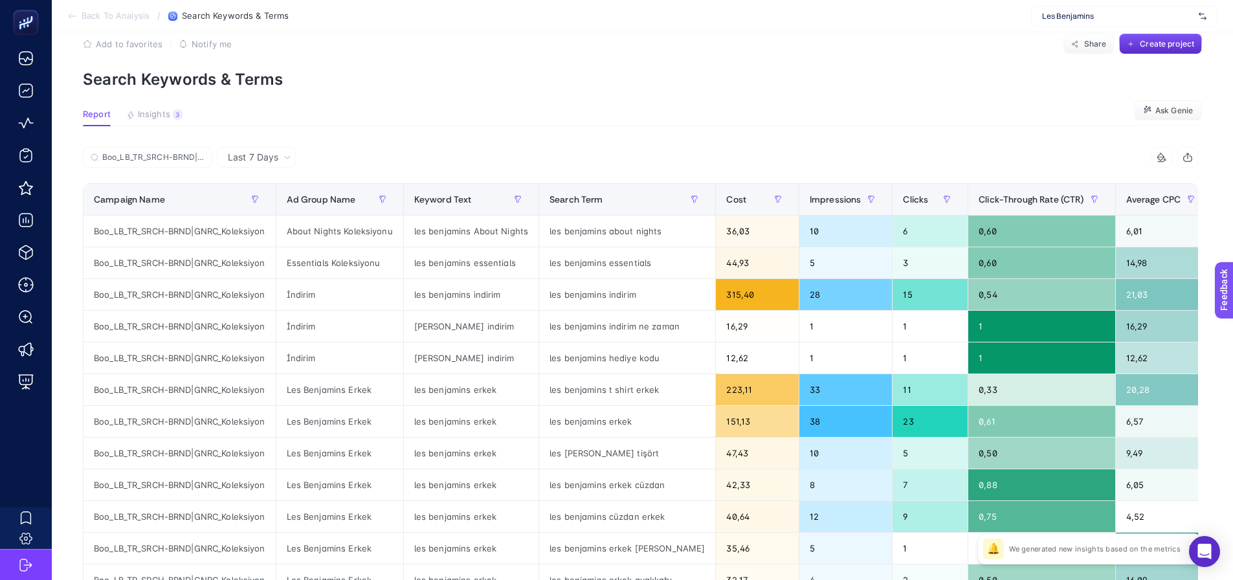
scroll to position [0, 6]
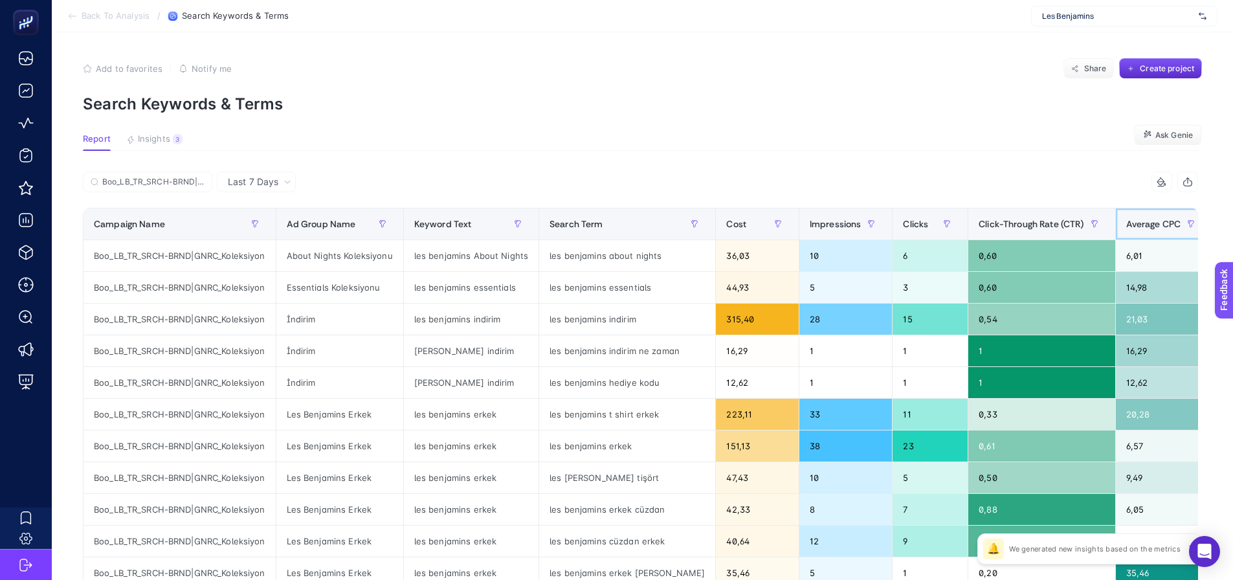
click at [1126, 215] on div "Average CPC" at bounding box center [1164, 224] width 76 height 21
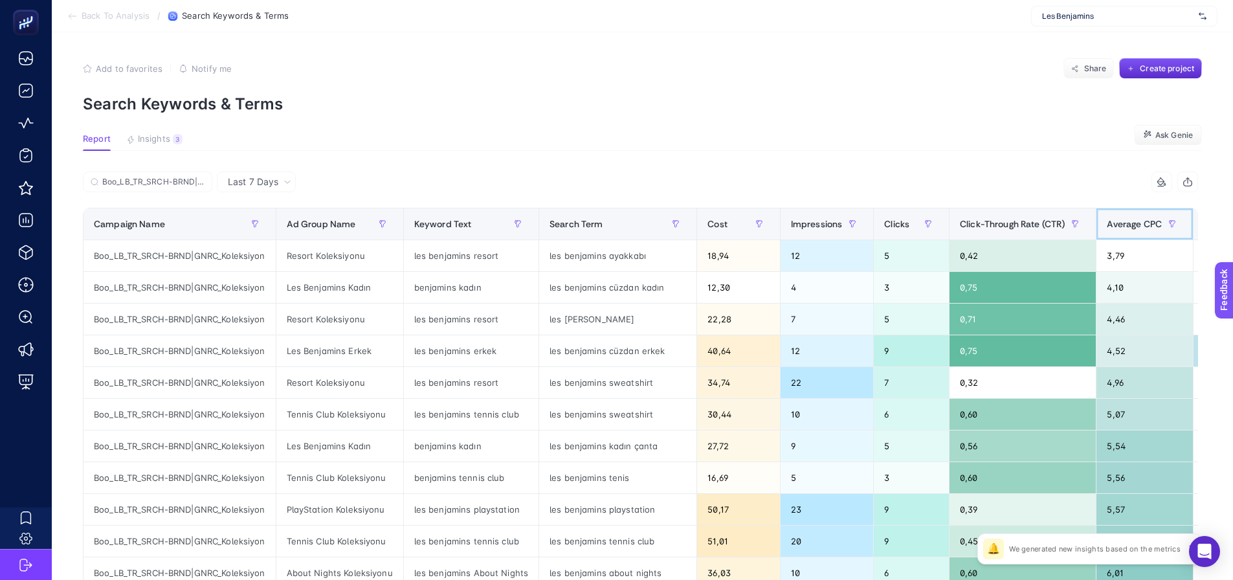
click at [1108, 220] on span "Average CPC" at bounding box center [1133, 224] width 55 height 10
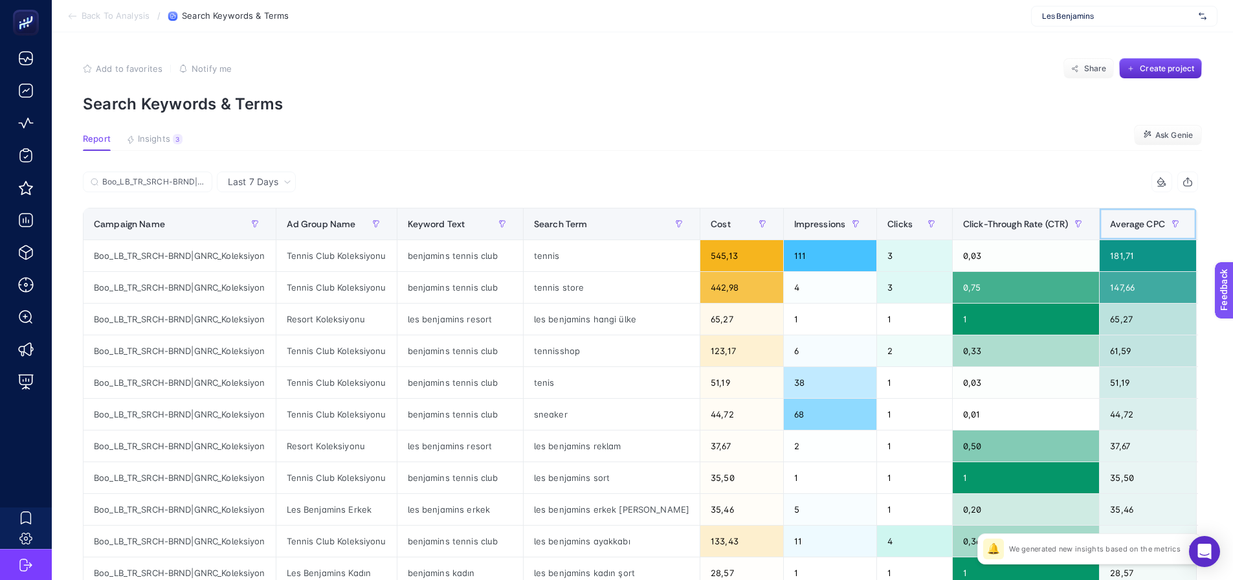
click at [1110, 221] on span "Average CPC" at bounding box center [1137, 224] width 55 height 10
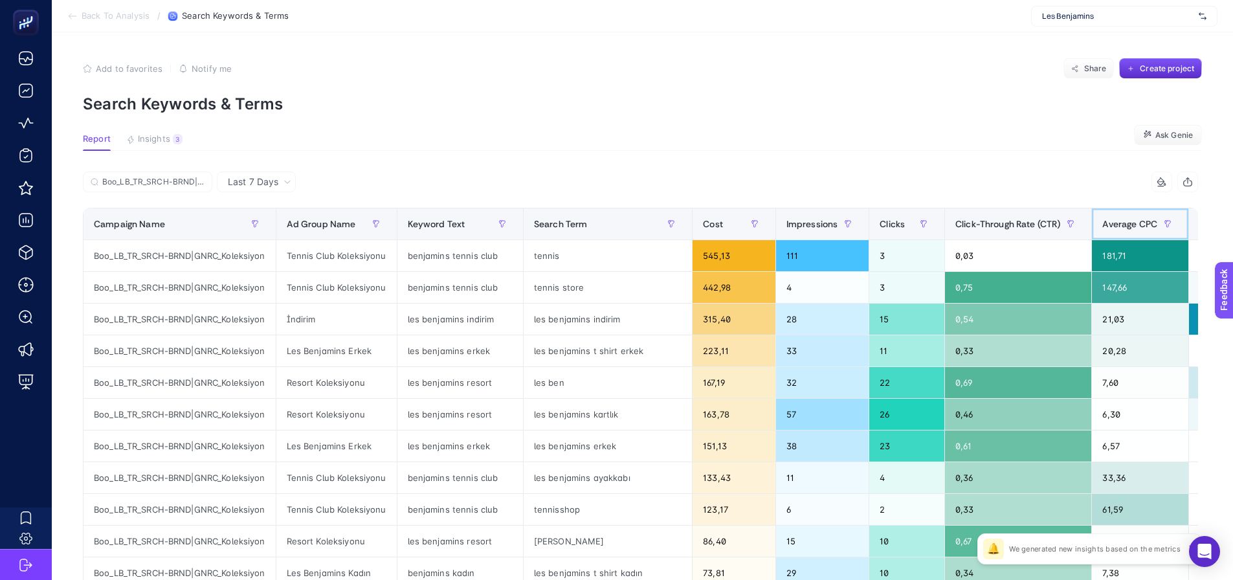
click at [1102, 227] on span "Average CPC" at bounding box center [1129, 224] width 55 height 10
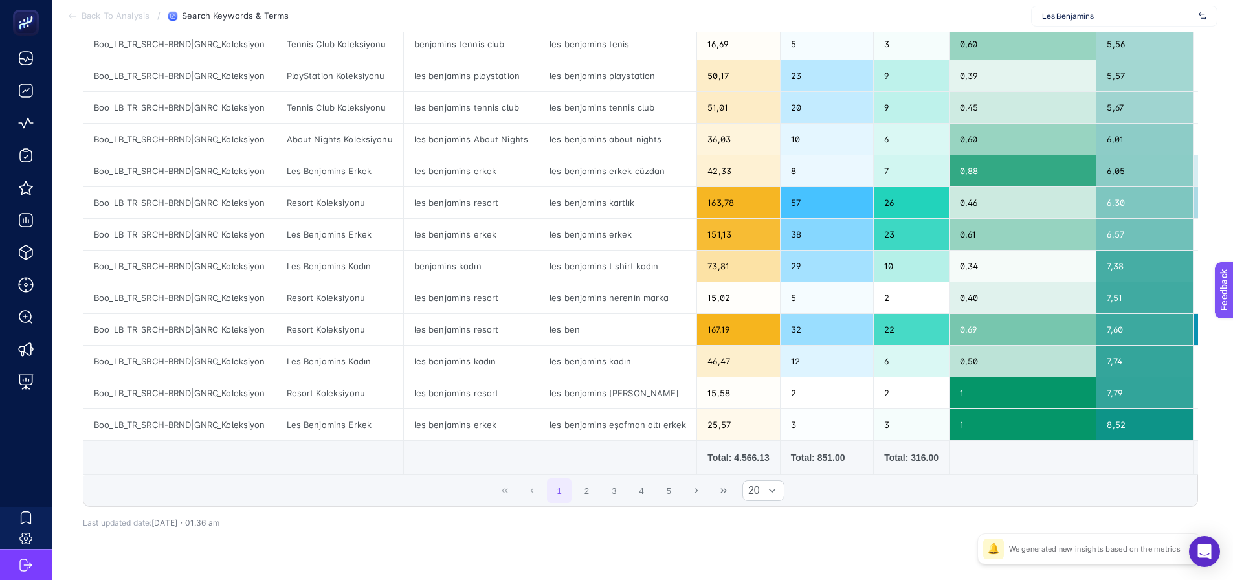
scroll to position [453, 6]
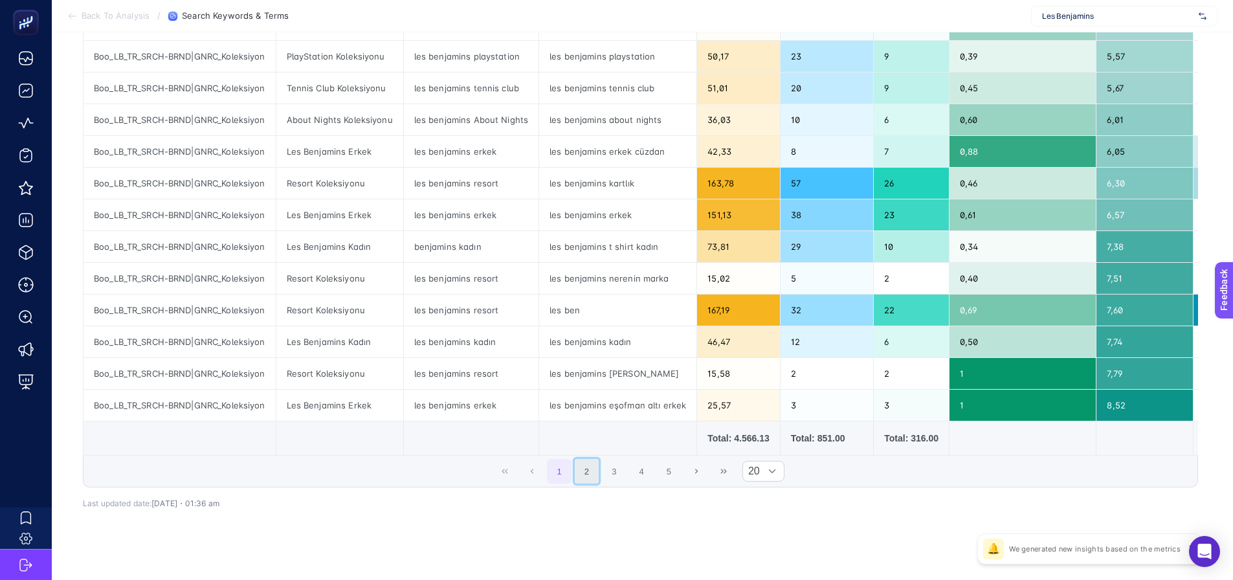
click at [588, 479] on button "2" at bounding box center [587, 471] width 25 height 25
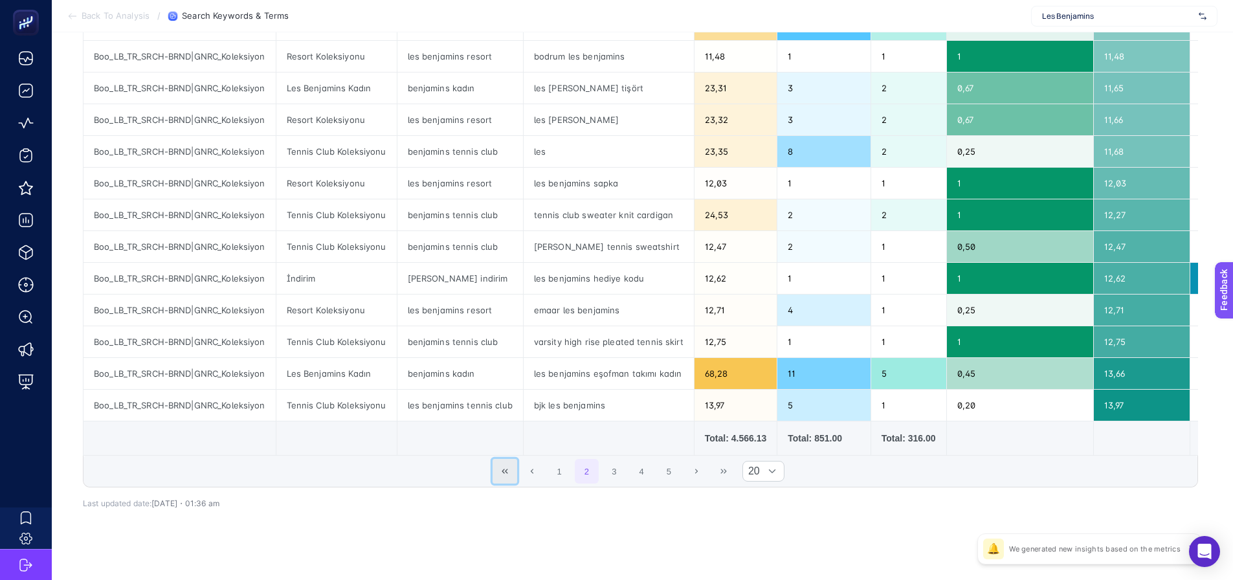
click at [503, 474] on icon "First Page" at bounding box center [505, 471] width 8 height 8
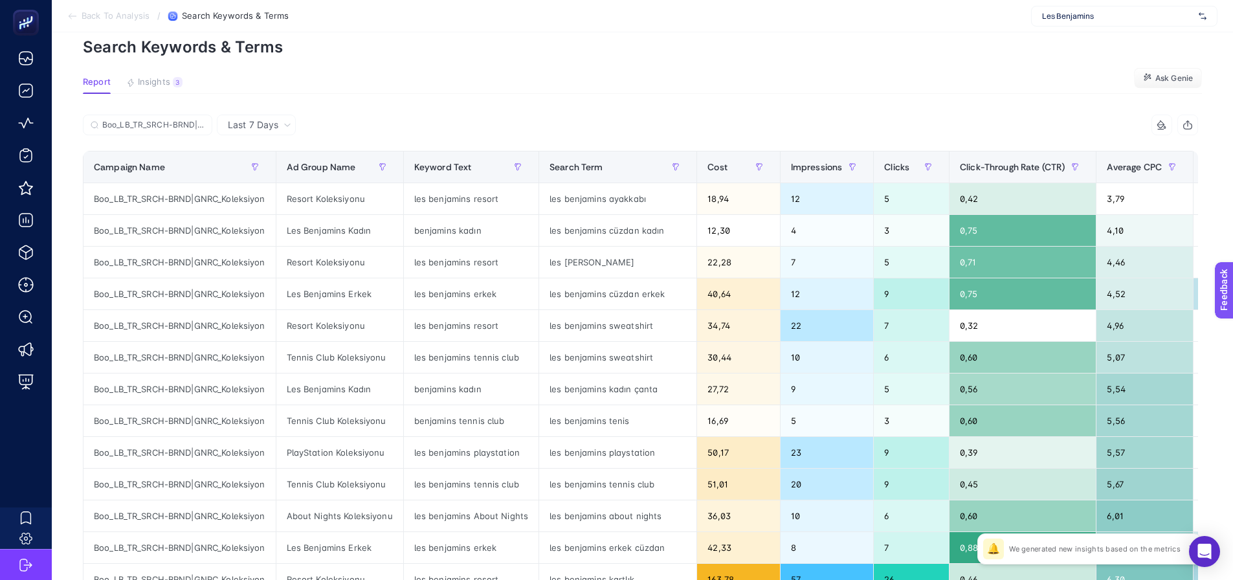
scroll to position [0, 6]
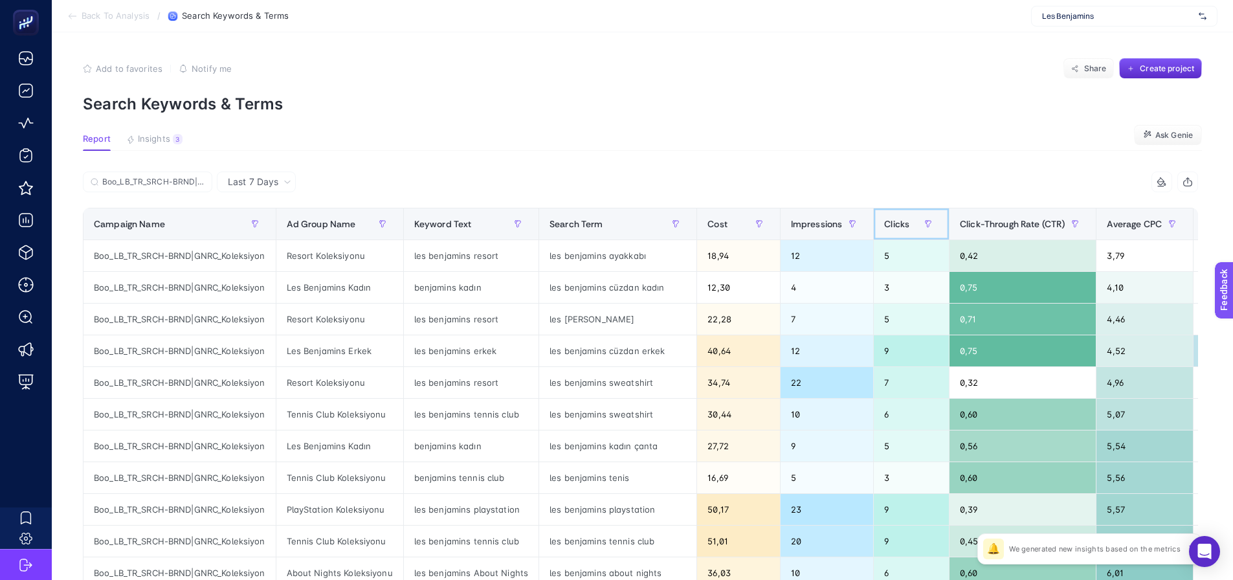
click at [884, 219] on span "Clicks" at bounding box center [896, 224] width 25 height 10
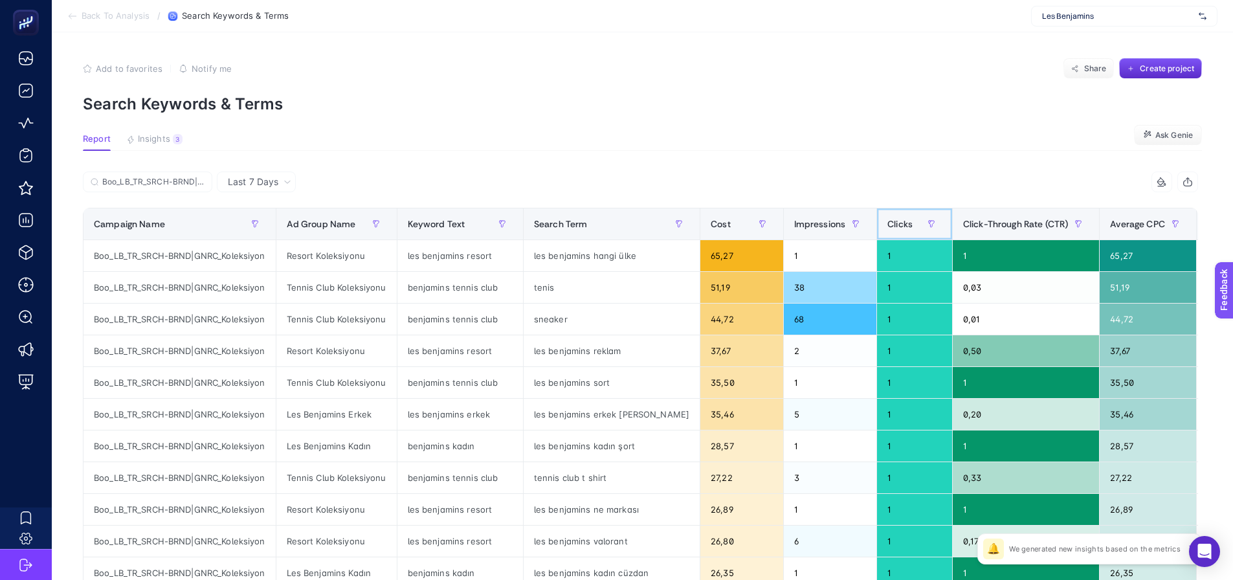
click at [887, 217] on div "Clicks" at bounding box center [914, 224] width 54 height 21
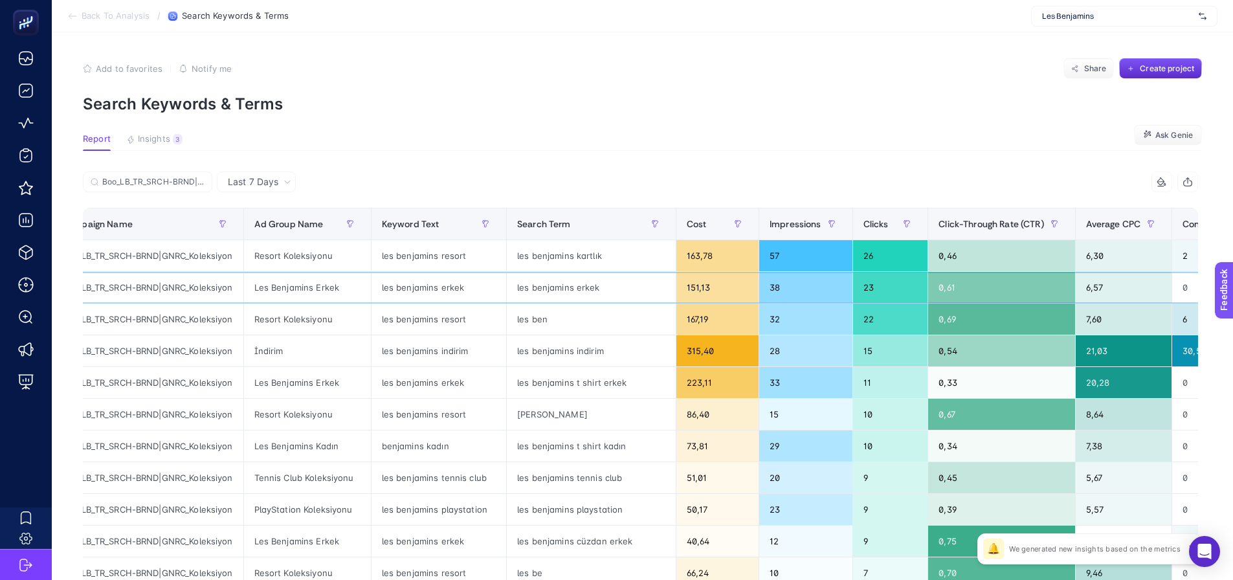
drag, startPoint x: 624, startPoint y: 299, endPoint x: 652, endPoint y: 302, distance: 28.7
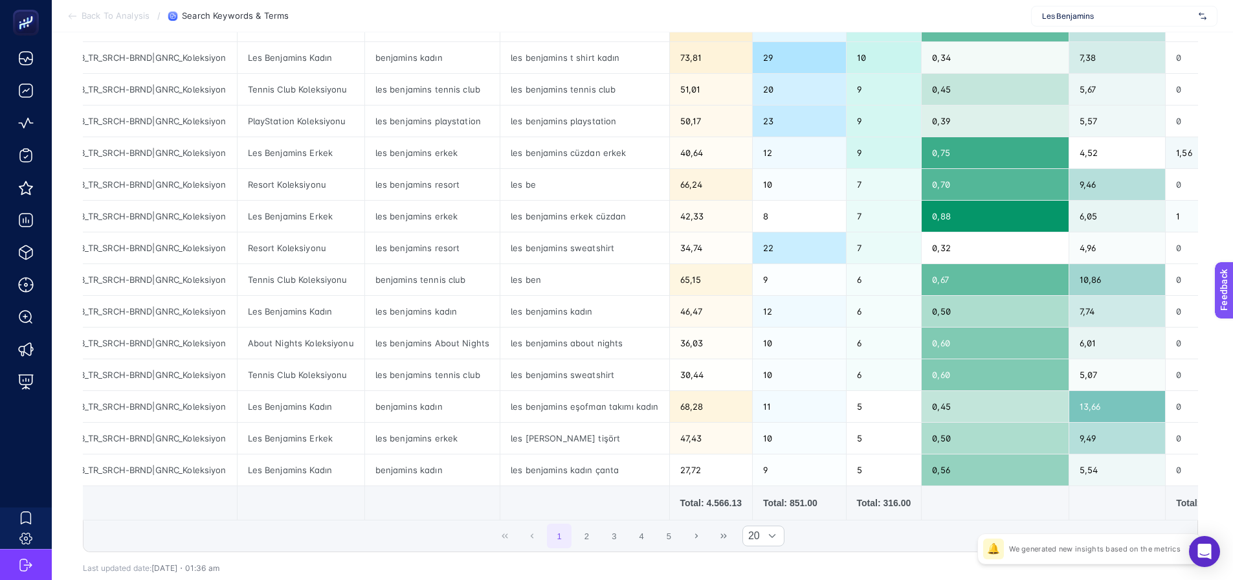
scroll to position [453, 6]
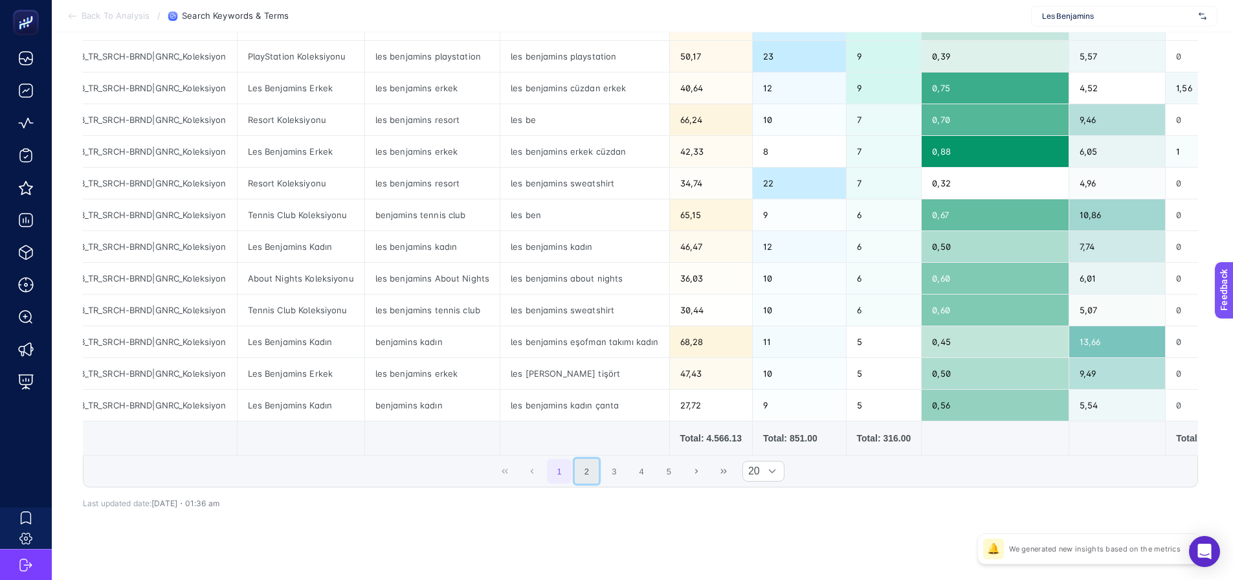
click at [589, 475] on button "2" at bounding box center [587, 471] width 25 height 25
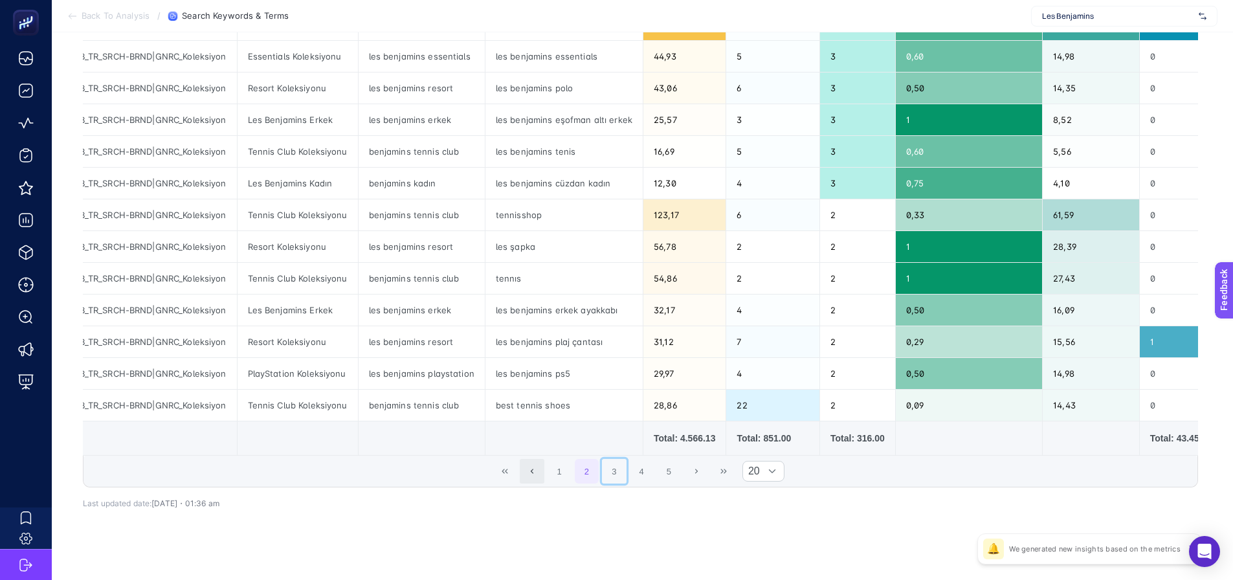
drag, startPoint x: 608, startPoint y: 476, endPoint x: 520, endPoint y: 487, distance: 88.7
click at [608, 476] on button "3" at bounding box center [614, 471] width 25 height 25
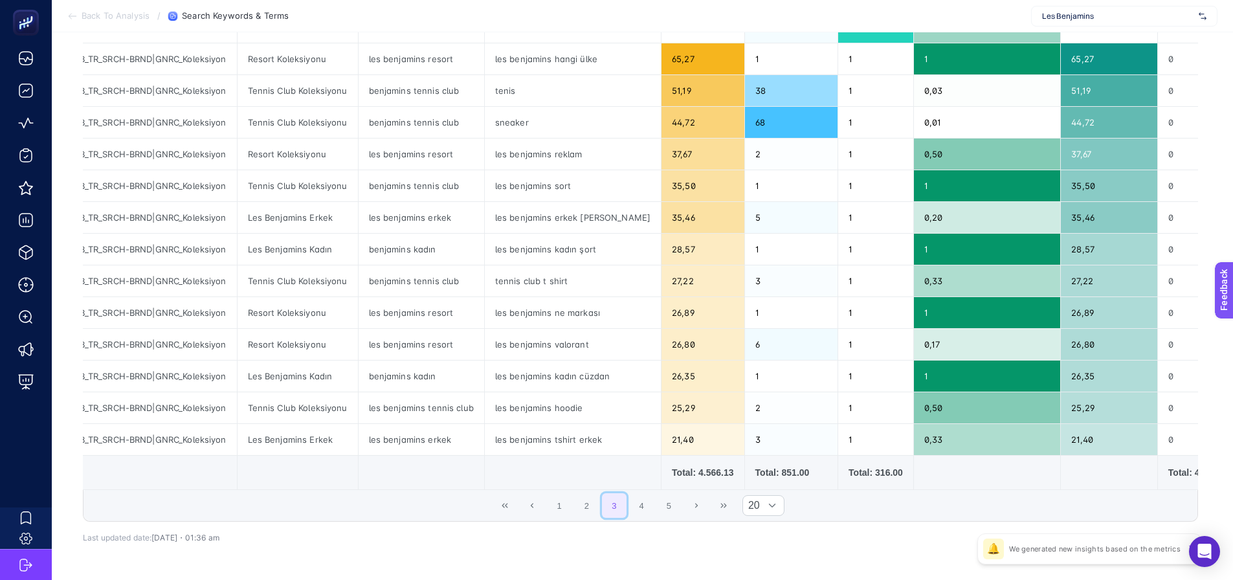
scroll to position [388, 6]
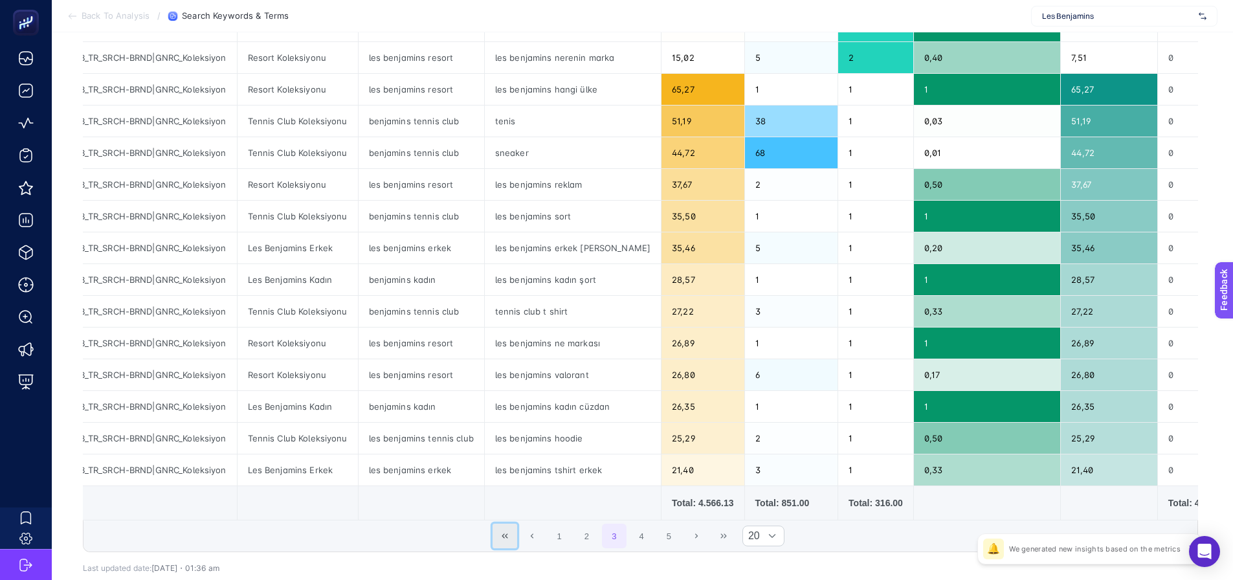
click at [512, 538] on button "First Page" at bounding box center [504, 535] width 25 height 25
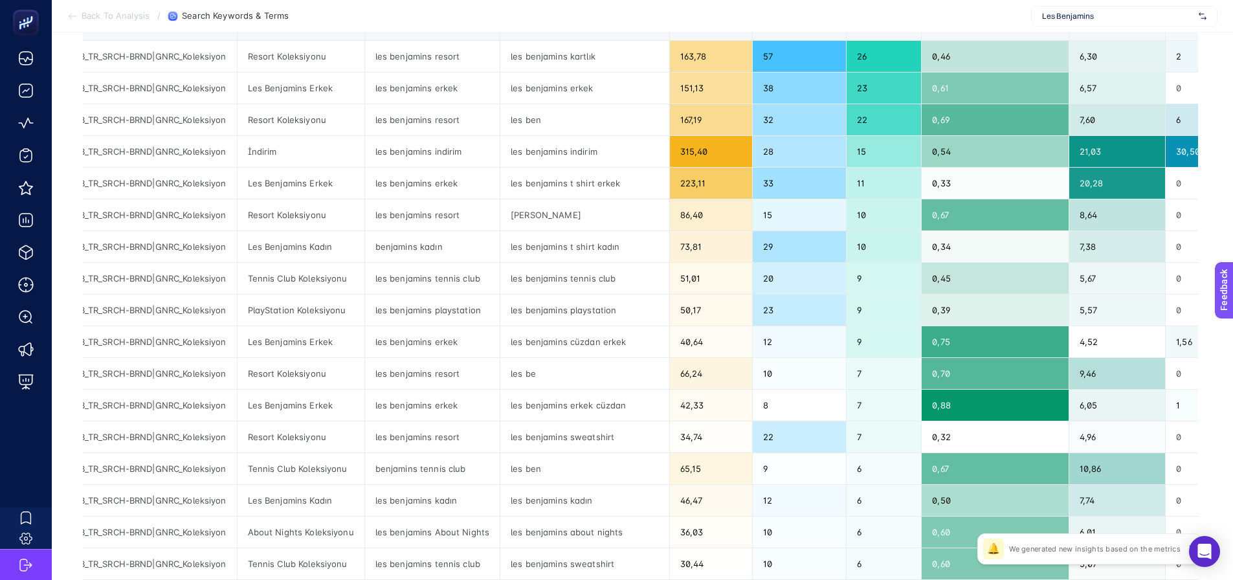
scroll to position [0, 6]
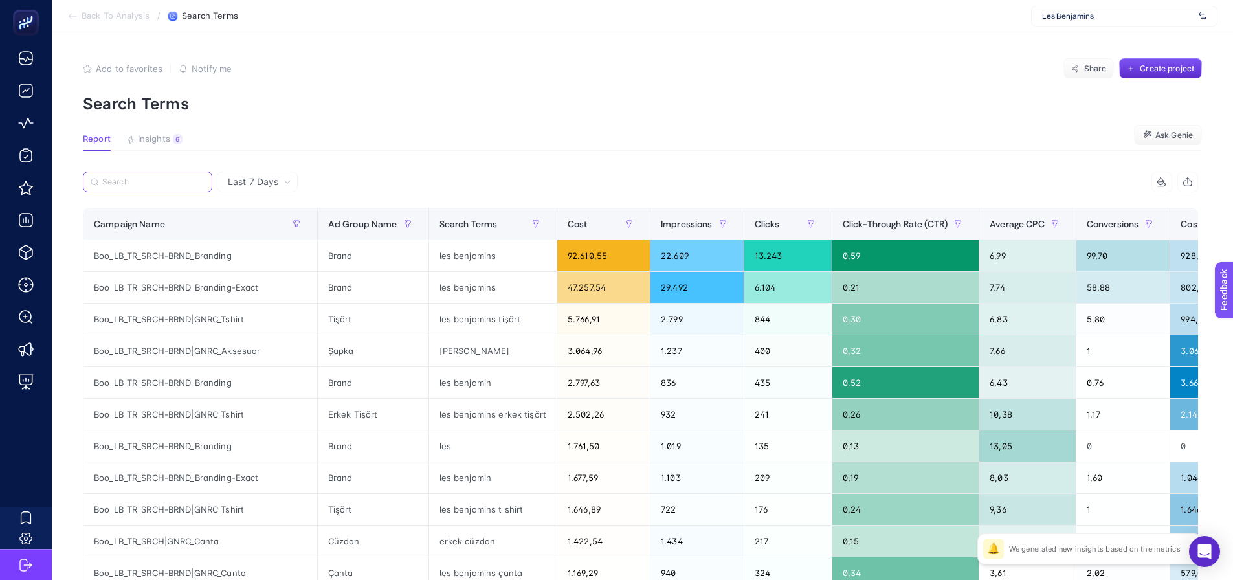
click at [160, 179] on input "Search" at bounding box center [153, 182] width 102 height 10
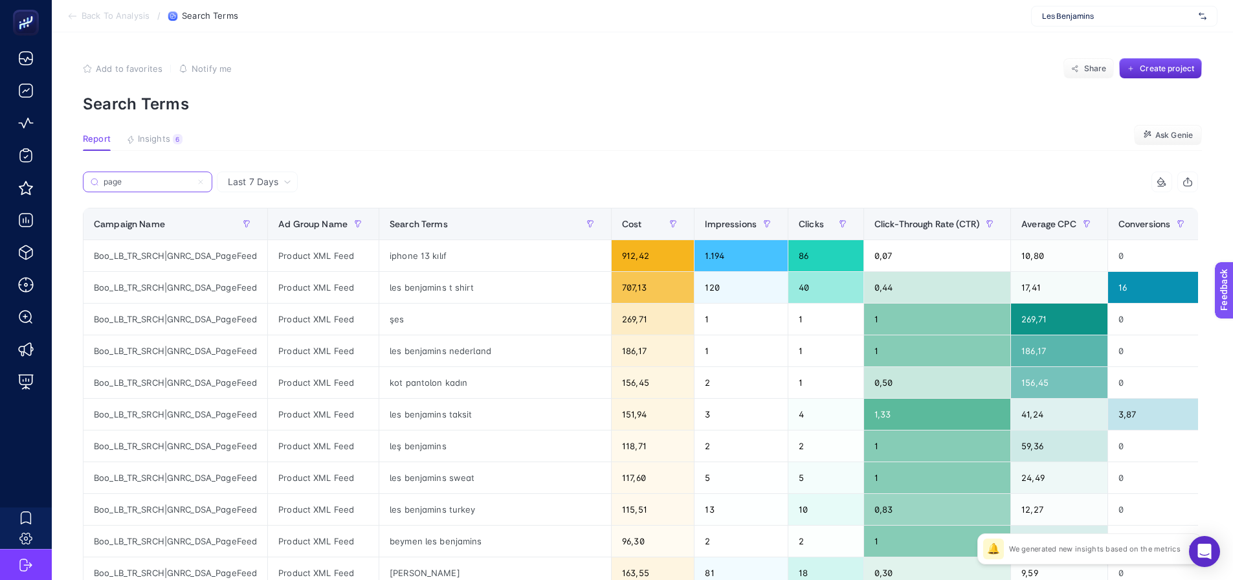
type input "page"
click at [159, 290] on div "Boo_LB_TR_SRCH|GNRC_DSA_PageFeed" at bounding box center [175, 287] width 184 height 31
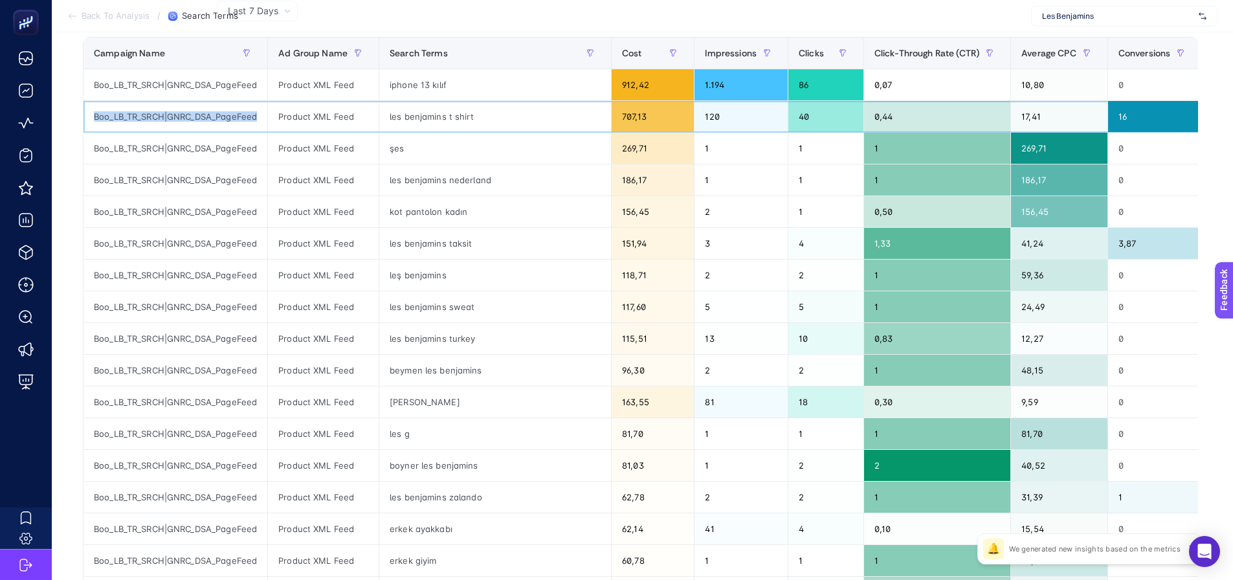
scroll to position [194, 0]
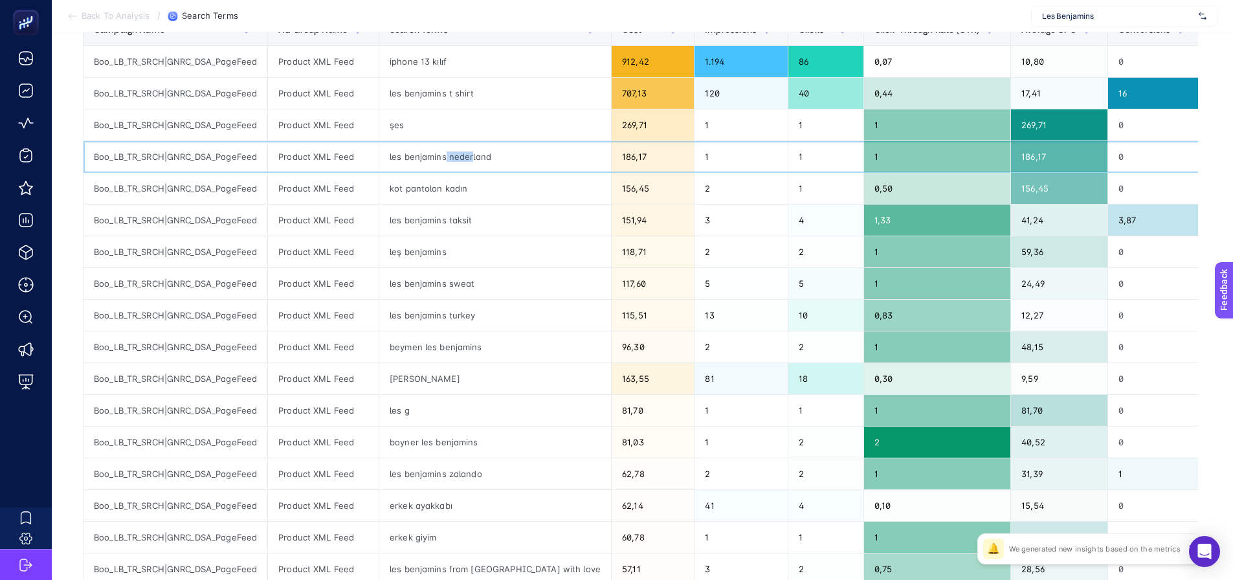
drag, startPoint x: 446, startPoint y: 158, endPoint x: 471, endPoint y: 159, distance: 24.6
click at [471, 159] on div "les benjamins nederland" at bounding box center [495, 156] width 232 height 31
click at [456, 217] on div "les benjamins taksit" at bounding box center [495, 219] width 232 height 31
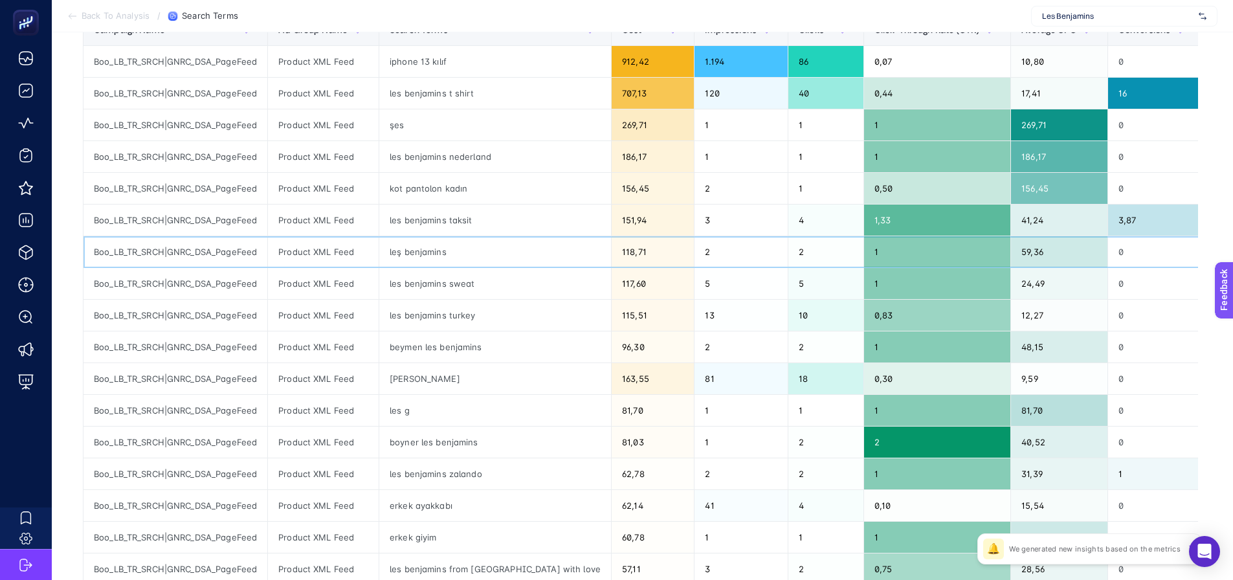
click at [435, 252] on div "leş benjamins" at bounding box center [495, 251] width 232 height 31
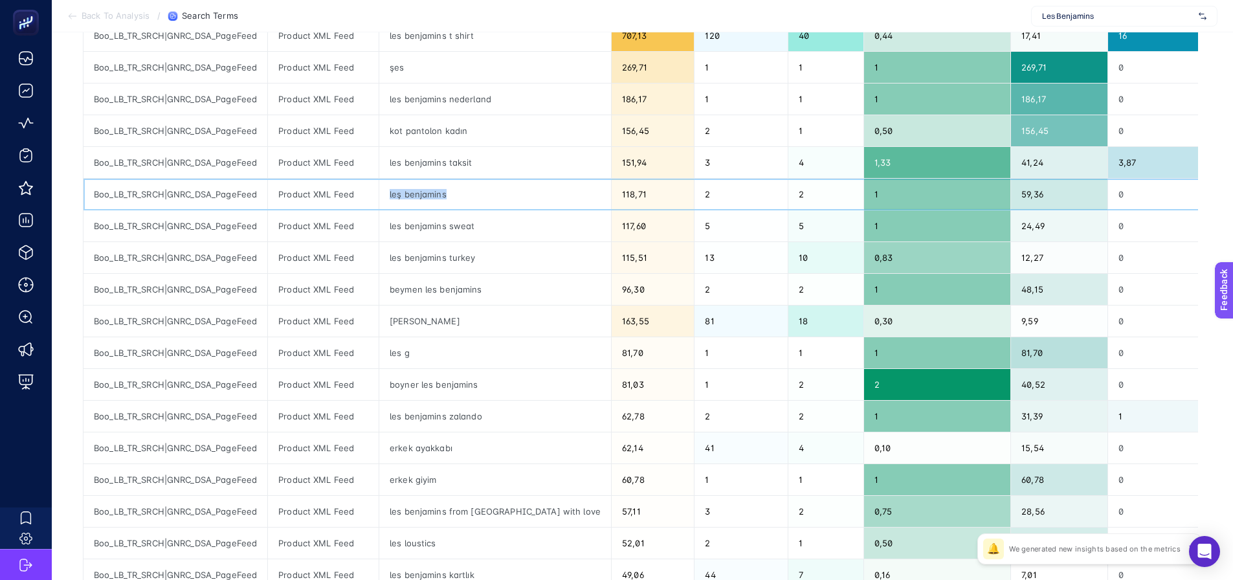
scroll to position [259, 0]
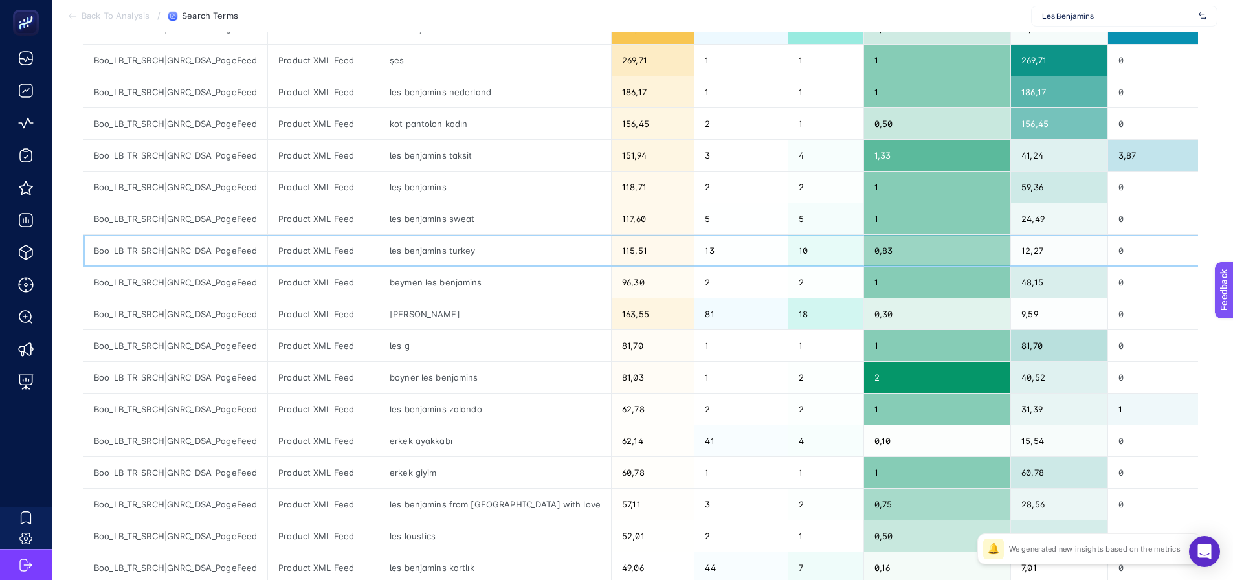
click at [454, 252] on div "les benjamins turkey" at bounding box center [495, 250] width 232 height 31
click at [453, 322] on div "les benjamins mağaza" at bounding box center [495, 313] width 232 height 31
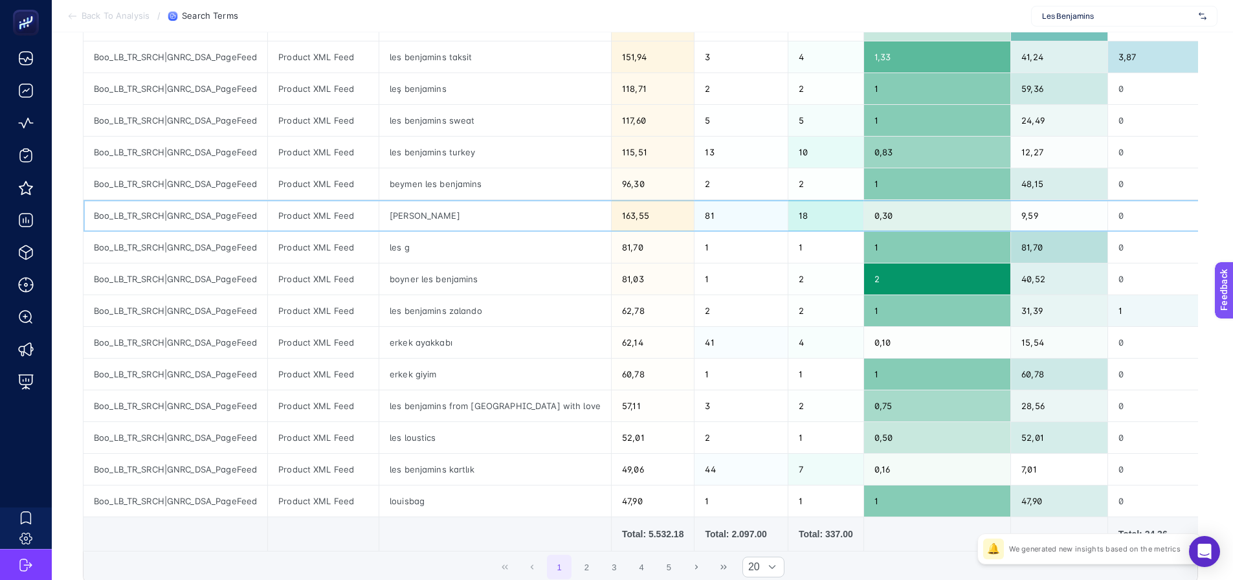
scroll to position [453, 0]
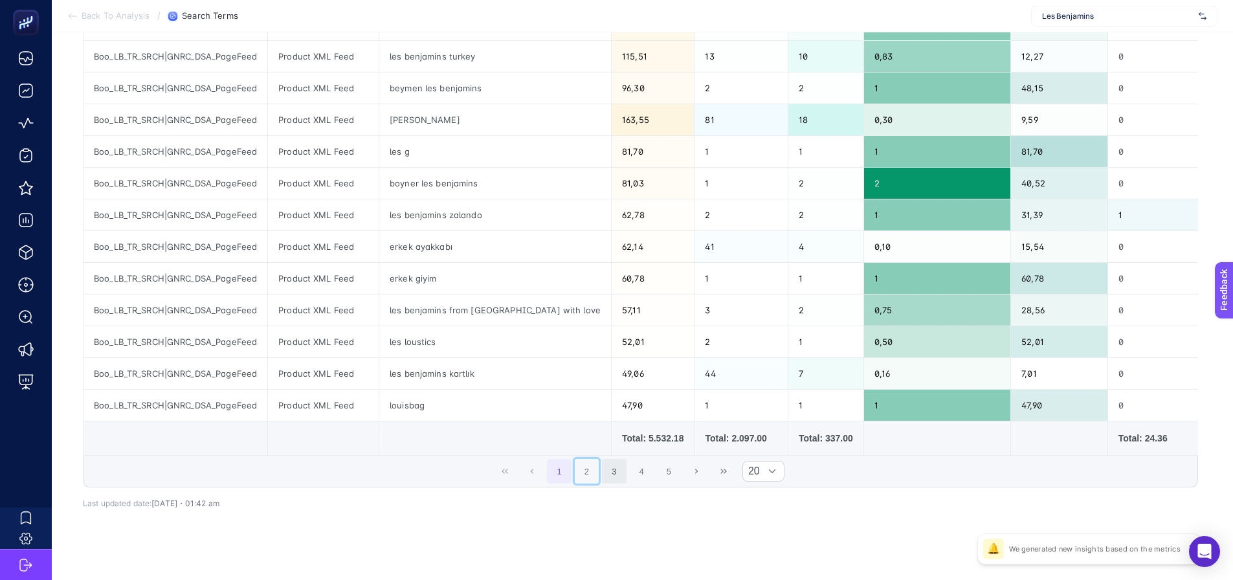
click at [587, 475] on button "2" at bounding box center [587, 471] width 25 height 25
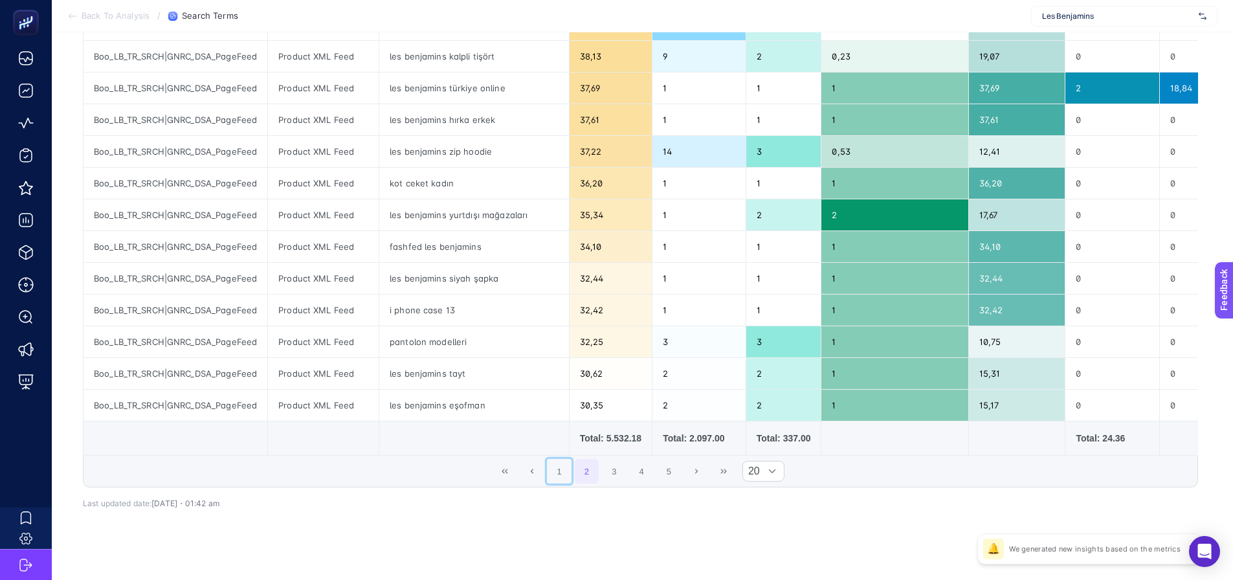
drag, startPoint x: 560, startPoint y: 476, endPoint x: 569, endPoint y: 450, distance: 27.4
click at [560, 476] on button "1" at bounding box center [559, 471] width 25 height 25
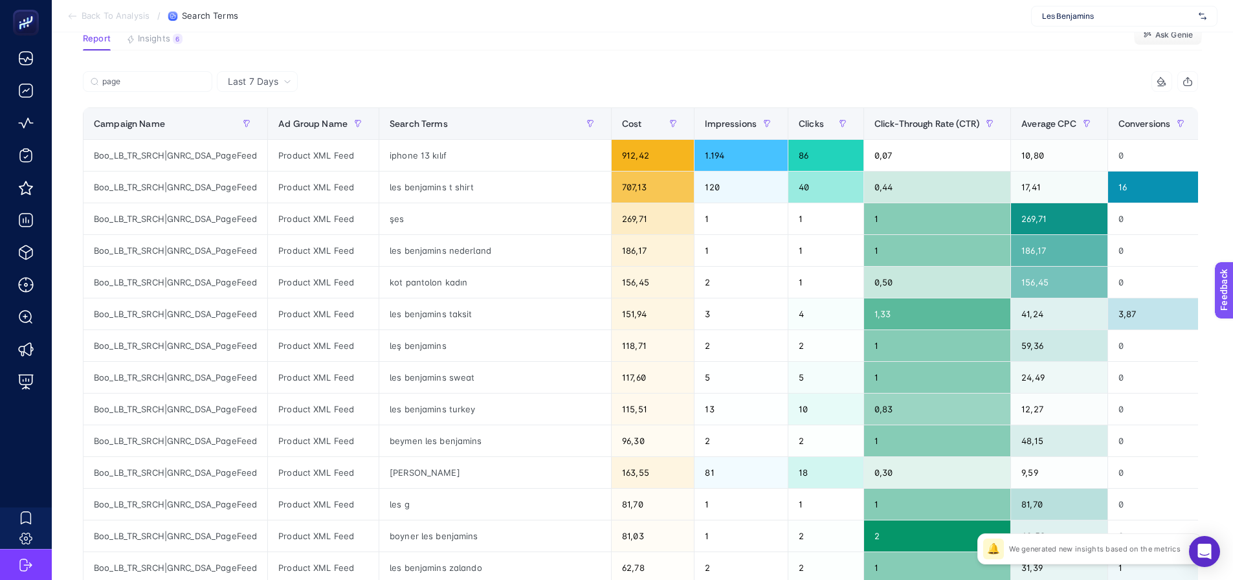
scroll to position [65, 0]
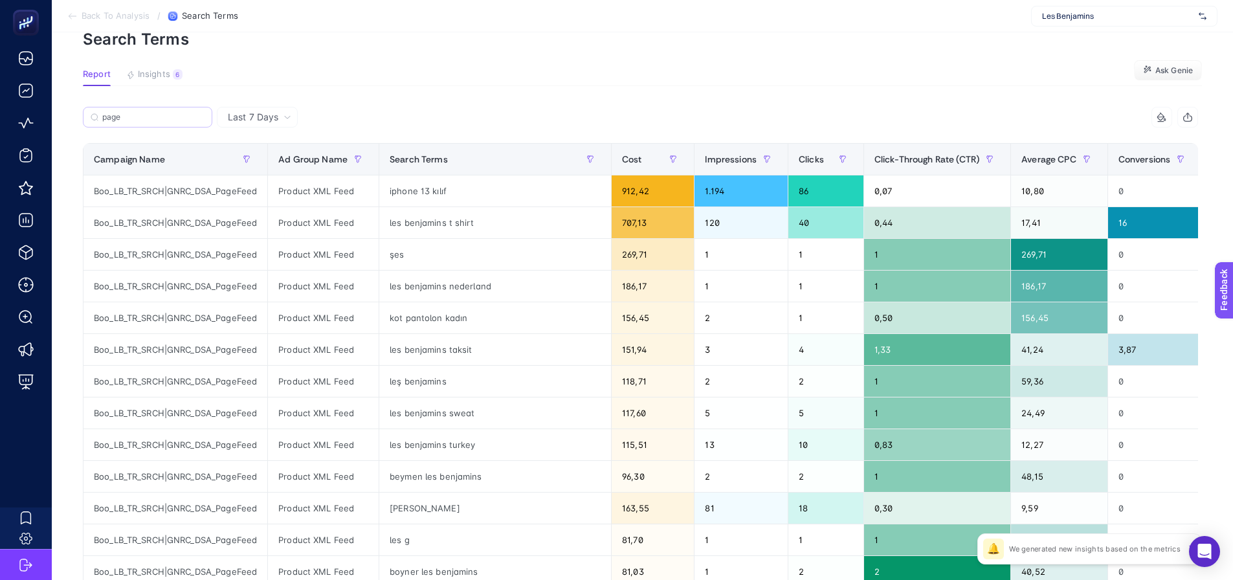
click at [168, 123] on label "page" at bounding box center [147, 117] width 129 height 21
click at [168, 122] on input "page" at bounding box center [153, 118] width 102 height 10
click at [168, 123] on label "page" at bounding box center [147, 117] width 129 height 21
click at [168, 122] on input "page" at bounding box center [153, 118] width 102 height 10
click at [1011, 261] on div "269,71" at bounding box center [1059, 254] width 96 height 31
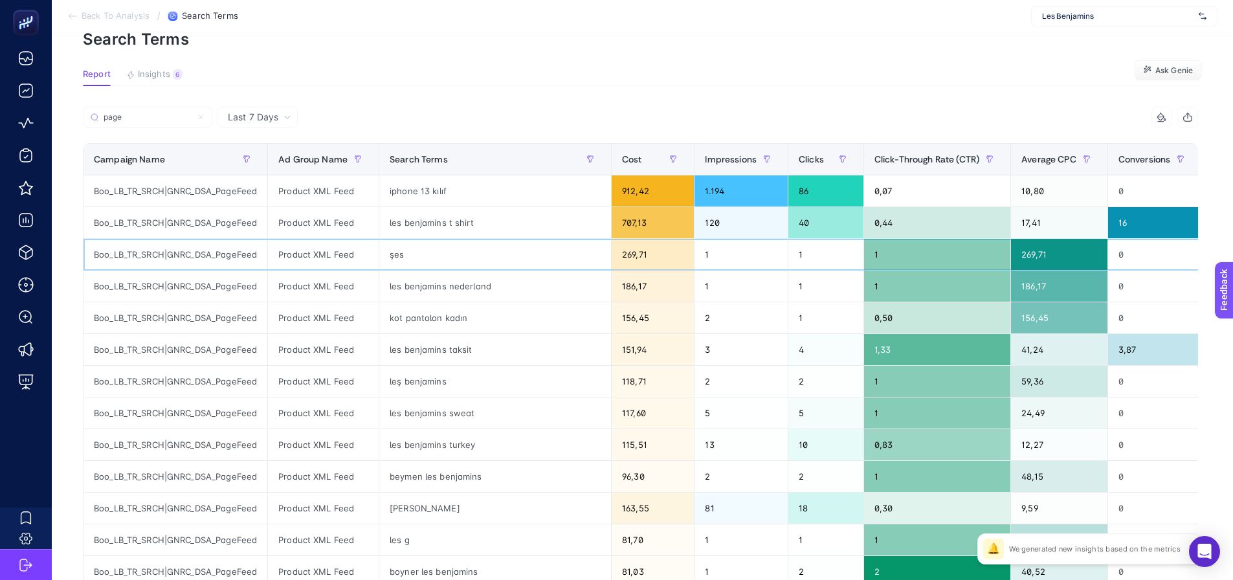
click at [1011, 260] on div "269,71" at bounding box center [1059, 254] width 96 height 31
click at [1011, 285] on div "186,17" at bounding box center [1059, 285] width 96 height 31
click at [1011, 320] on div "156,45" at bounding box center [1059, 317] width 96 height 31
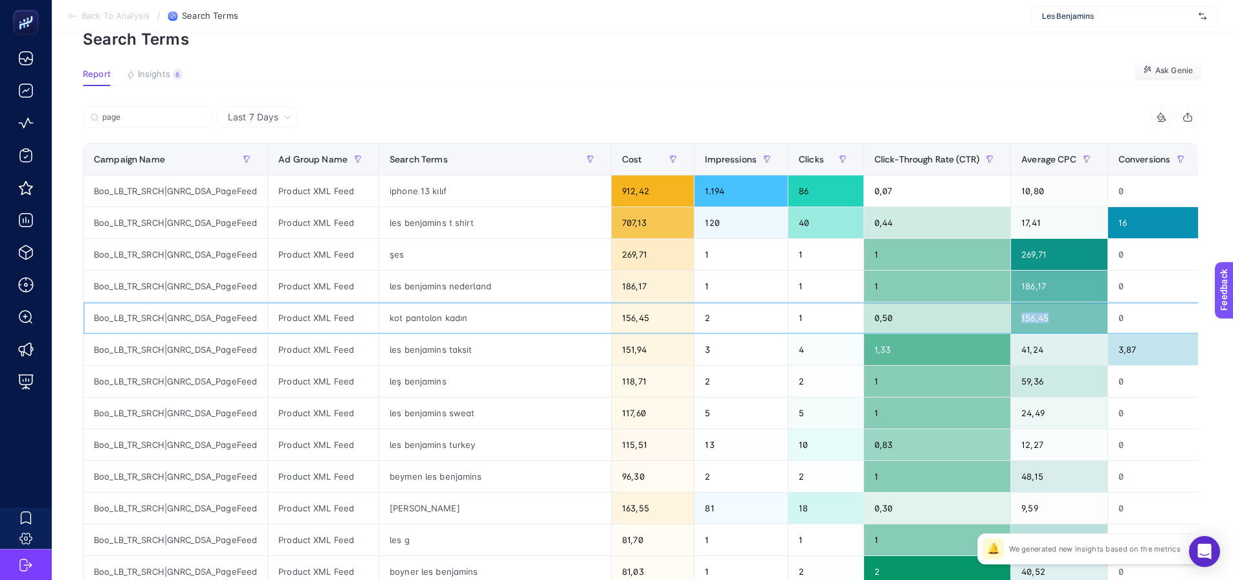
click at [1011, 320] on div "156,45" at bounding box center [1059, 317] width 96 height 31
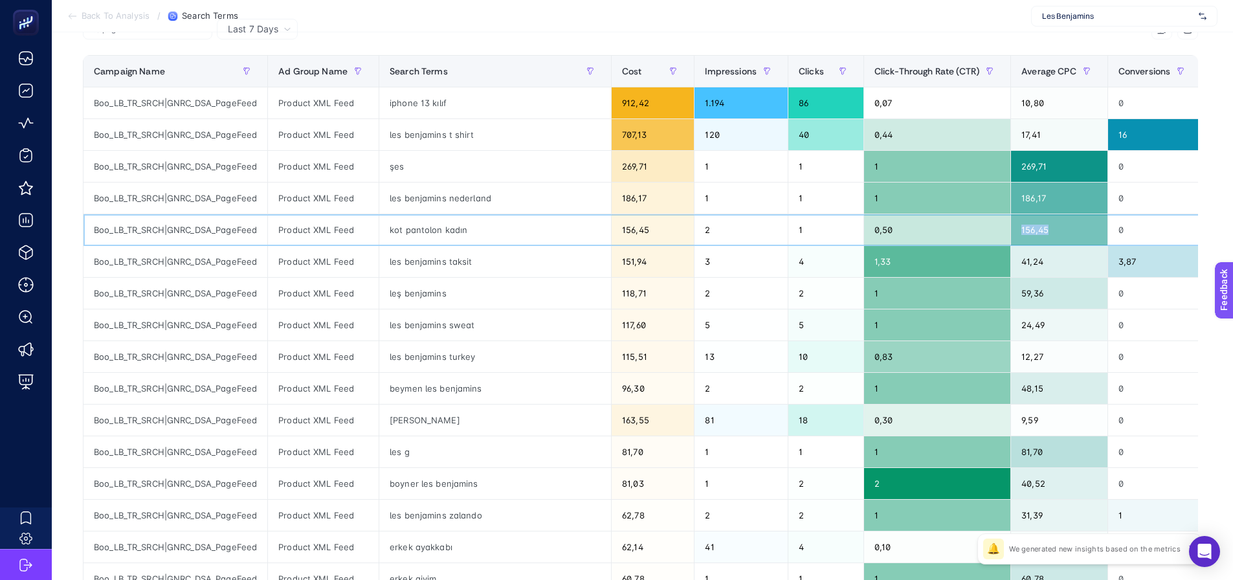
scroll to position [194, 0]
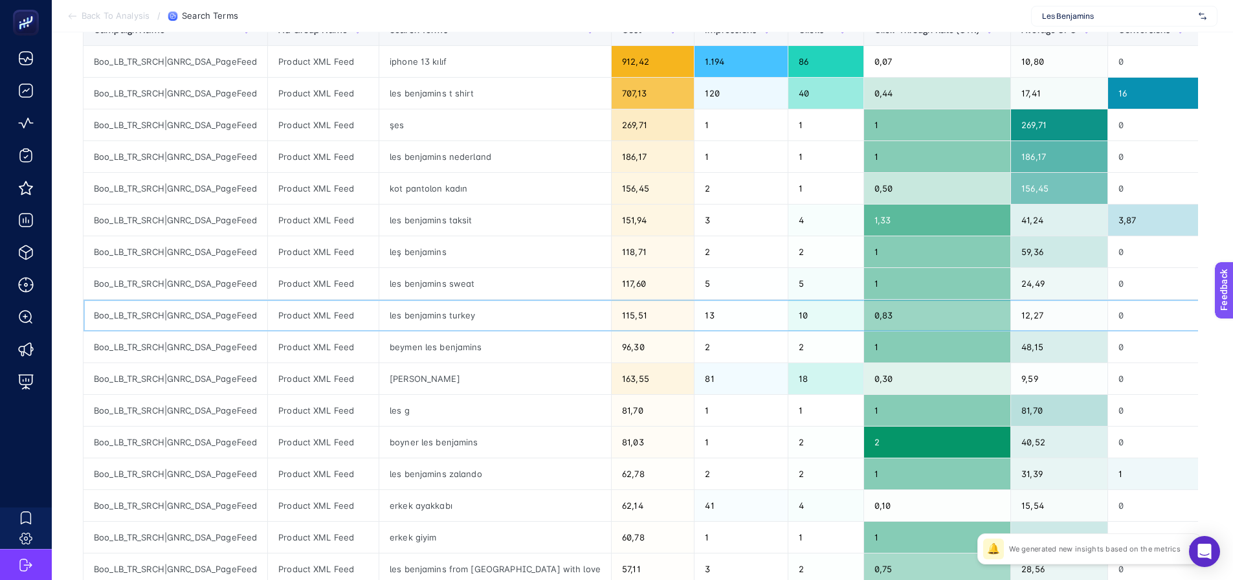
click at [937, 318] on div "0,83" at bounding box center [937, 315] width 146 height 31
click at [1011, 318] on div "12,27" at bounding box center [1059, 315] width 96 height 31
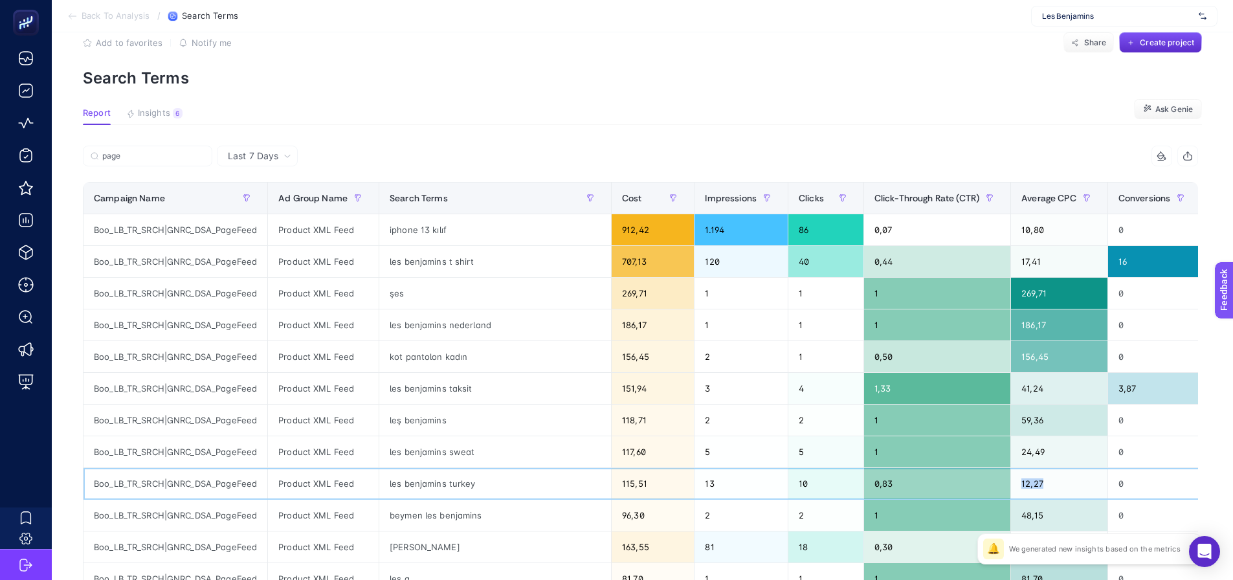
scroll to position [0, 0]
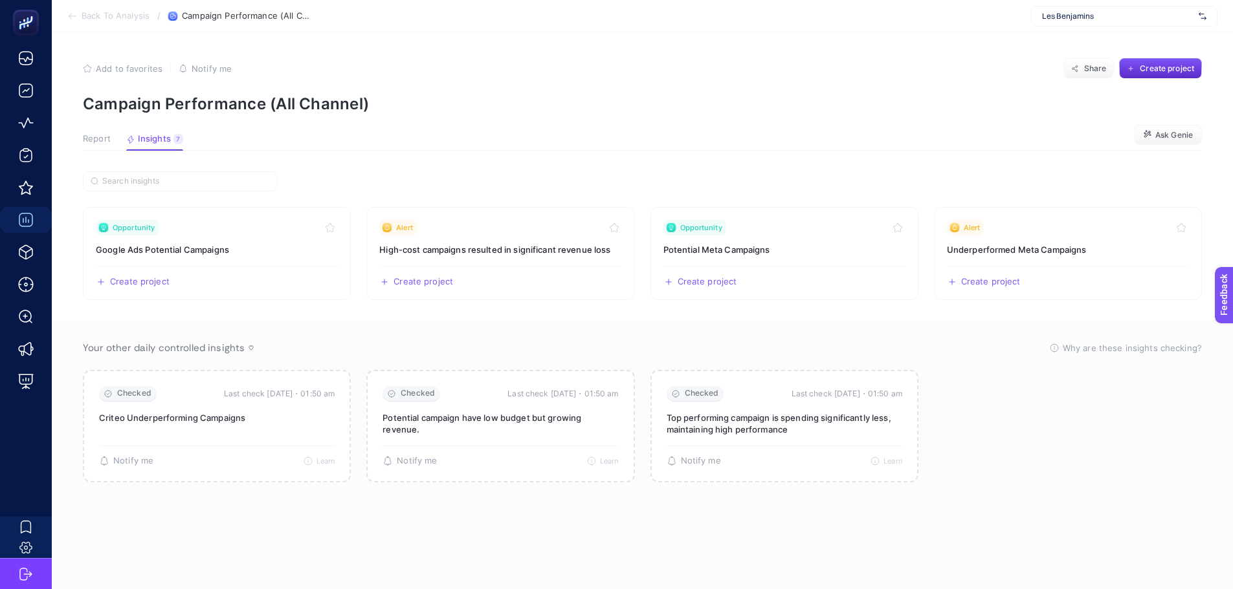
click at [103, 134] on span "Report" at bounding box center [97, 139] width 28 height 10
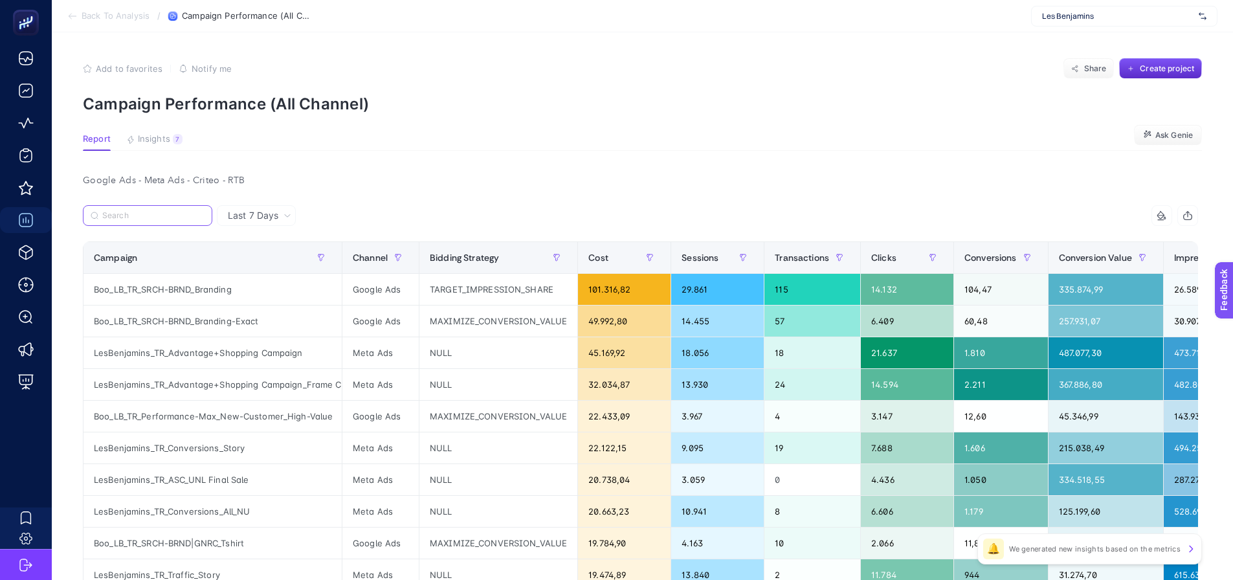
click at [151, 217] on input "Search" at bounding box center [153, 216] width 102 height 10
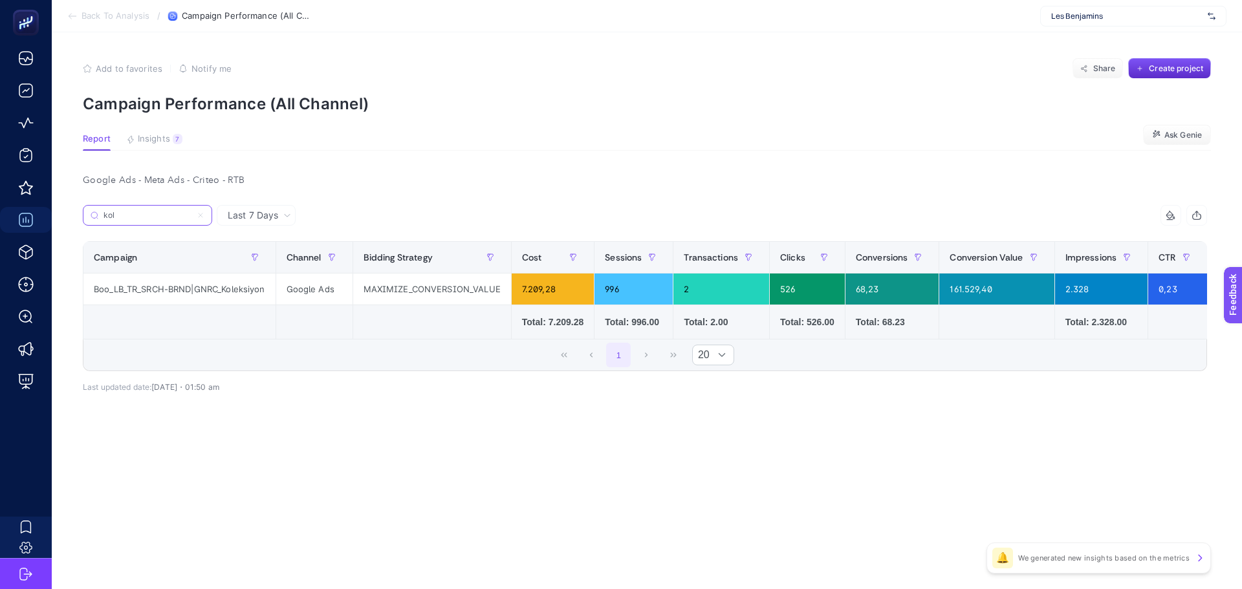
type input "kol"
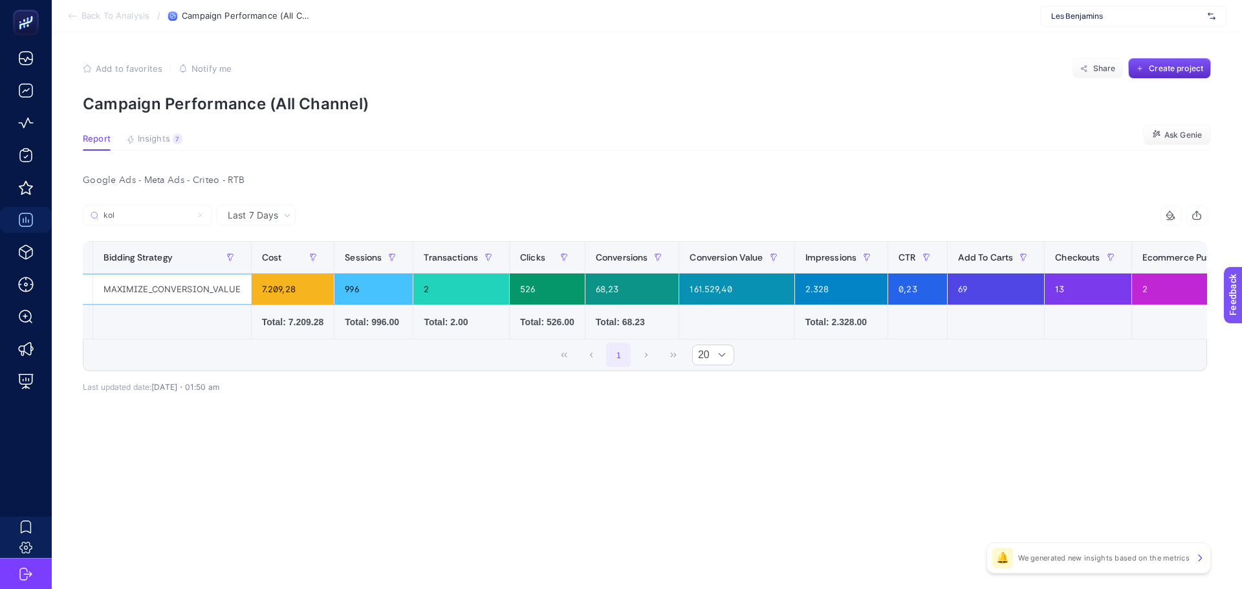
drag, startPoint x: 578, startPoint y: 296, endPoint x: 666, endPoint y: 285, distance: 89.4
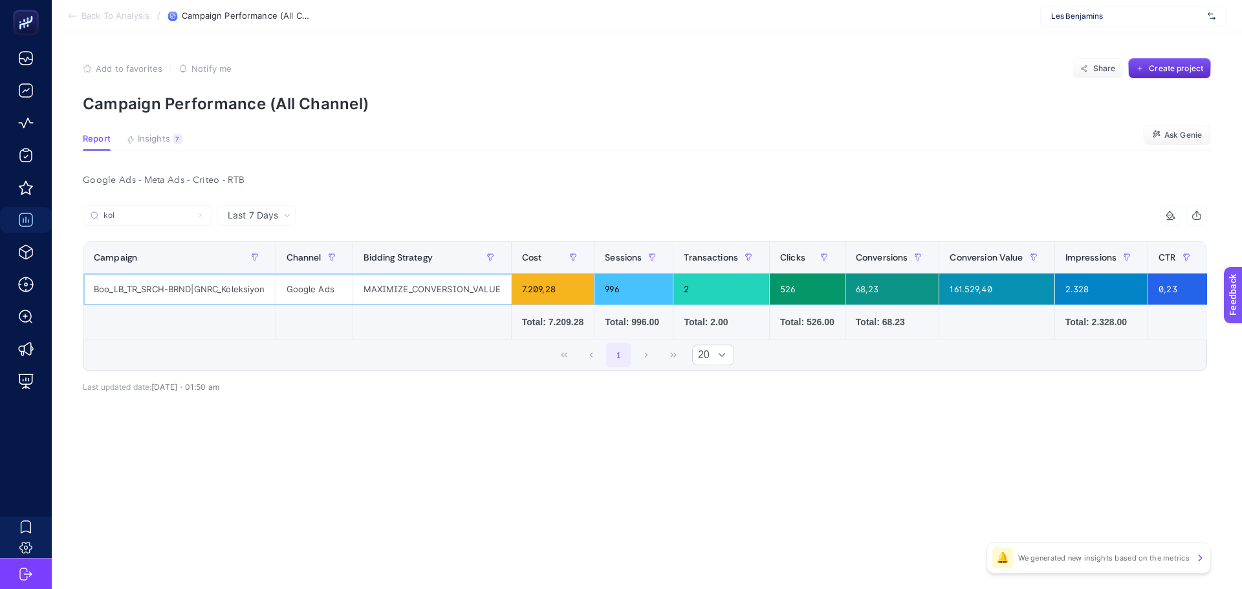
click at [397, 291] on div "MAXIMIZE_CONVERSION_VALUE" at bounding box center [432, 289] width 158 height 31
